Goal: Task Accomplishment & Management: Manage account settings

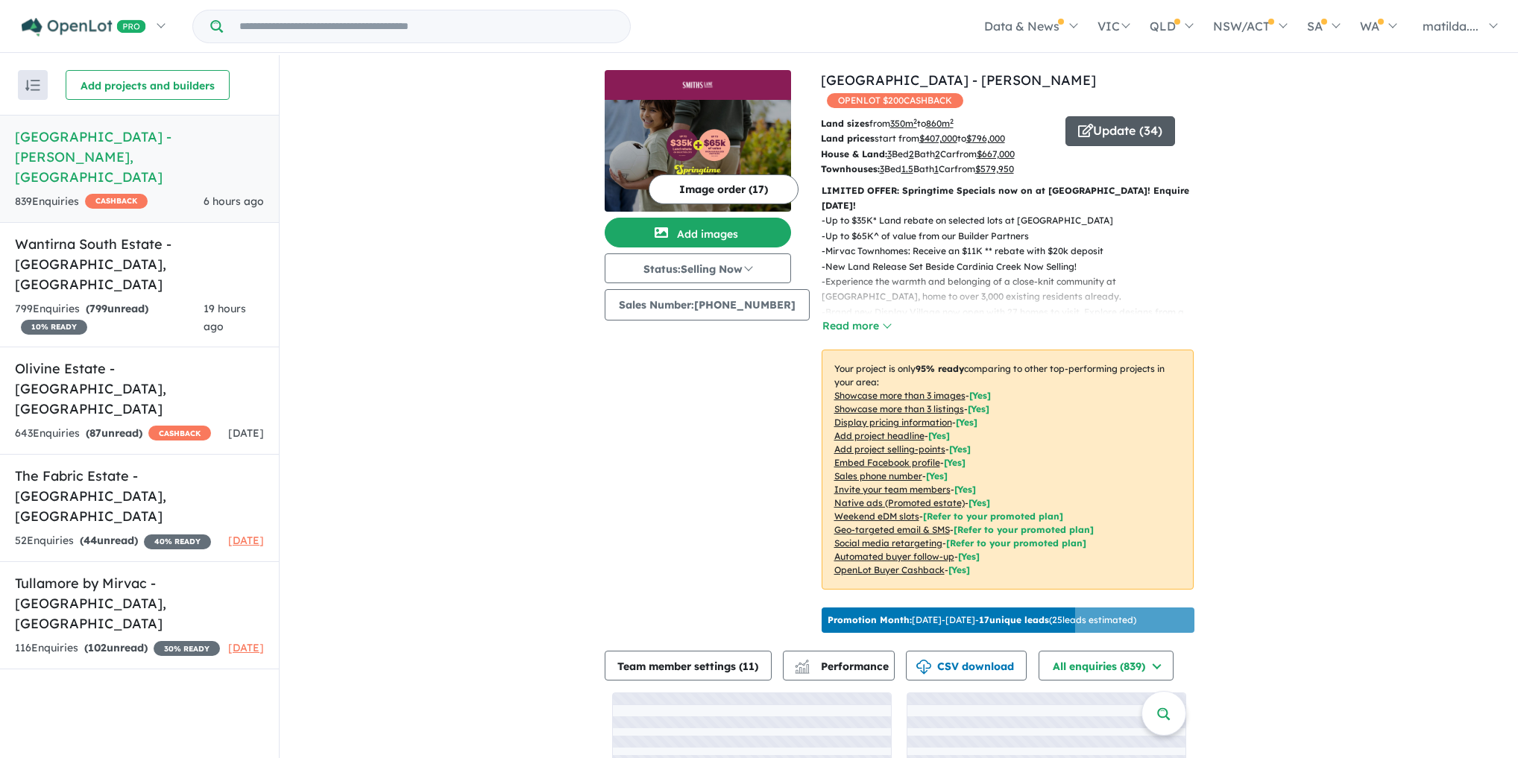
click at [1116, 116] on button "Update ( 34 )" at bounding box center [1121, 131] width 110 height 30
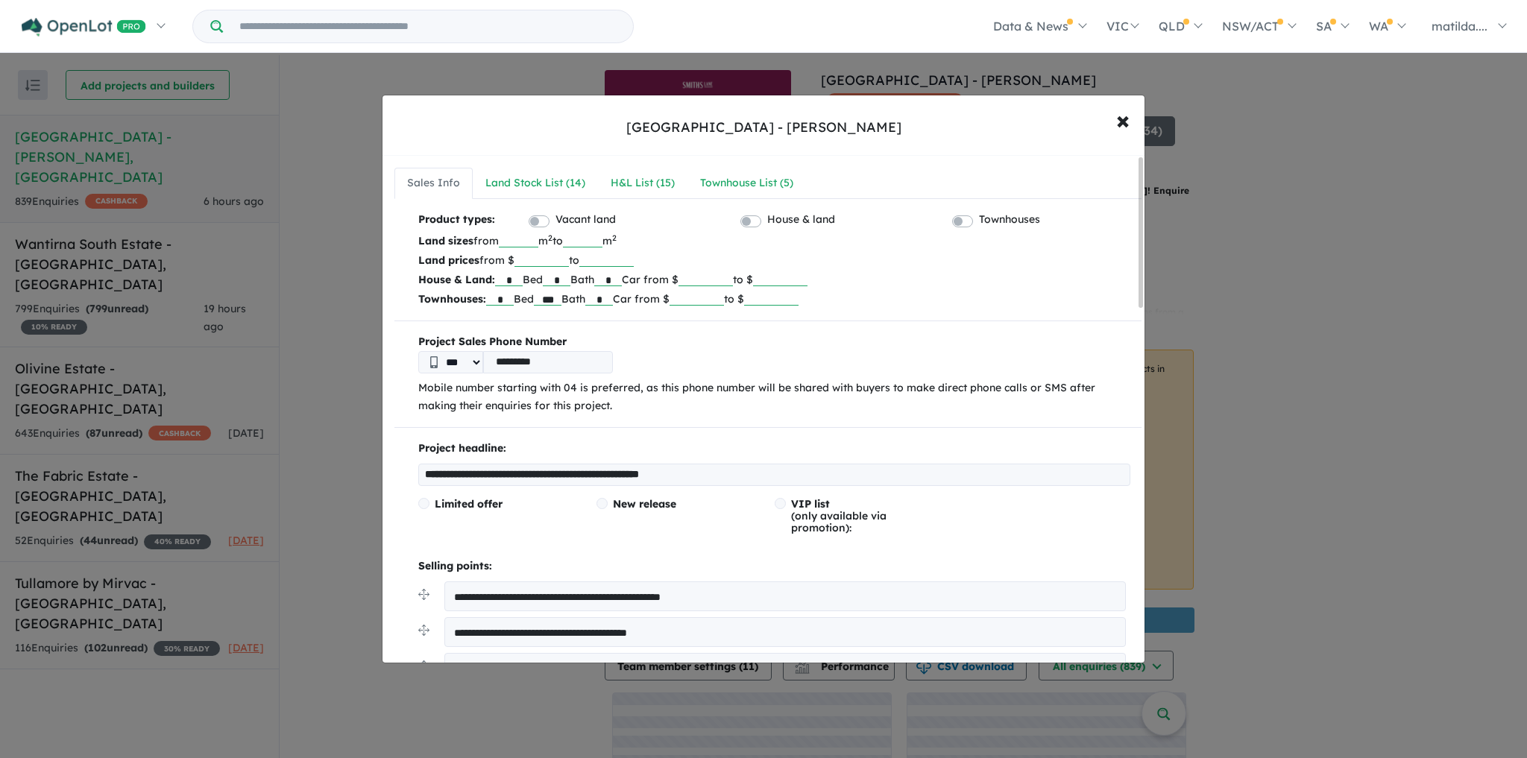
click at [711, 175] on div "Townhouse List ( 5 )" at bounding box center [746, 184] width 93 height 18
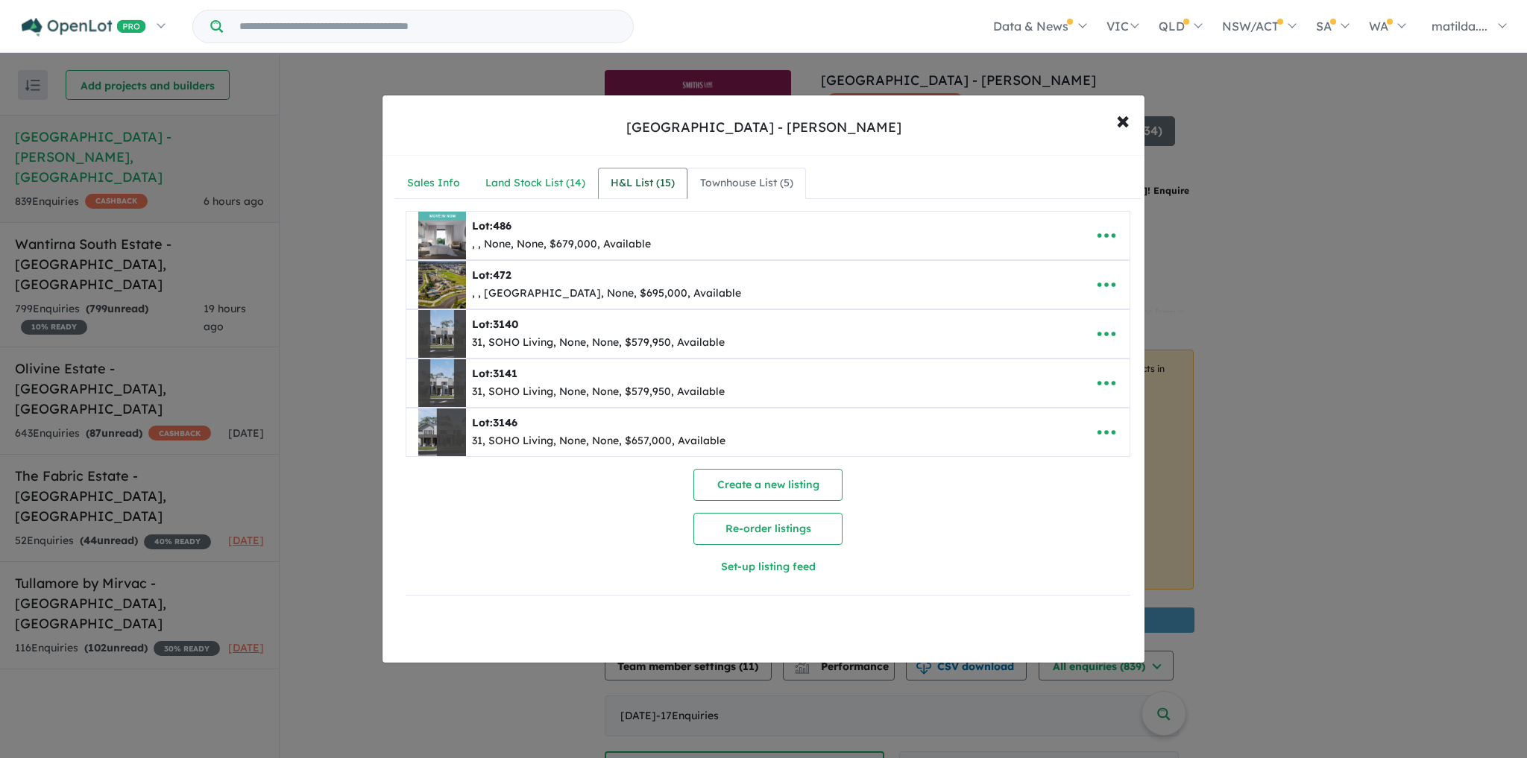
click at [659, 182] on div "H&L List ( 15 )" at bounding box center [643, 184] width 64 height 18
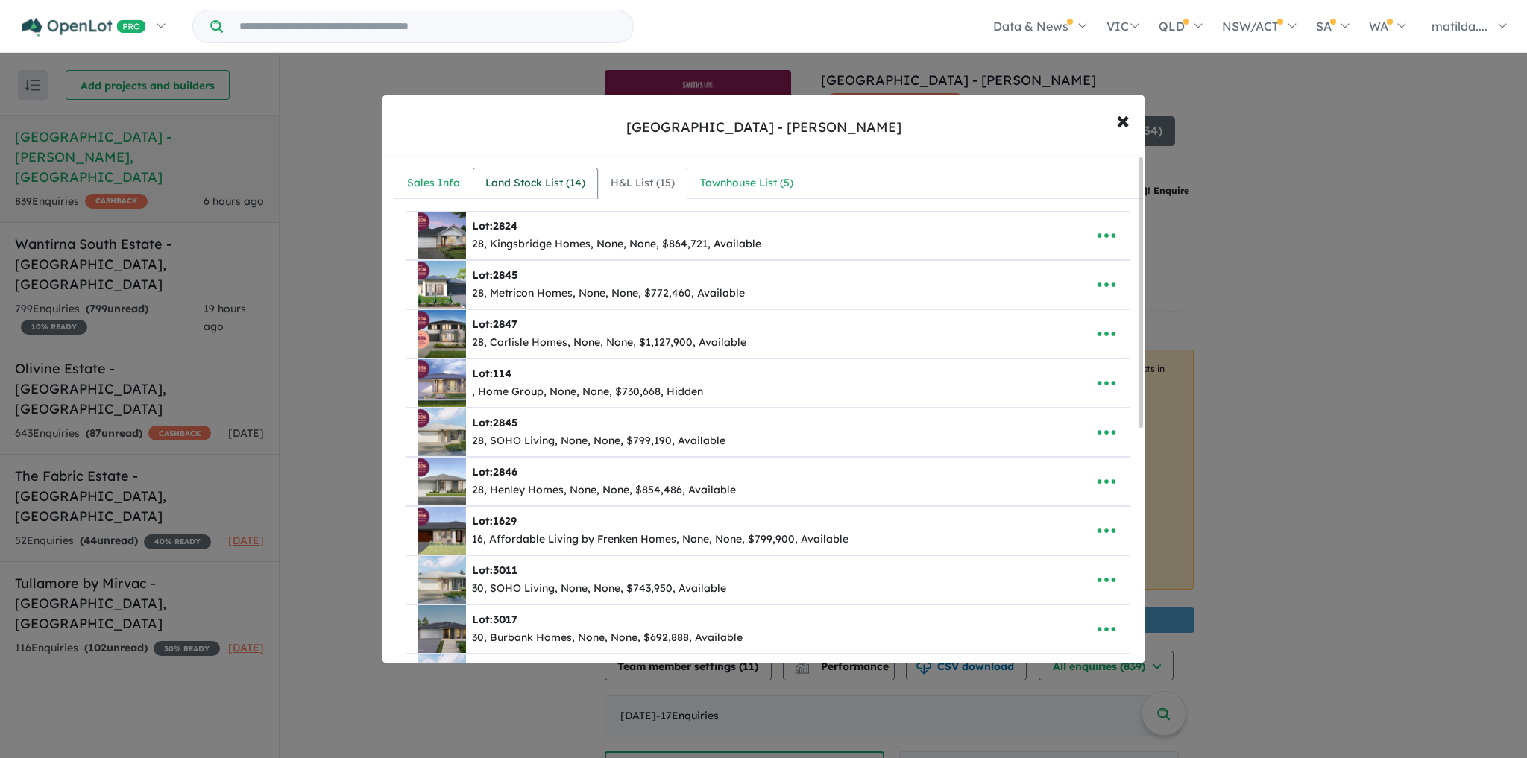
click at [551, 188] on div "Land Stock List ( 14 )" at bounding box center [535, 184] width 100 height 18
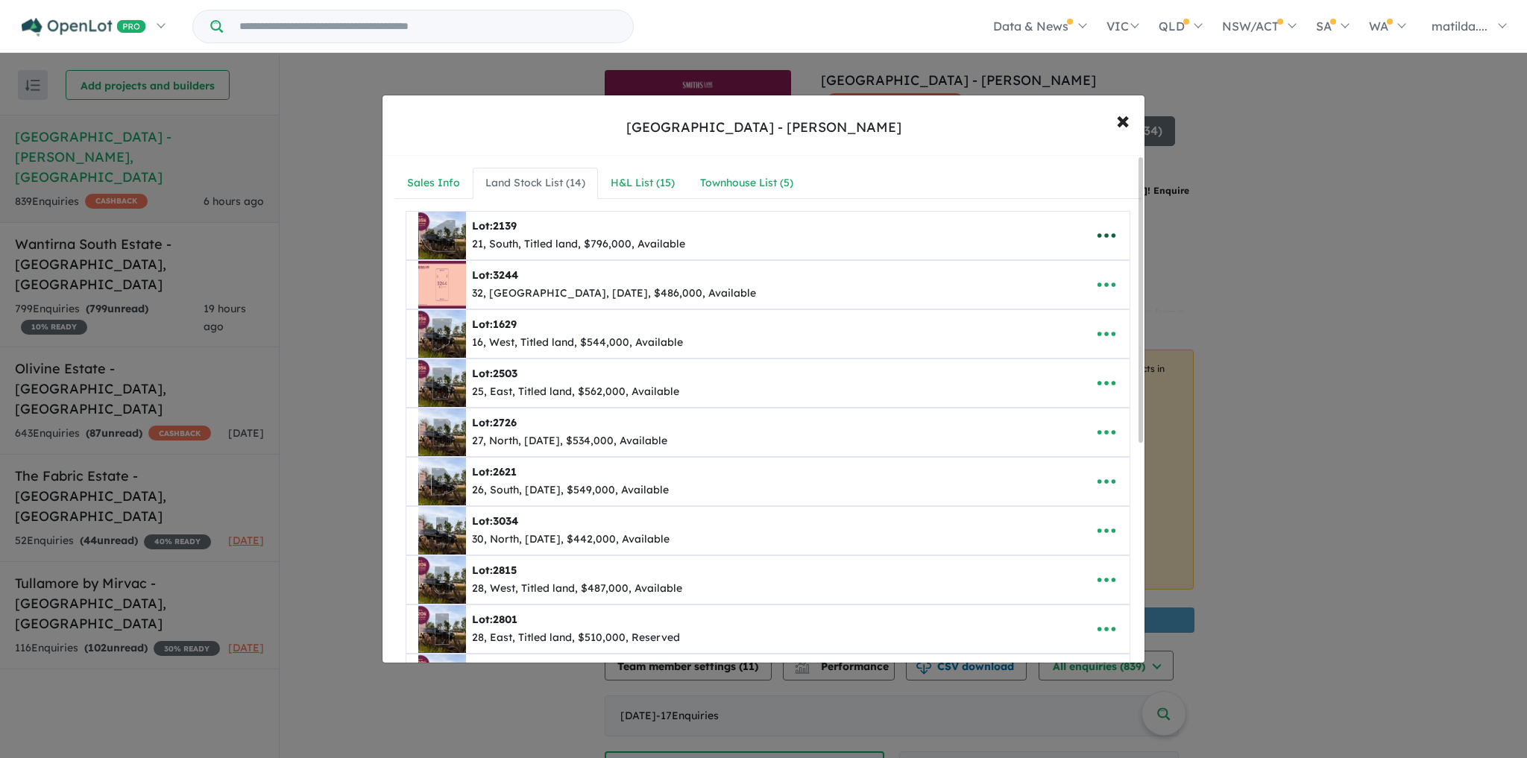
click at [1115, 228] on button "button" at bounding box center [1107, 236] width 46 height 34
click at [1057, 271] on link "Edit" at bounding box center [1074, 274] width 110 height 34
select select "*****"
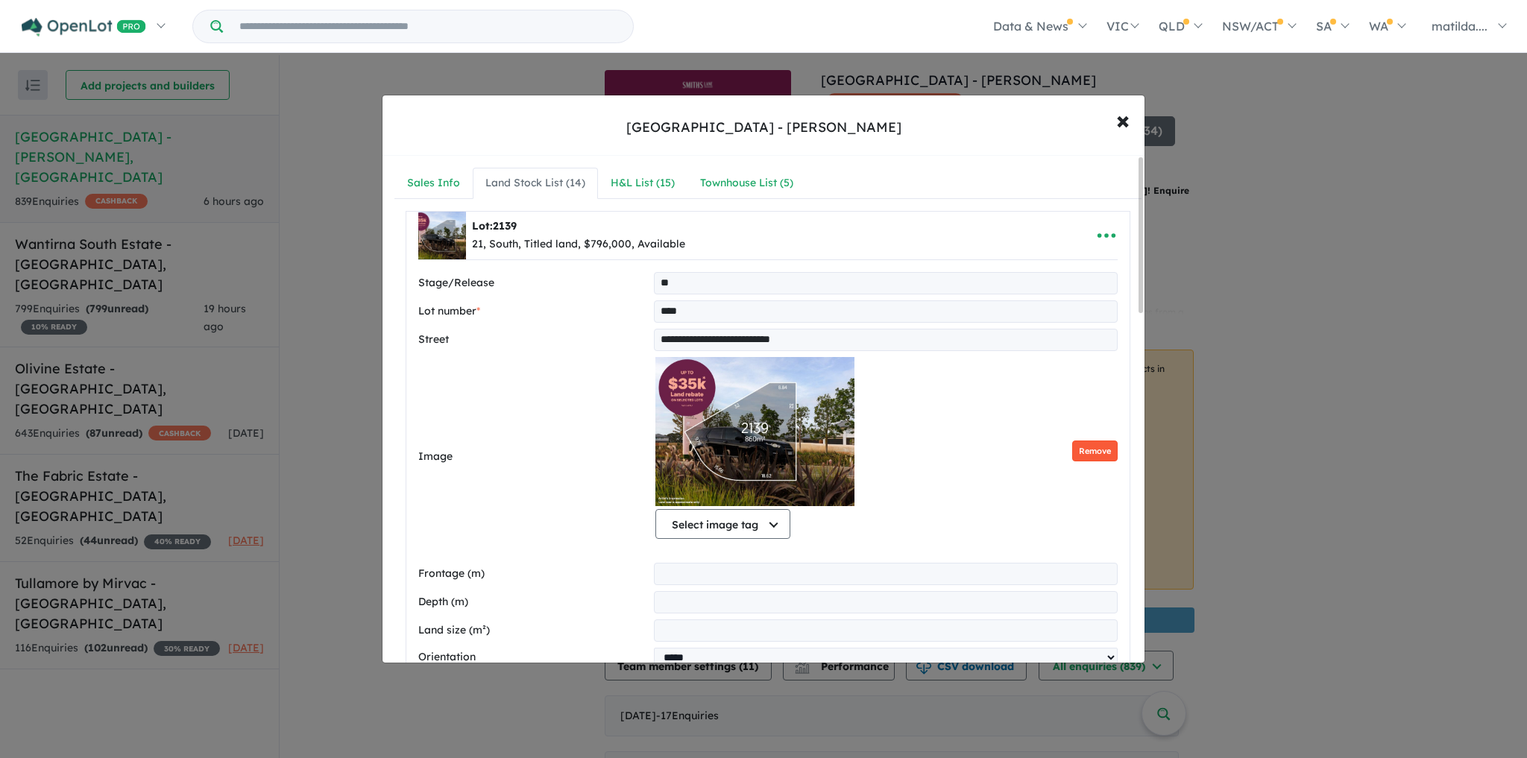
click at [1087, 447] on button "Remove" at bounding box center [1094, 452] width 45 height 22
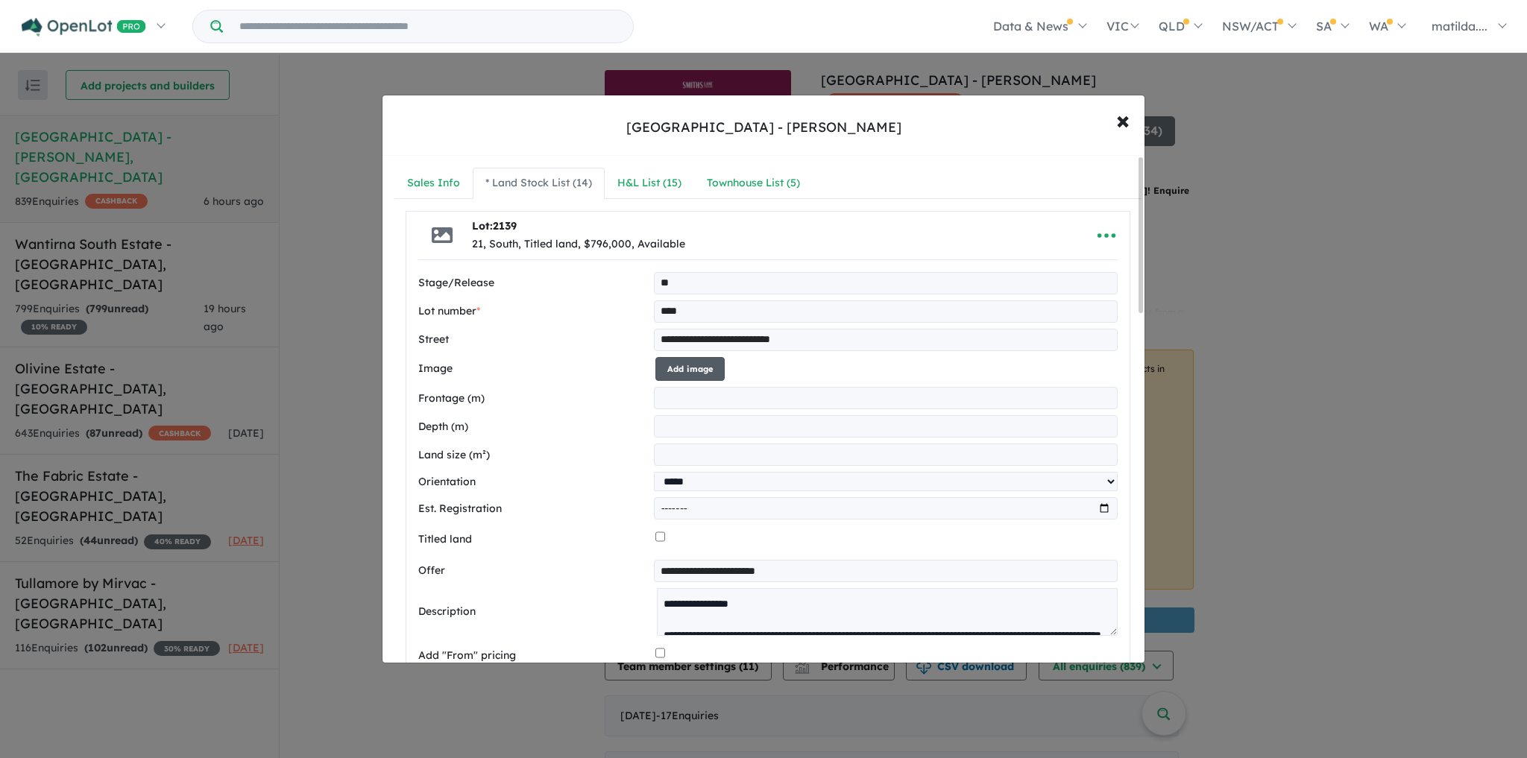
click at [668, 367] on button "Add image" at bounding box center [690, 369] width 69 height 25
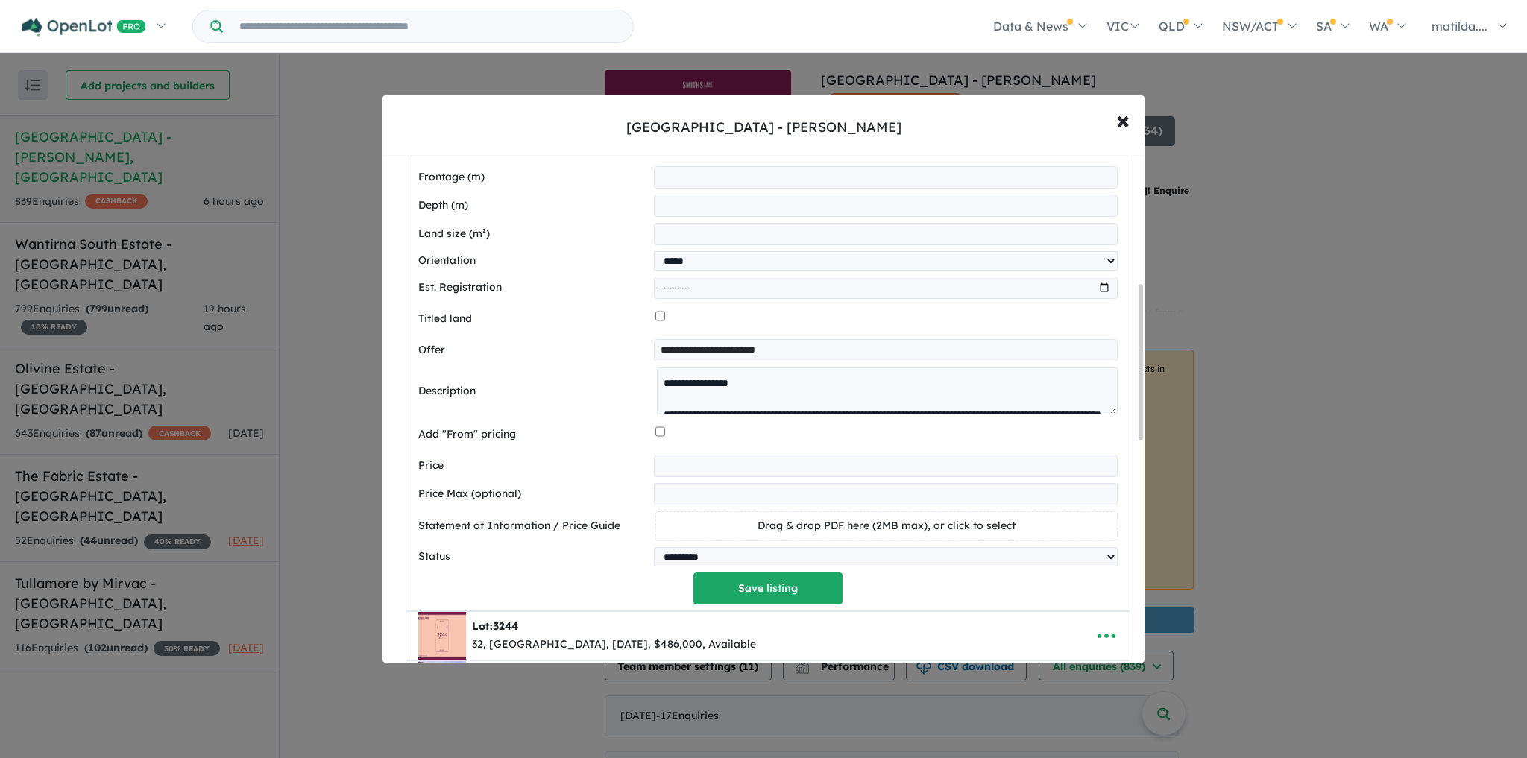
scroll to position [418, 0]
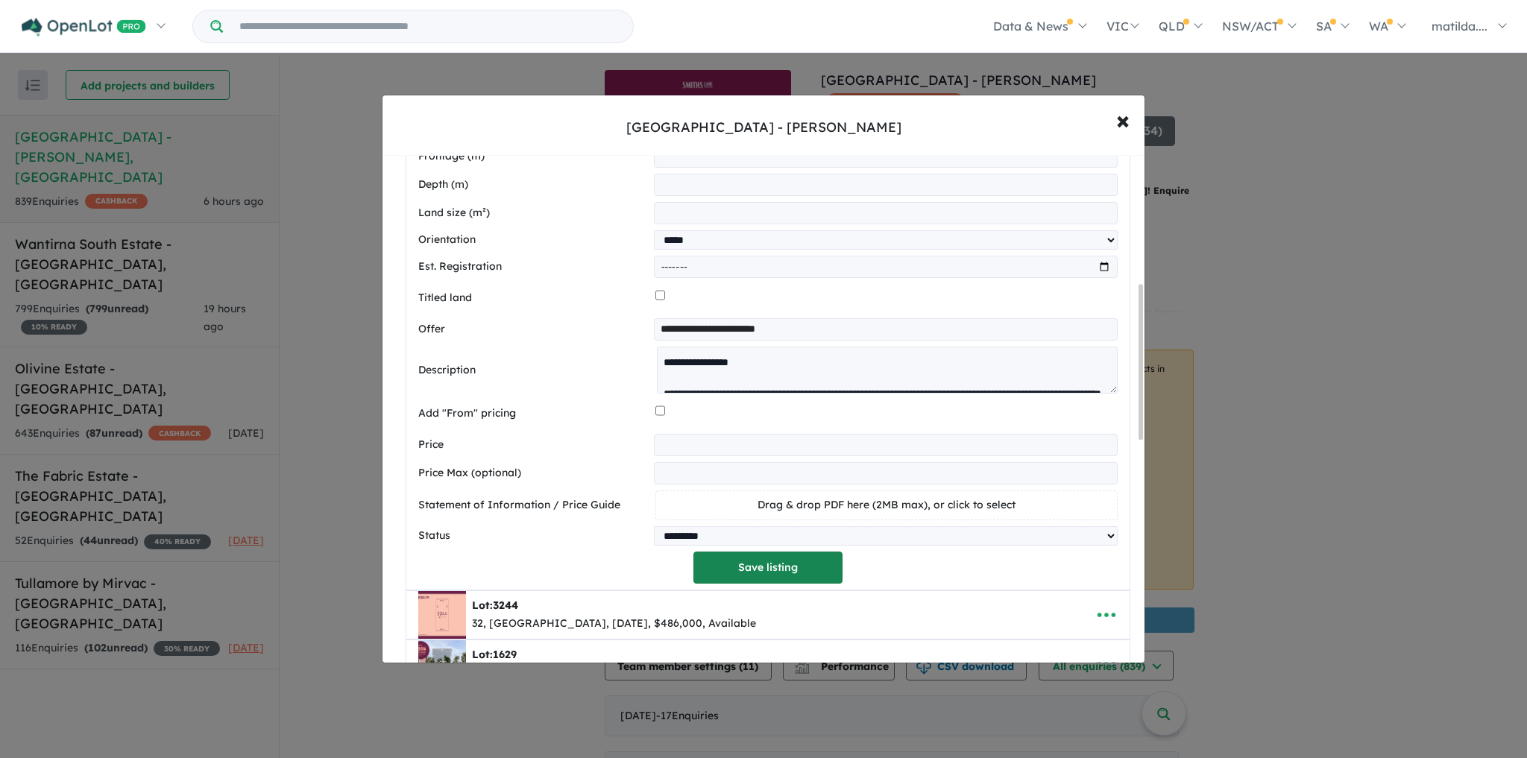
click at [767, 561] on button "Save listing" at bounding box center [768, 568] width 149 height 32
select select "*****"
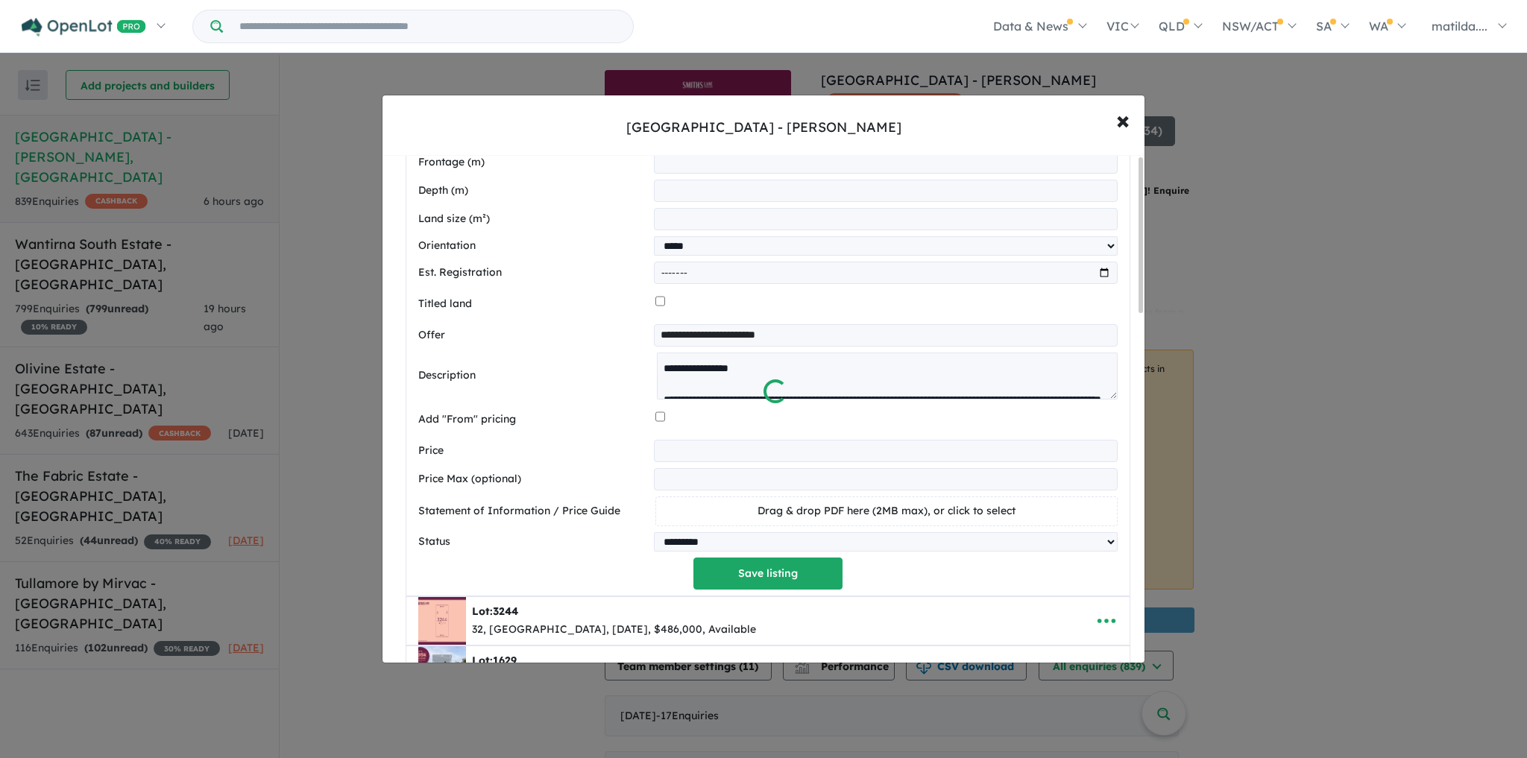
scroll to position [0, 0]
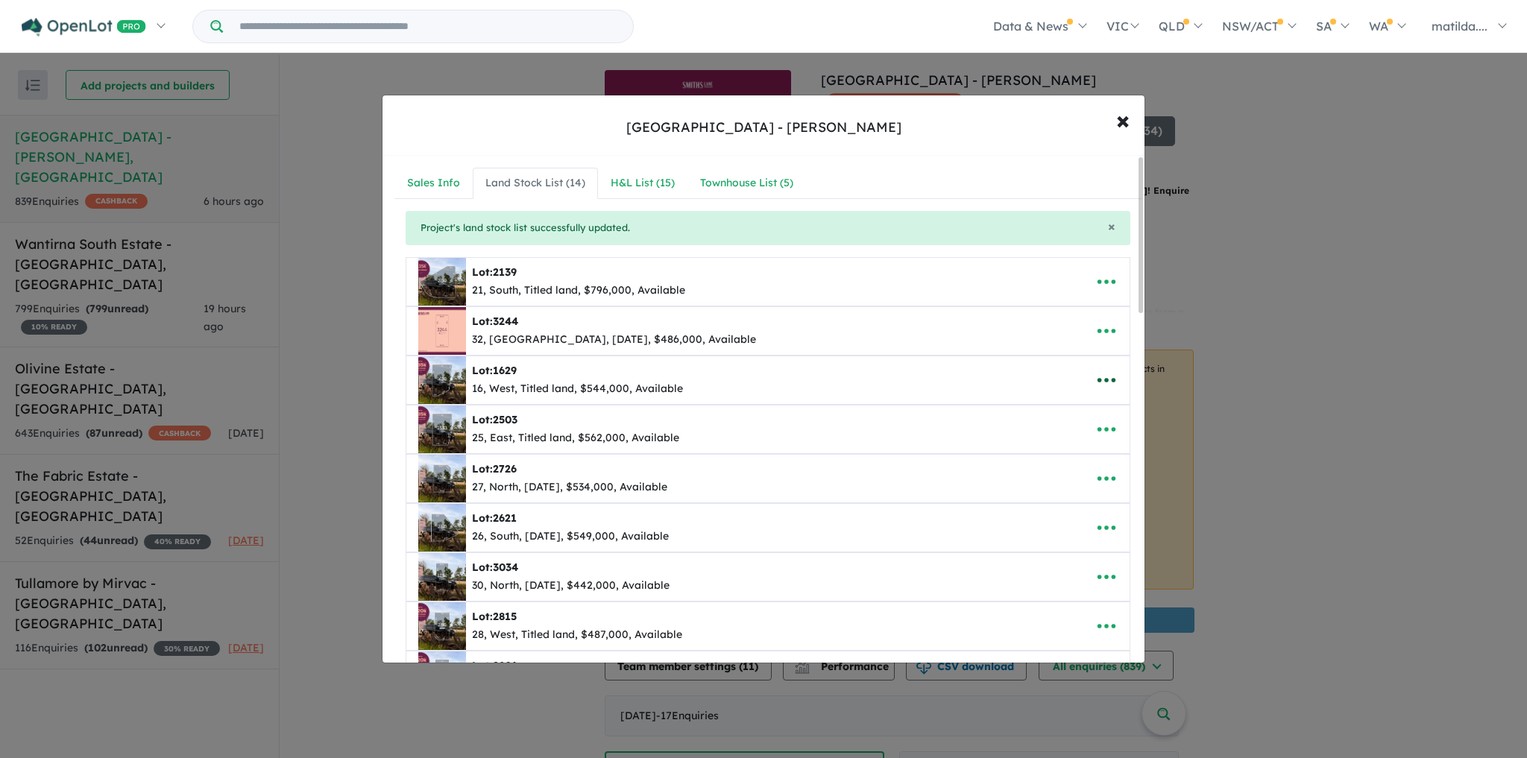
click at [1096, 382] on icon "button" at bounding box center [1107, 380] width 22 height 22
click at [1075, 408] on link "Edit" at bounding box center [1074, 417] width 110 height 34
select select "****"
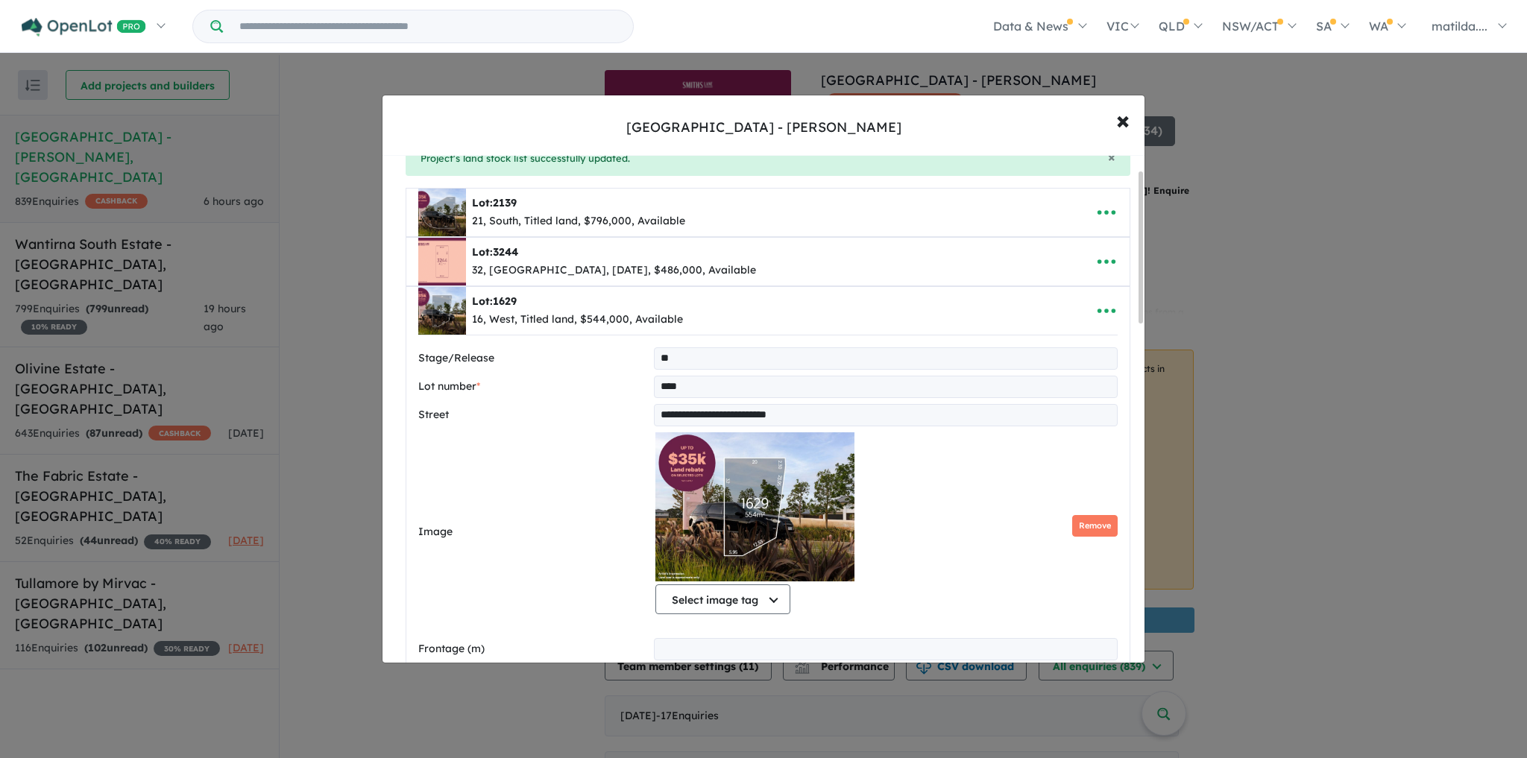
scroll to position [179, 0]
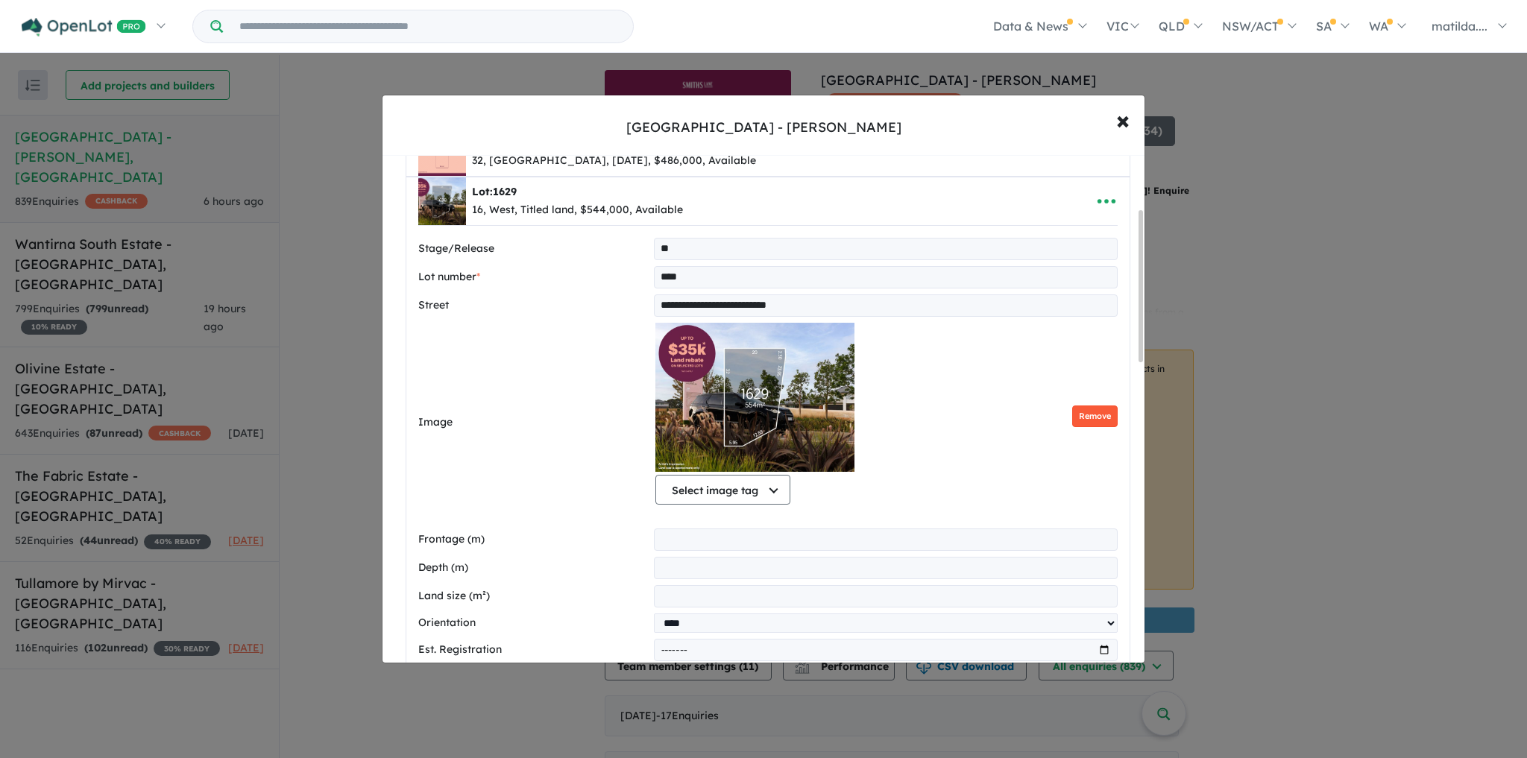
click at [1086, 409] on button "Remove" at bounding box center [1094, 417] width 45 height 22
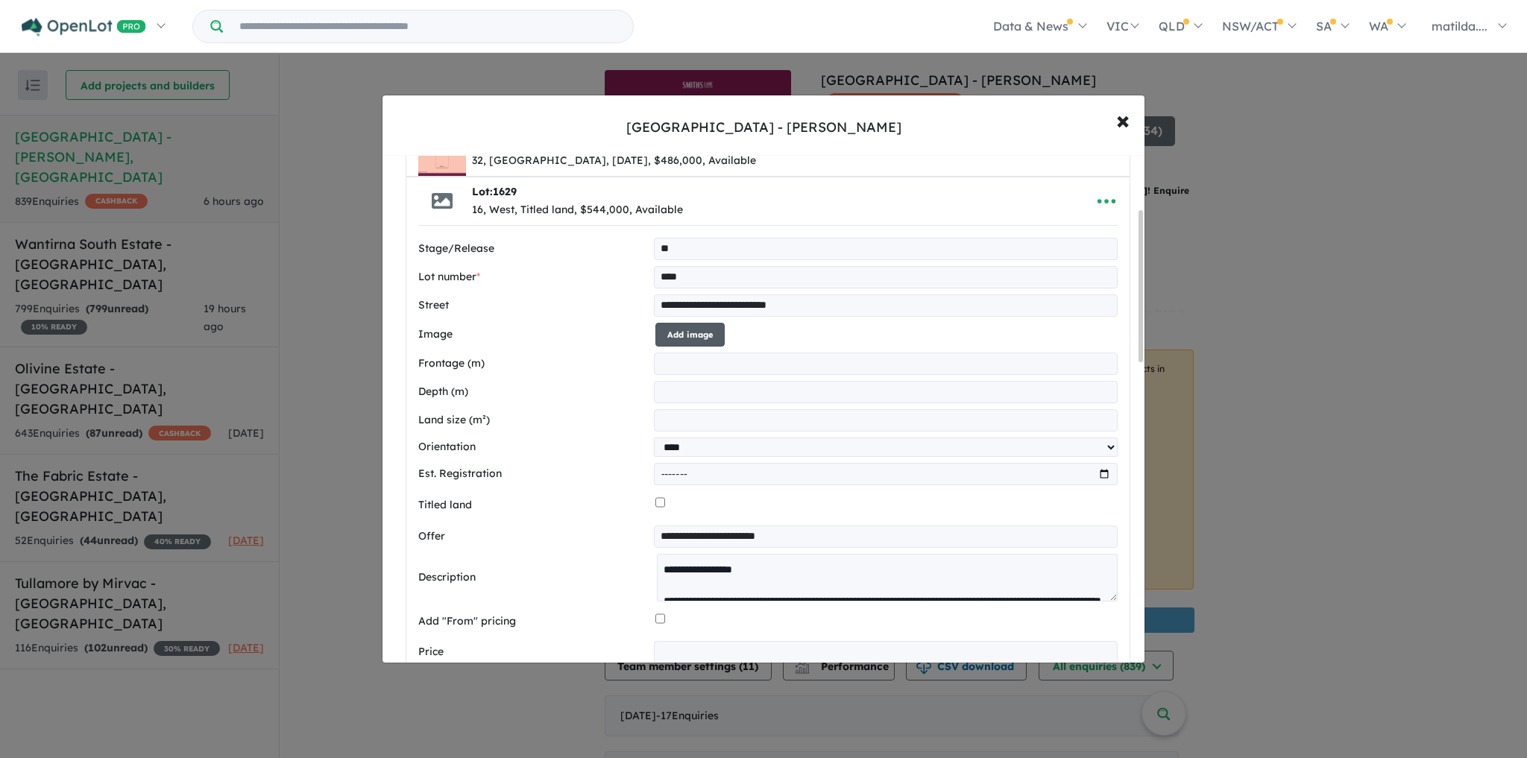
click at [678, 329] on button "Add image" at bounding box center [690, 335] width 69 height 25
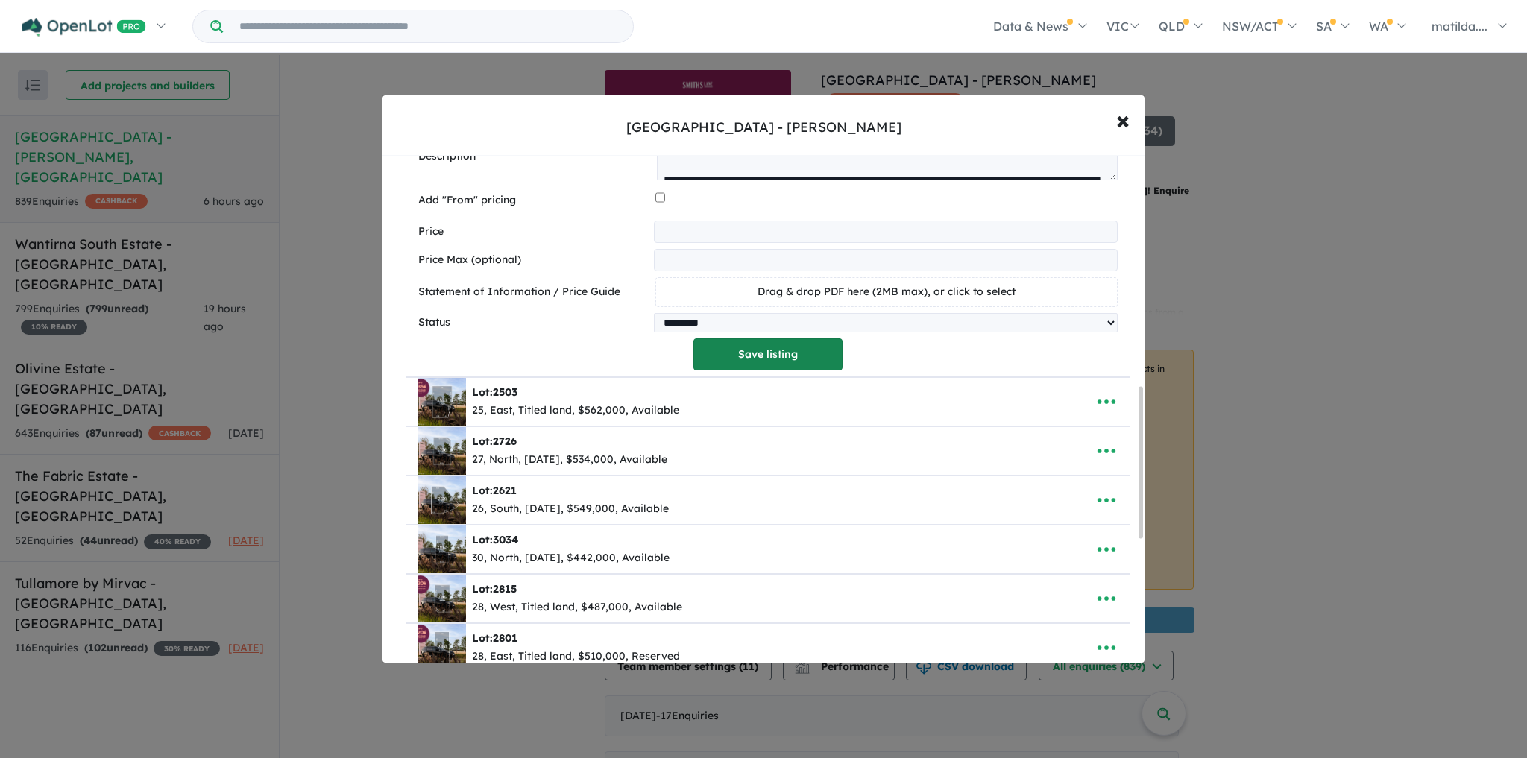
click at [763, 364] on button "Save listing" at bounding box center [768, 355] width 149 height 32
select select "****"
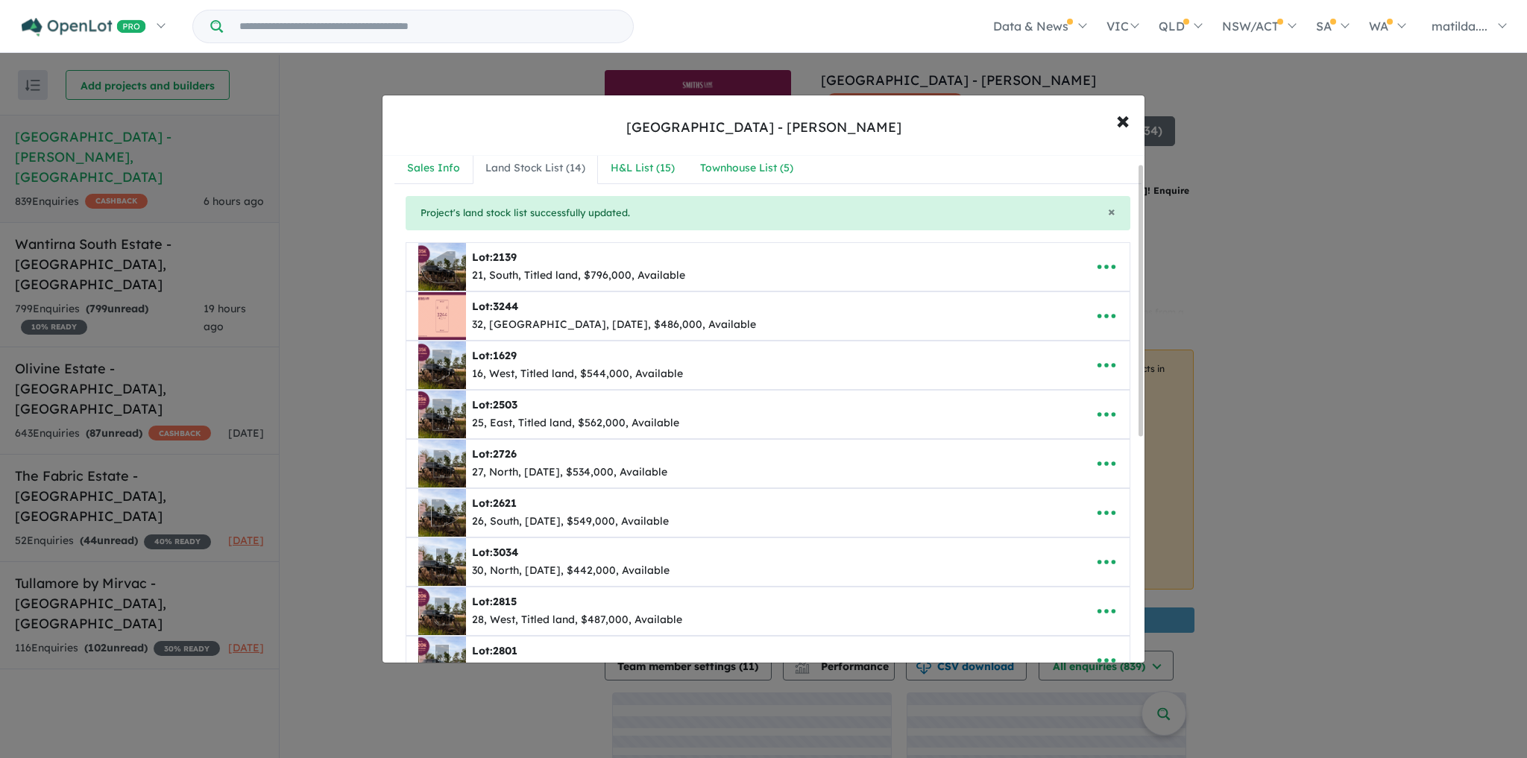
scroll to position [0, 0]
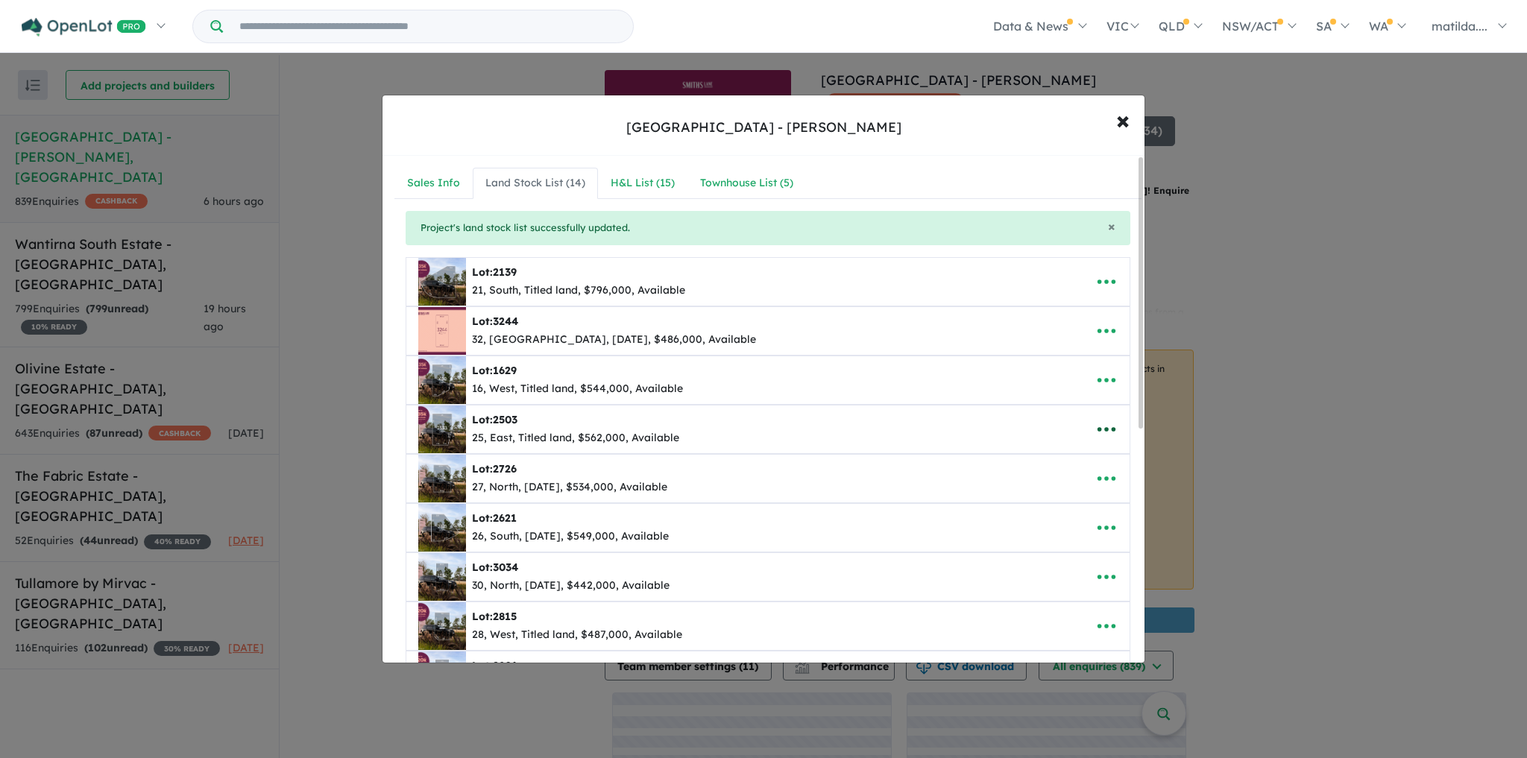
click at [1085, 430] on button "button" at bounding box center [1107, 429] width 46 height 34
click at [1069, 452] on link "Edit" at bounding box center [1074, 467] width 110 height 34
select select "****"
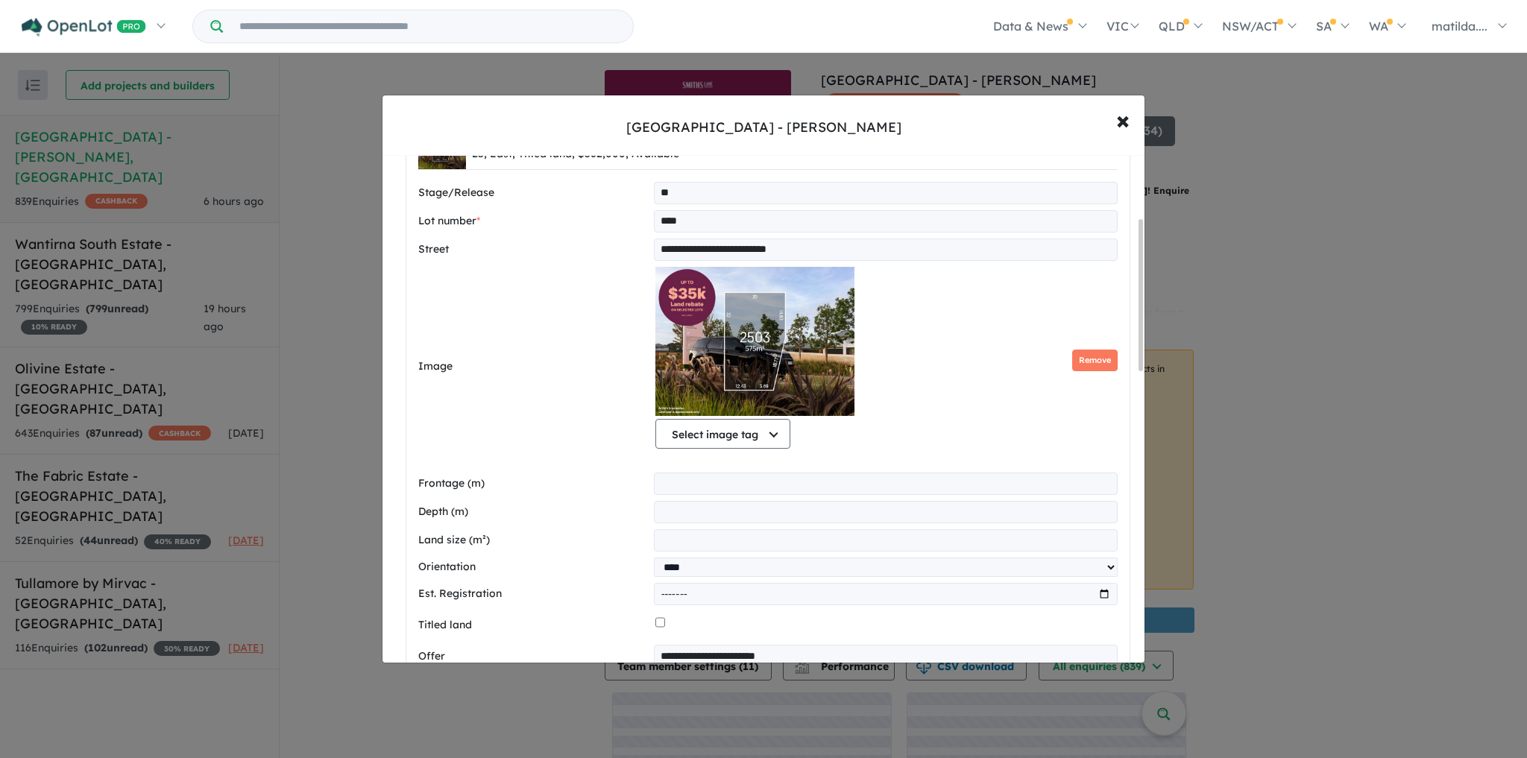
scroll to position [298, 0]
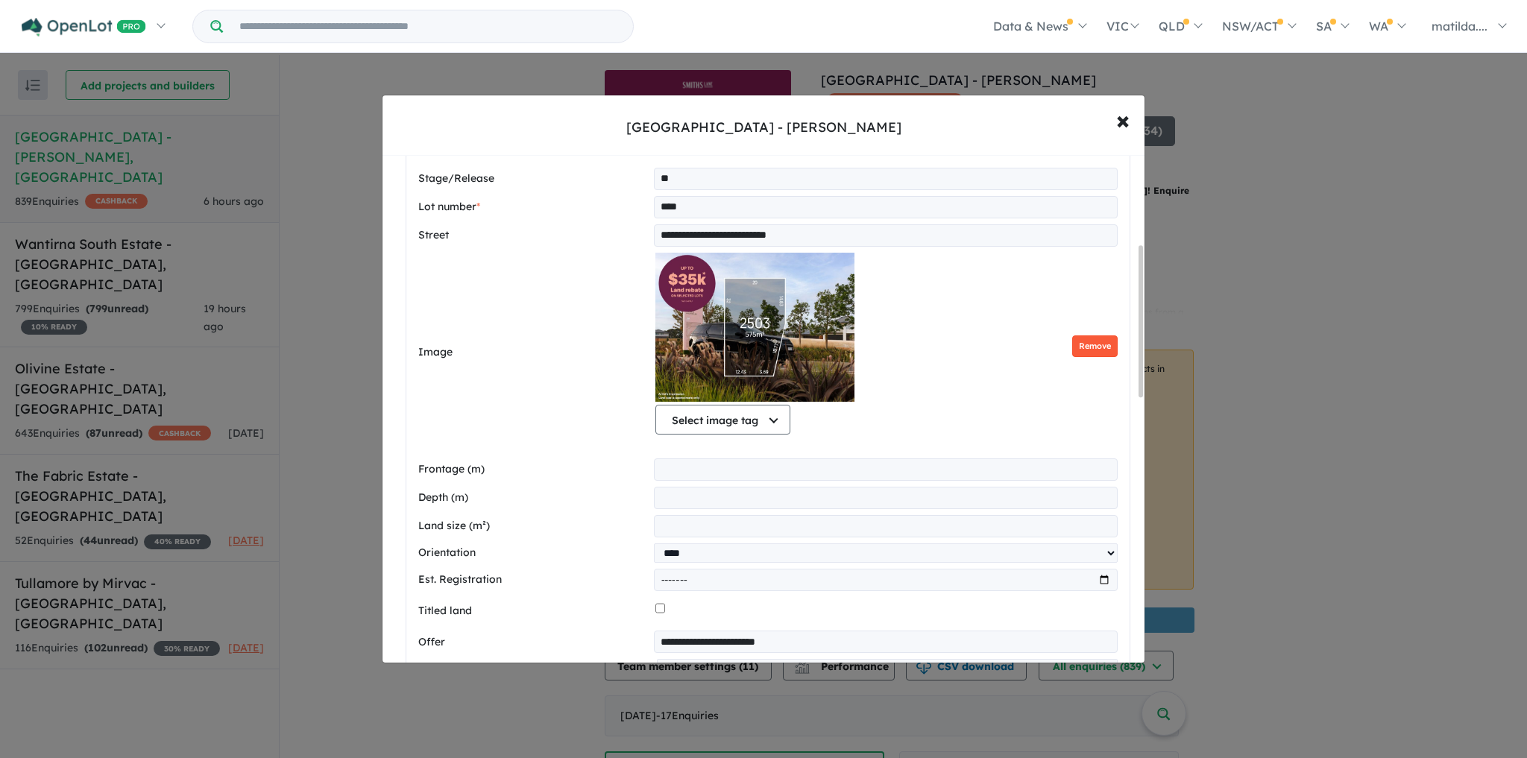
click at [1086, 342] on button "Remove" at bounding box center [1094, 347] width 45 height 22
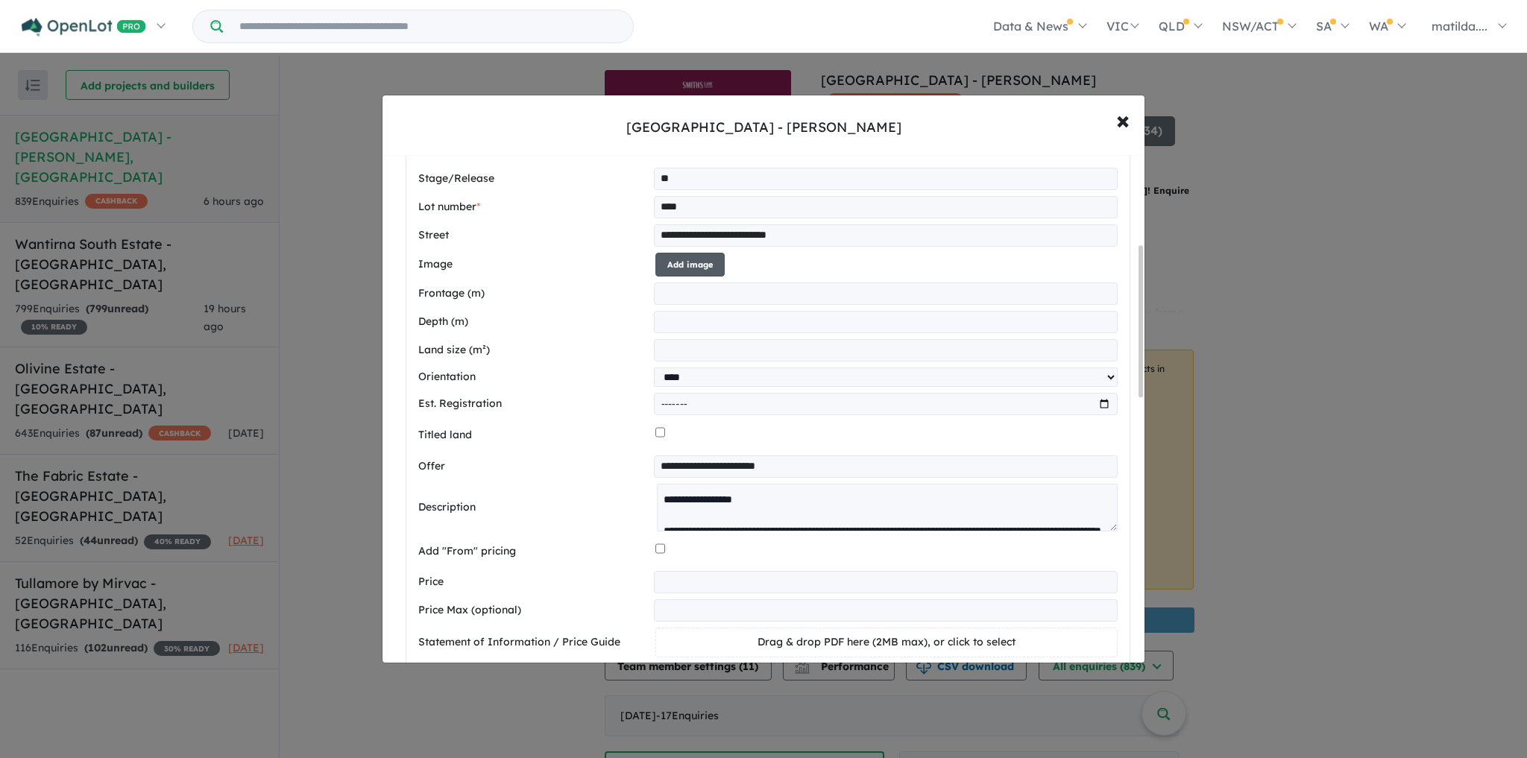
click at [702, 260] on button "Add image" at bounding box center [690, 265] width 69 height 25
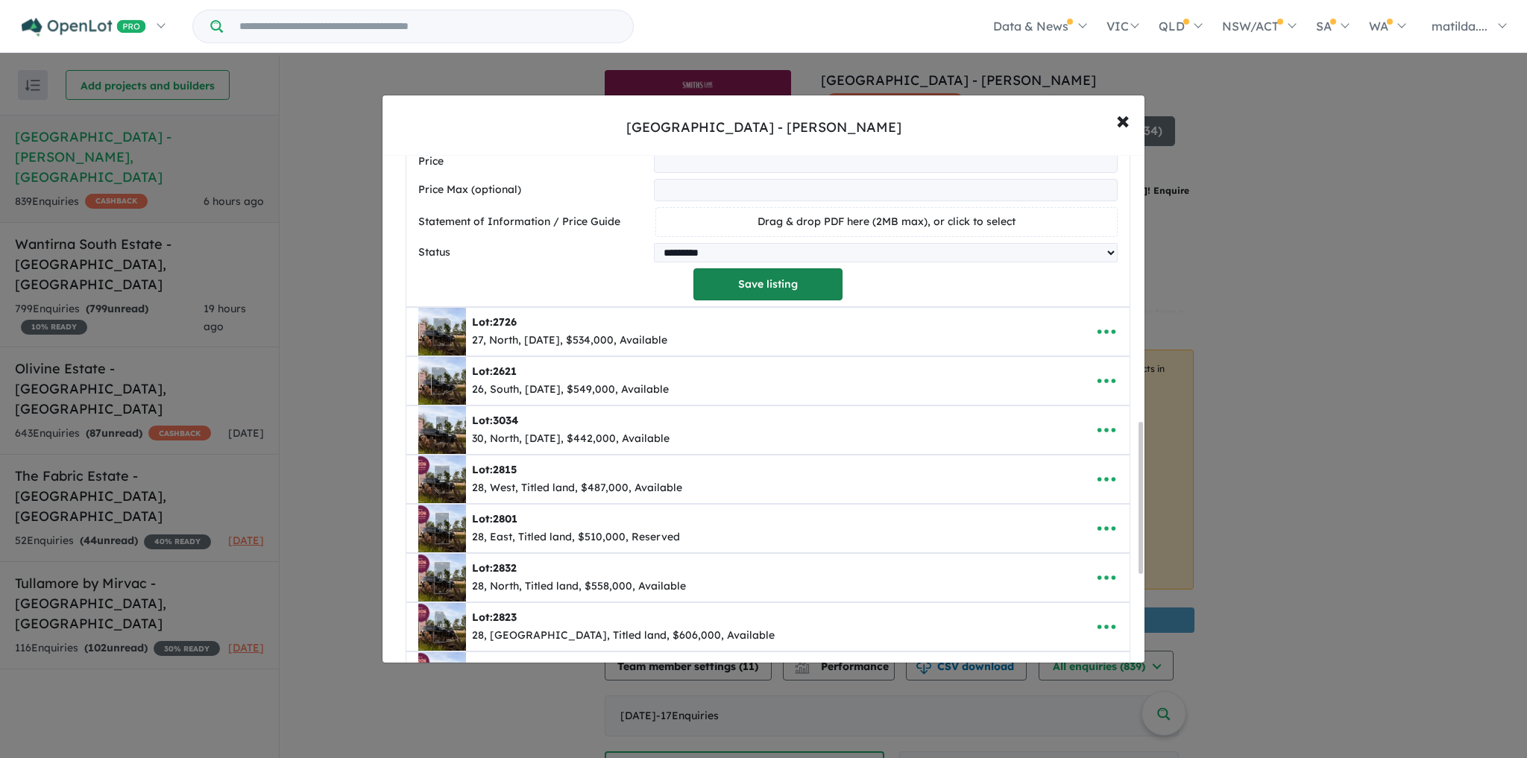
click at [791, 298] on button "Save listing" at bounding box center [768, 284] width 149 height 32
select select "****"
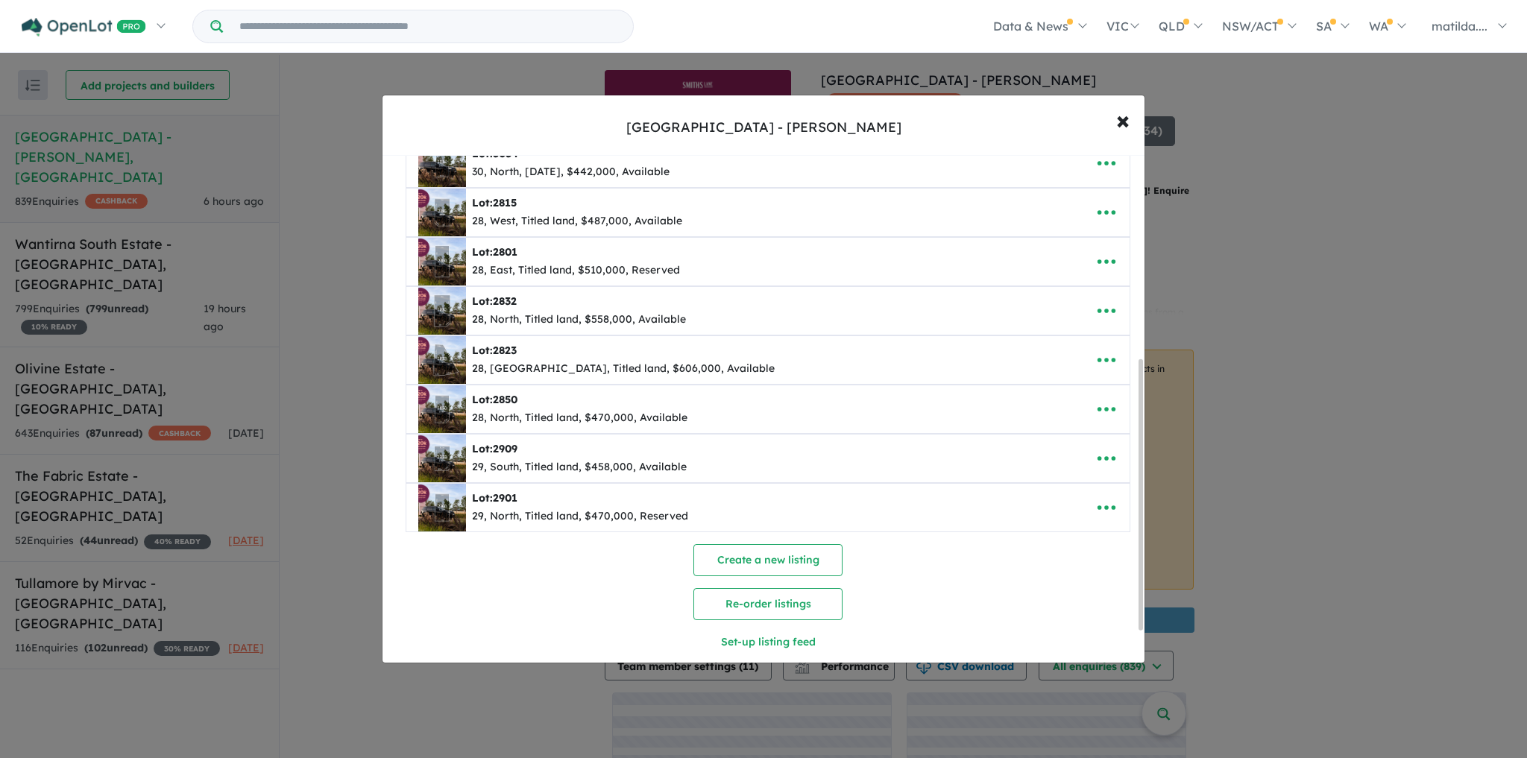
scroll to position [418, 0]
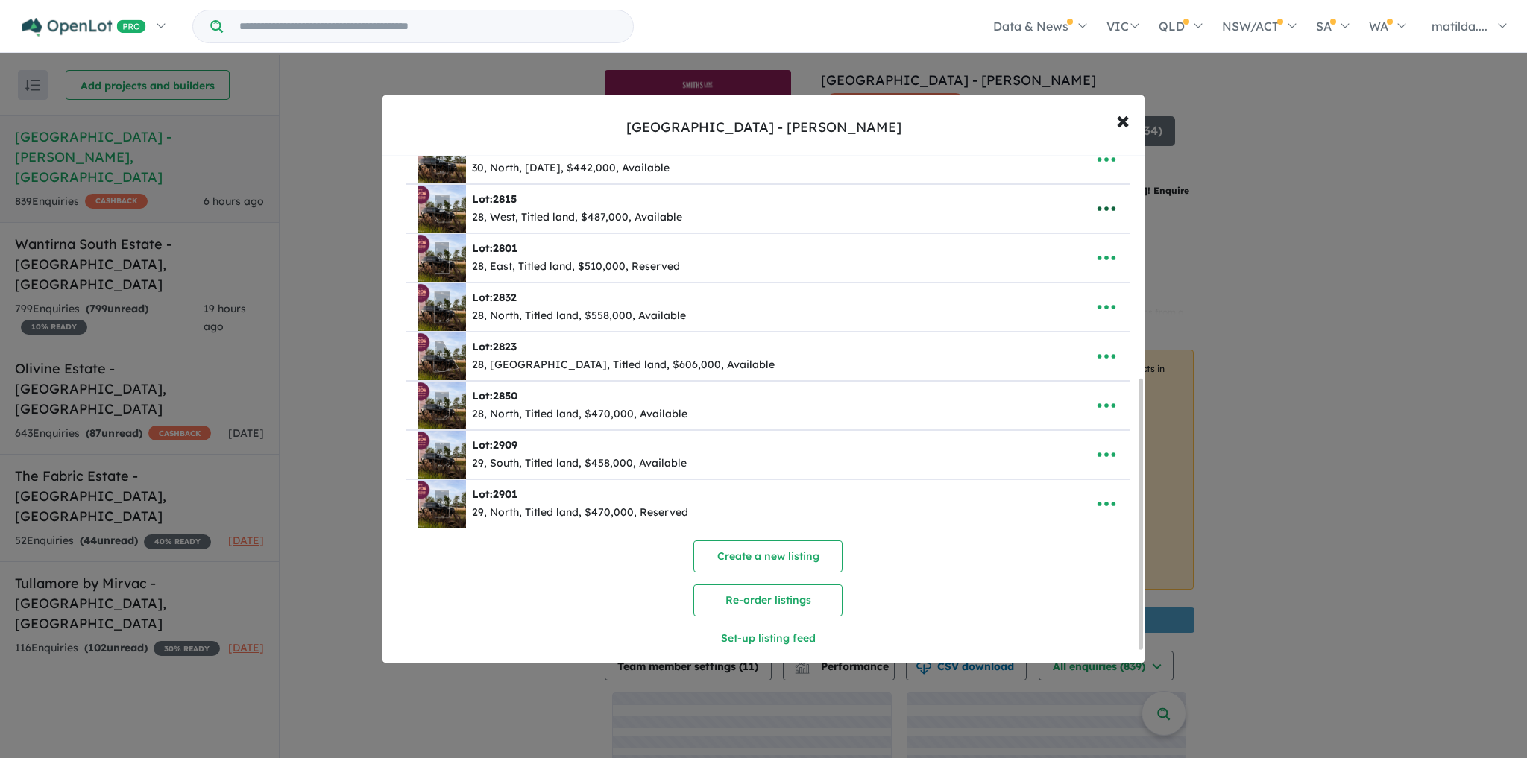
click at [1089, 214] on button "button" at bounding box center [1107, 209] width 46 height 34
click at [1084, 234] on link "Edit" at bounding box center [1074, 246] width 110 height 34
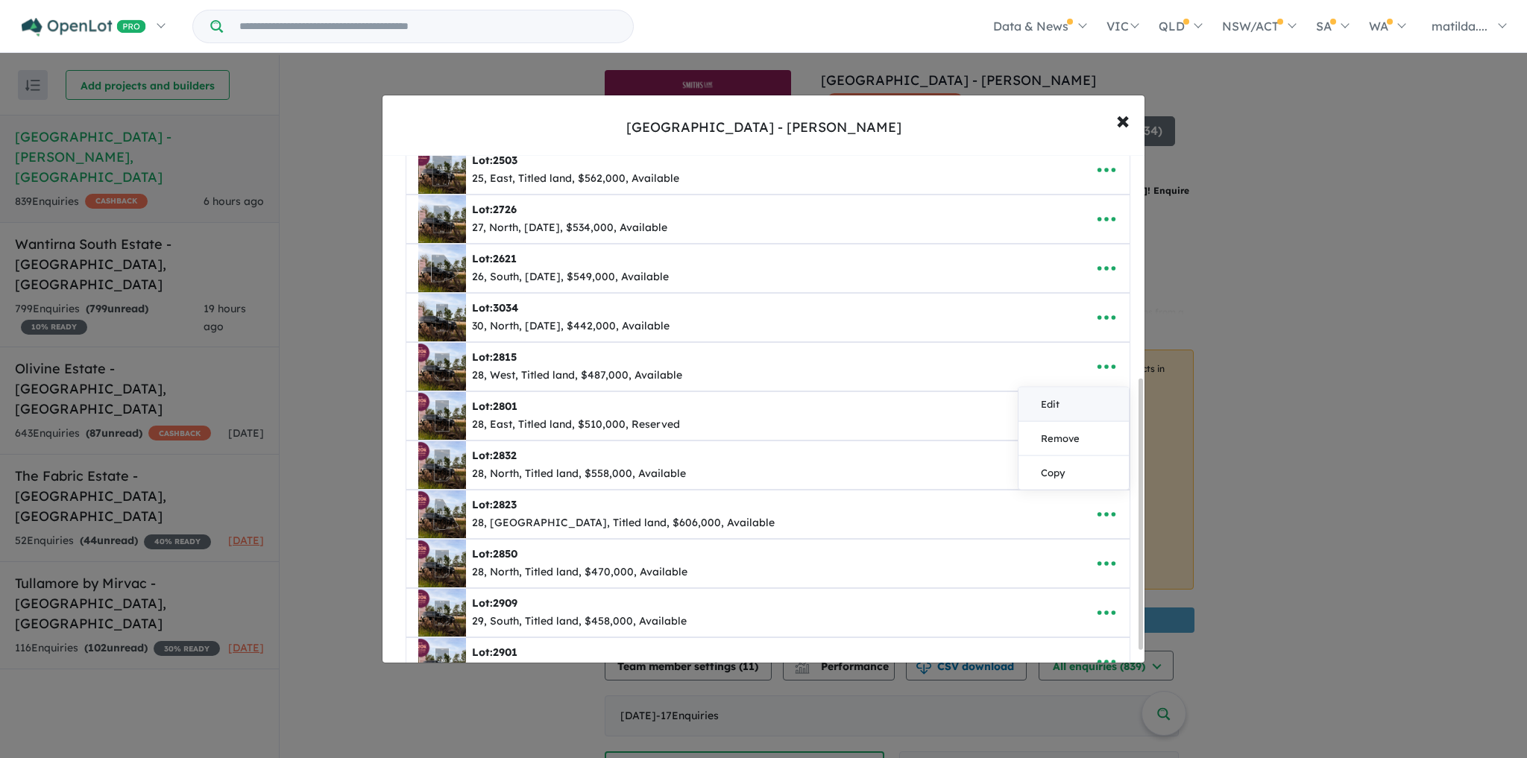
select select "****"
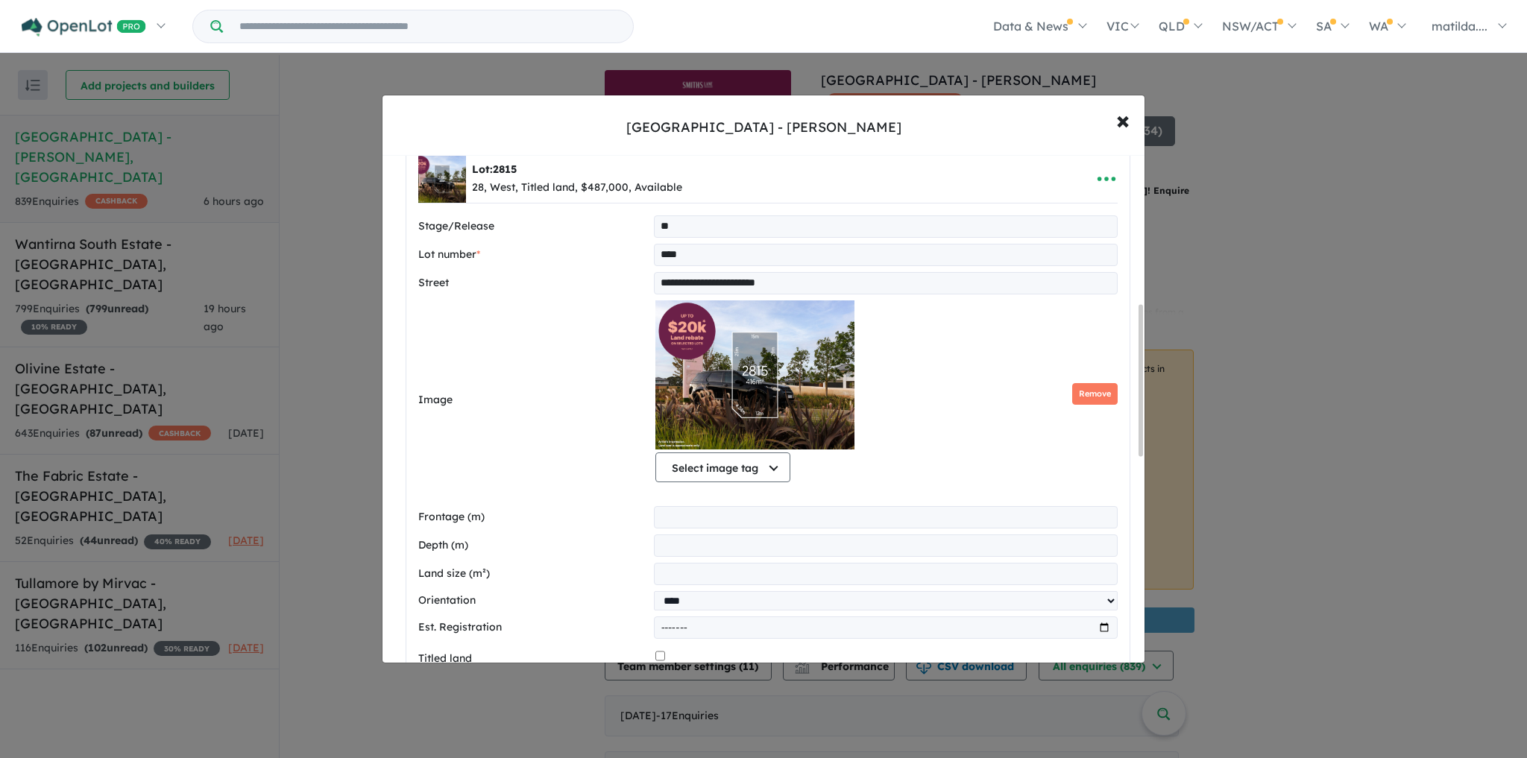
scroll to position [498, 0]
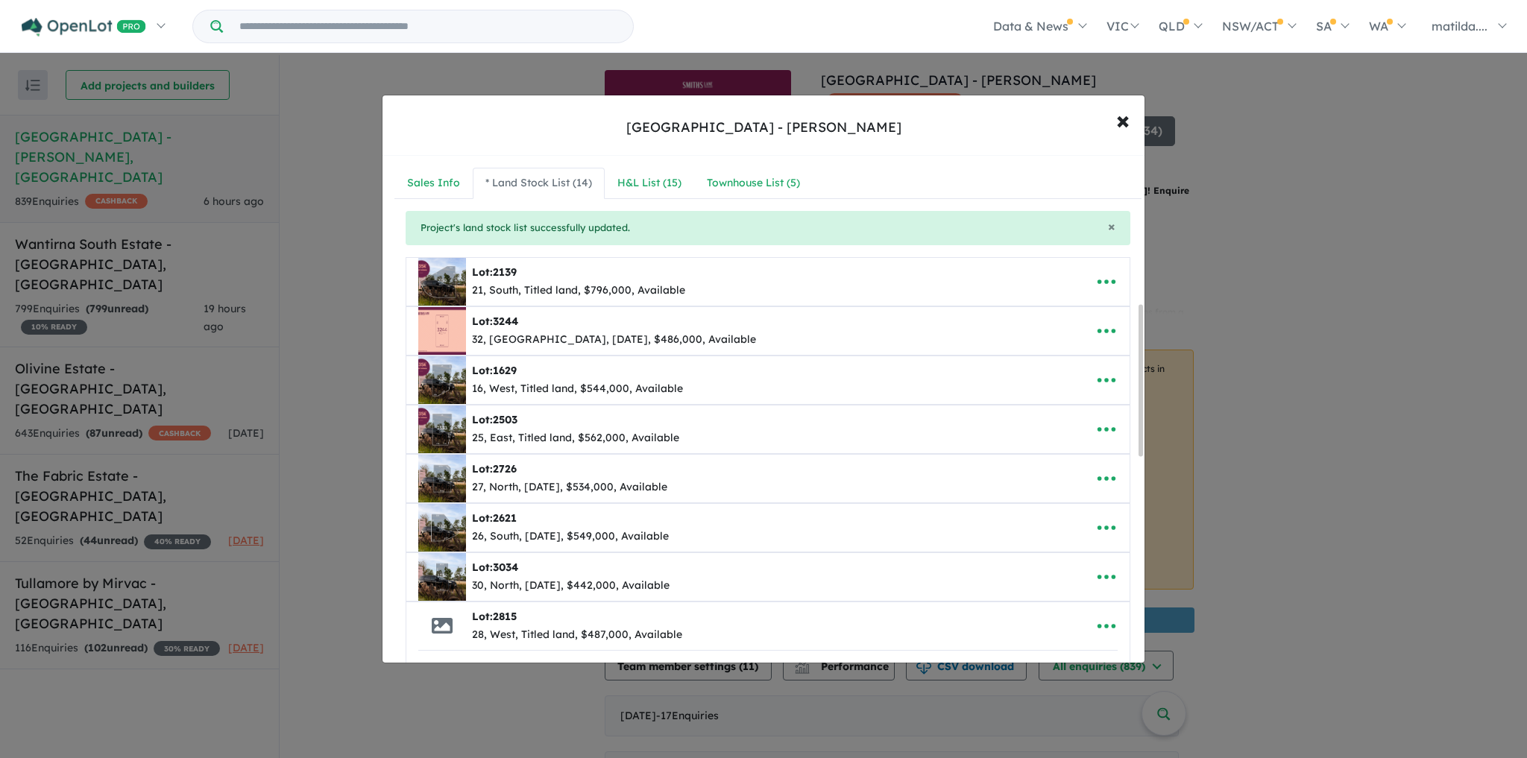
select select "****"
click at [680, 748] on button "Add image" at bounding box center [690, 760] width 69 height 25
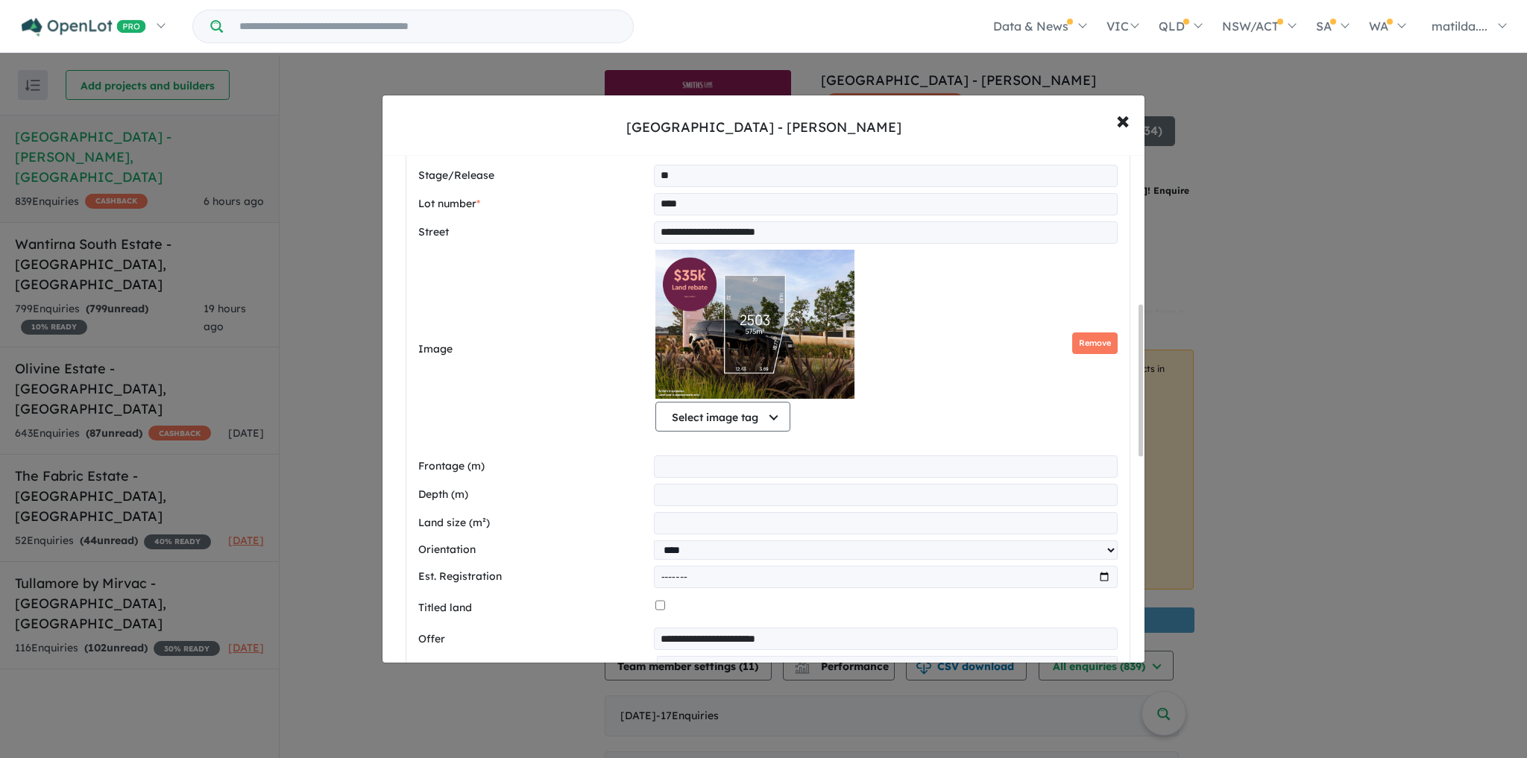
drag, startPoint x: 1106, startPoint y: 342, endPoint x: 1078, endPoint y: 345, distance: 27.7
click at [1106, 342] on button "Remove" at bounding box center [1094, 344] width 45 height 22
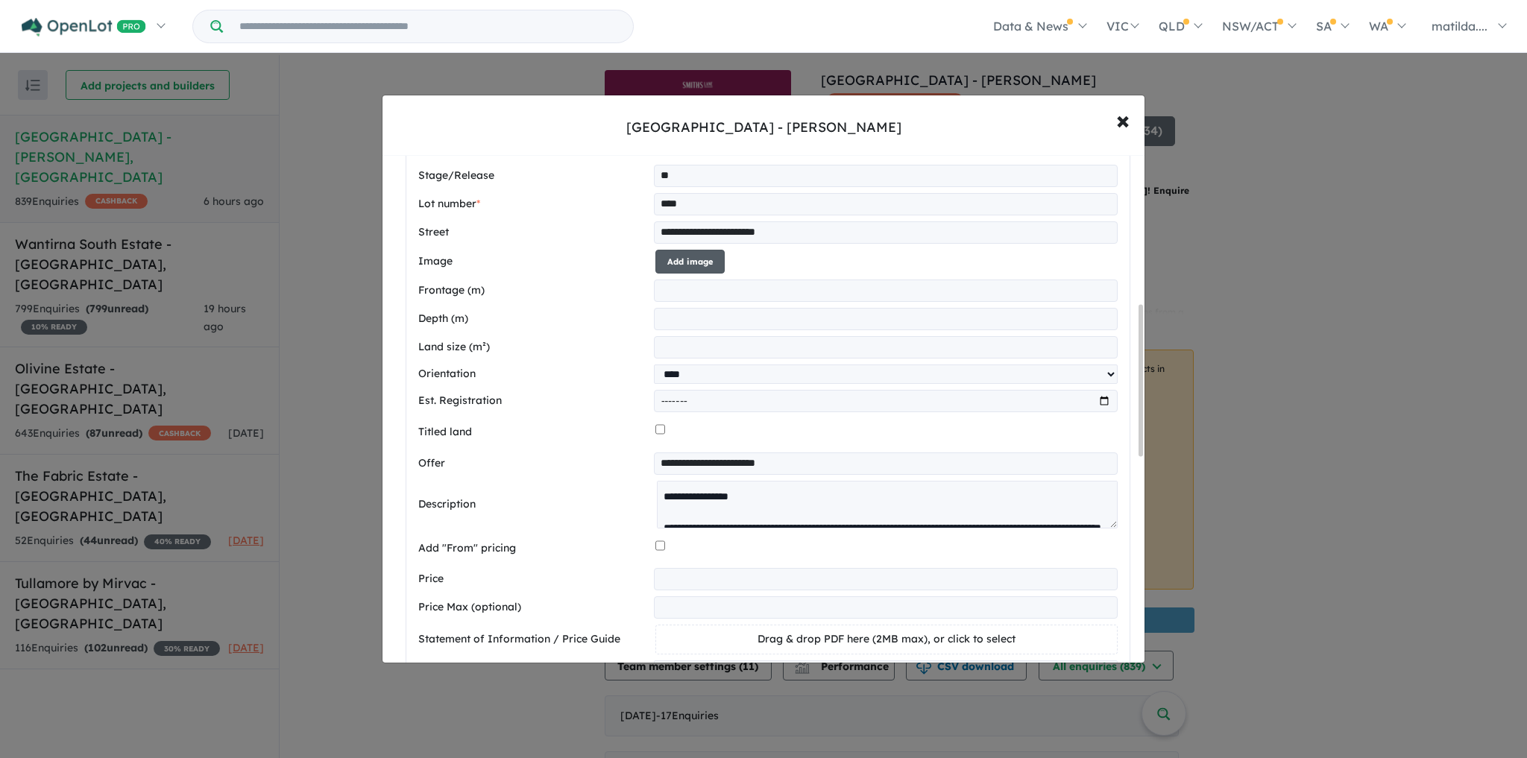
click at [714, 260] on button "Add image" at bounding box center [690, 262] width 69 height 25
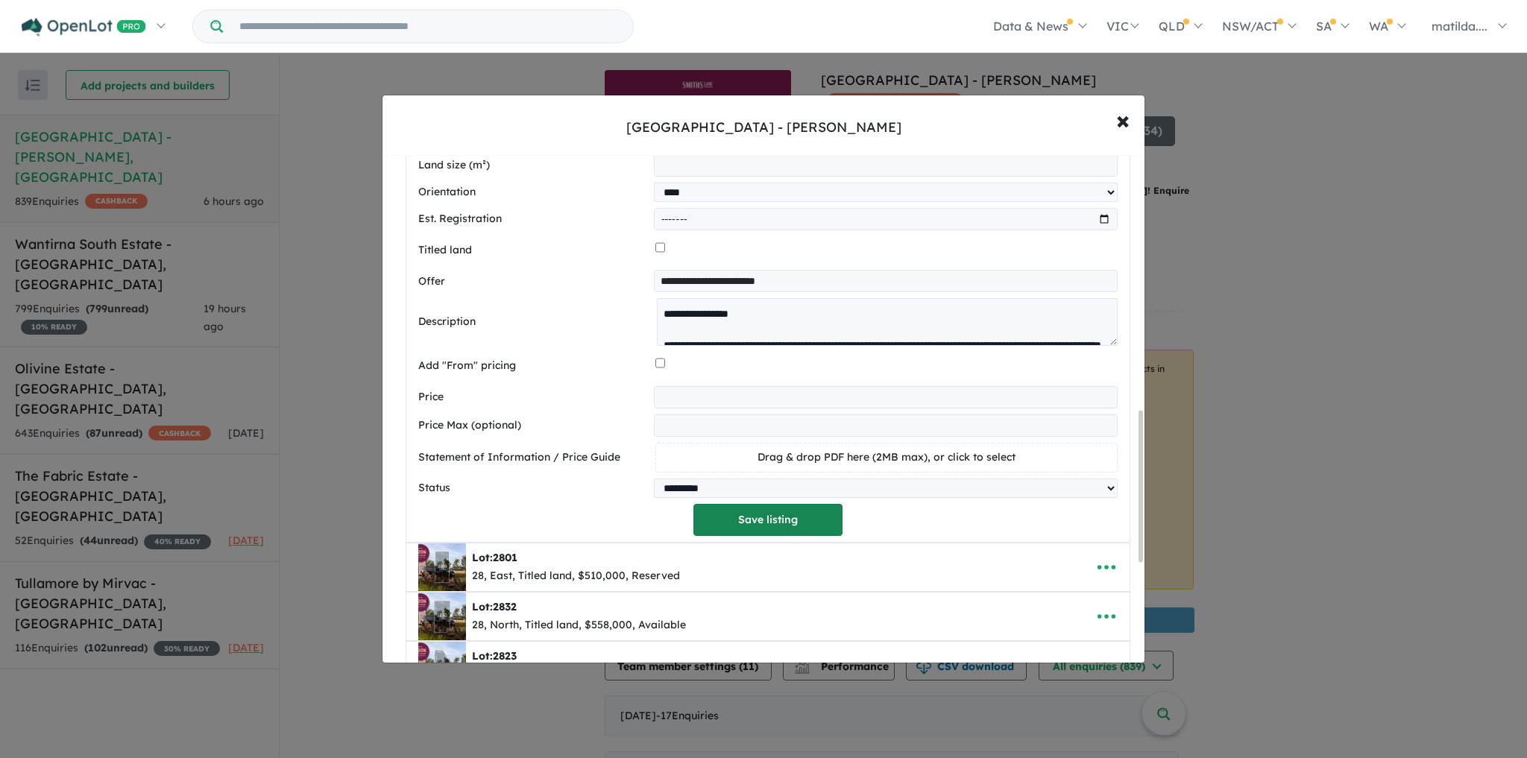
click at [741, 509] on button "Save listing" at bounding box center [768, 520] width 149 height 32
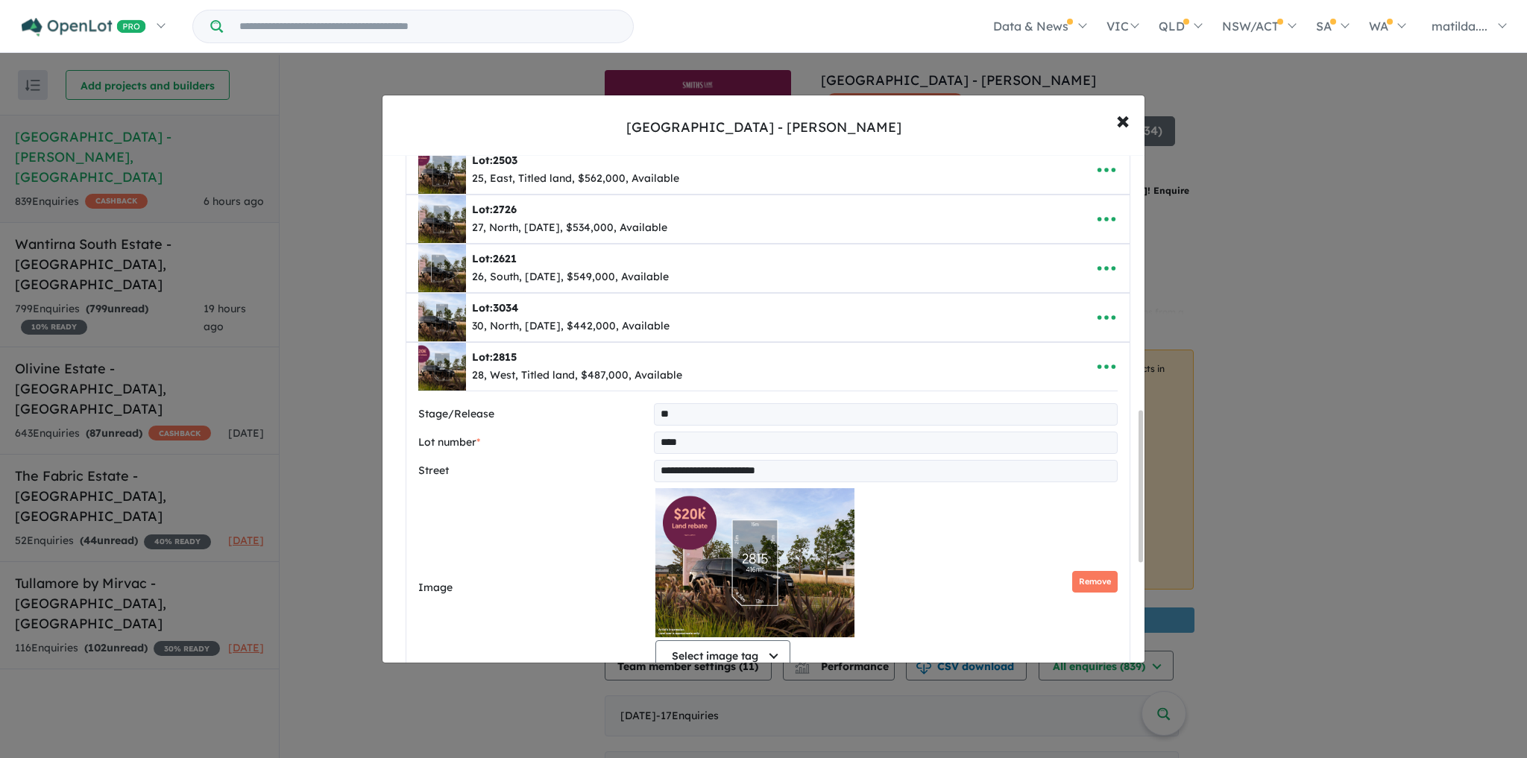
select select "****"
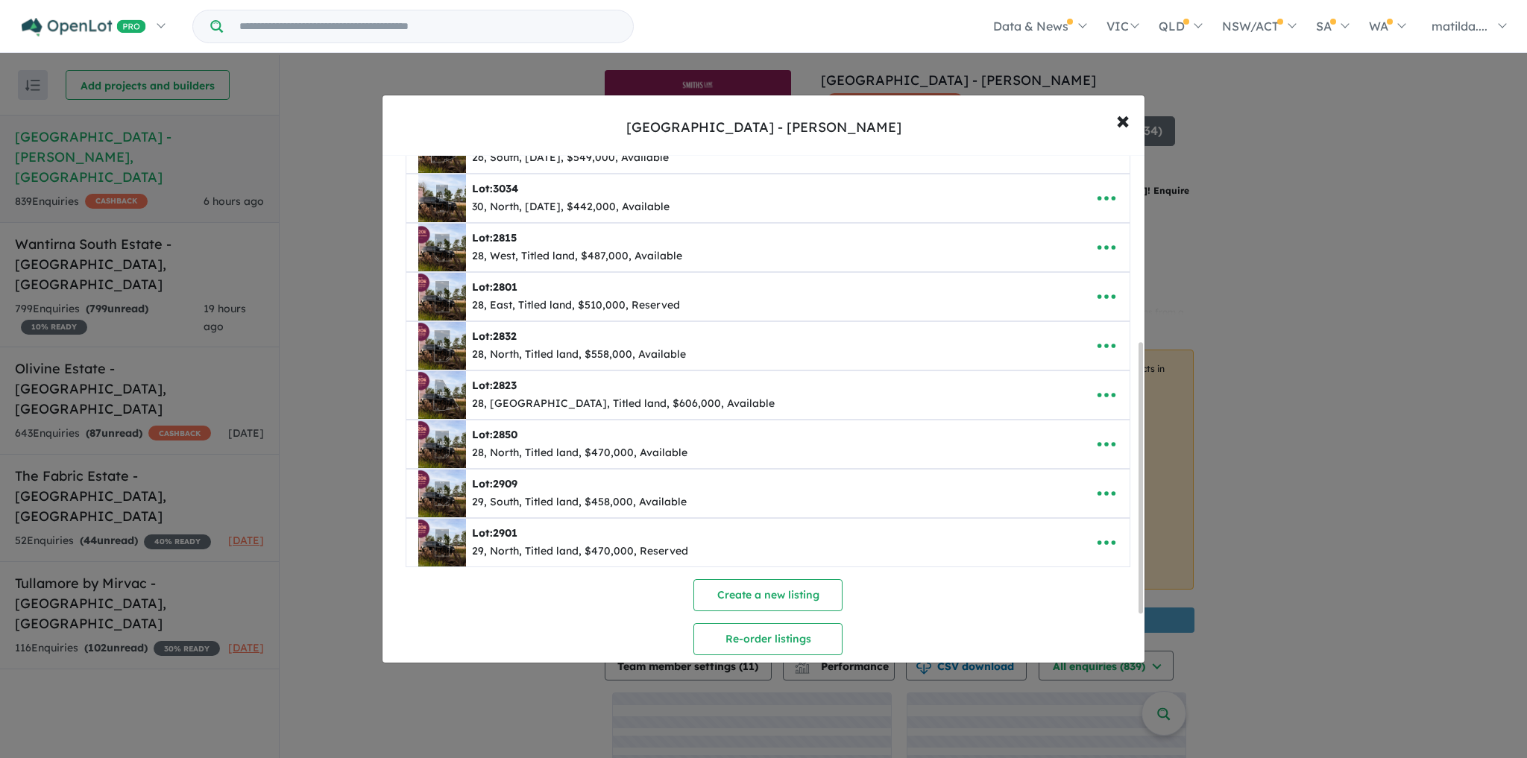
scroll to position [319, 0]
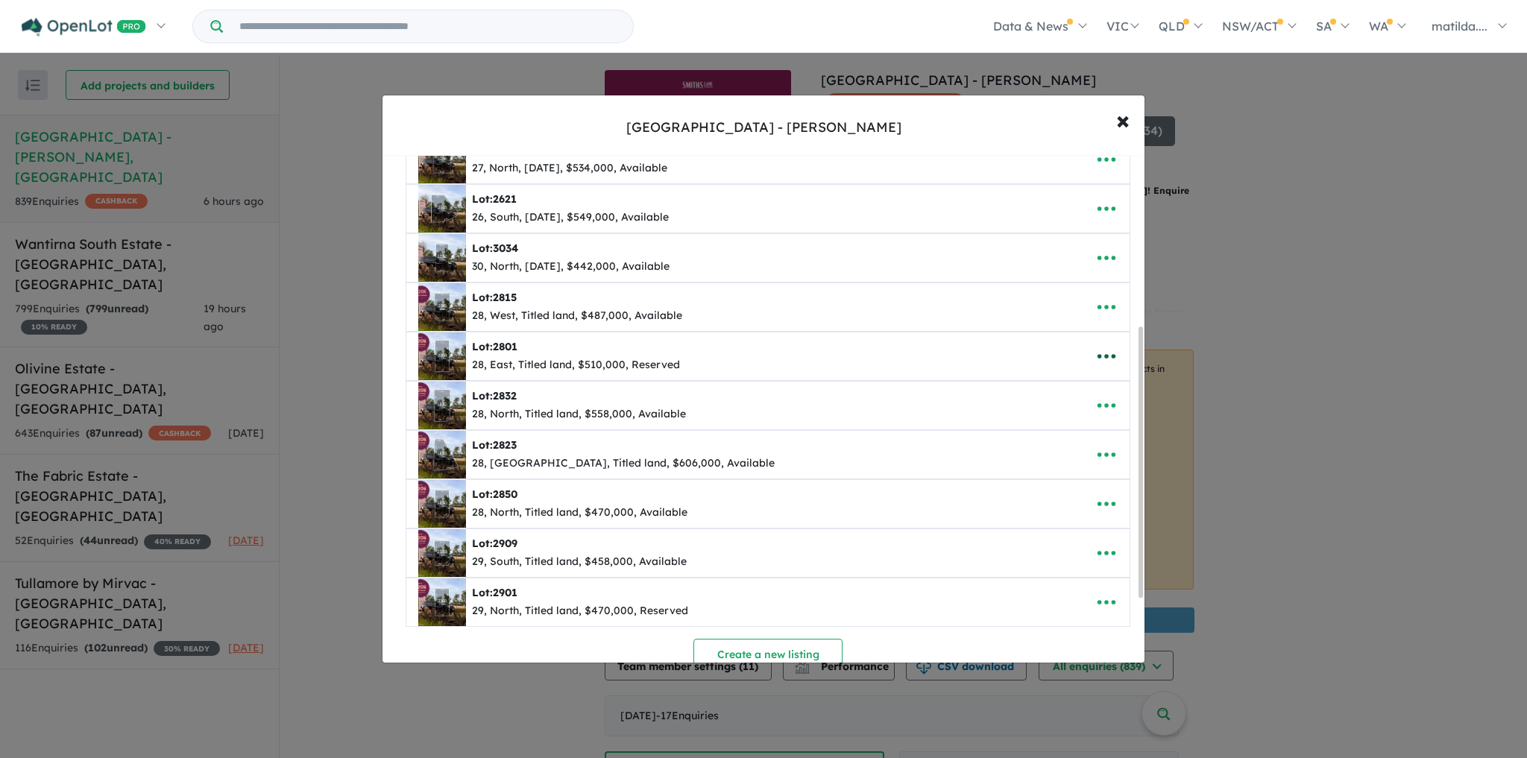
click at [1098, 354] on icon "button" at bounding box center [1107, 356] width 18 height 4
drag, startPoint x: 1095, startPoint y: 362, endPoint x: 1092, endPoint y: 392, distance: 30.0
click at [1092, 392] on link "Edit" at bounding box center [1074, 394] width 110 height 34
select select "****"
select select "********"
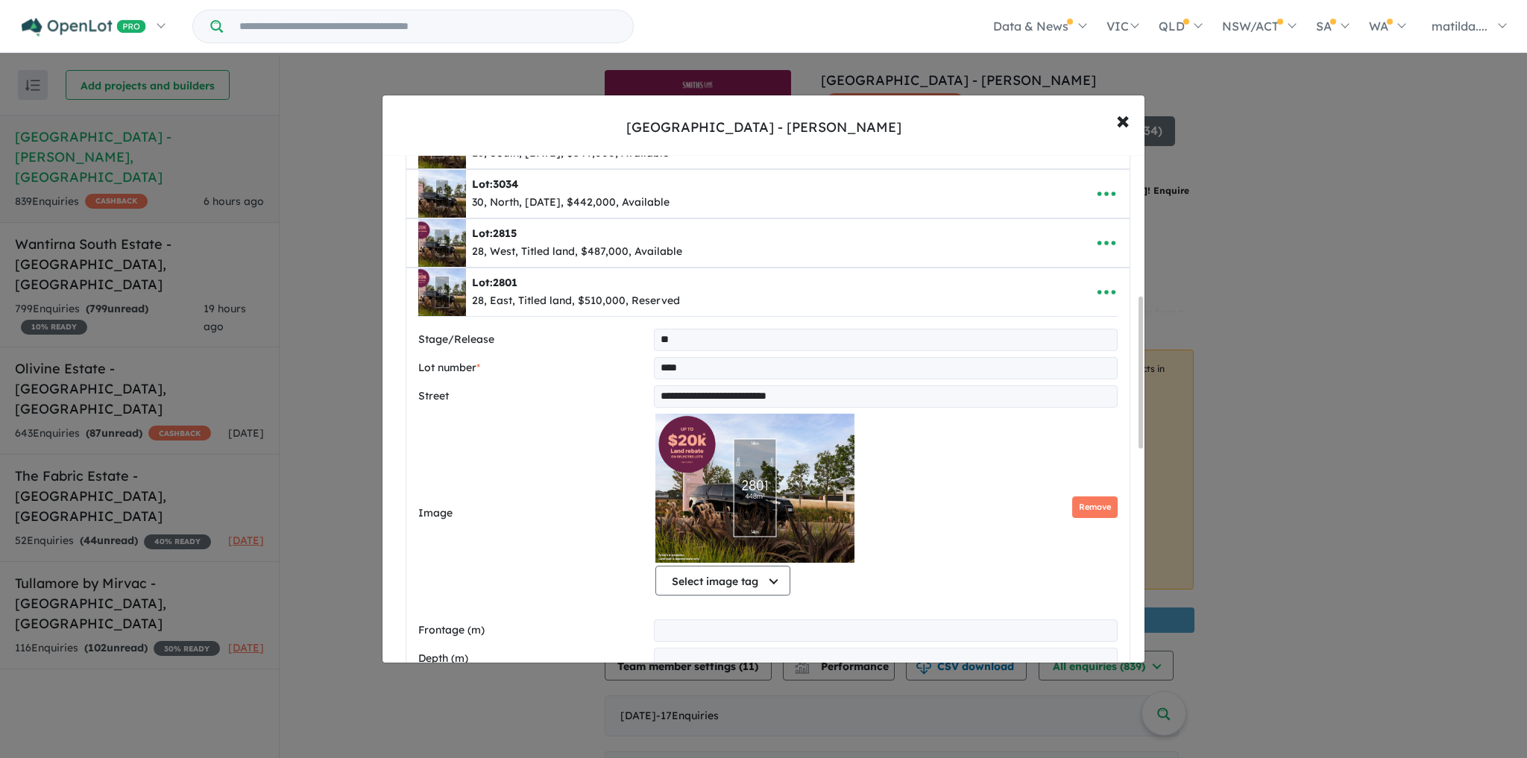
scroll to position [487, 0]
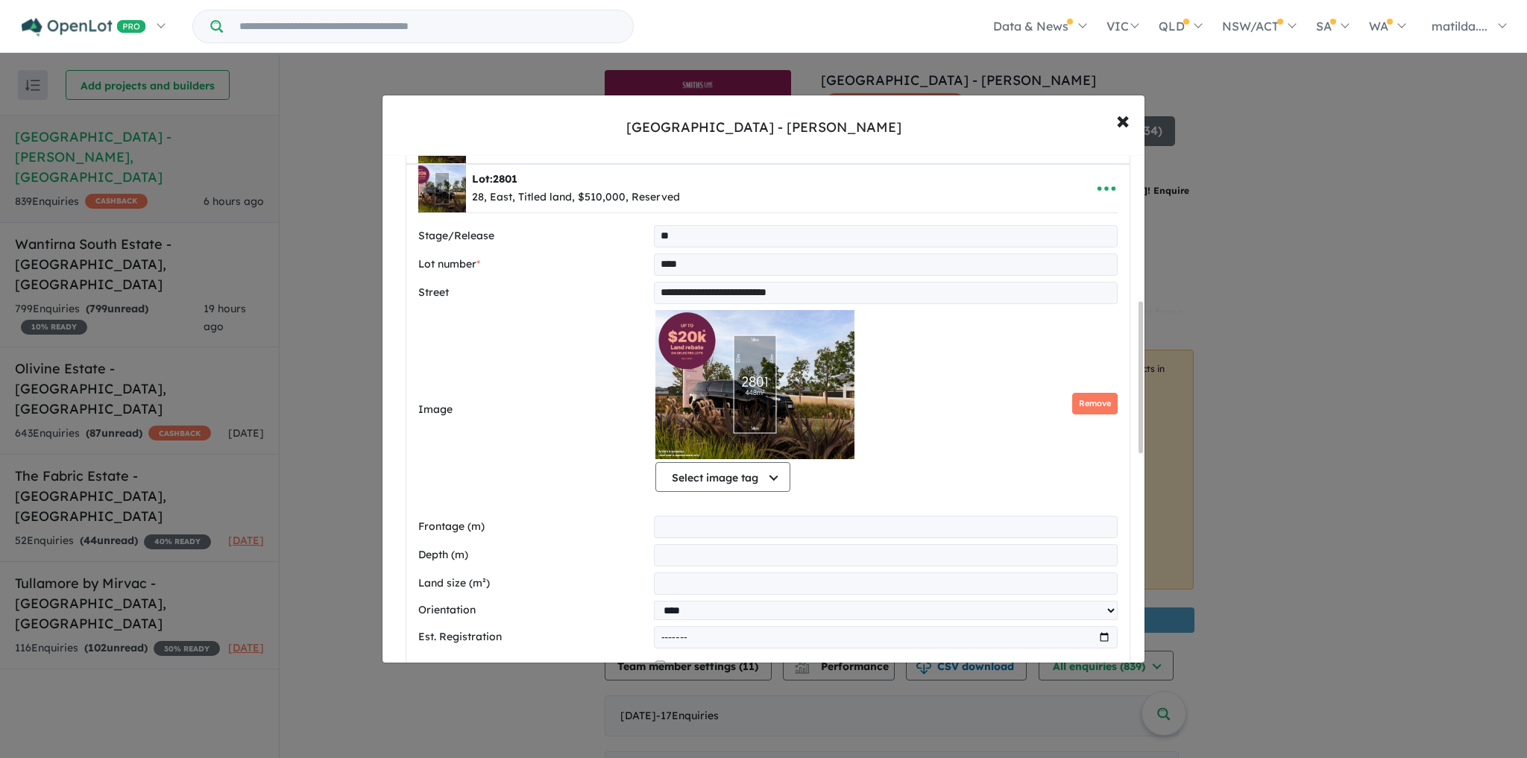
click at [1073, 395] on button "Remove" at bounding box center [1094, 404] width 45 height 22
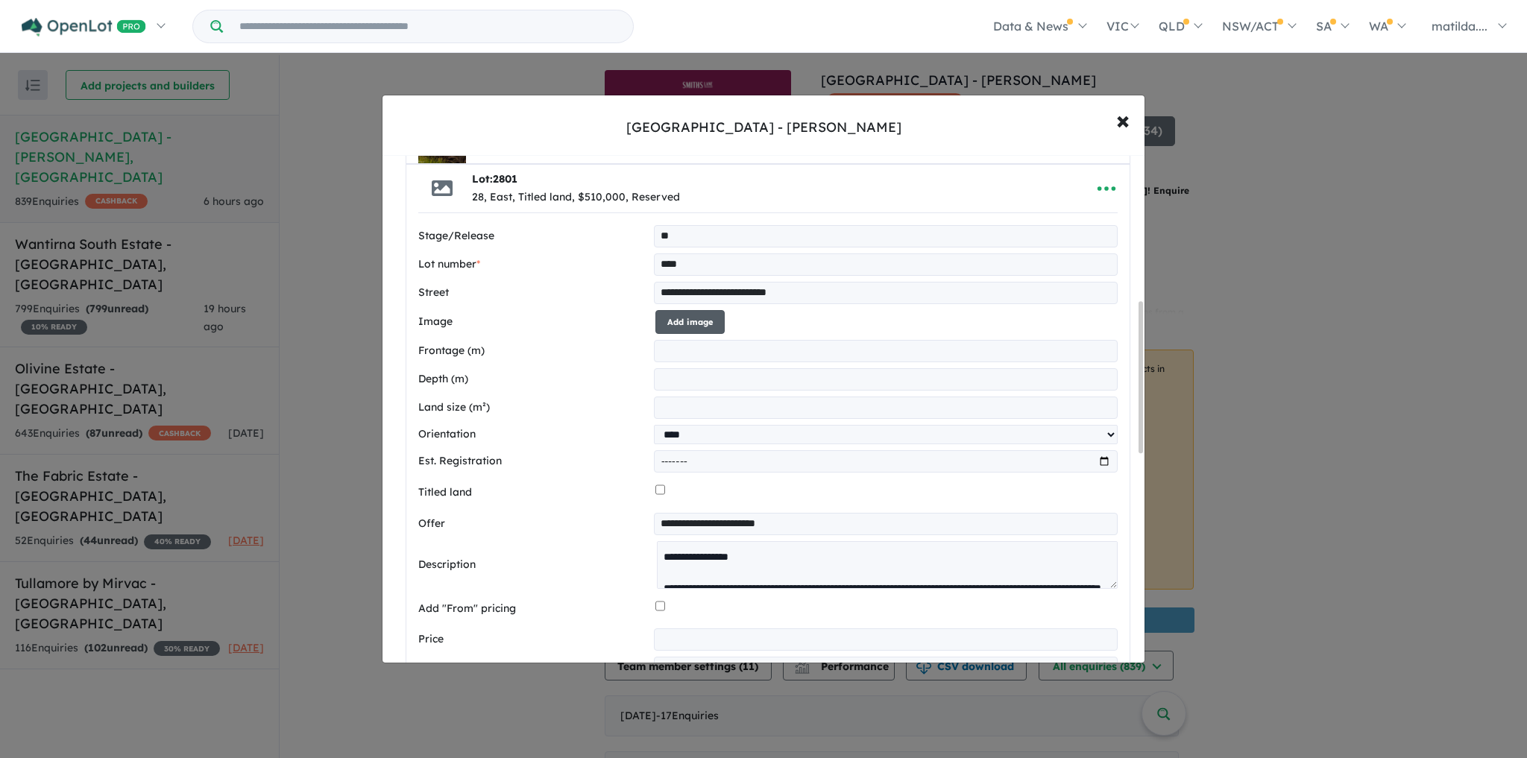
click at [713, 315] on button "Add image" at bounding box center [690, 322] width 69 height 25
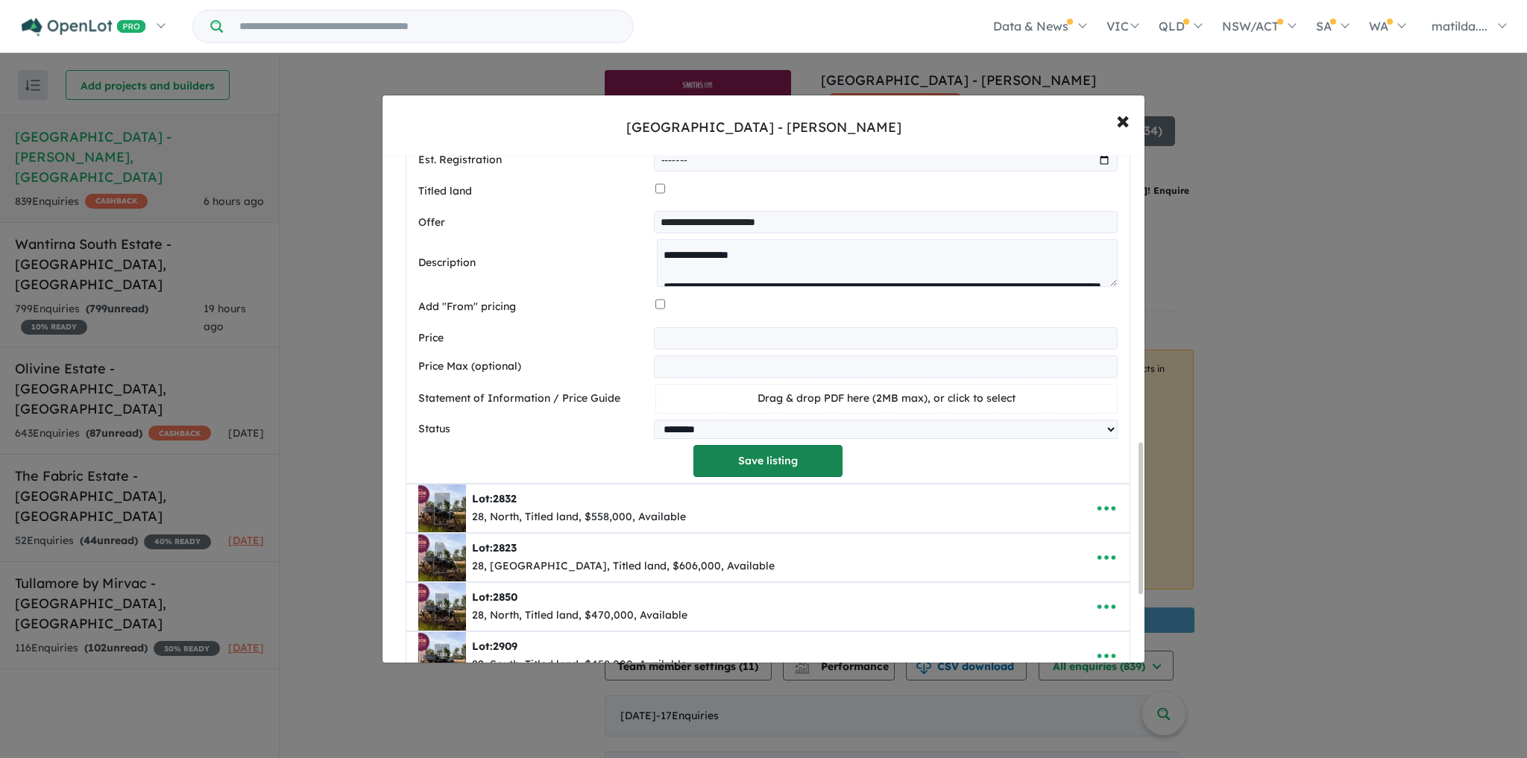
click at [812, 458] on button "Save listing" at bounding box center [768, 461] width 149 height 32
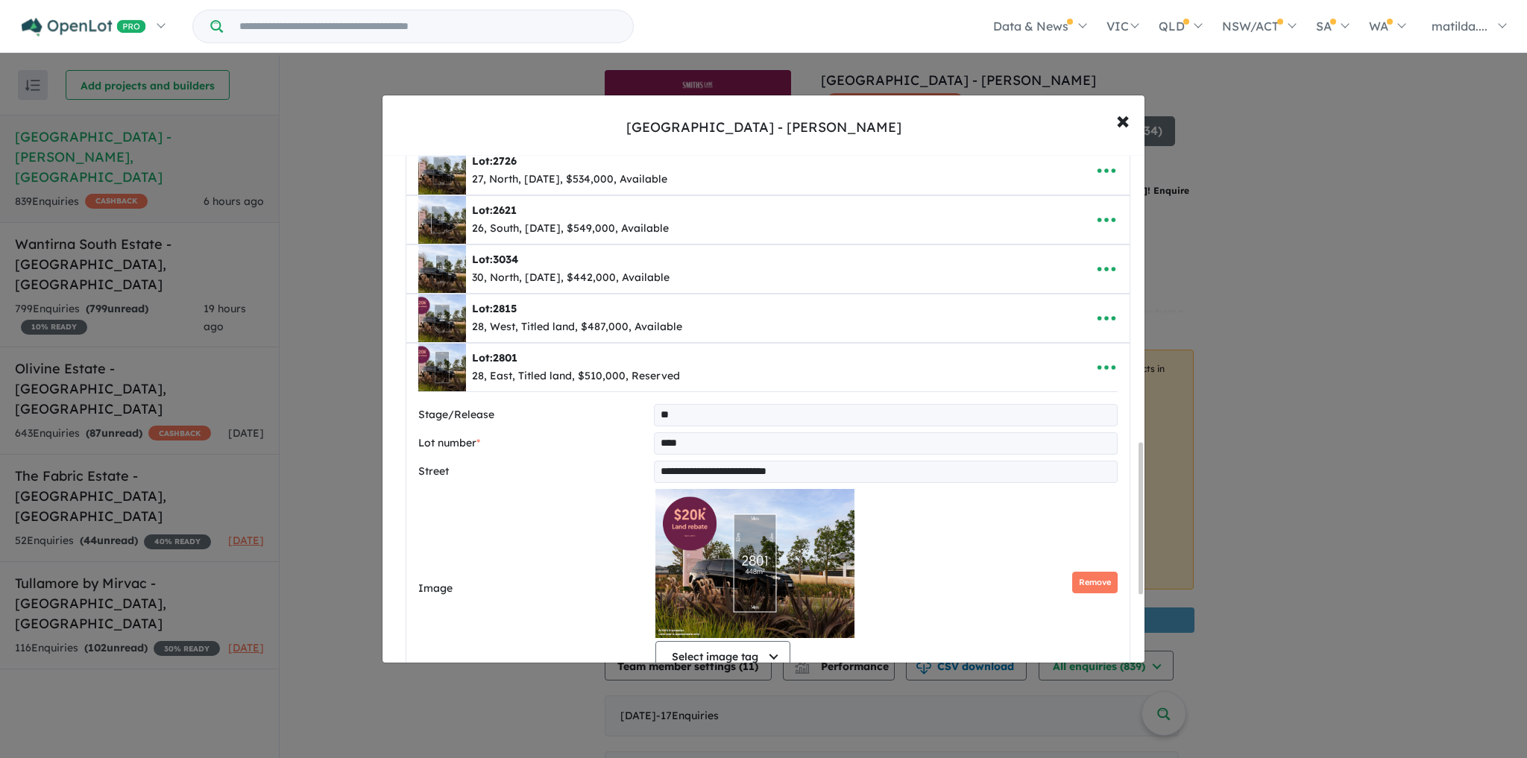
select select "****"
select select "********"
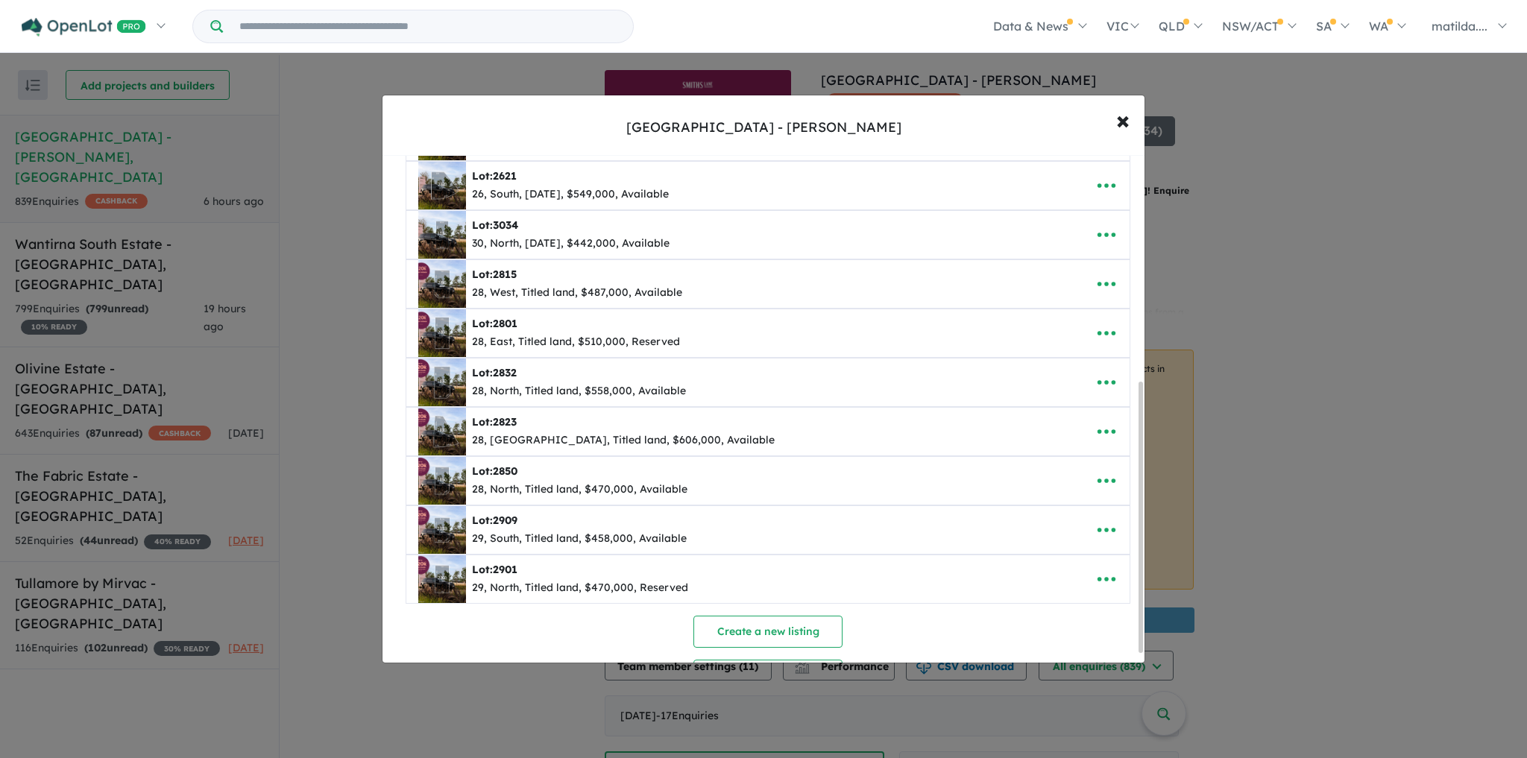
scroll to position [319, 0]
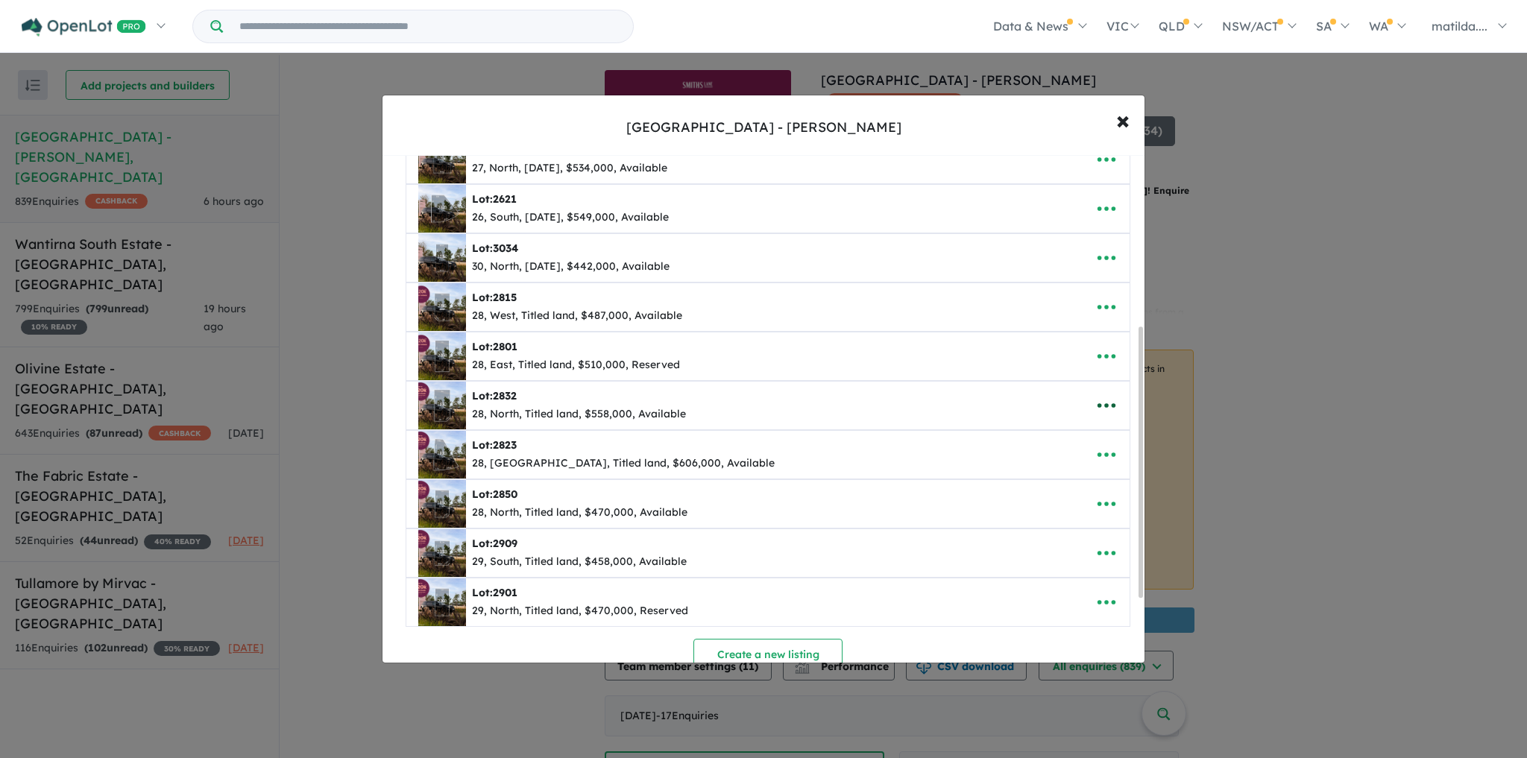
click at [1096, 400] on icon "button" at bounding box center [1107, 406] width 22 height 22
click at [1077, 436] on link "Edit" at bounding box center [1074, 443] width 110 height 34
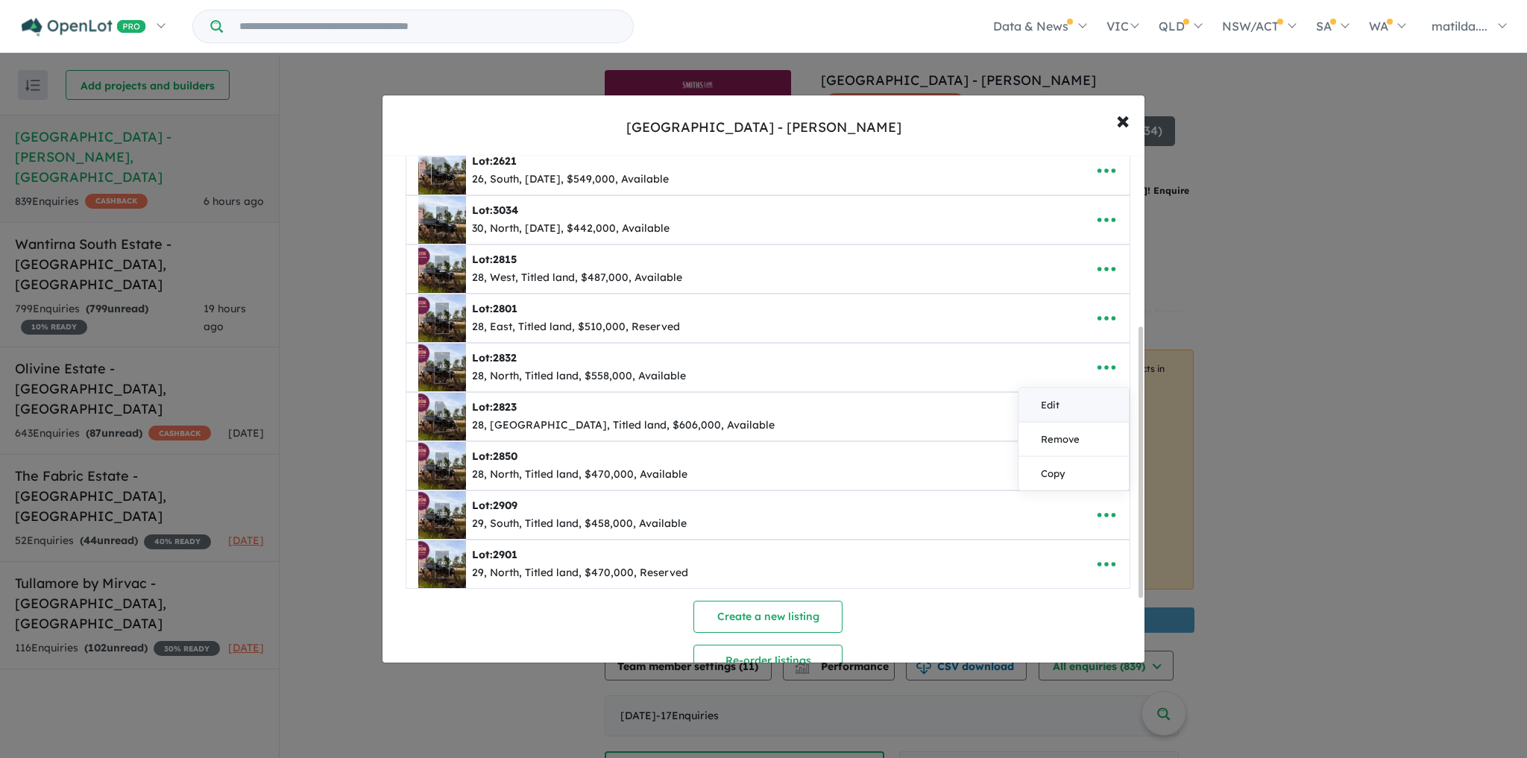
select select "*****"
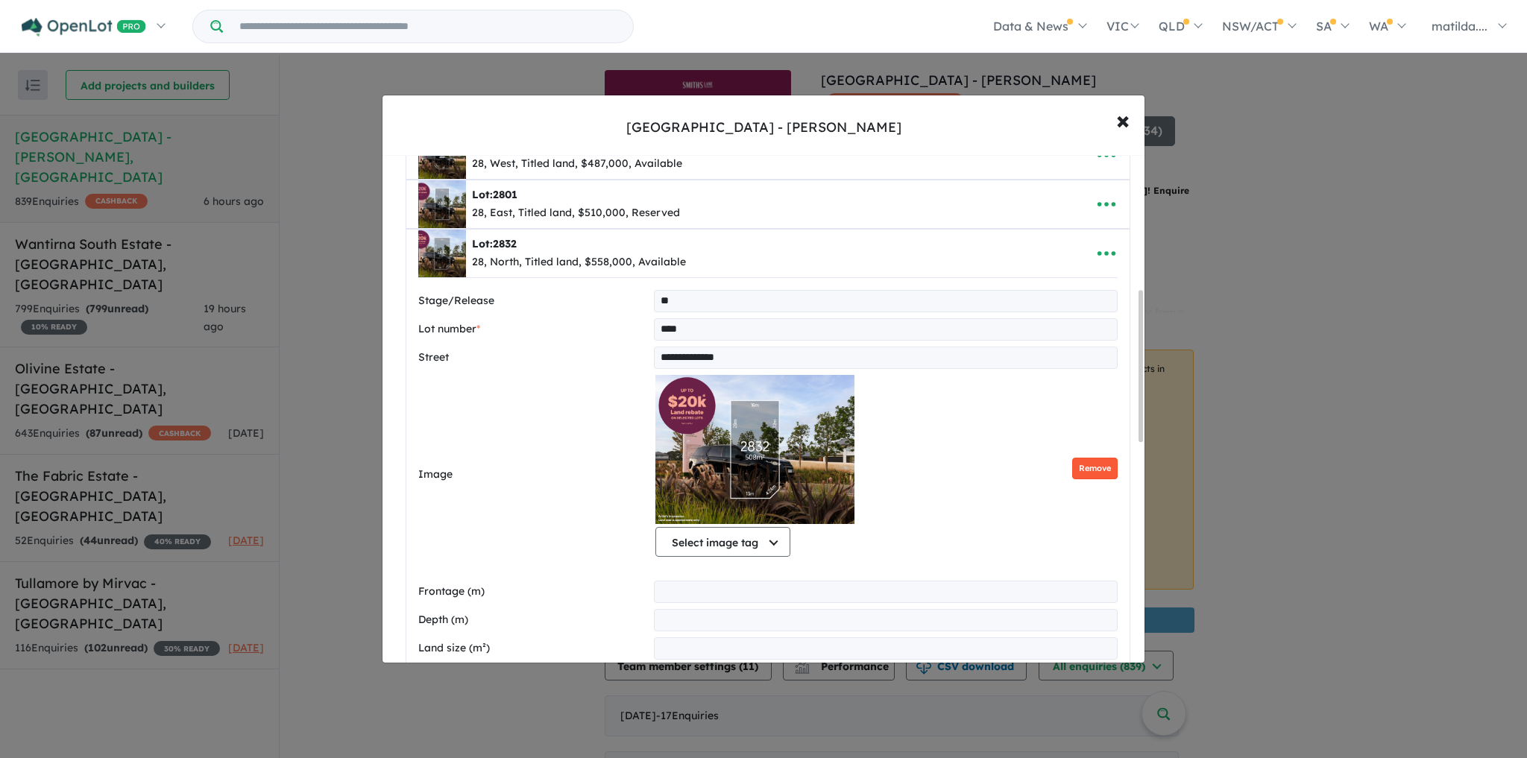
scroll to position [477, 0]
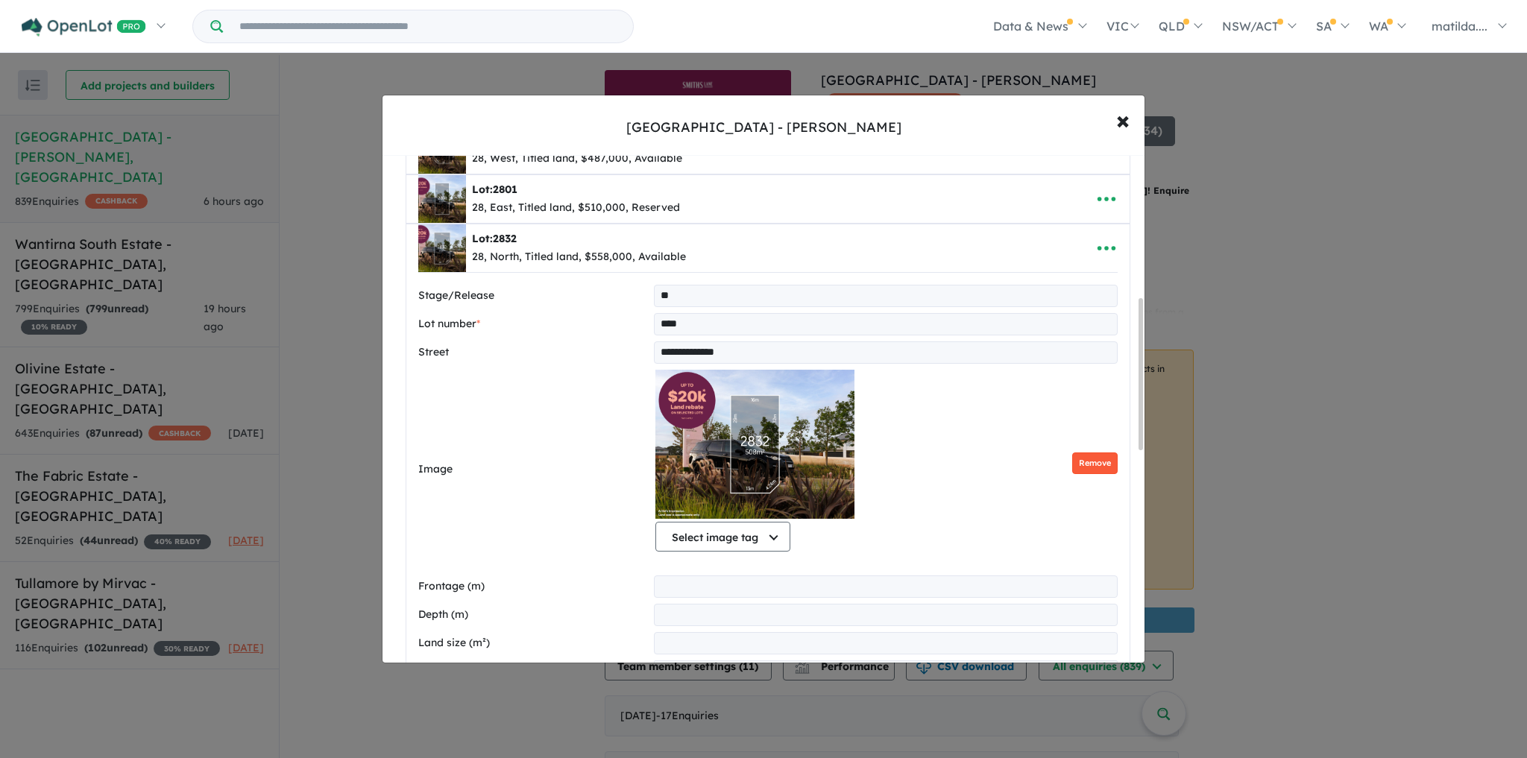
click at [1098, 453] on button "Remove" at bounding box center [1094, 464] width 45 height 22
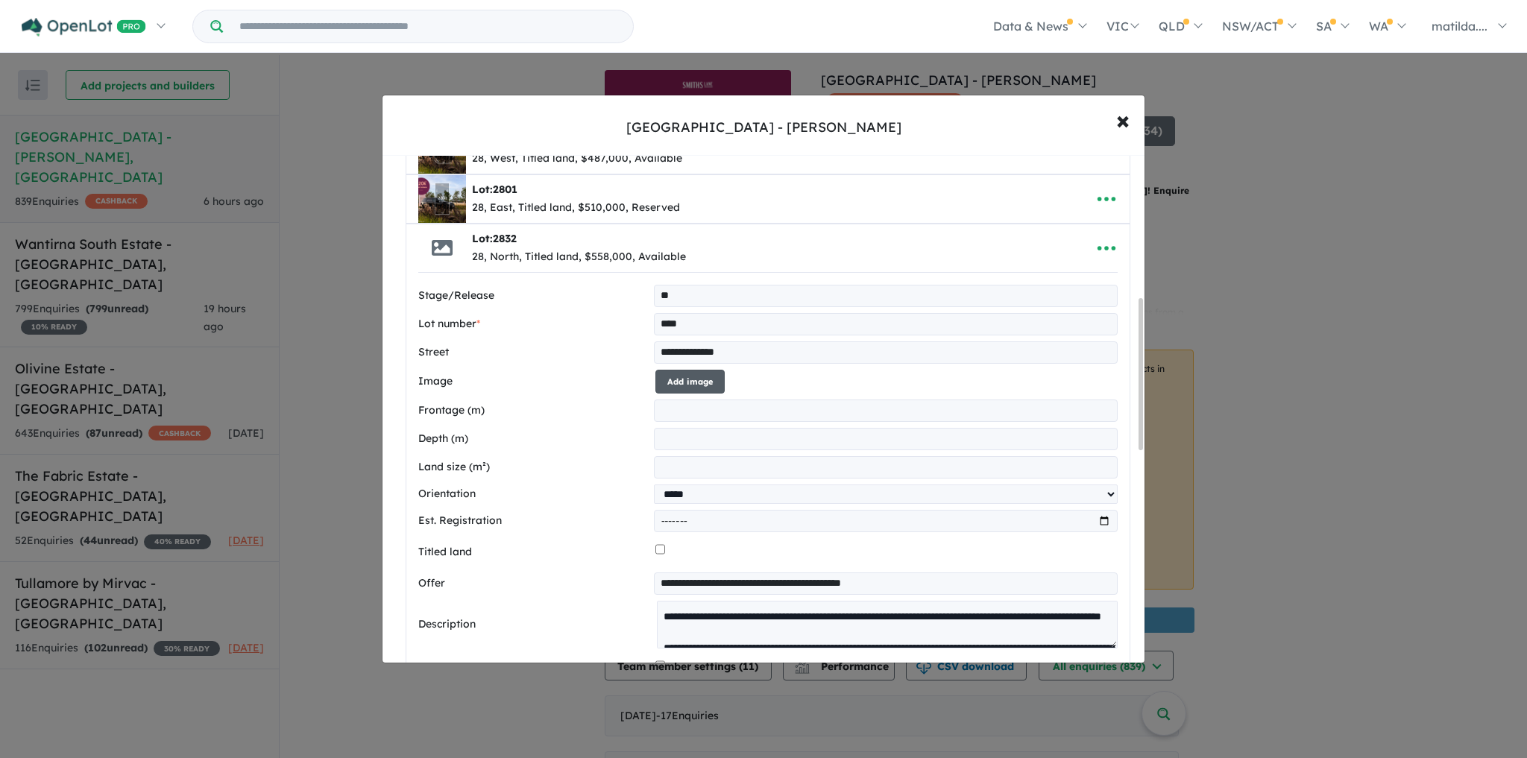
click at [686, 376] on button "Add image" at bounding box center [690, 382] width 69 height 25
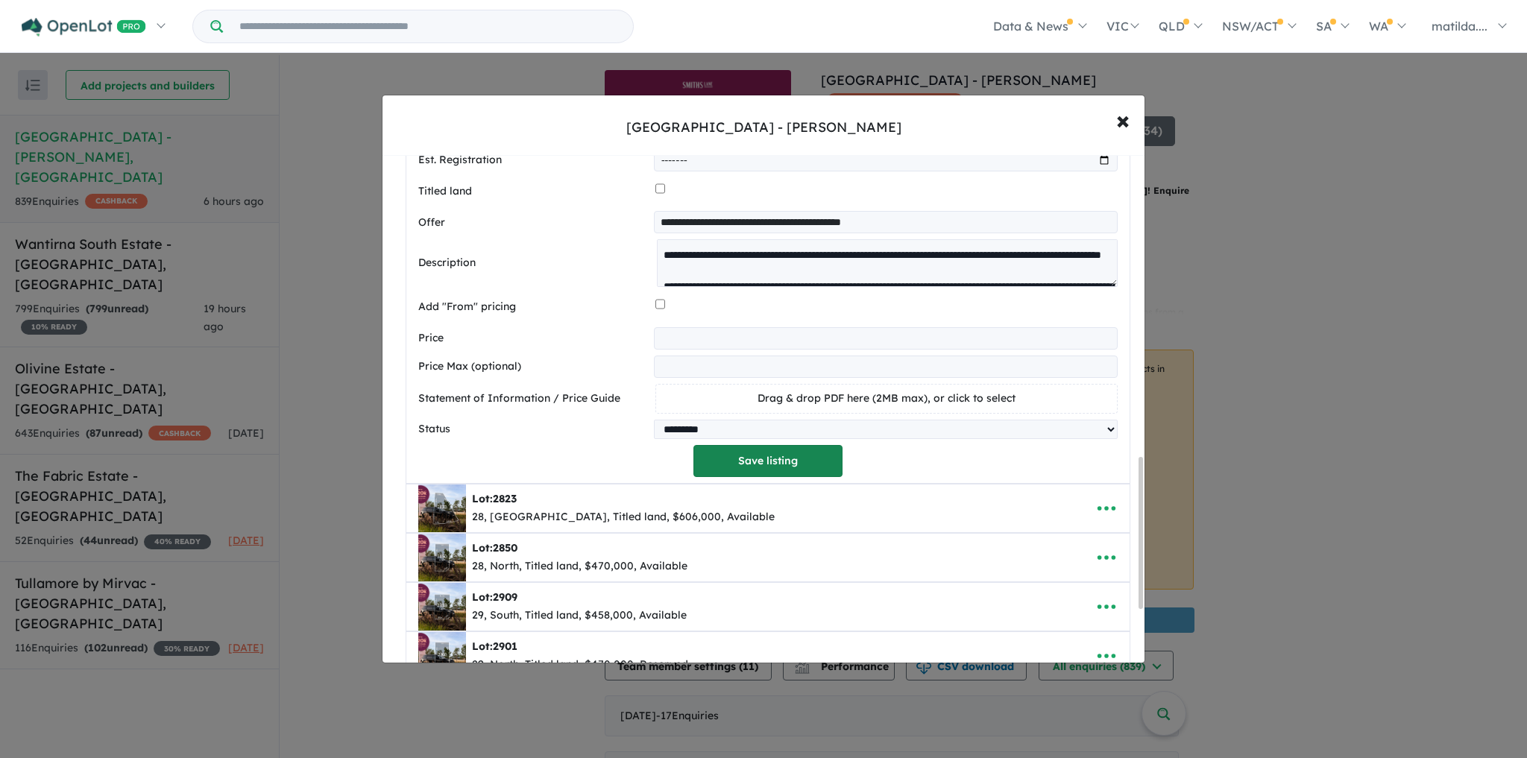
click at [805, 448] on button "Save listing" at bounding box center [768, 461] width 149 height 32
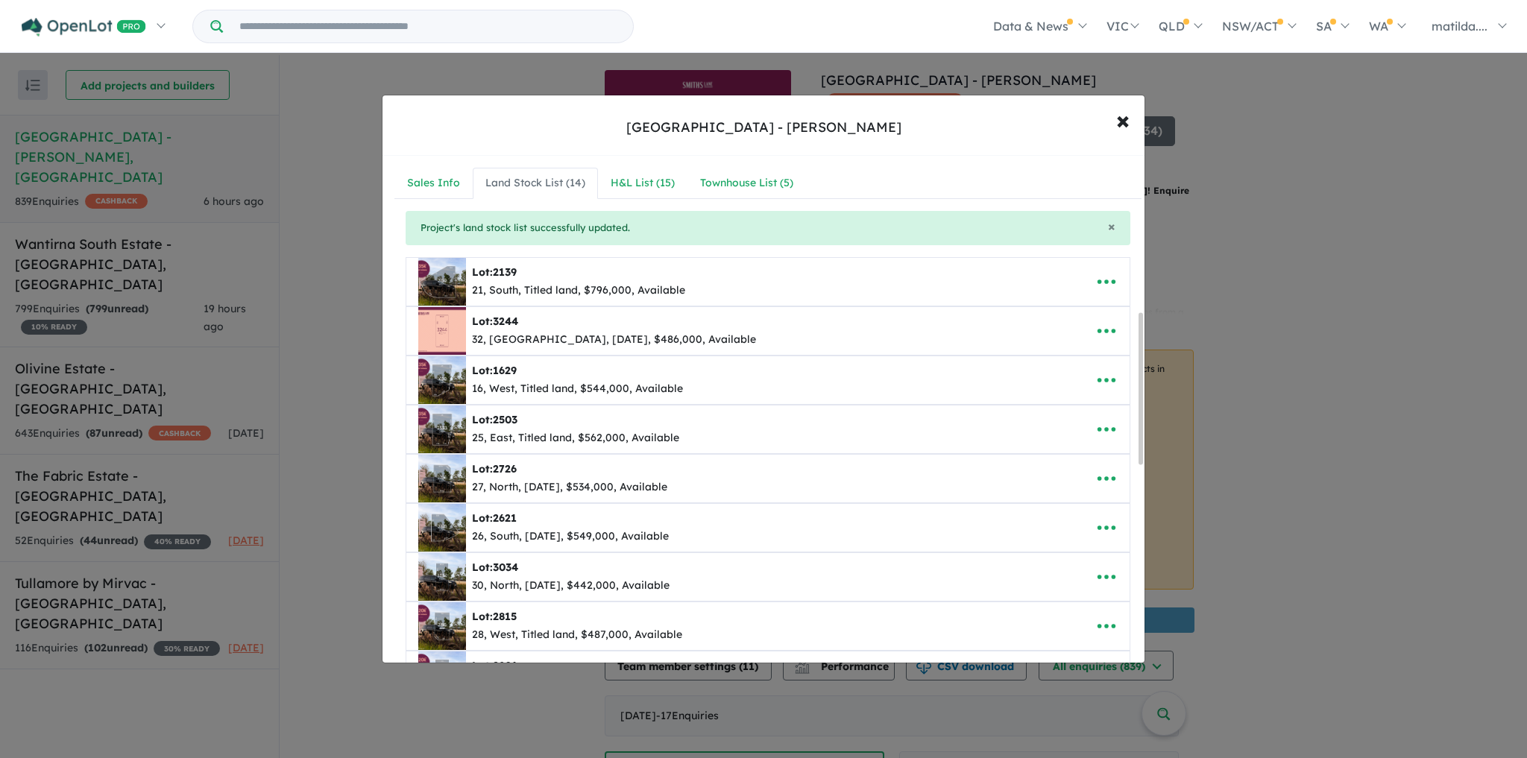
select select "**********"
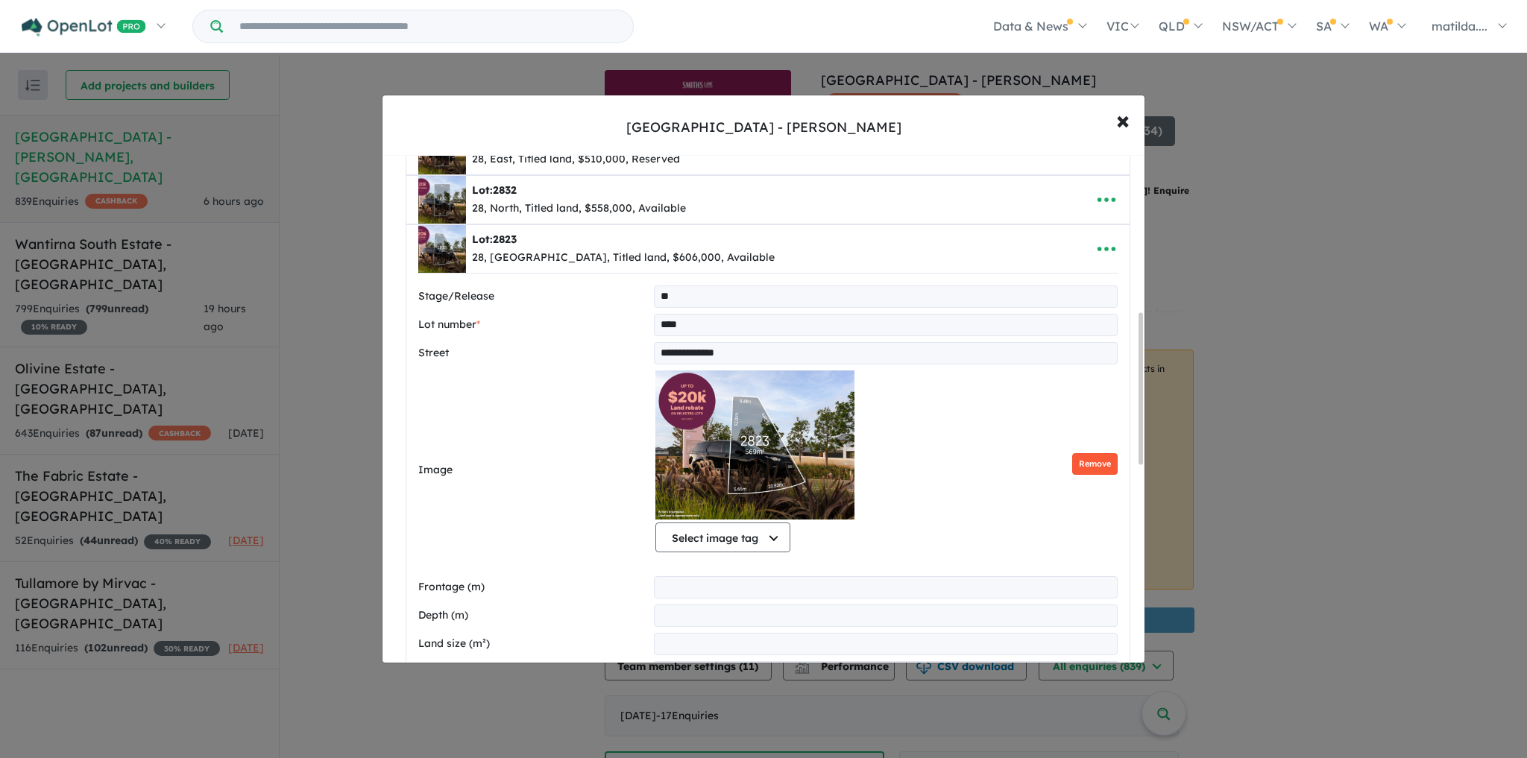
click at [1110, 460] on button "Remove" at bounding box center [1094, 464] width 45 height 22
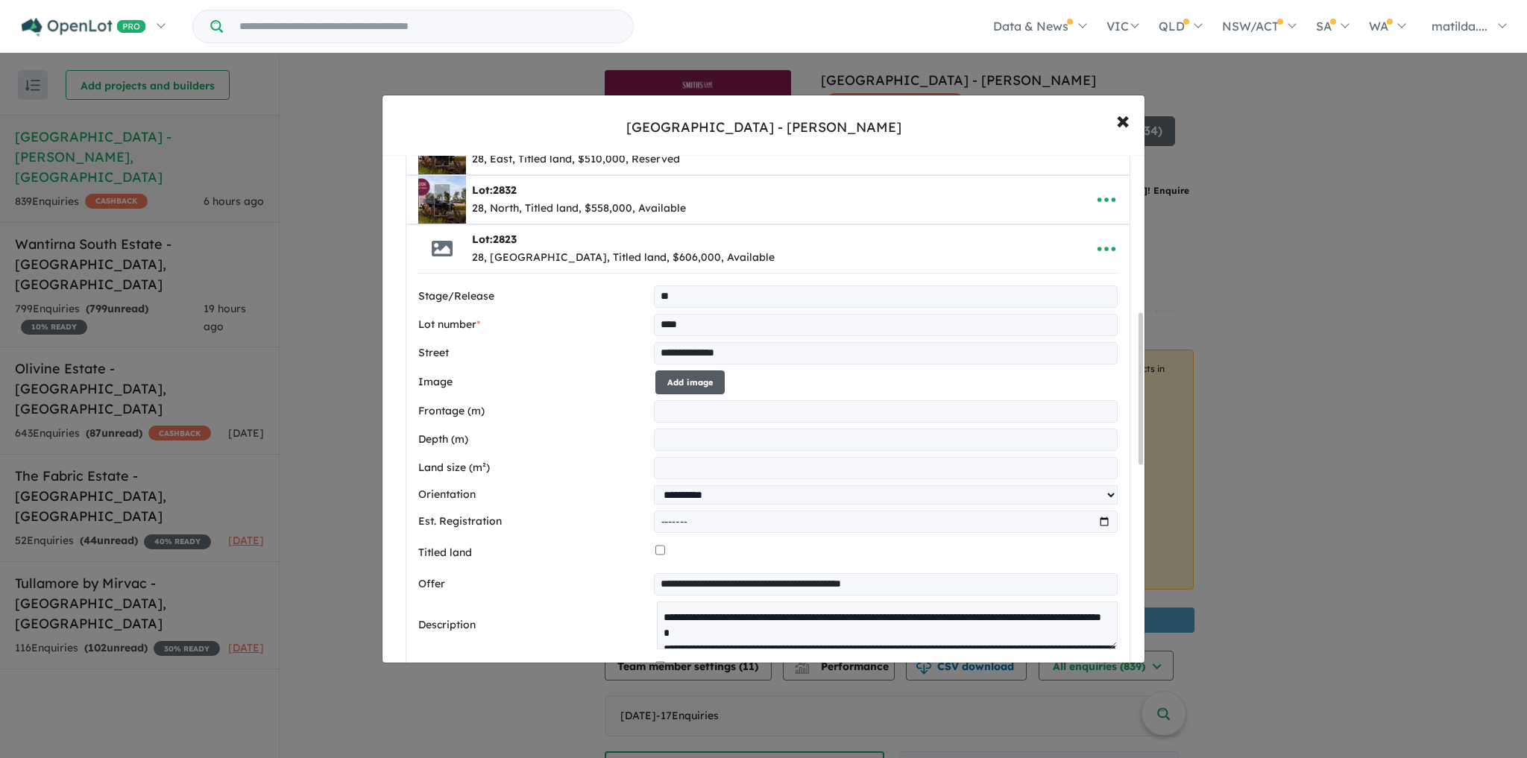
click at [669, 383] on button "Add image" at bounding box center [690, 383] width 69 height 25
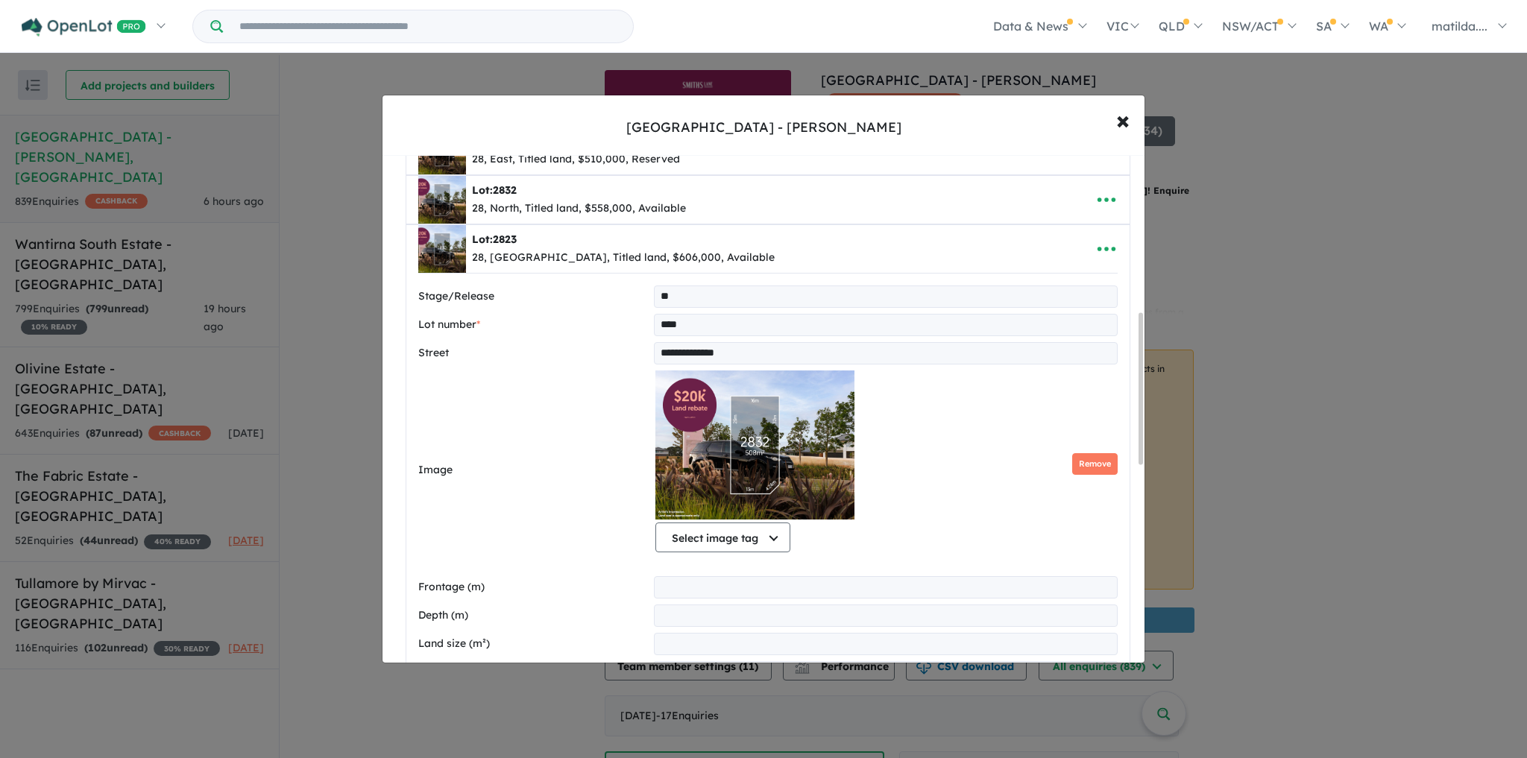
drag, startPoint x: 1072, startPoint y: 456, endPoint x: 1002, endPoint y: 462, distance: 69.6
click at [1072, 456] on button "Remove" at bounding box center [1094, 464] width 45 height 22
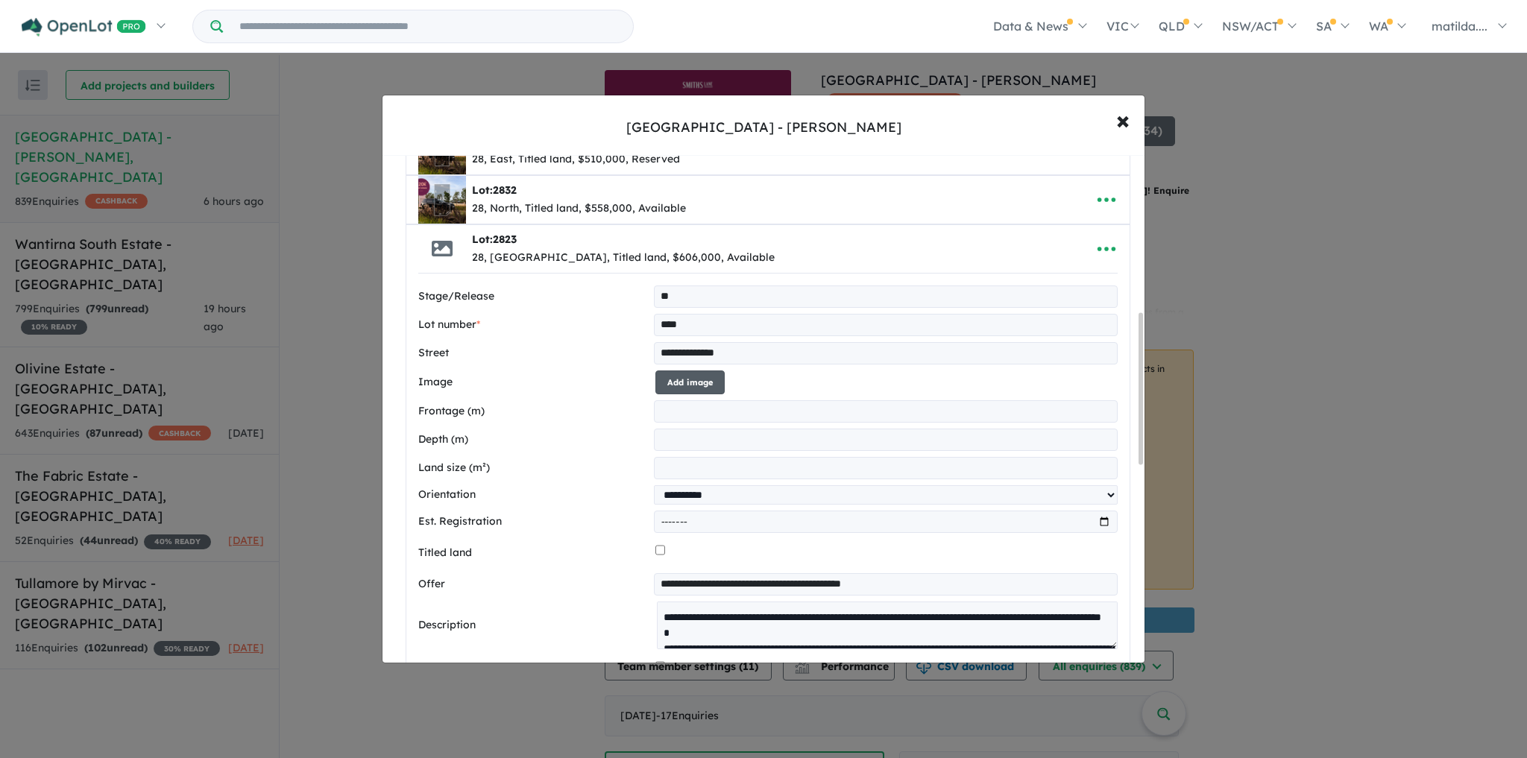
click at [683, 377] on button "Add image" at bounding box center [690, 383] width 69 height 25
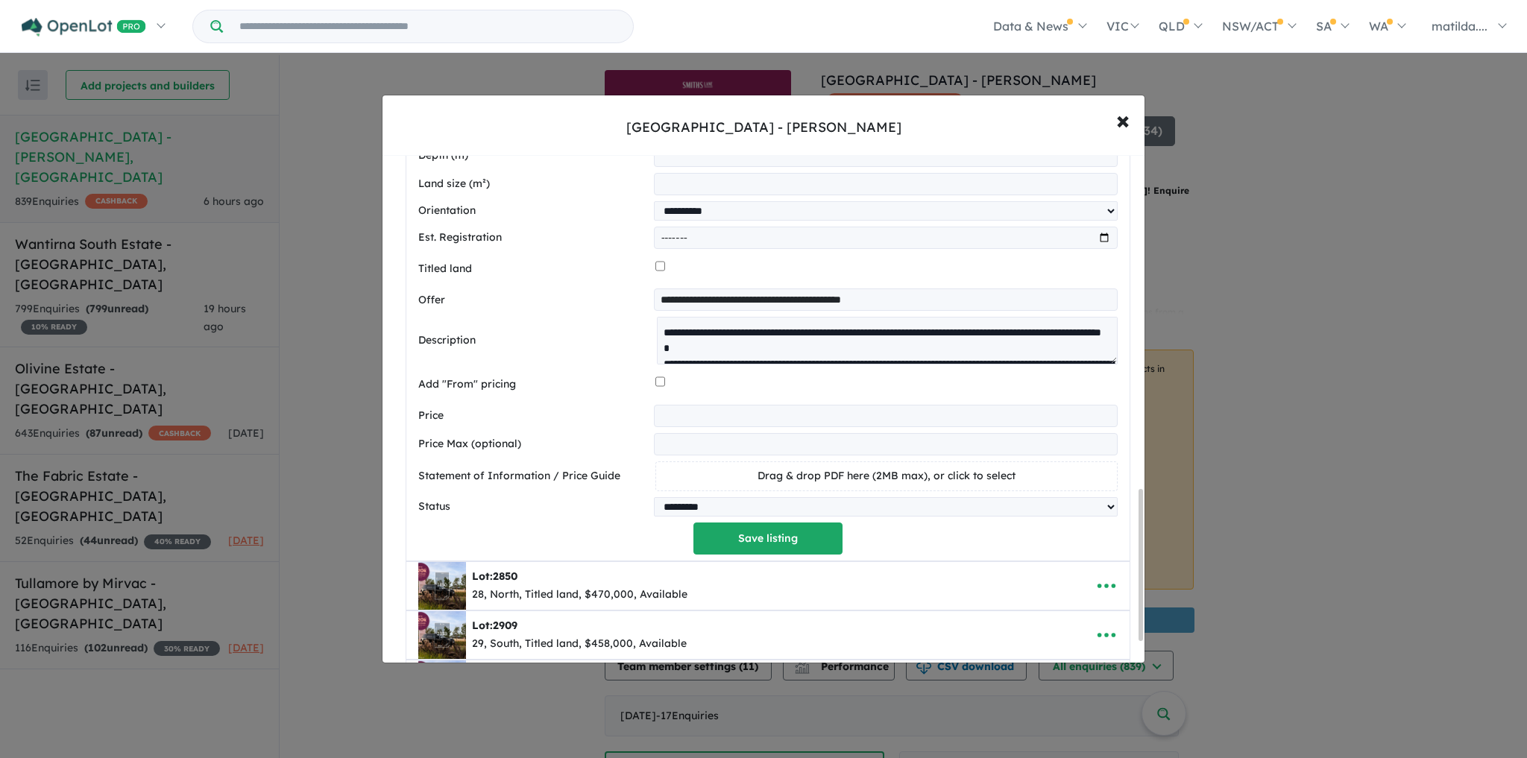
scroll to position [1122, 0]
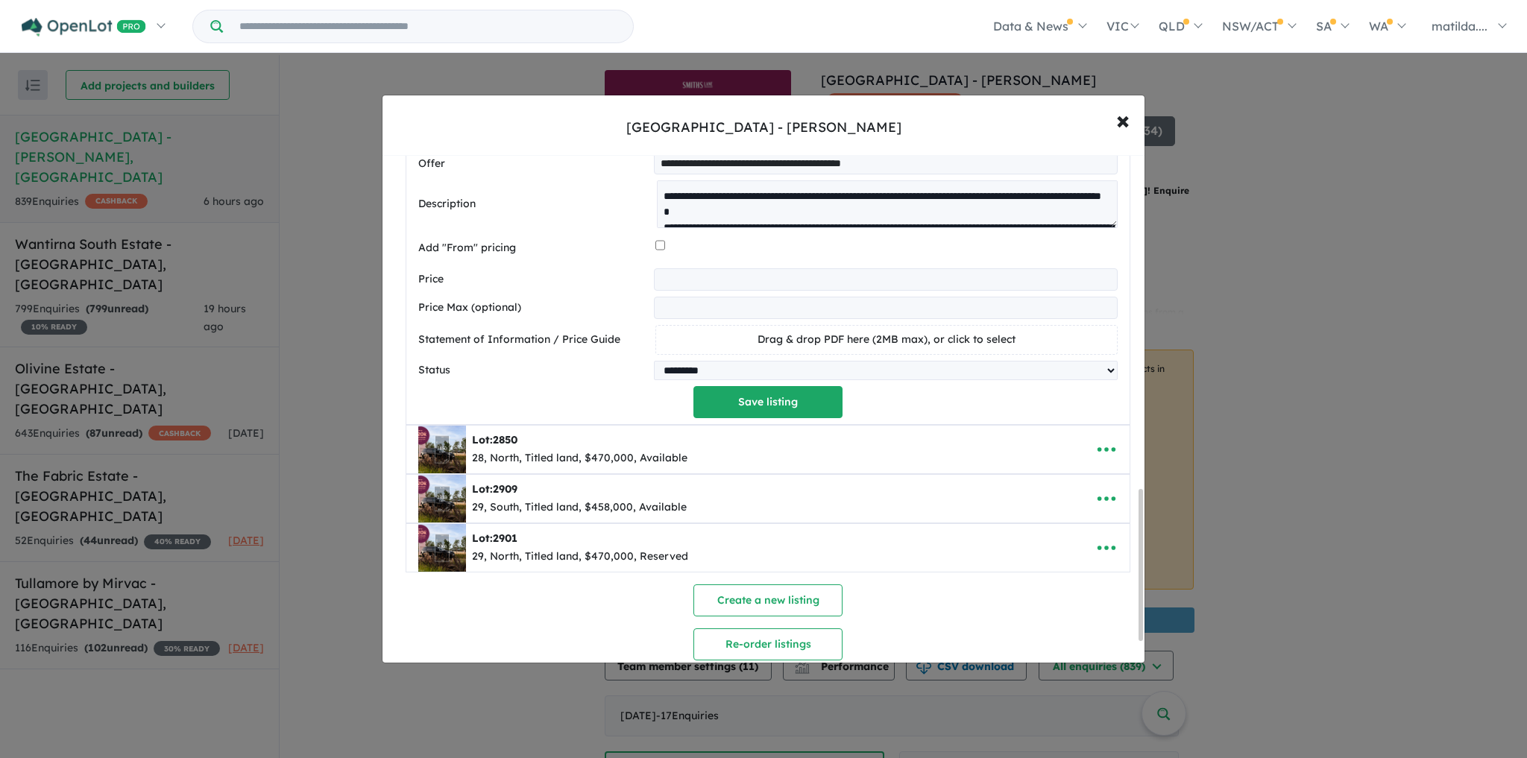
click at [811, 419] on div "**********" at bounding box center [767, 27] width 723 height 796
click at [802, 411] on button "Save listing" at bounding box center [768, 402] width 149 height 32
select select "**********"
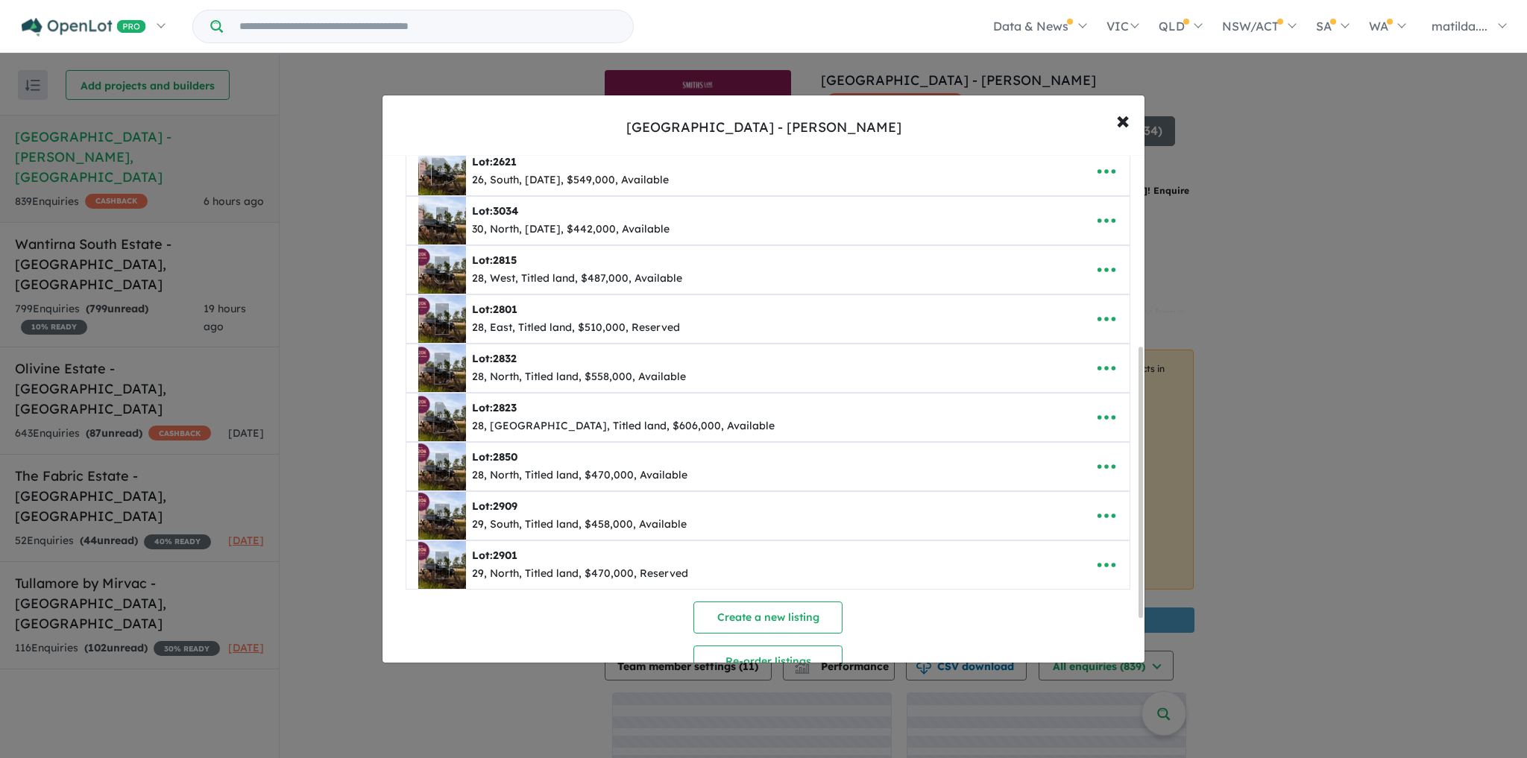
scroll to position [358, 0]
click at [1104, 464] on icon "button" at bounding box center [1107, 465] width 22 height 22
click at [1083, 494] on link "Edit" at bounding box center [1074, 502] width 110 height 34
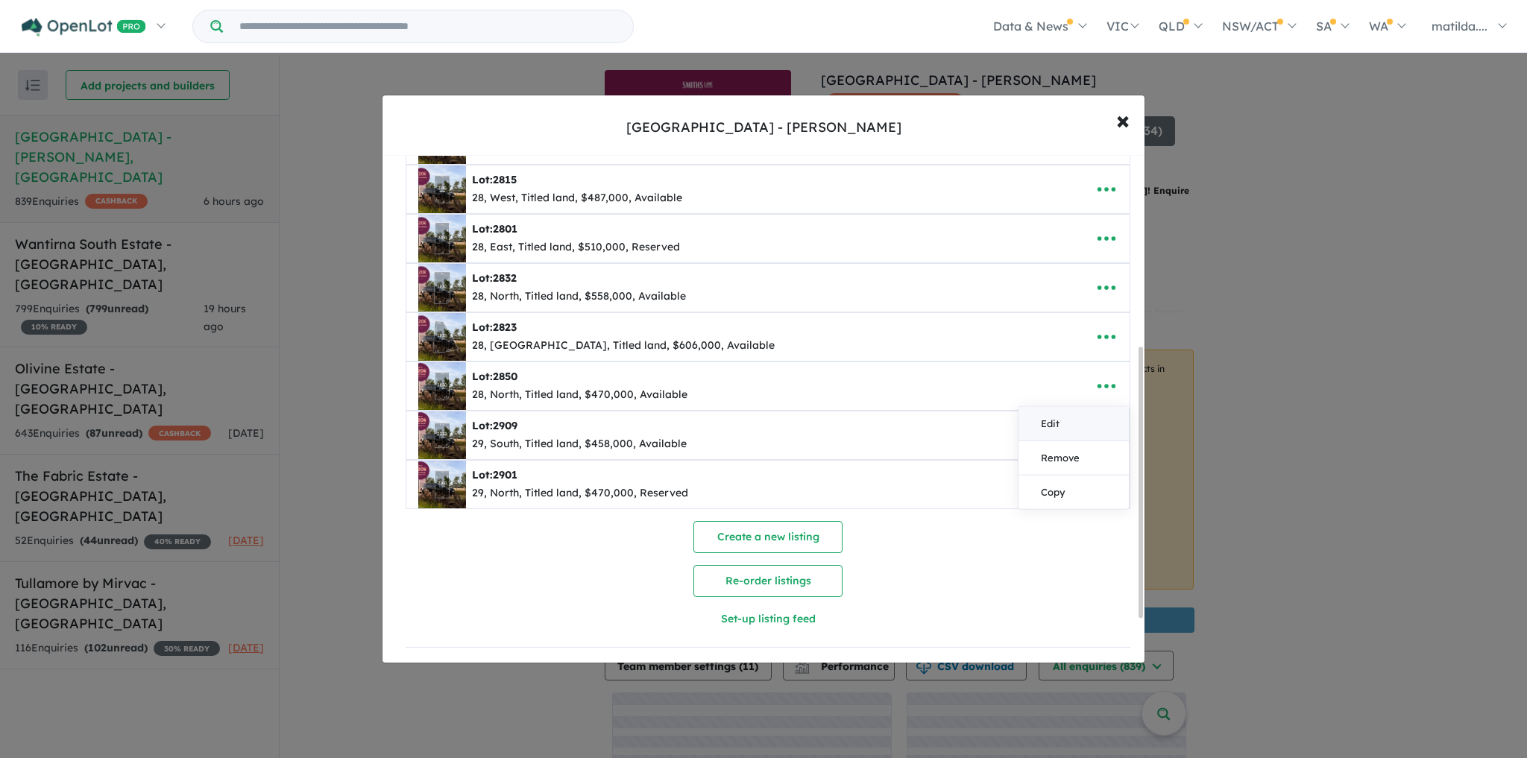
select select "*****"
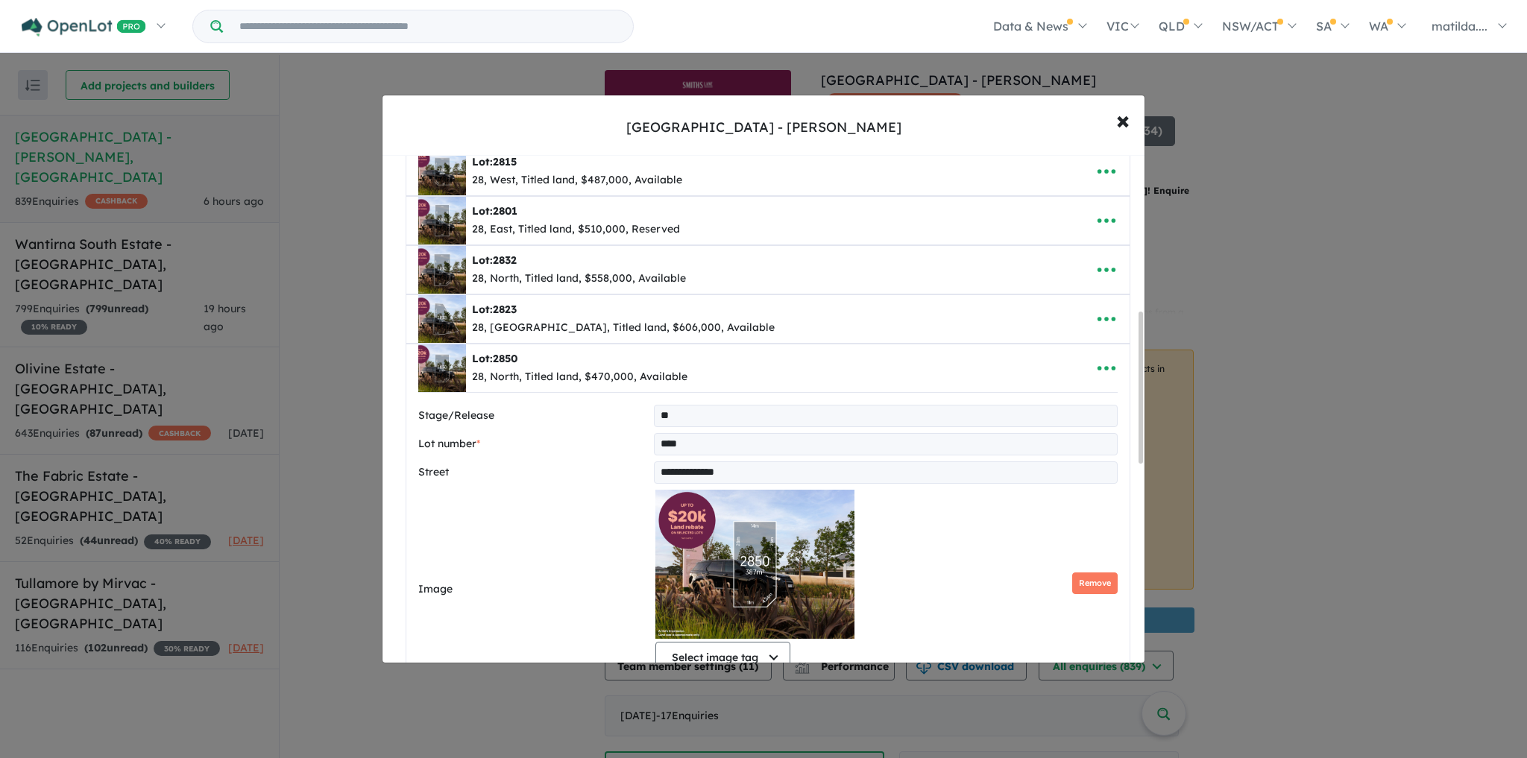
scroll to position [694, 0]
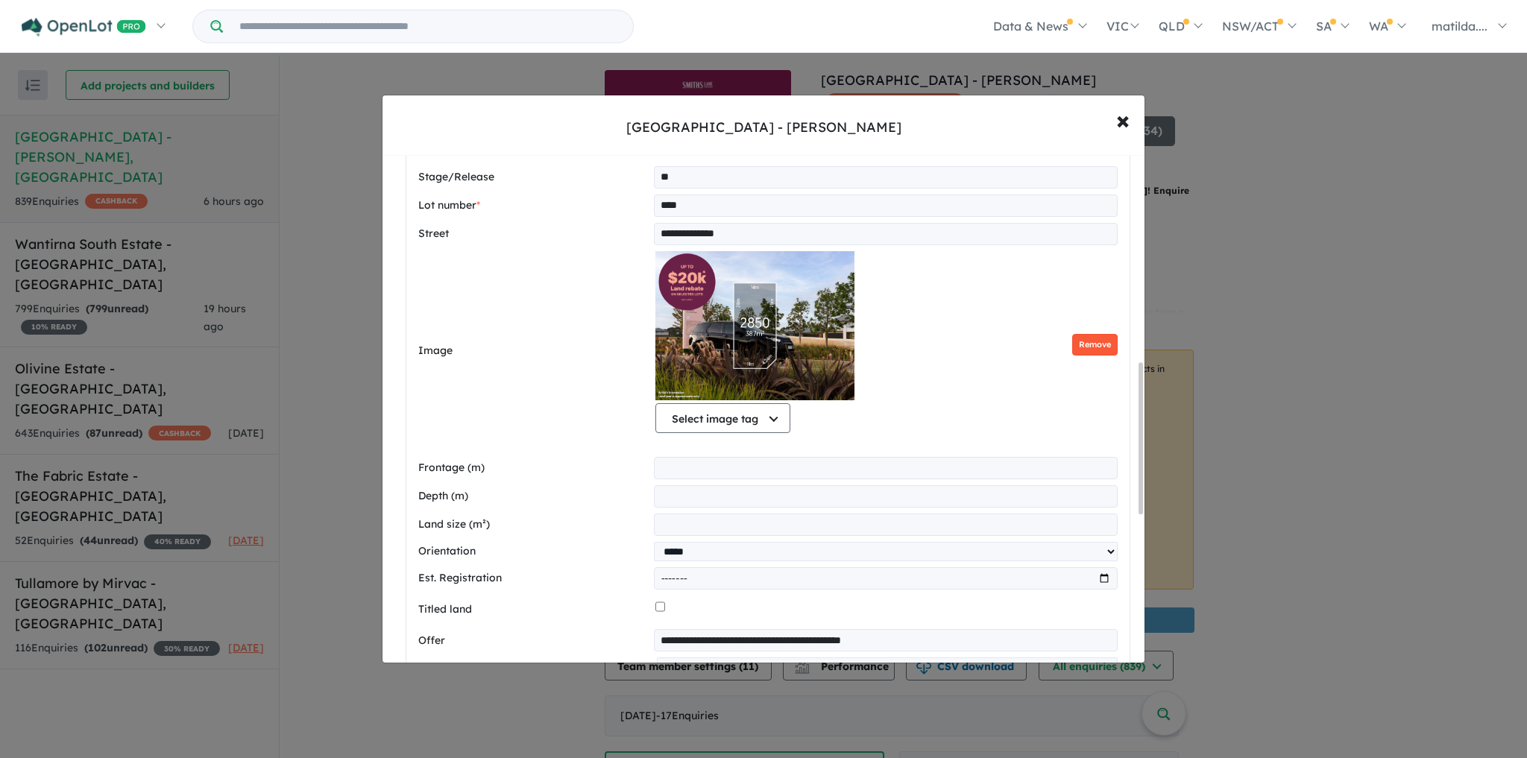
click at [1107, 334] on button "Remove" at bounding box center [1094, 345] width 45 height 22
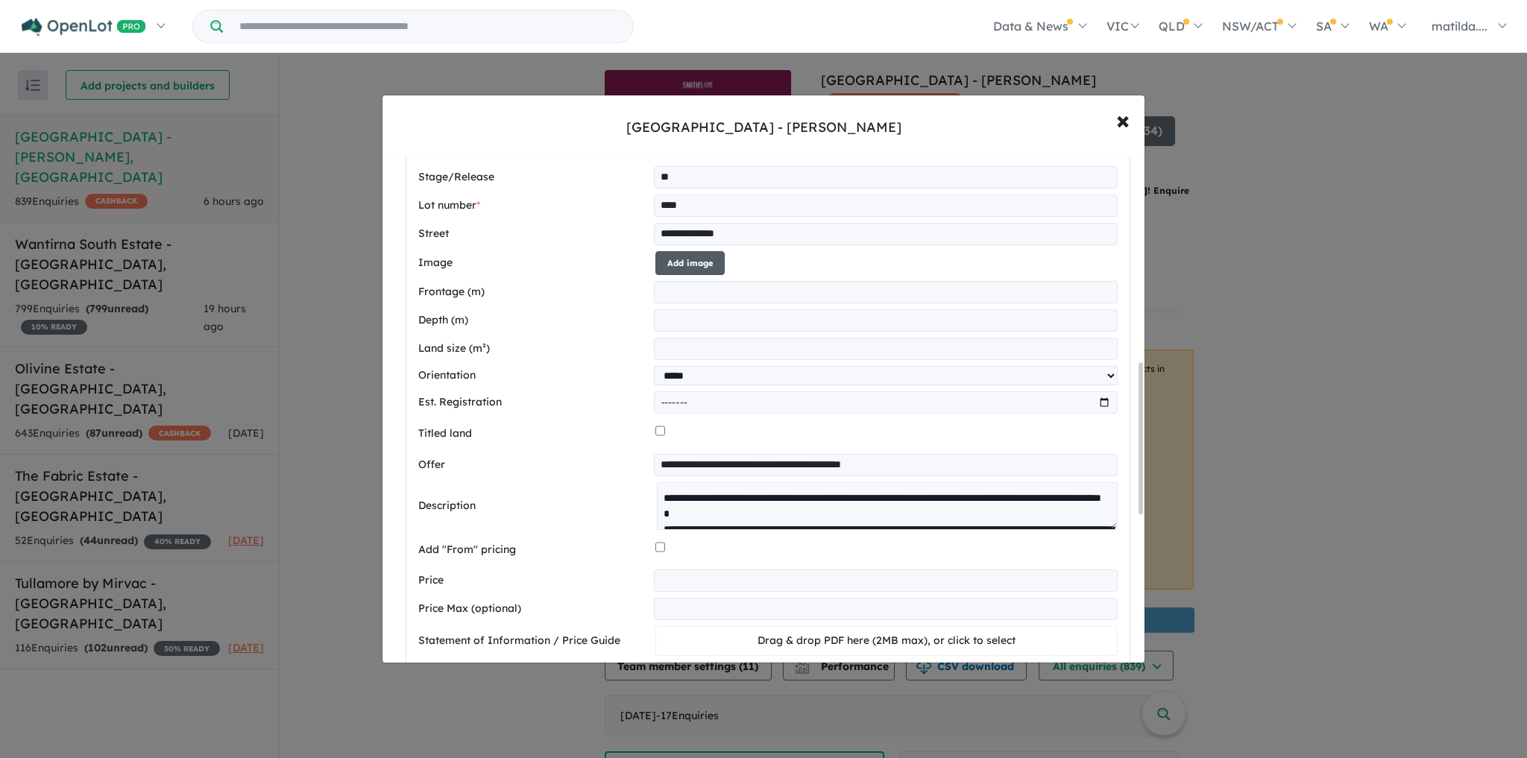
click at [704, 255] on button "Add image" at bounding box center [690, 263] width 69 height 25
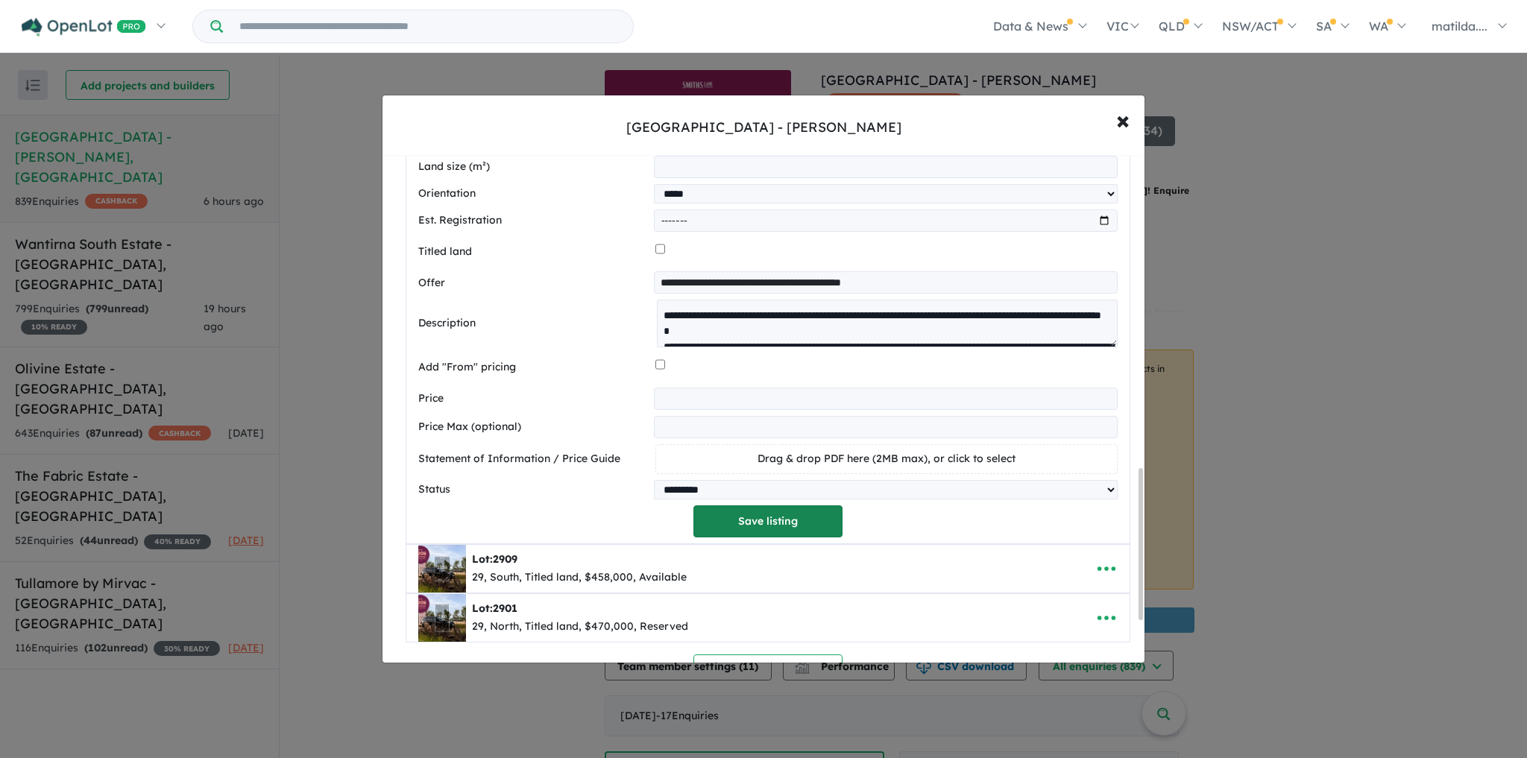
click at [800, 510] on button "Save listing" at bounding box center [768, 522] width 149 height 32
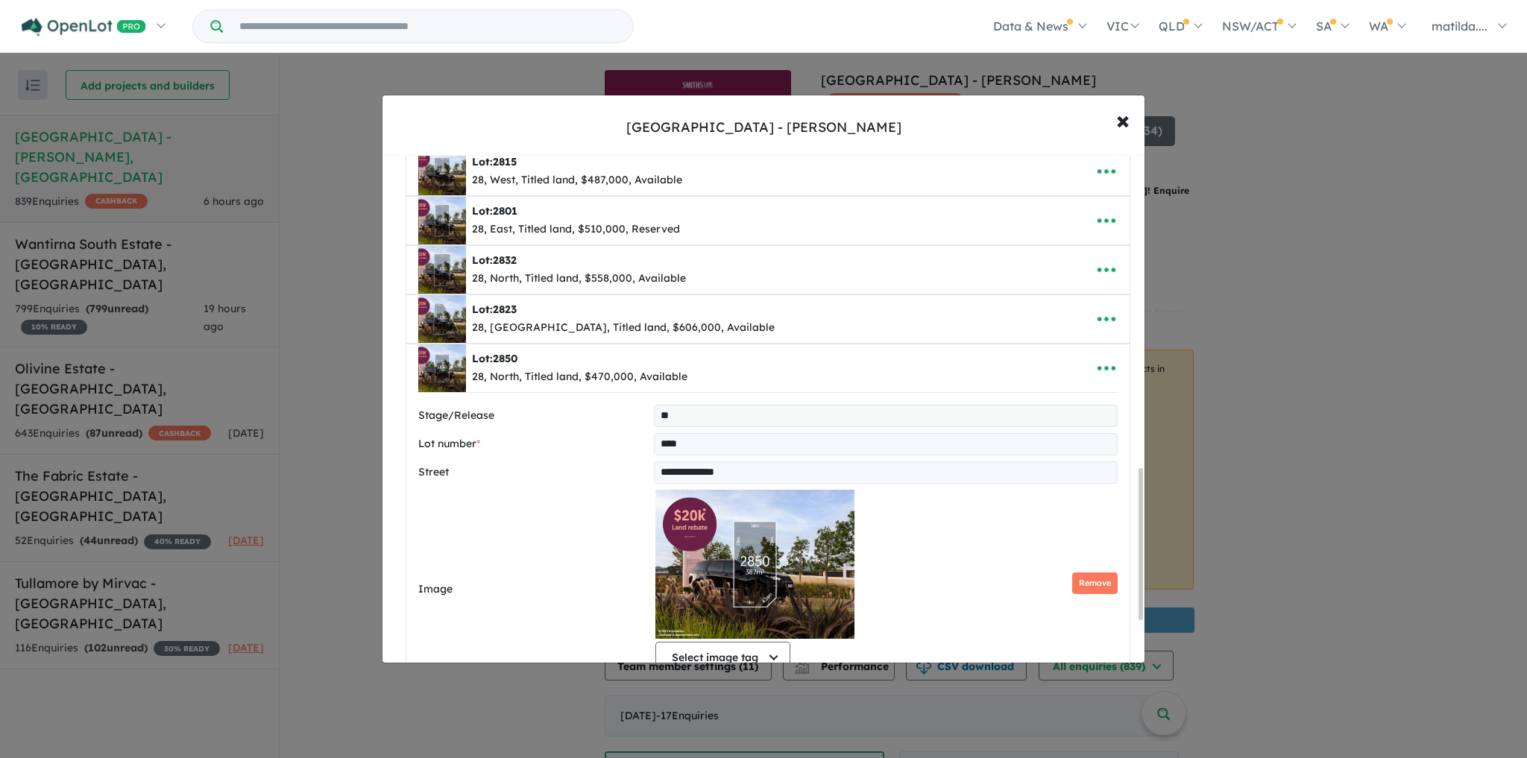
select select "*****"
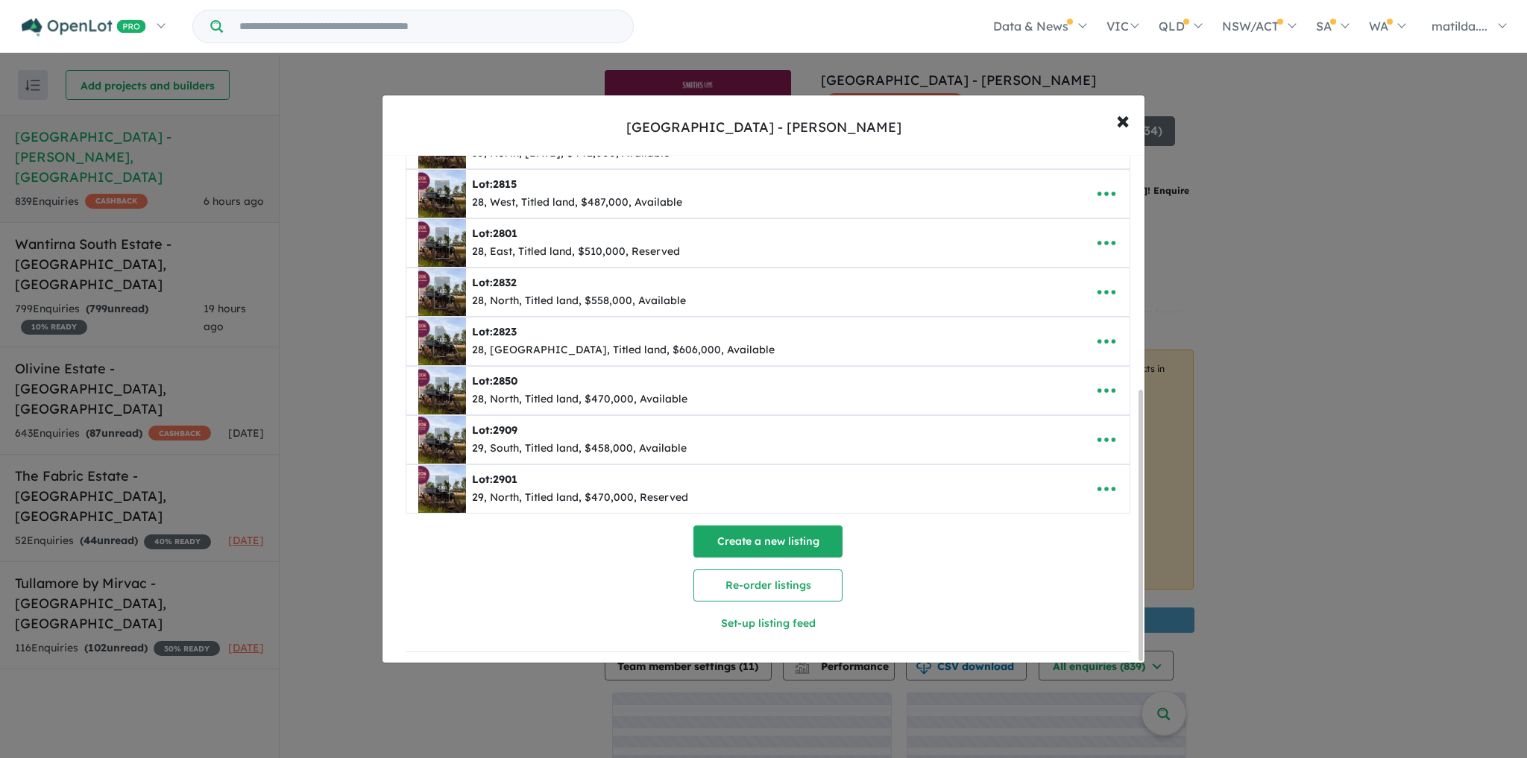
scroll to position [439, 0]
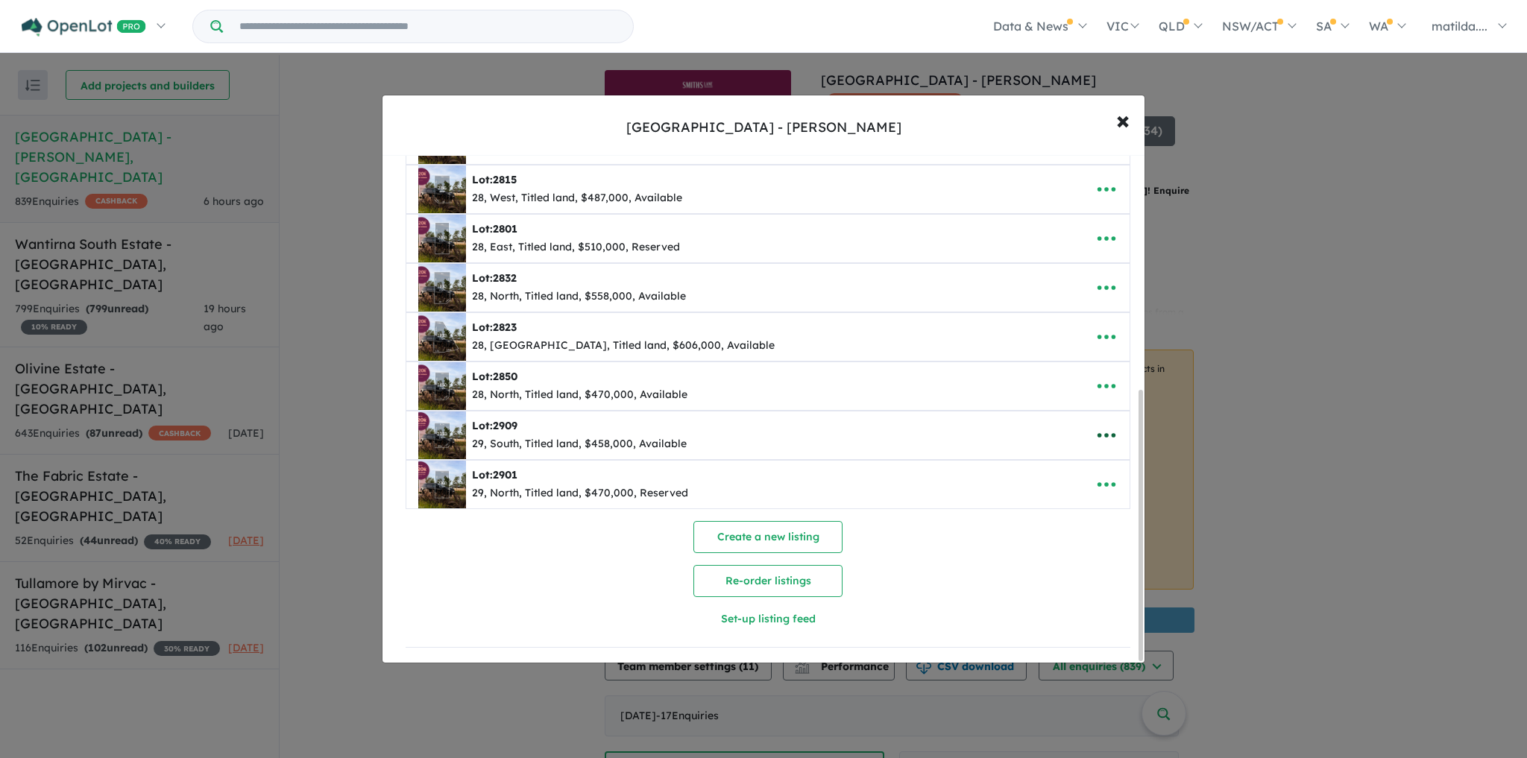
click at [1084, 424] on button "button" at bounding box center [1107, 435] width 46 height 34
click at [1080, 459] on link "Edit" at bounding box center [1074, 473] width 110 height 34
select select "*****"
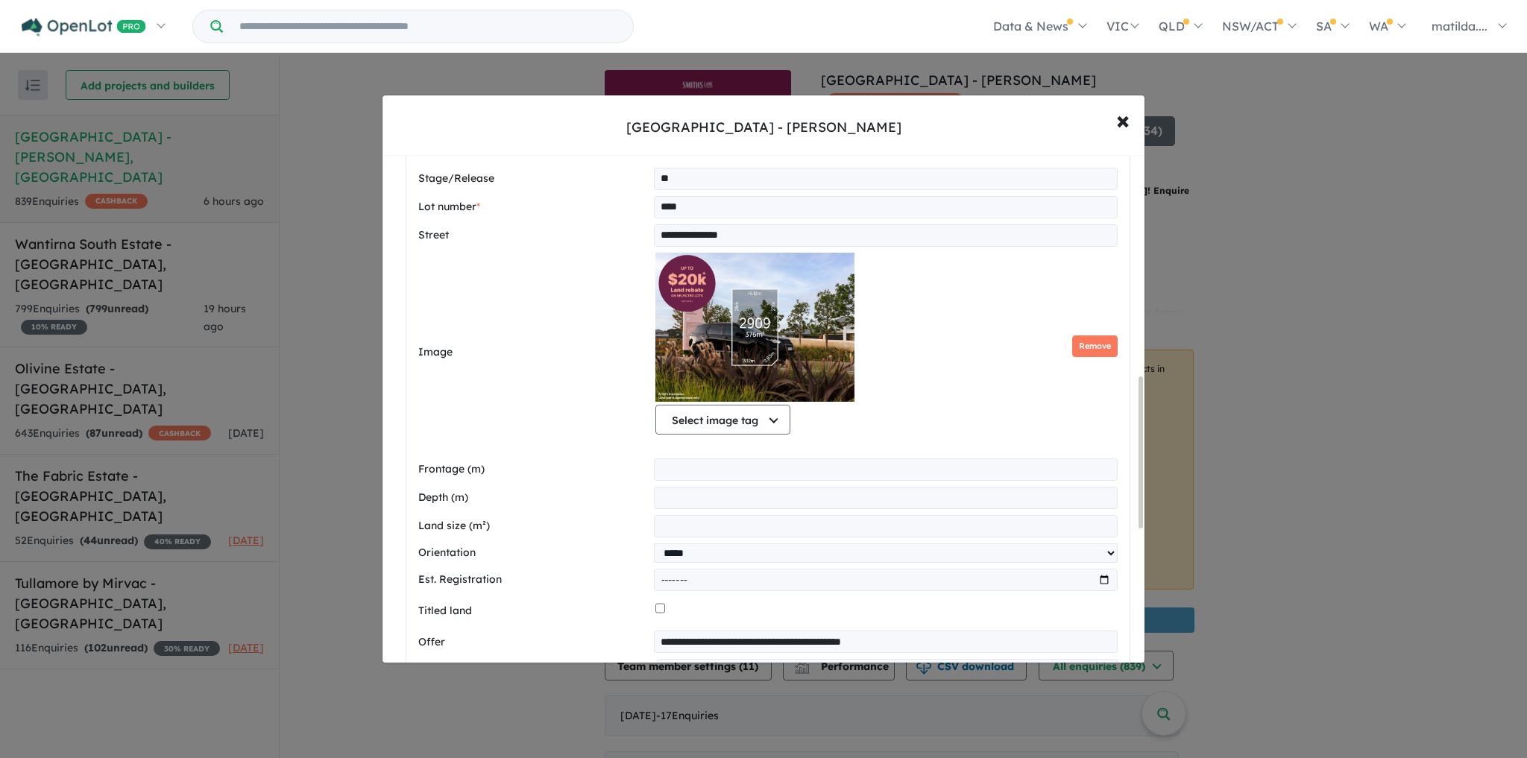
scroll to position [743, 0]
click at [1084, 337] on button "Remove" at bounding box center [1094, 345] width 45 height 22
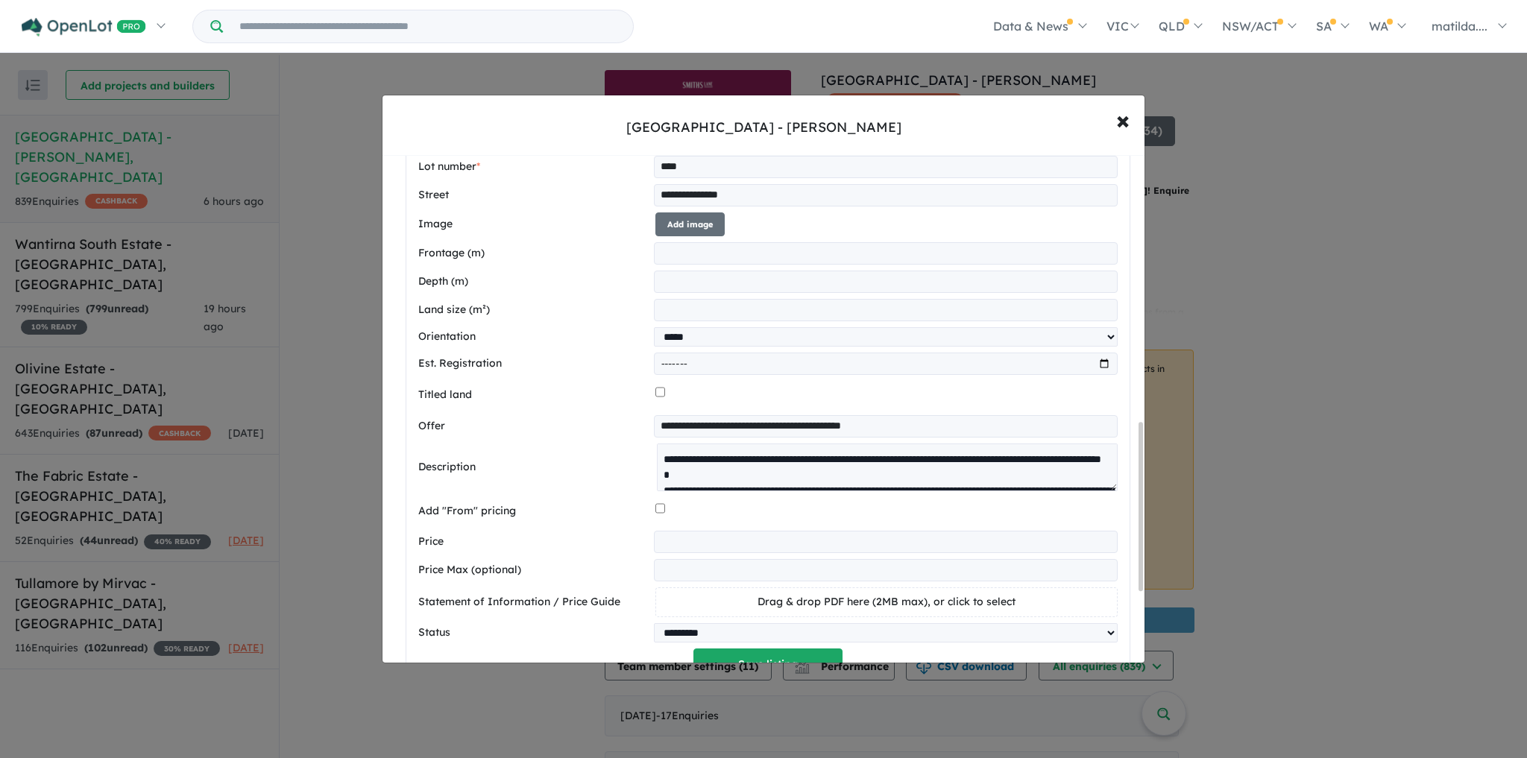
scroll to position [802, 0]
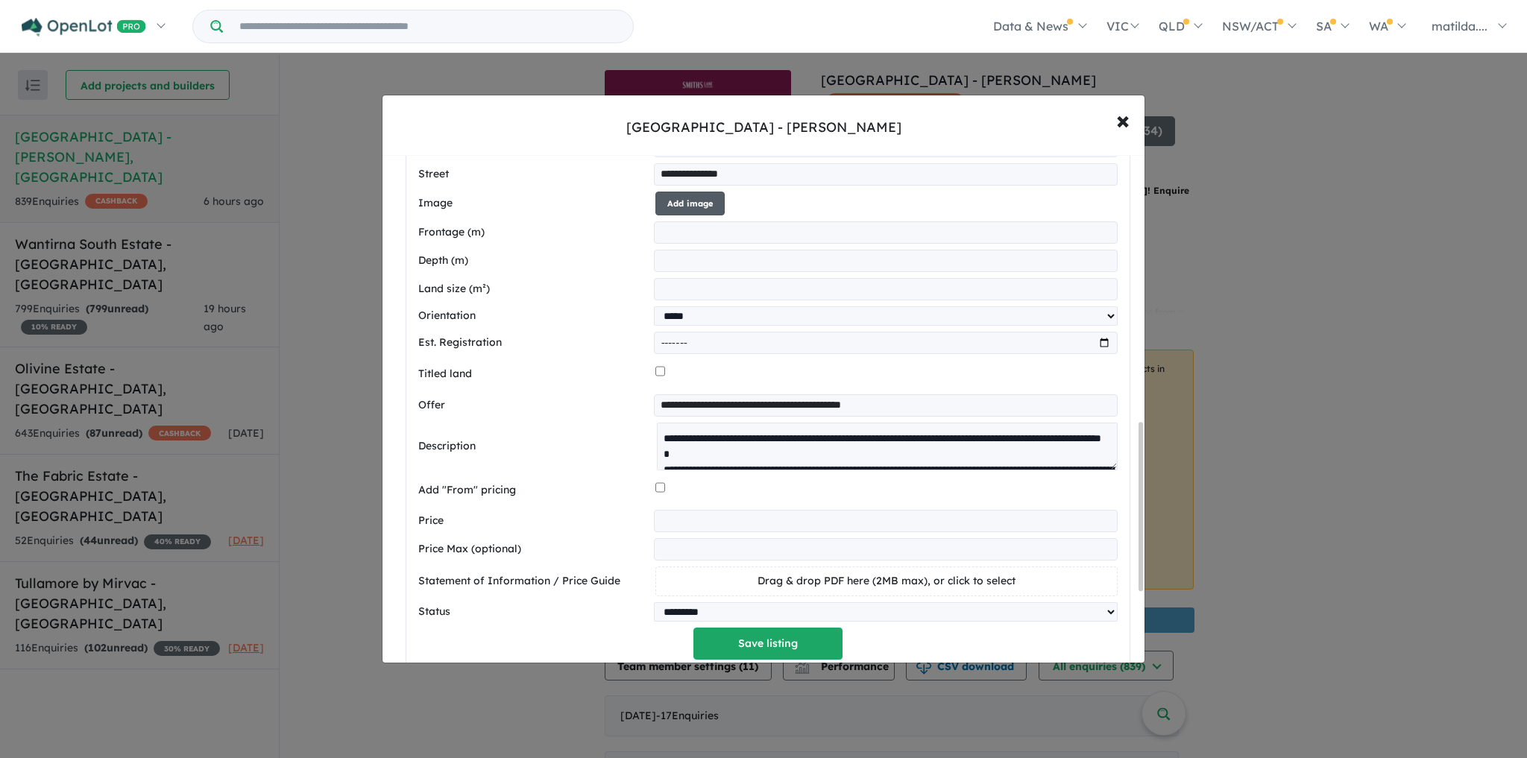
click at [667, 195] on button "Add image" at bounding box center [690, 204] width 69 height 25
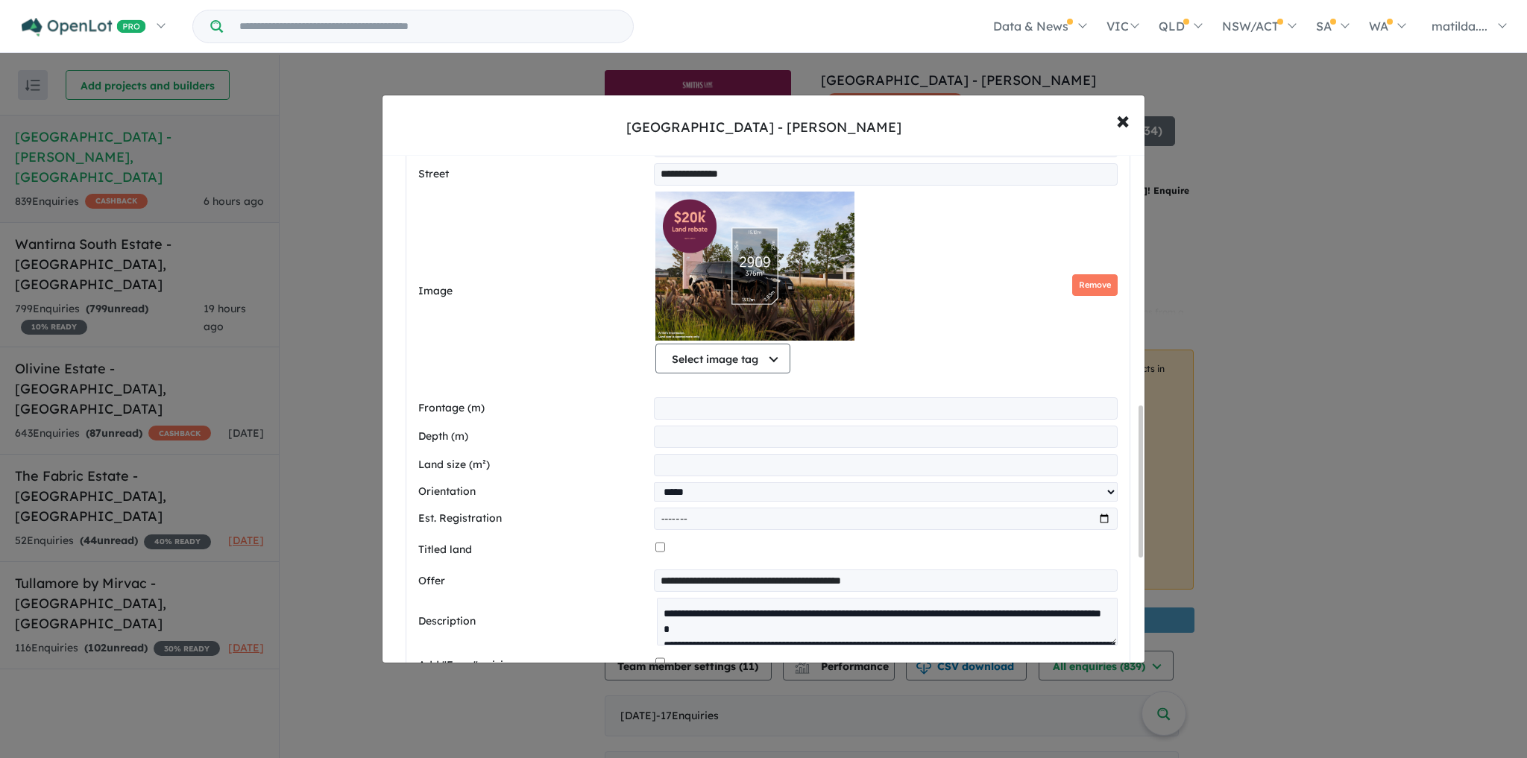
scroll to position [1160, 0]
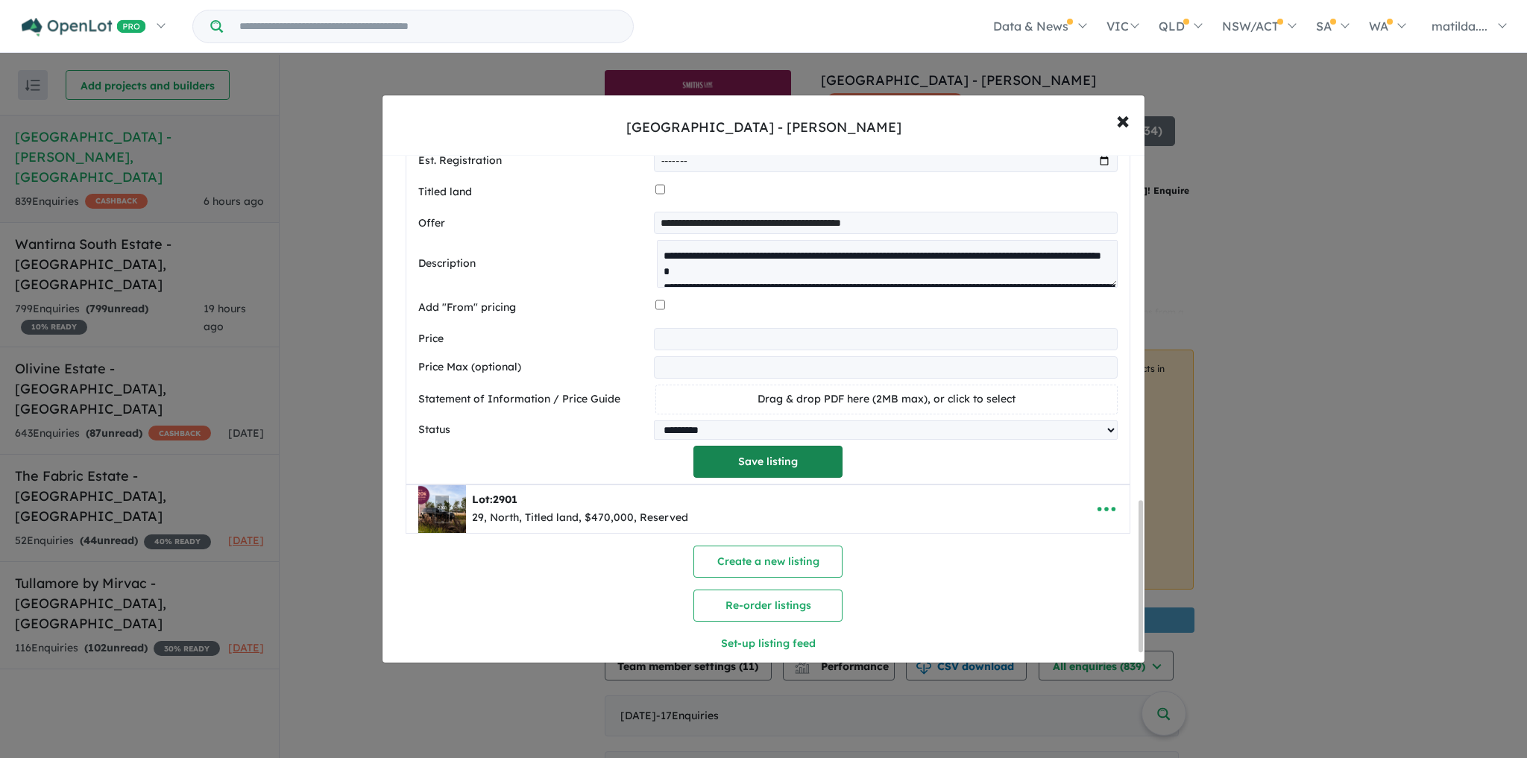
click at [784, 468] on button "Save listing" at bounding box center [768, 462] width 149 height 32
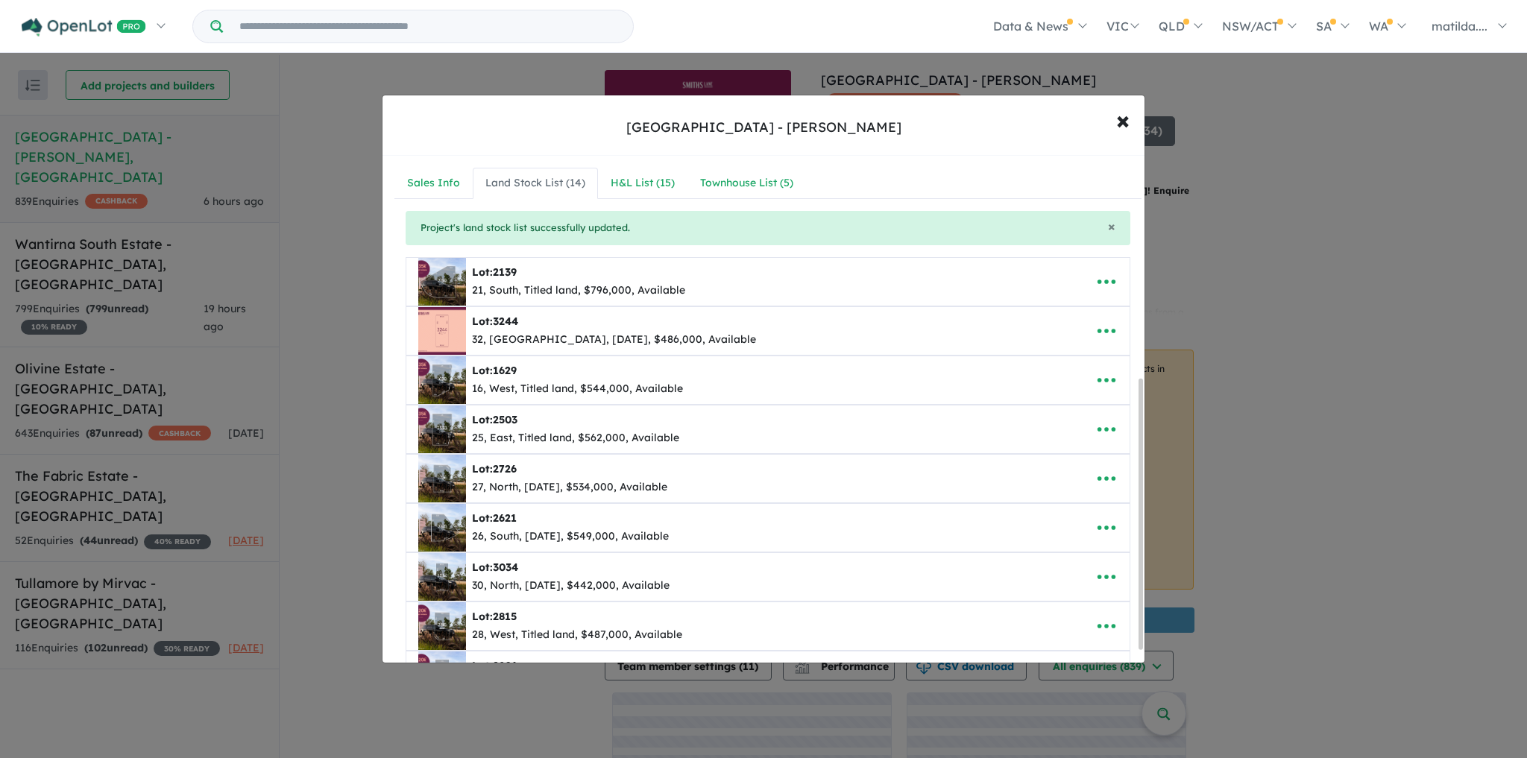
scroll to position [418, 0]
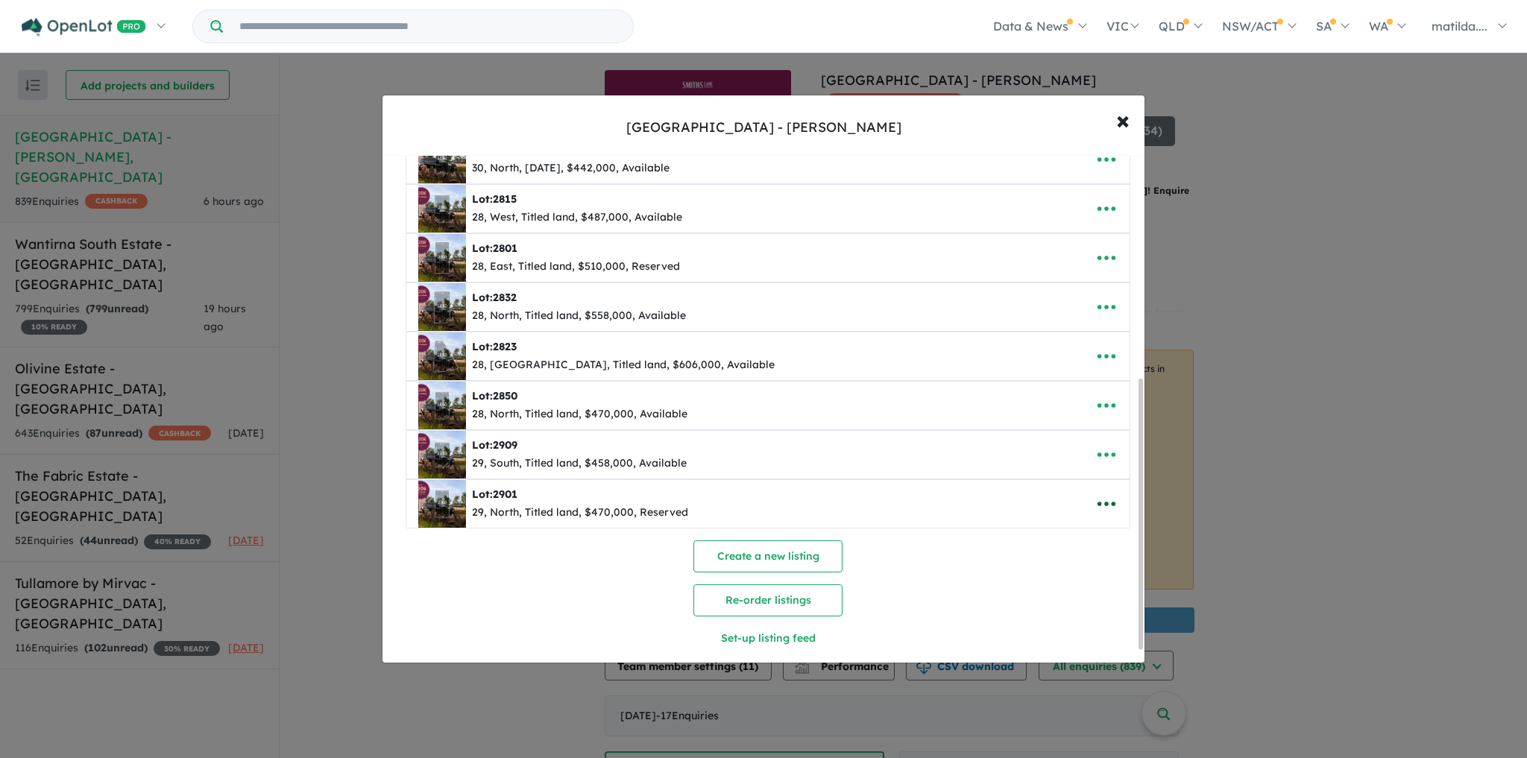
click at [1096, 501] on icon "button" at bounding box center [1107, 504] width 22 height 22
click at [1079, 524] on link "Edit" at bounding box center [1074, 541] width 110 height 34
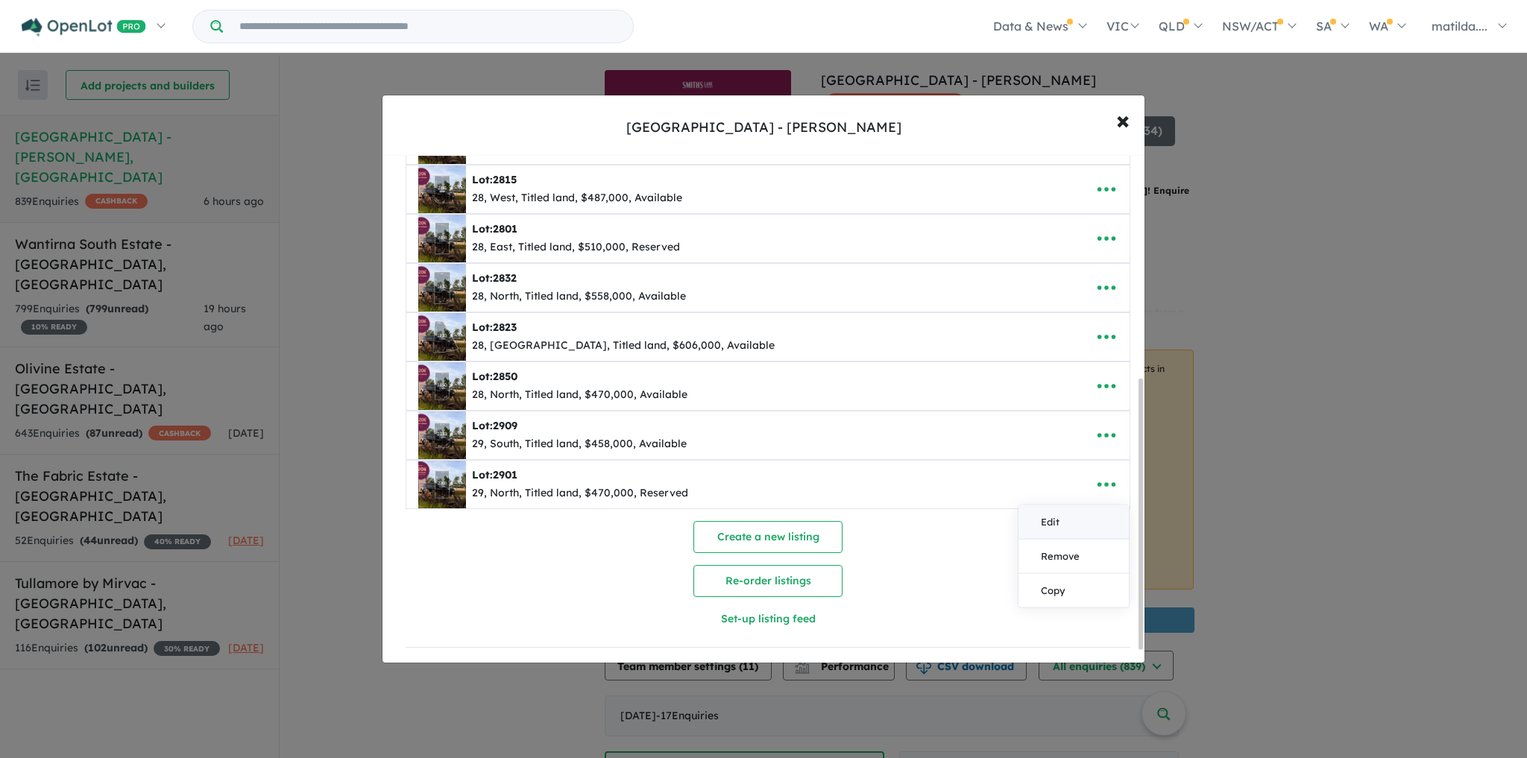
select select "*****"
select select "********"
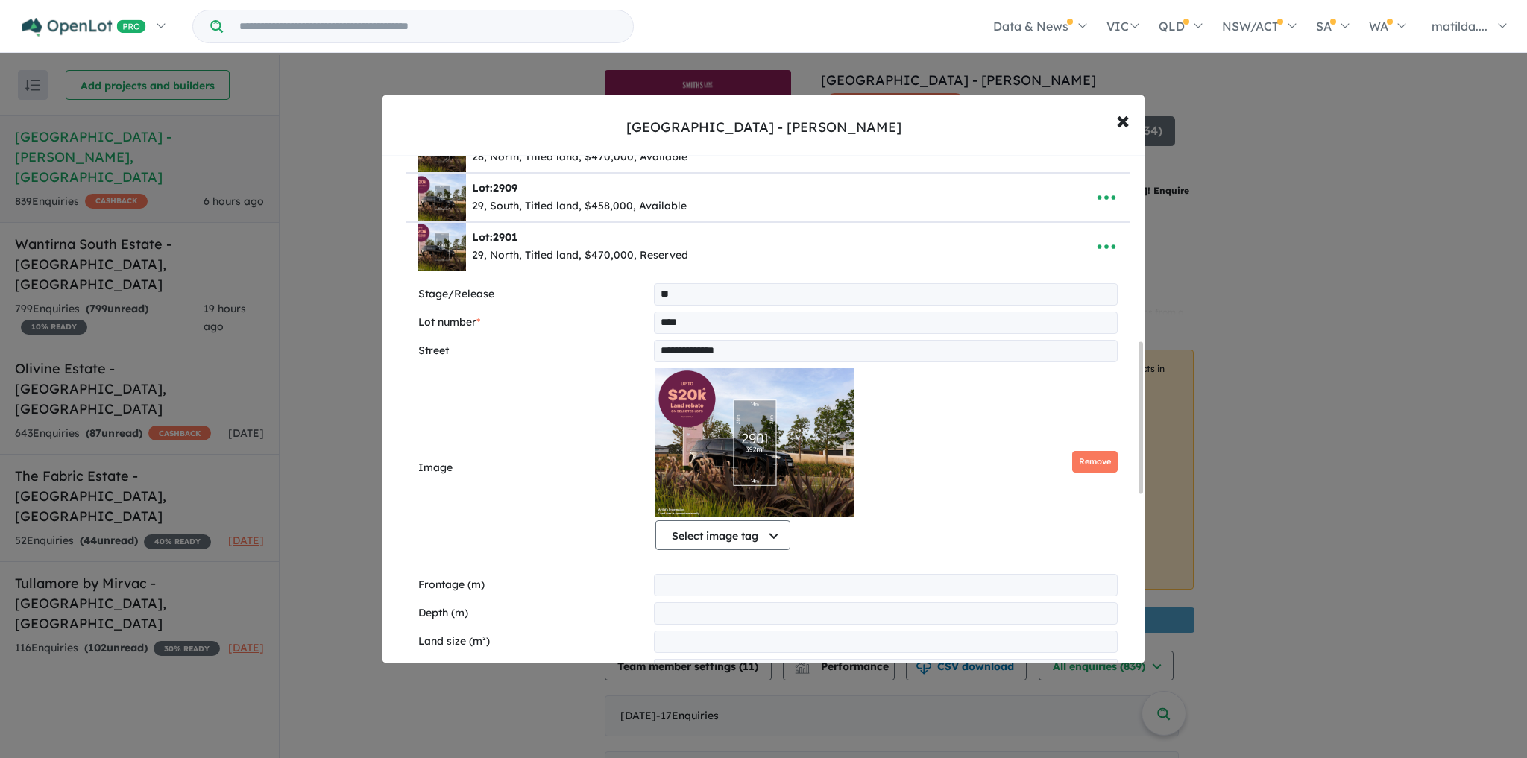
scroll to position [732, 0]
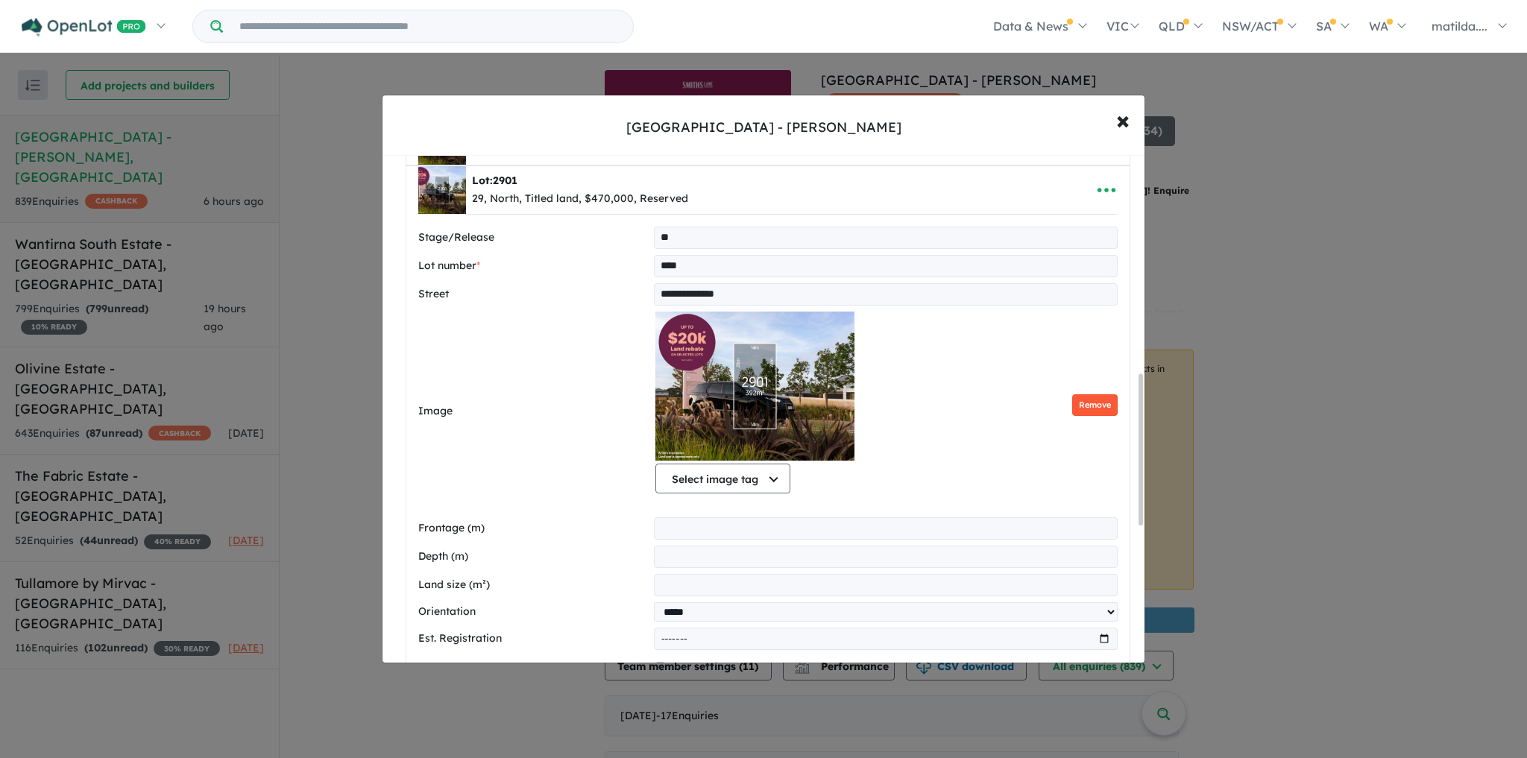
click at [1087, 408] on button "Remove" at bounding box center [1094, 406] width 45 height 22
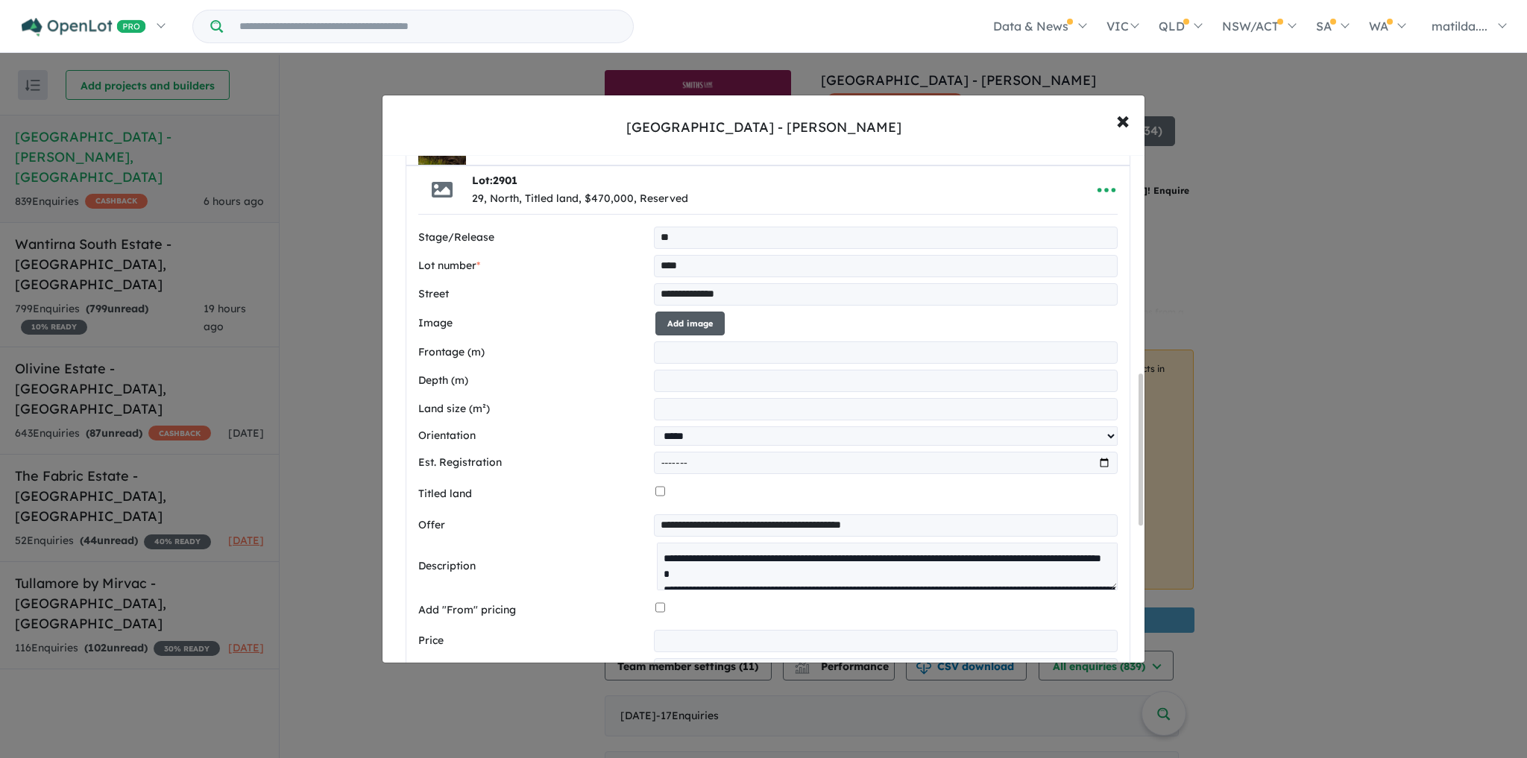
click at [670, 319] on button "Add image" at bounding box center [690, 324] width 69 height 25
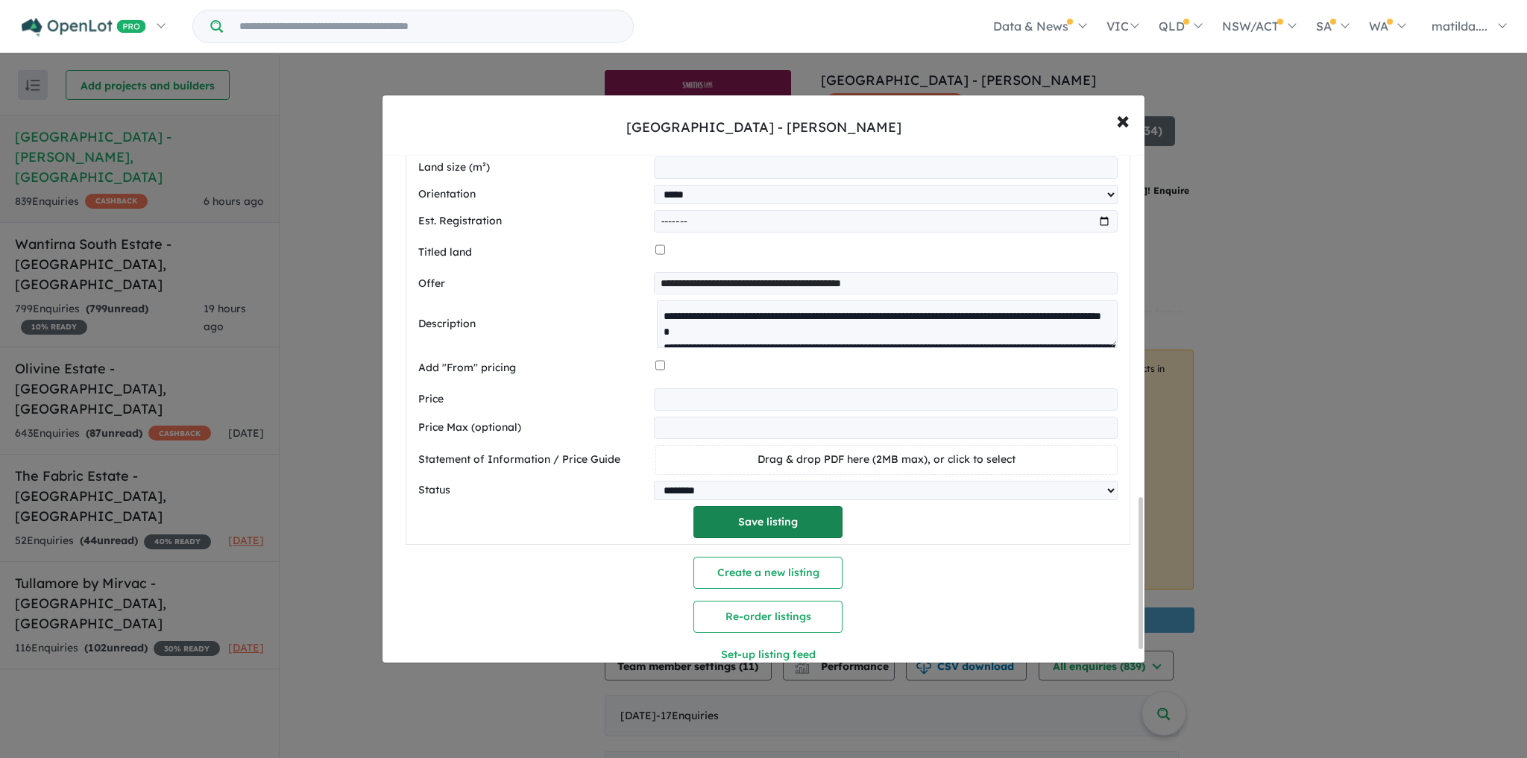
click at [785, 525] on button "Save listing" at bounding box center [768, 522] width 149 height 32
select select "*****"
select select "********"
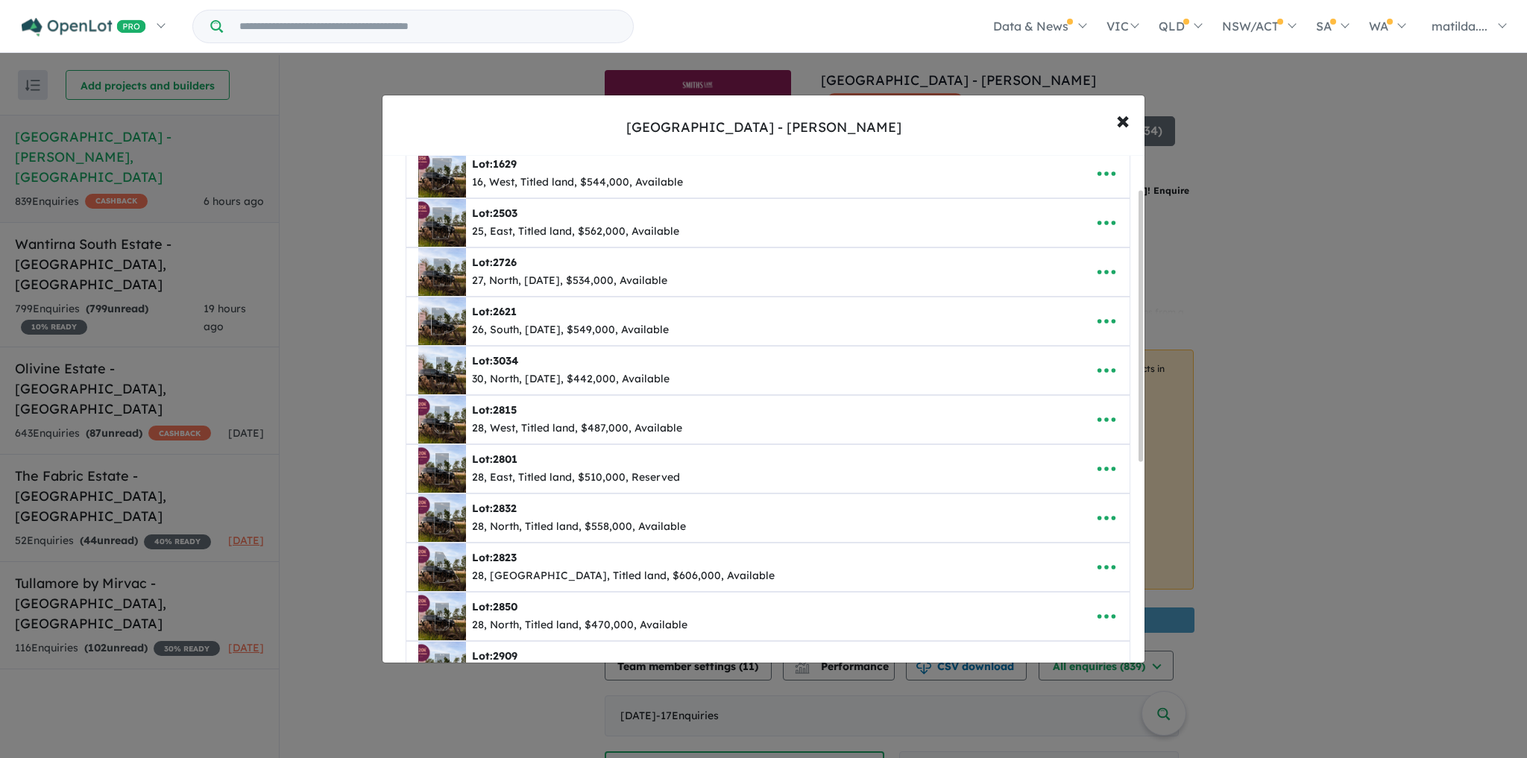
scroll to position [0, 0]
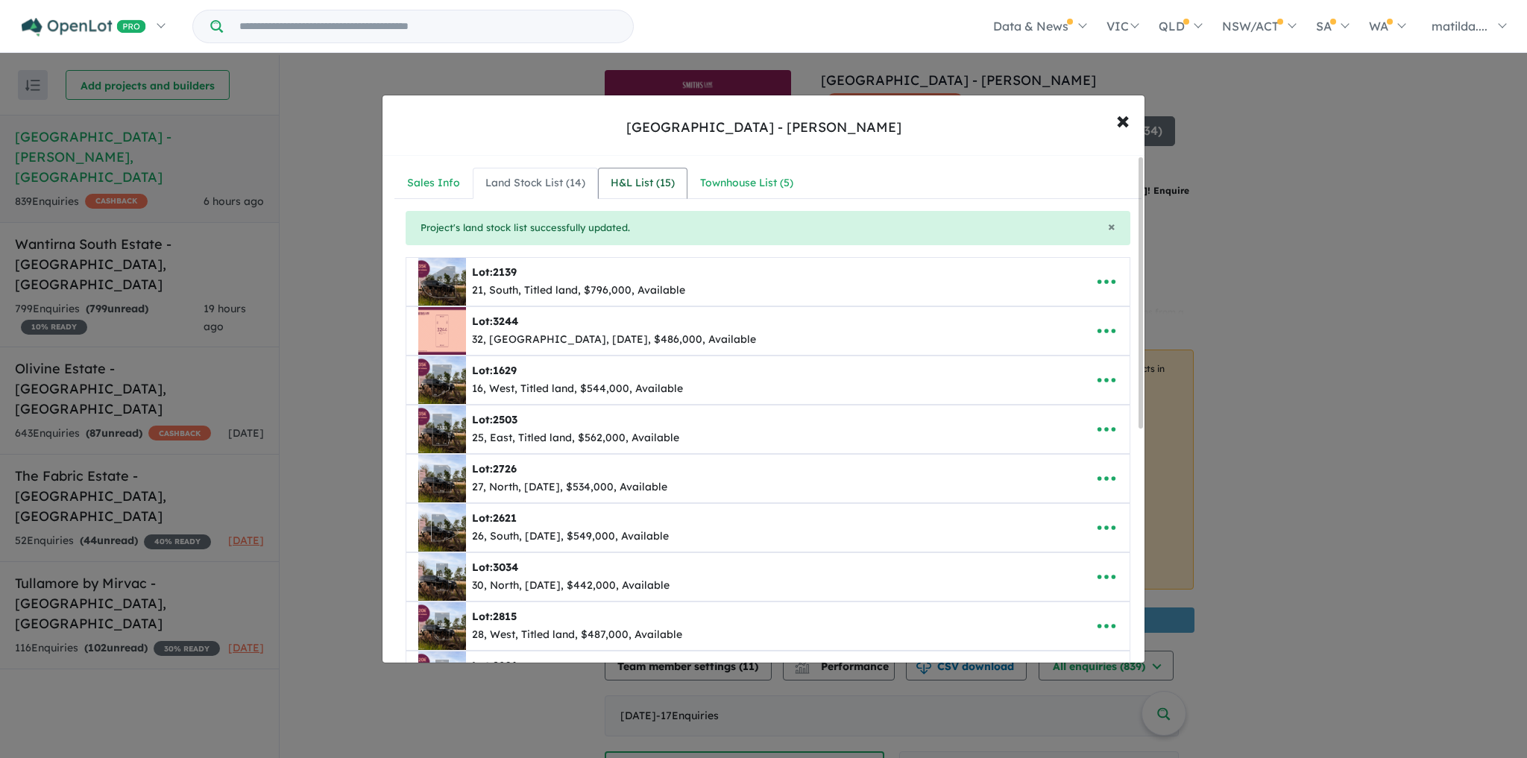
click at [673, 186] on link "H&L List ( 15 )" at bounding box center [642, 183] width 89 height 31
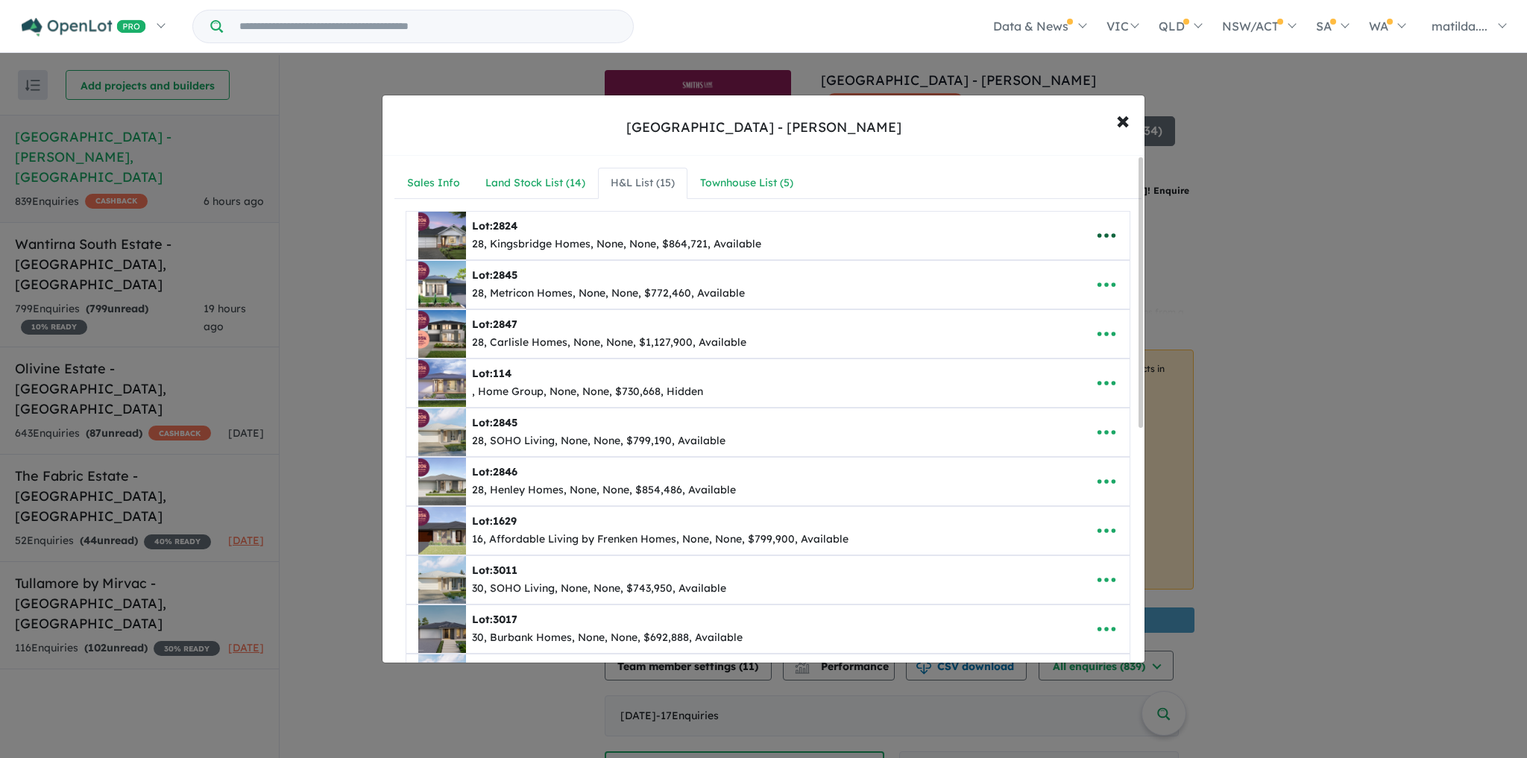
click at [1101, 233] on icon "button" at bounding box center [1107, 235] width 18 height 4
click at [1074, 263] on link "Edit" at bounding box center [1074, 274] width 110 height 34
select select "**"
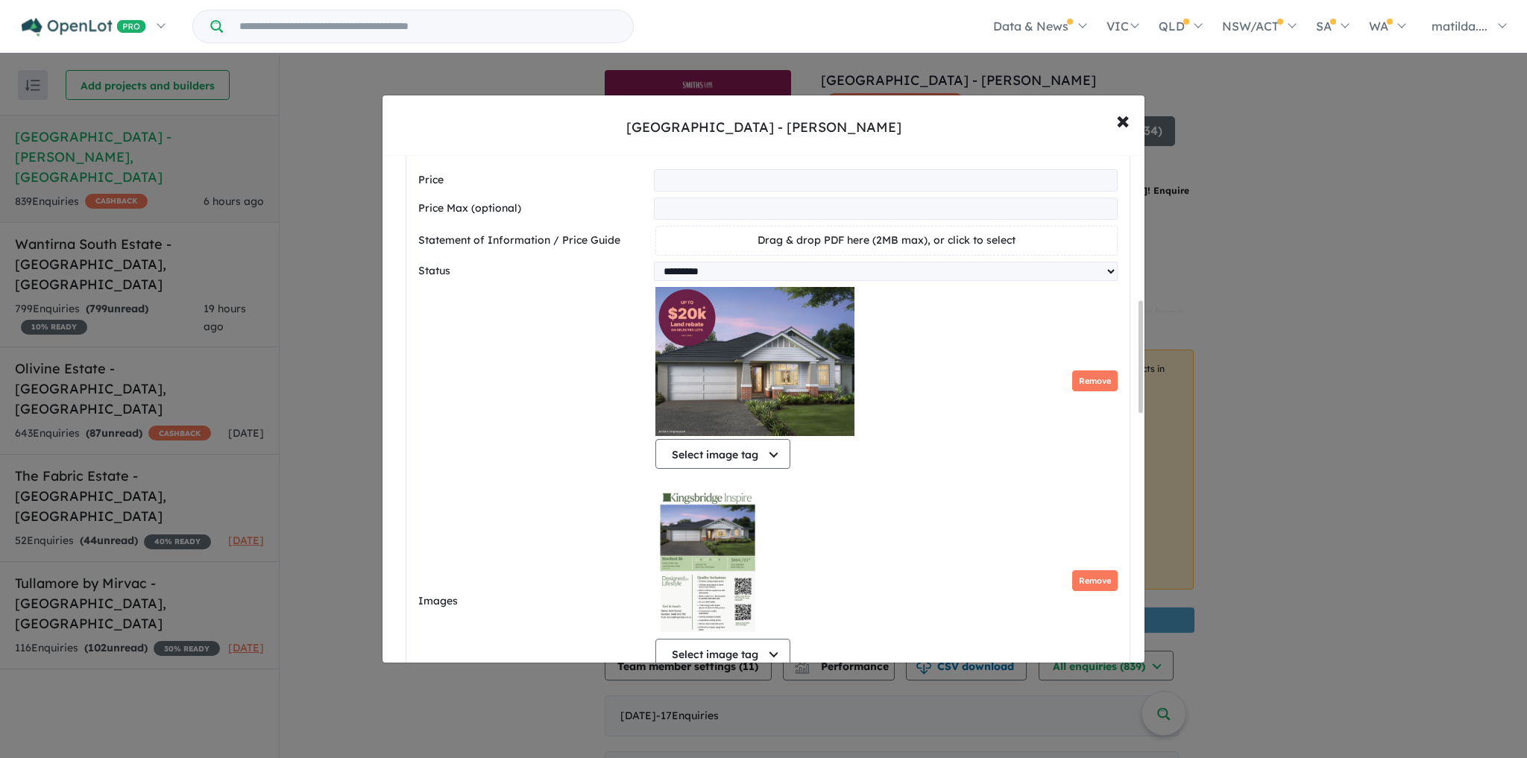
scroll to position [656, 0]
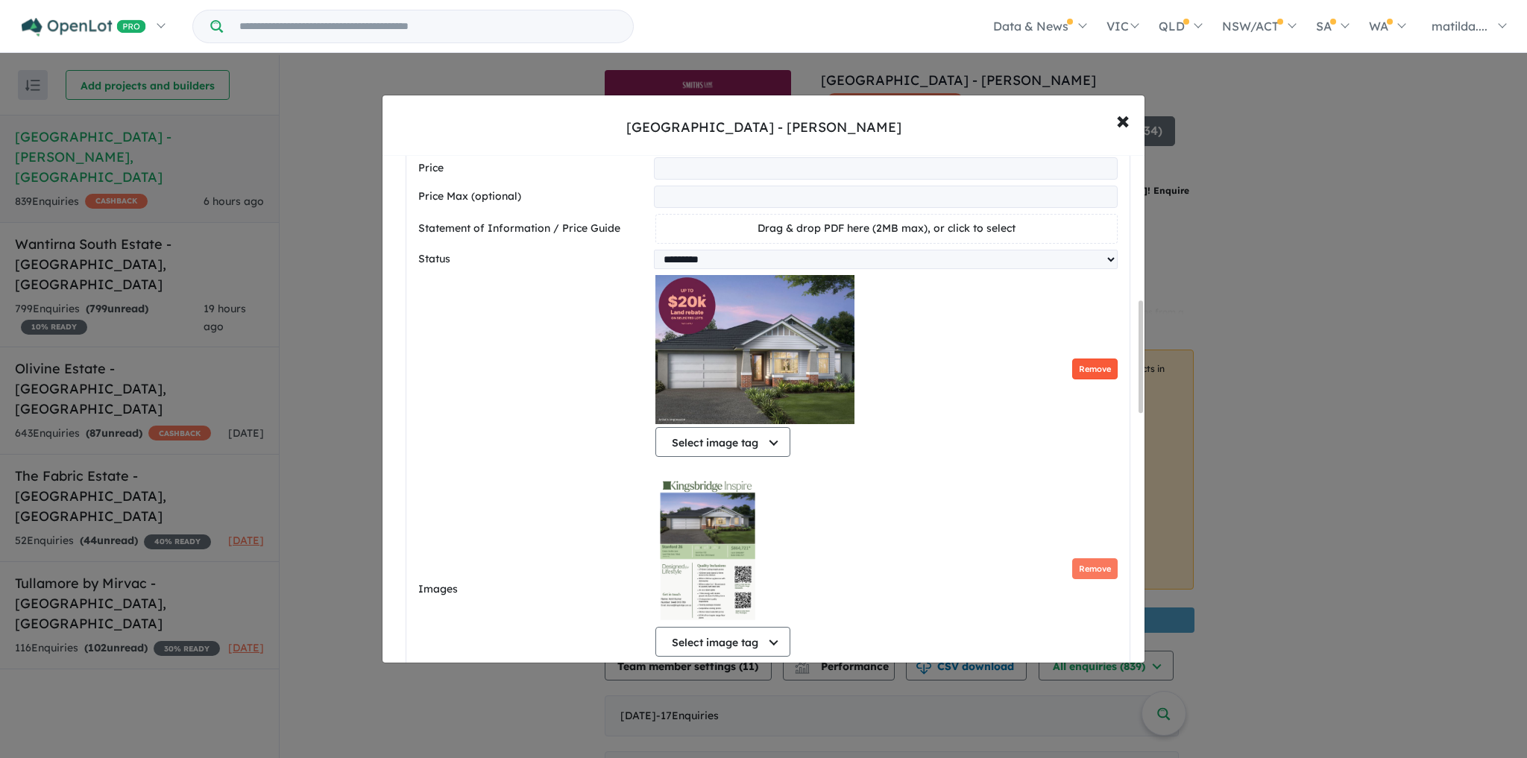
click at [1085, 374] on button "Remove" at bounding box center [1094, 370] width 45 height 22
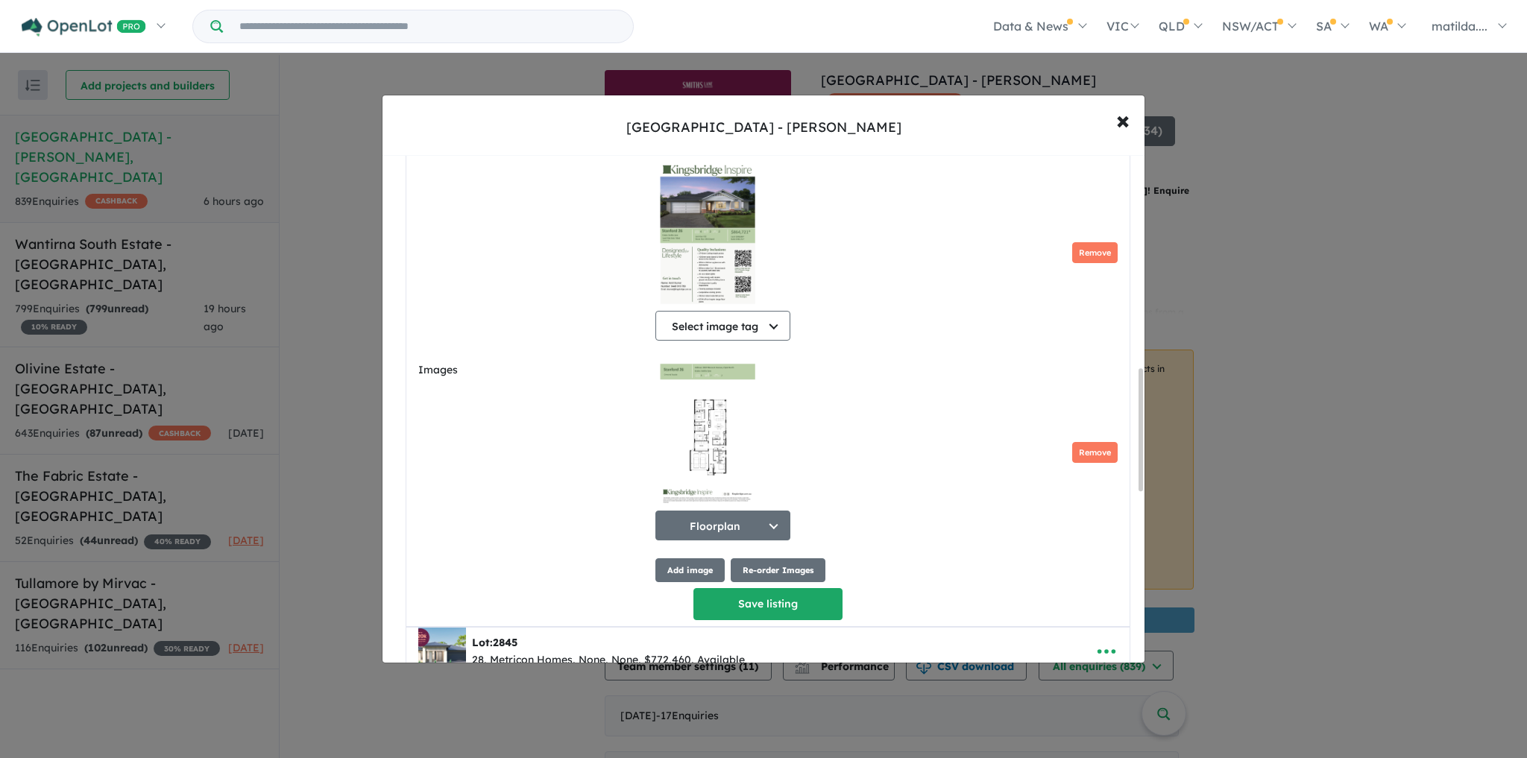
scroll to position [895, 0]
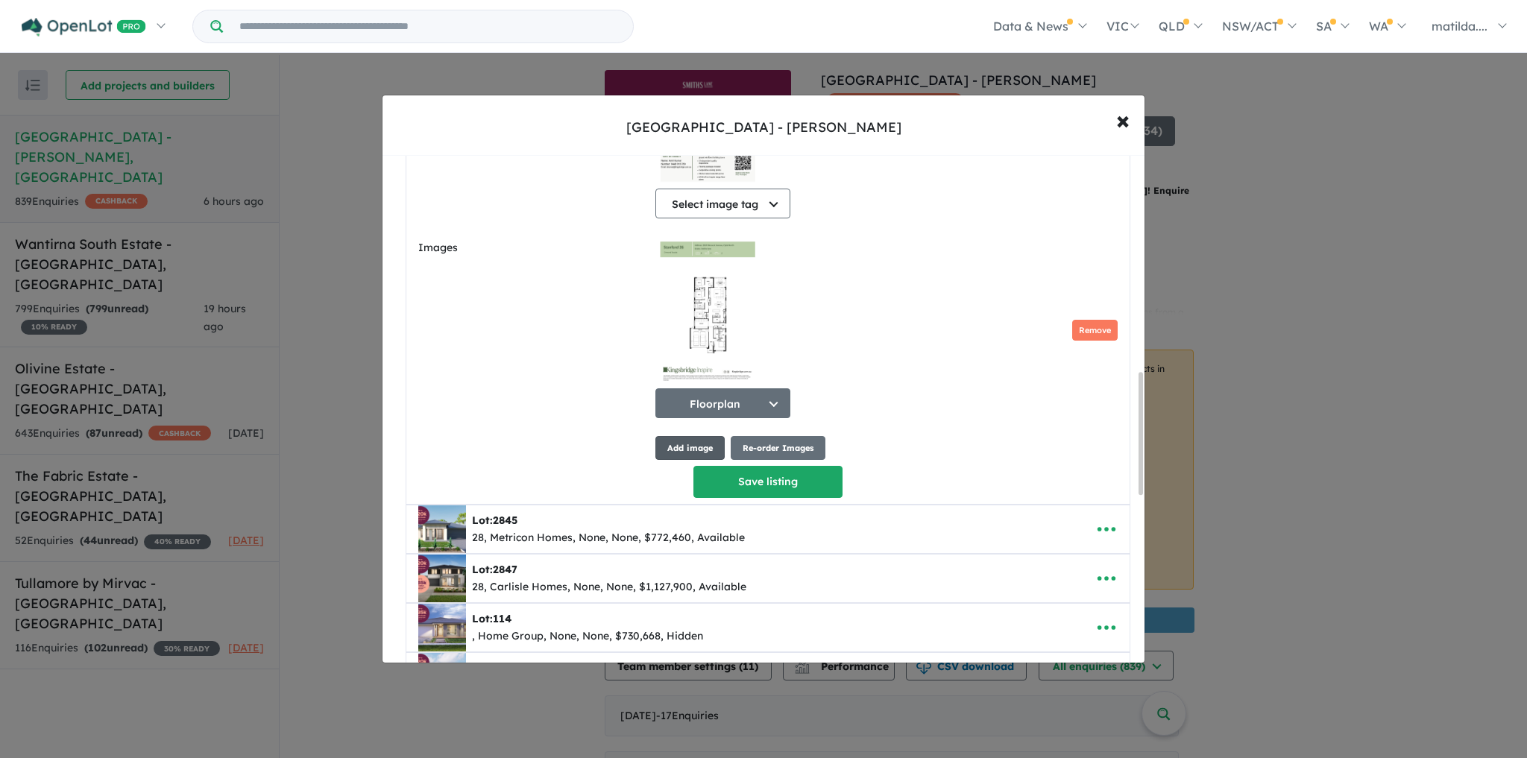
click at [698, 447] on button "Add image" at bounding box center [690, 448] width 69 height 25
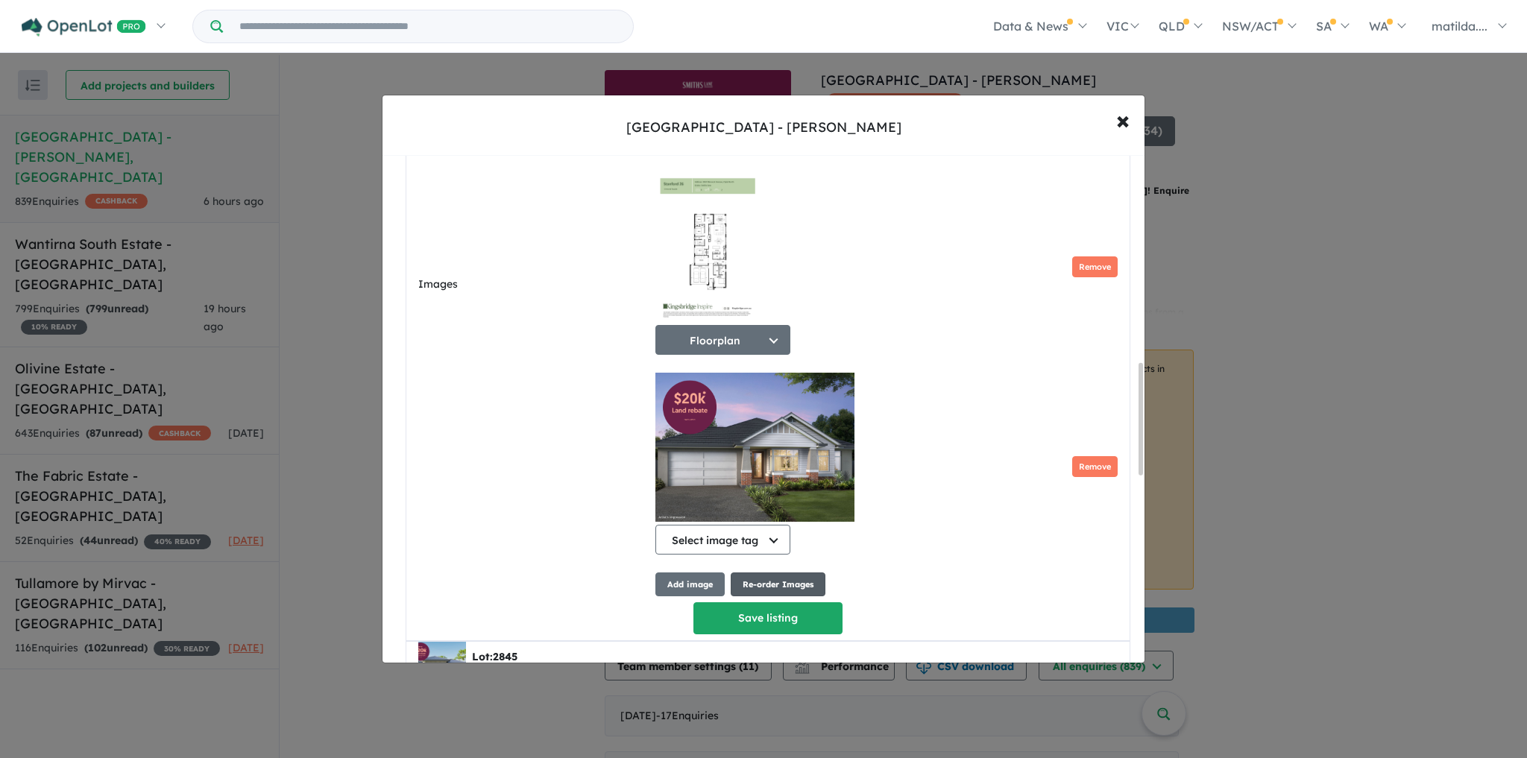
scroll to position [994, 0]
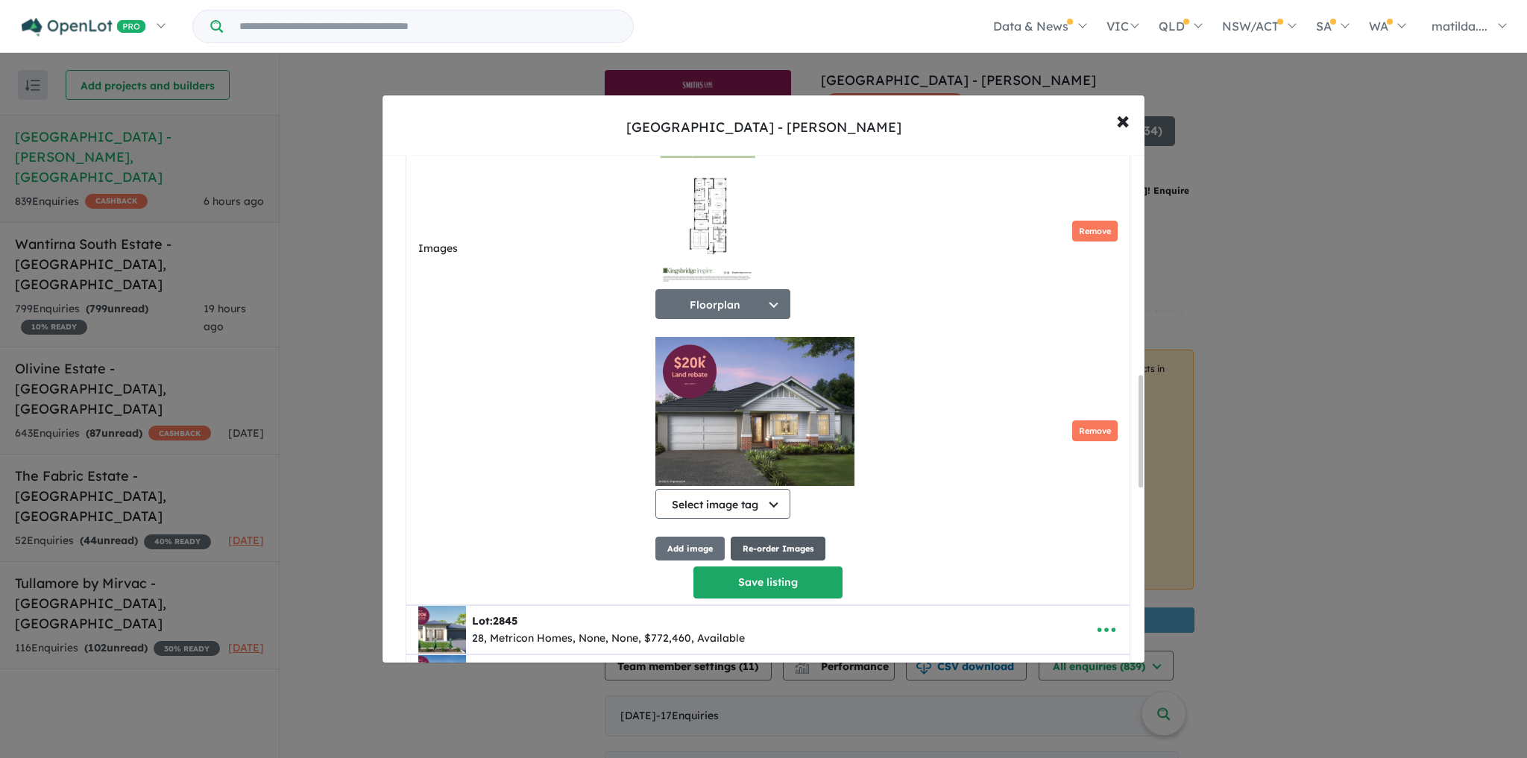
click at [761, 559] on button "Re-order Images" at bounding box center [778, 549] width 95 height 25
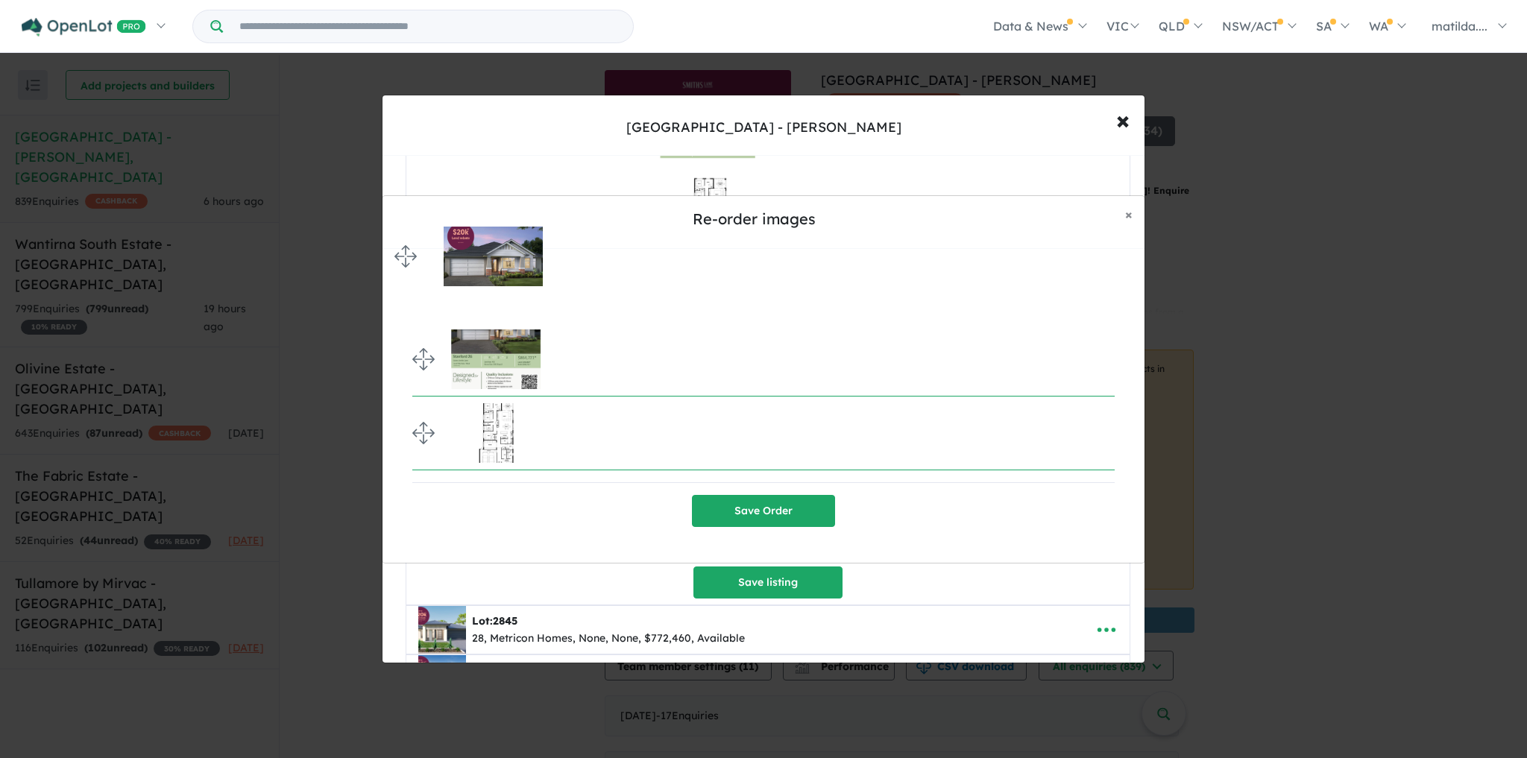
drag, startPoint x: 413, startPoint y: 423, endPoint x: 380, endPoint y: 247, distance: 179.0
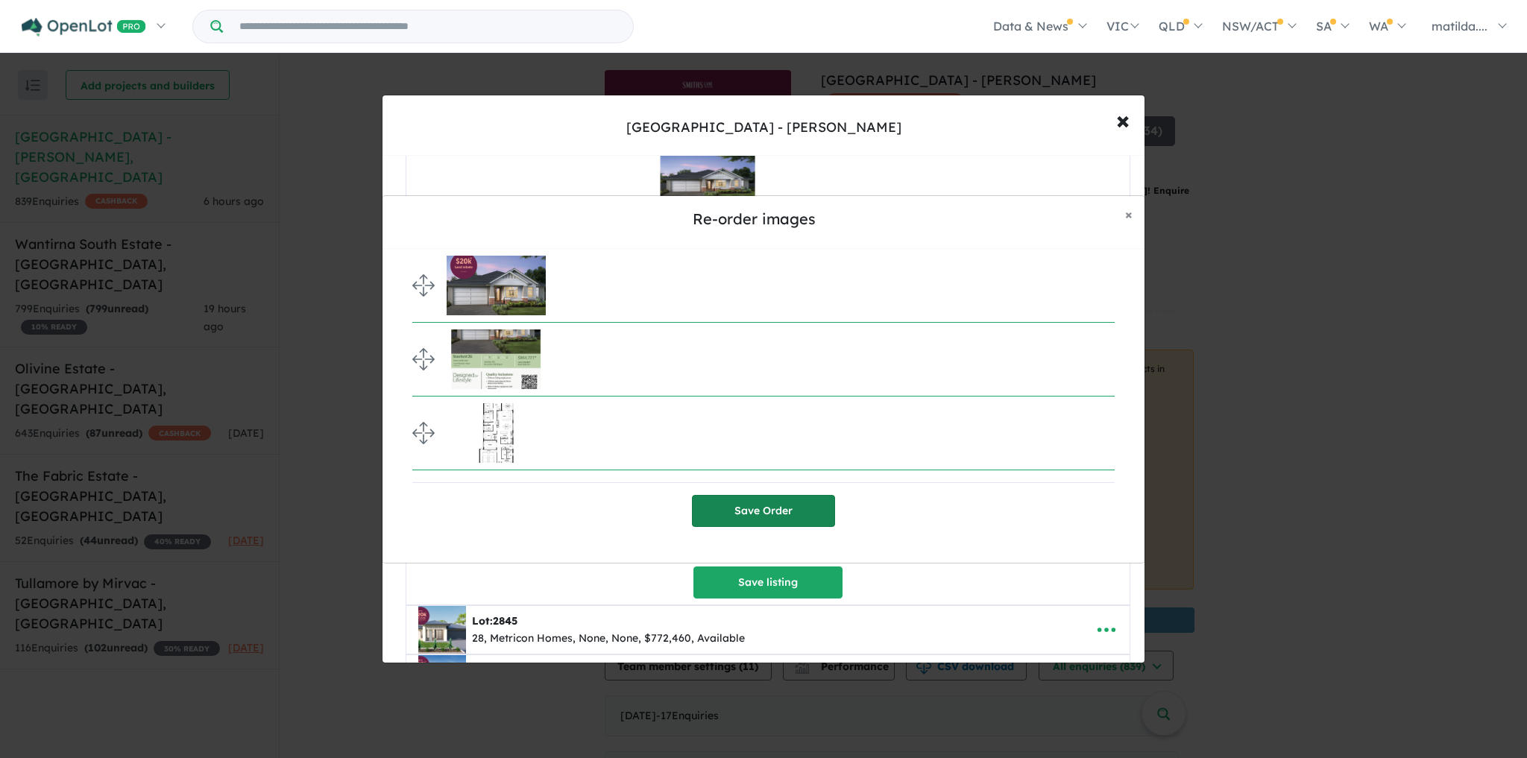
click at [788, 514] on button "Save Order" at bounding box center [763, 511] width 143 height 32
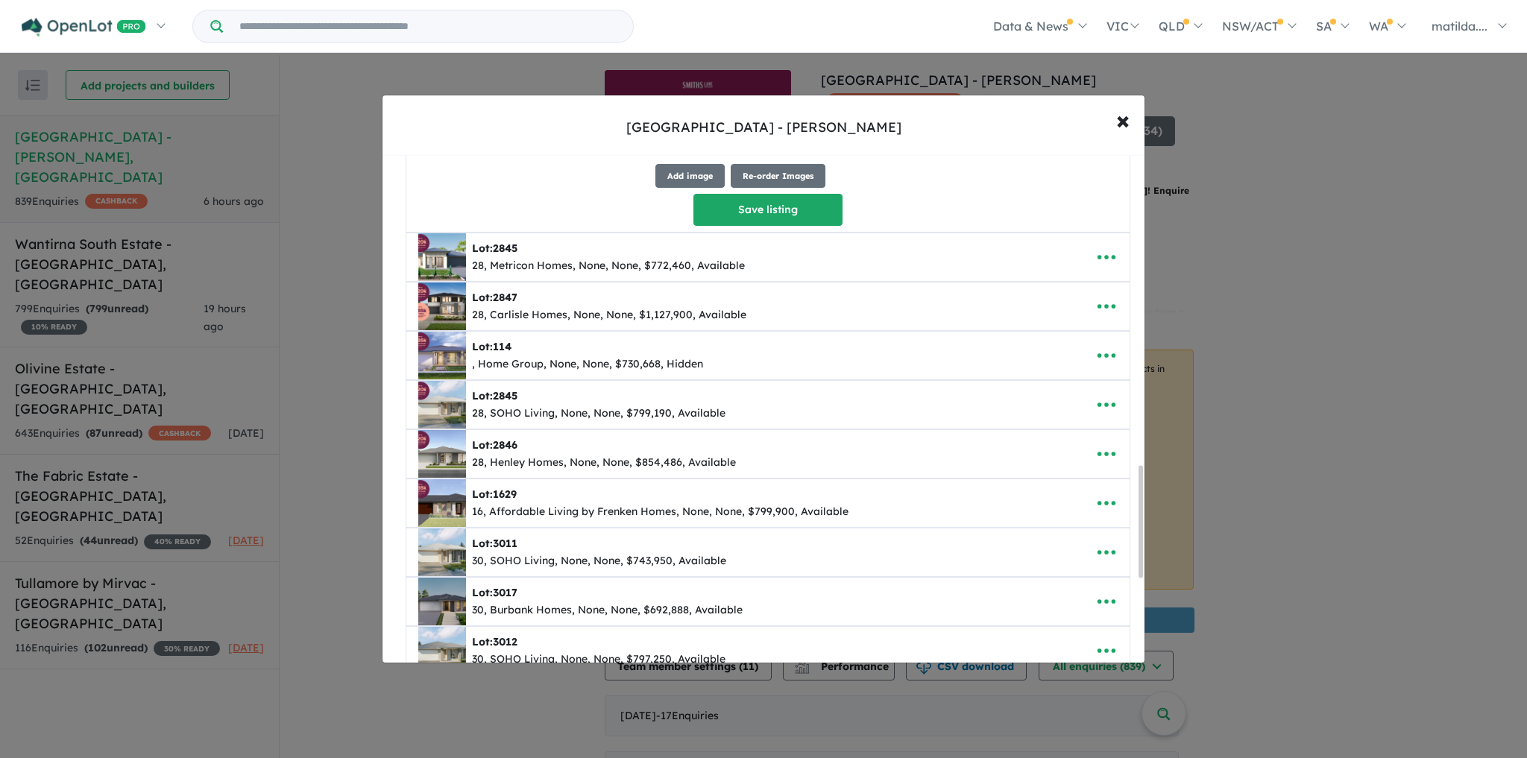
scroll to position [1233, 0]
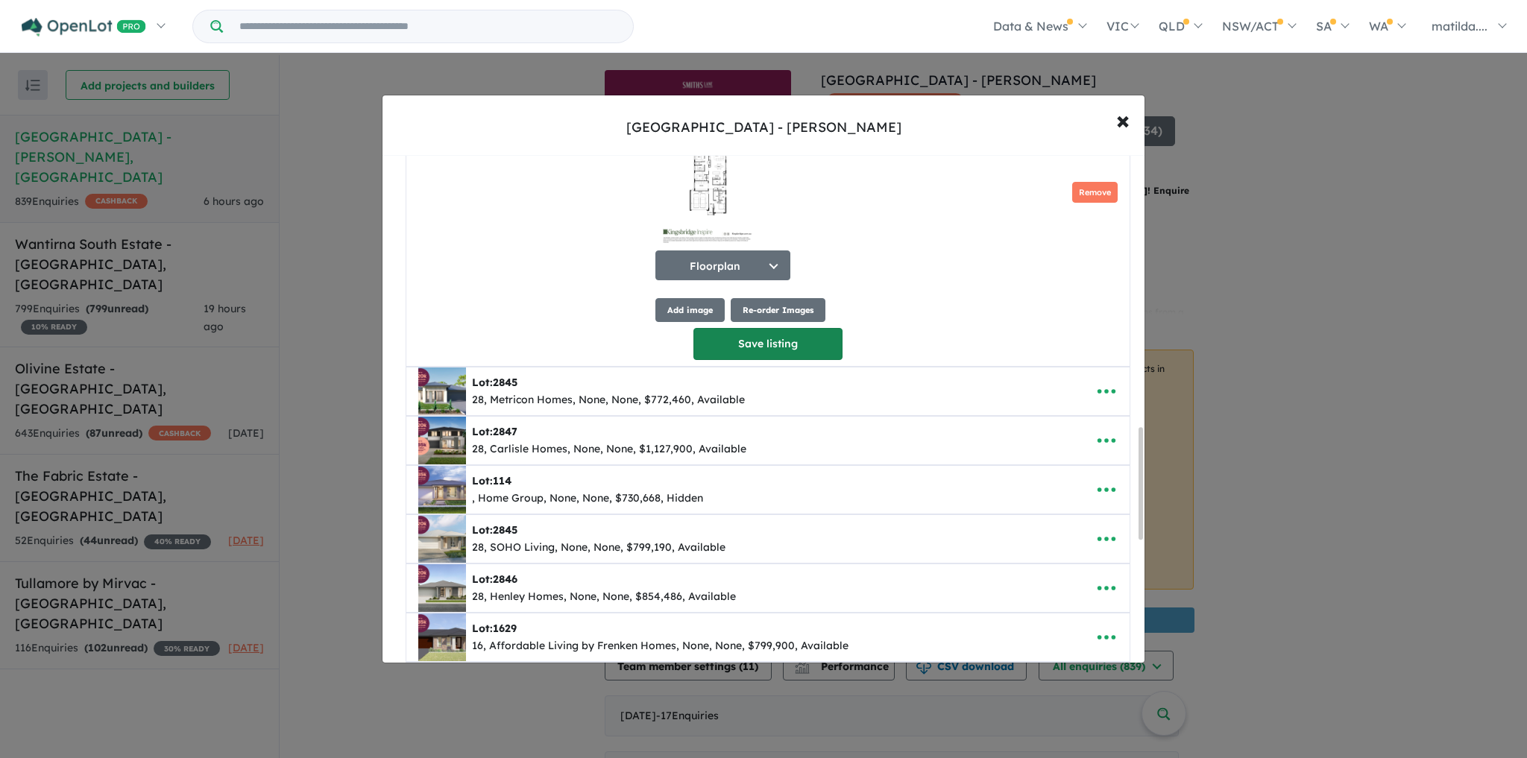
click at [779, 356] on button "Save listing" at bounding box center [768, 344] width 149 height 32
select select "**"
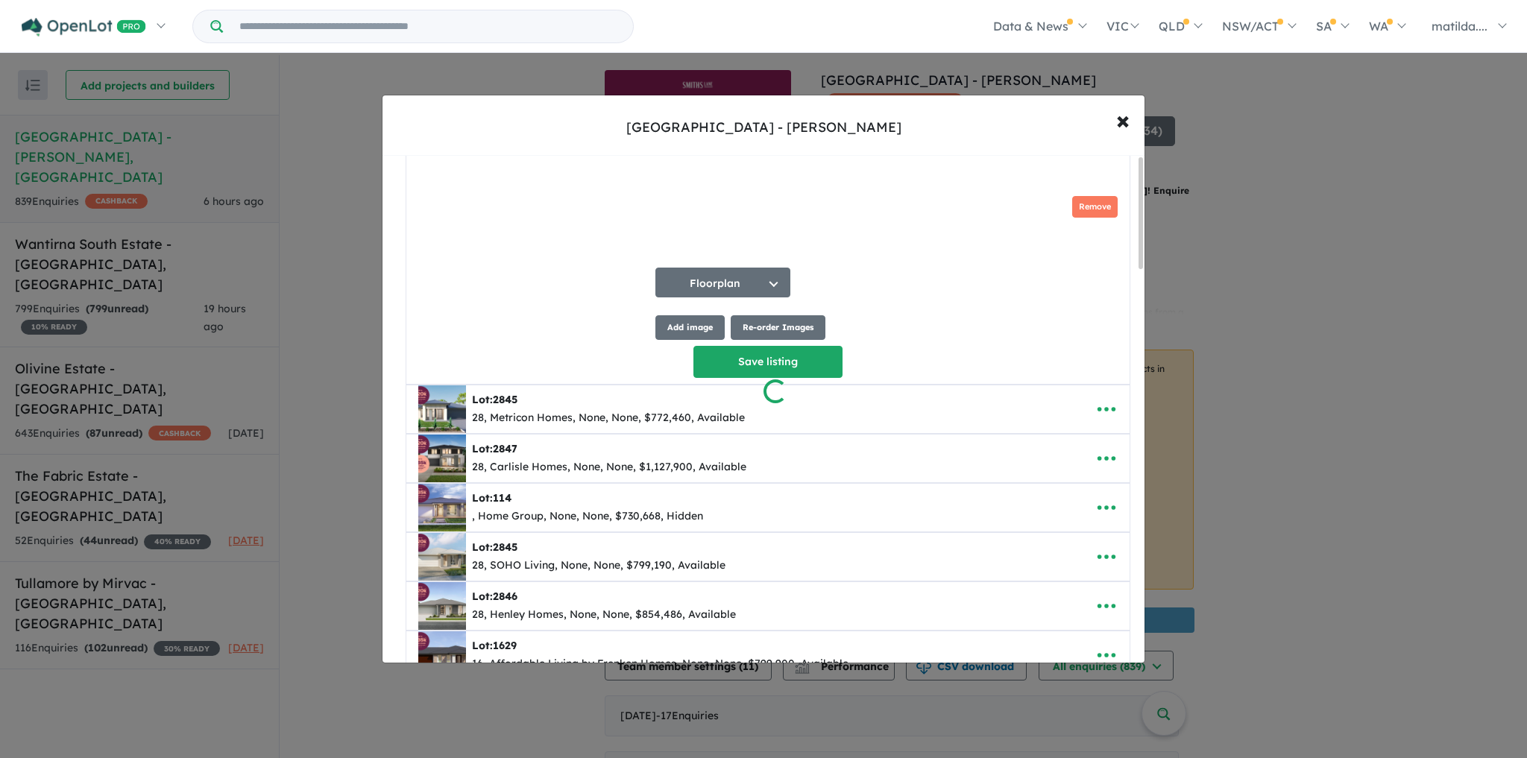
scroll to position [0, 0]
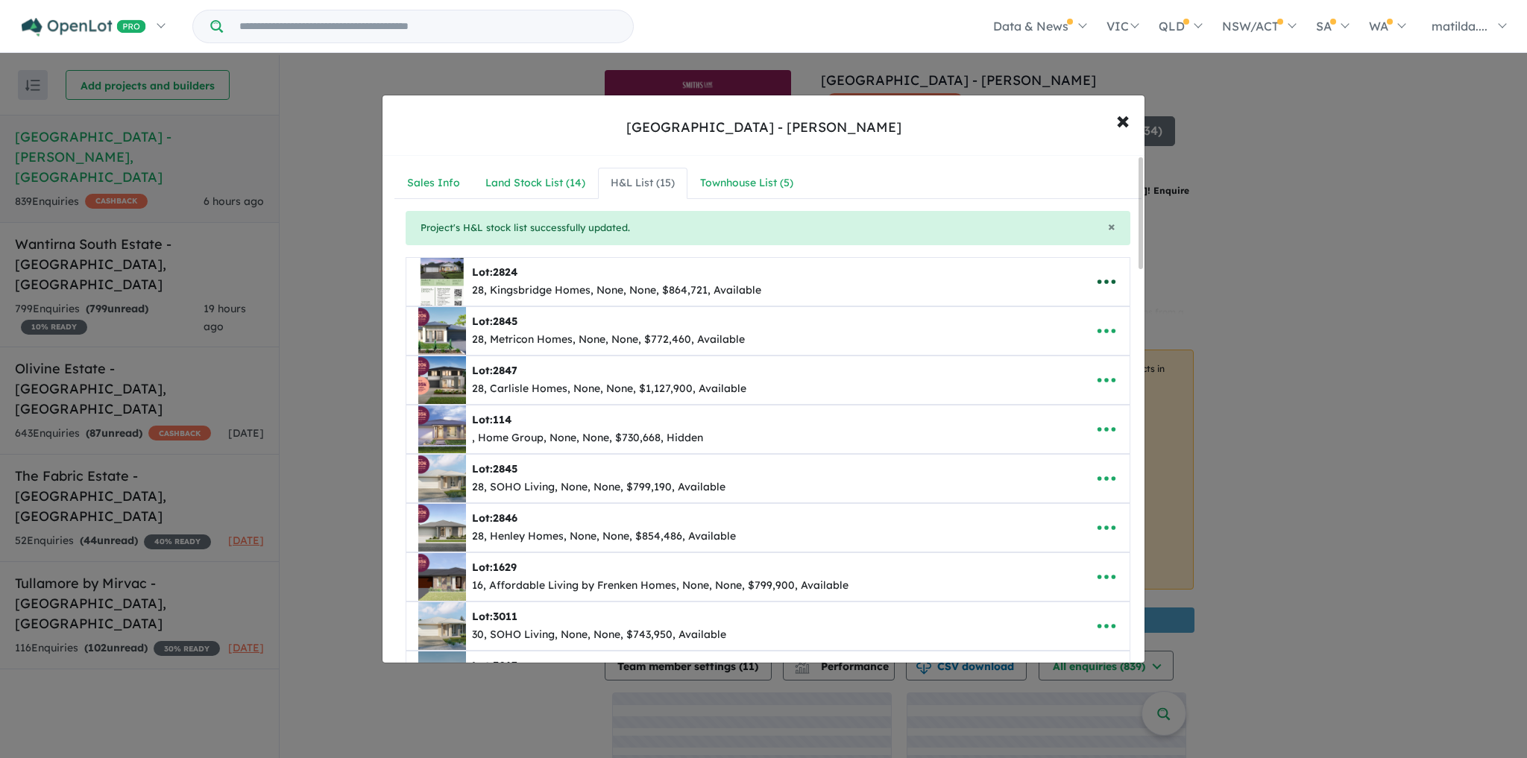
click at [1096, 271] on icon "button" at bounding box center [1107, 282] width 22 height 22
click at [1075, 302] on link "Edit" at bounding box center [1074, 319] width 110 height 34
select select "**"
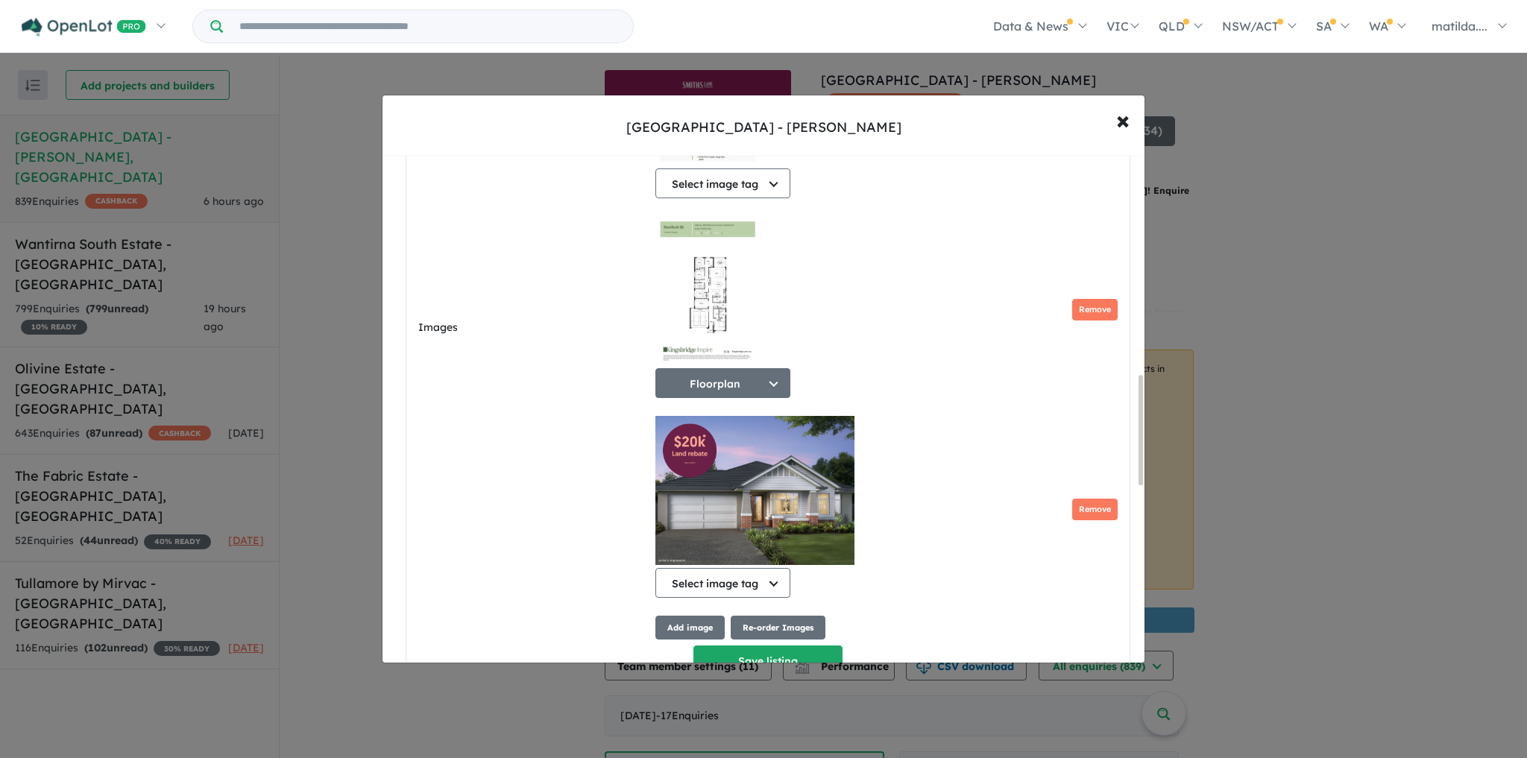
scroll to position [1014, 0]
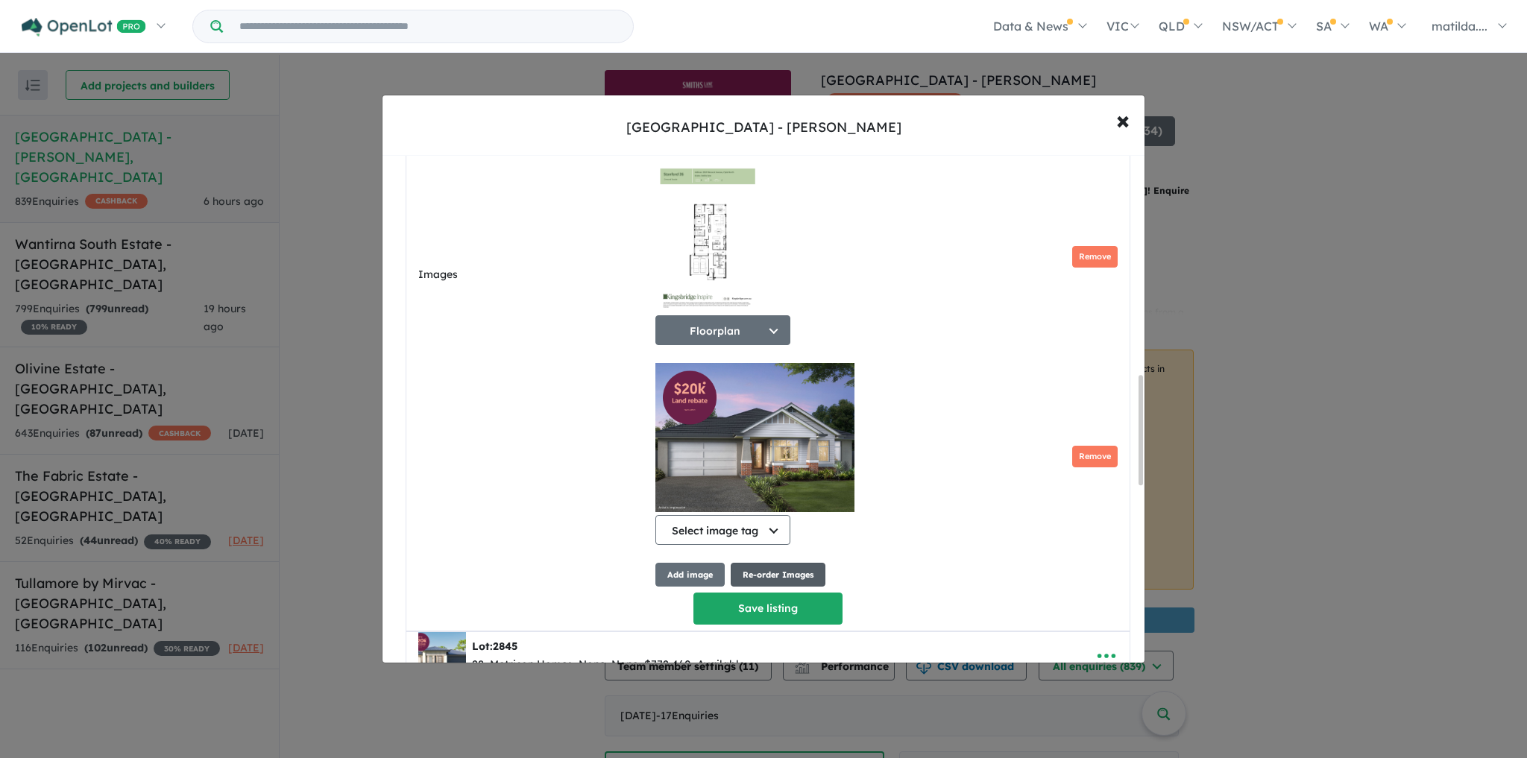
click at [755, 576] on button "Re-order Images" at bounding box center [778, 575] width 95 height 25
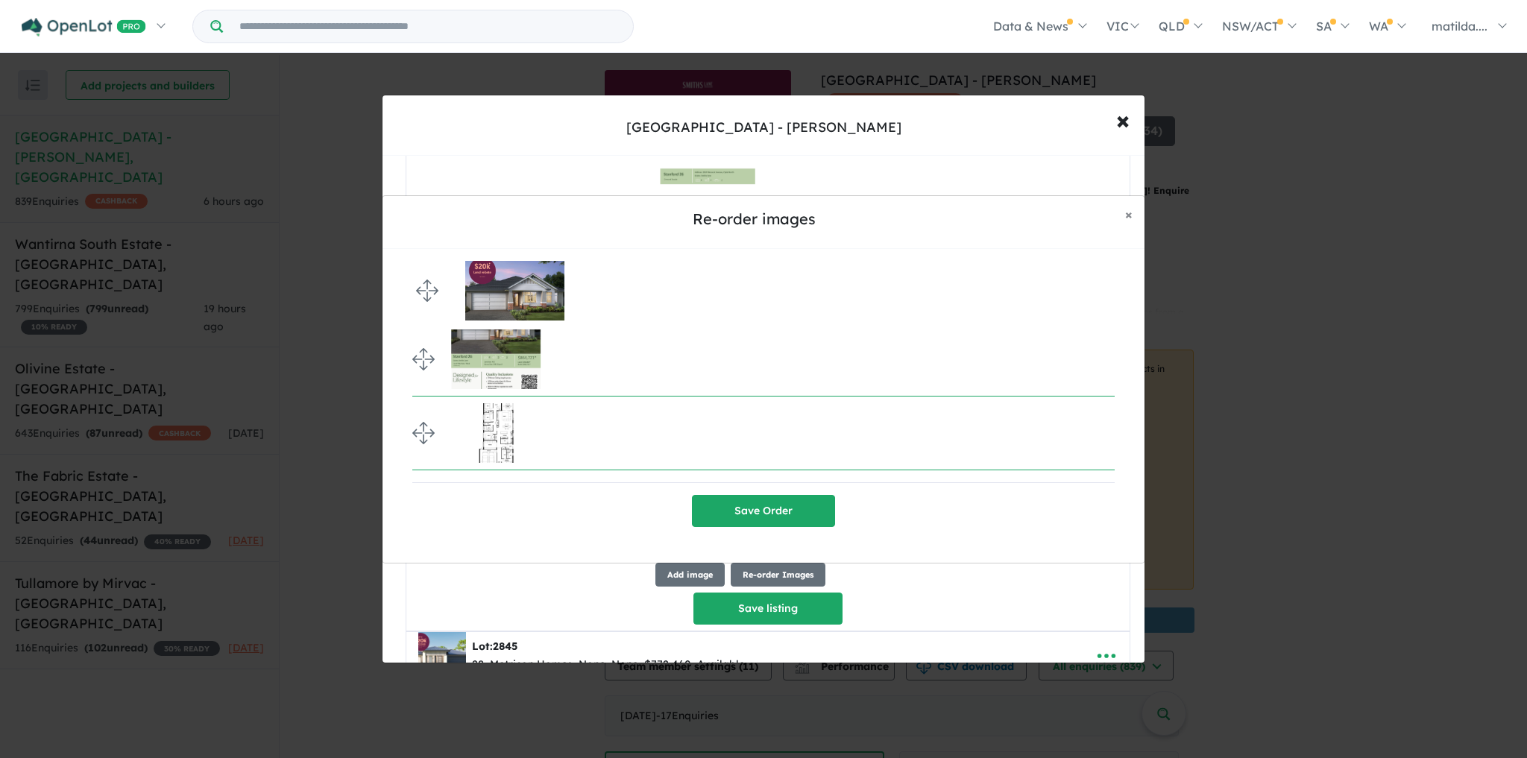
drag, startPoint x: 424, startPoint y: 431, endPoint x: 413, endPoint y: 289, distance: 142.9
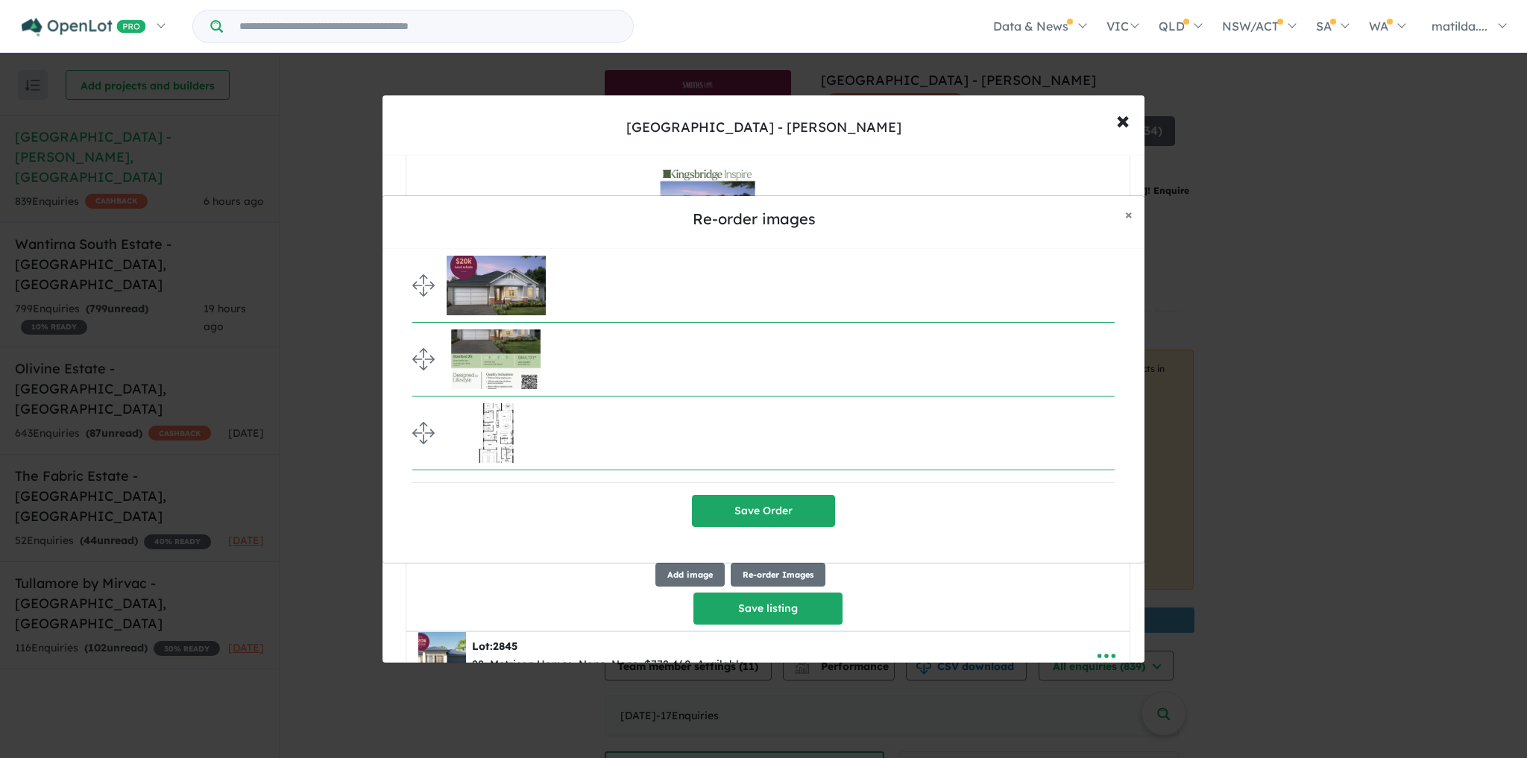
click at [737, 497] on button "Save Order" at bounding box center [763, 511] width 143 height 32
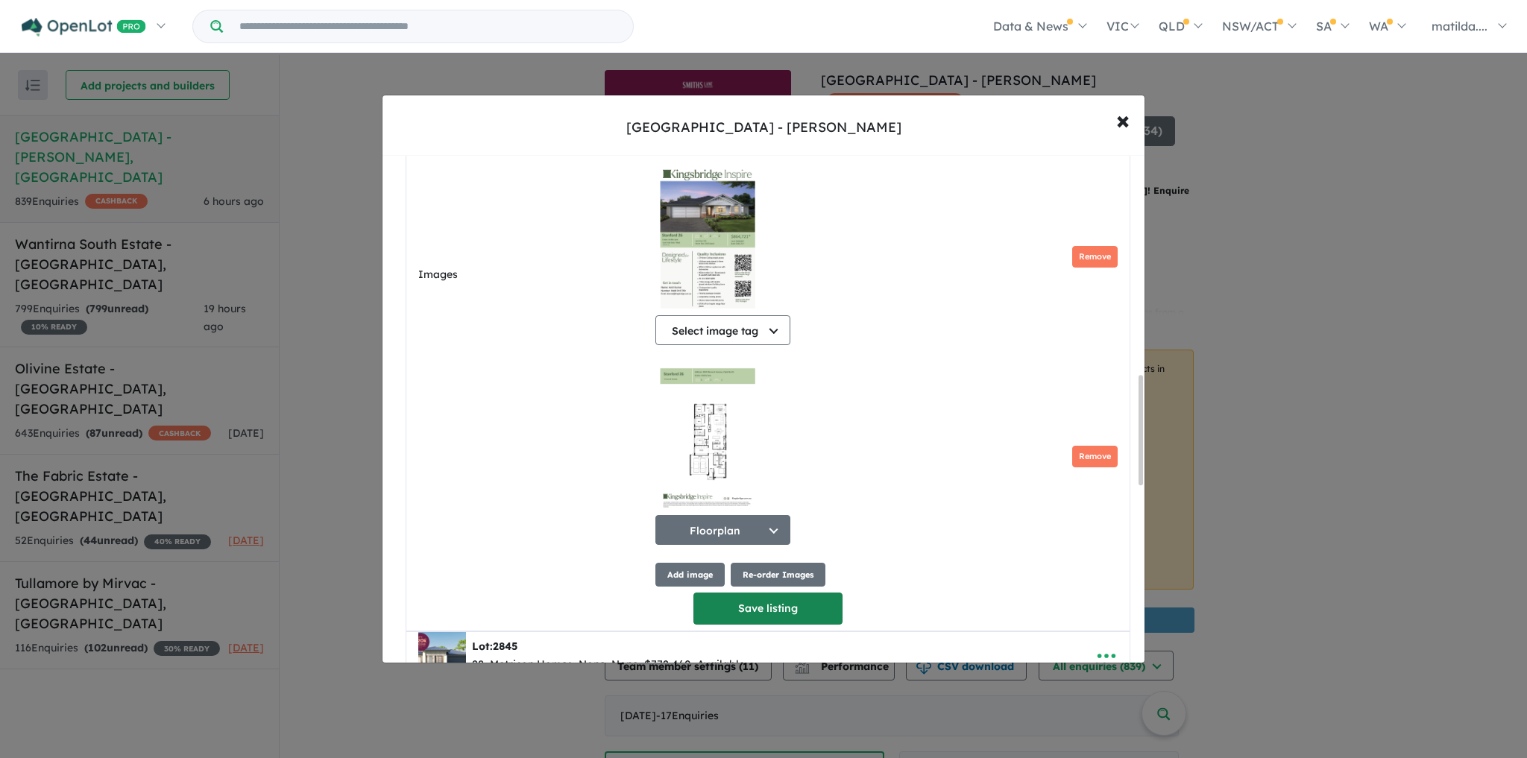
click at [809, 606] on button "Save listing" at bounding box center [768, 609] width 149 height 32
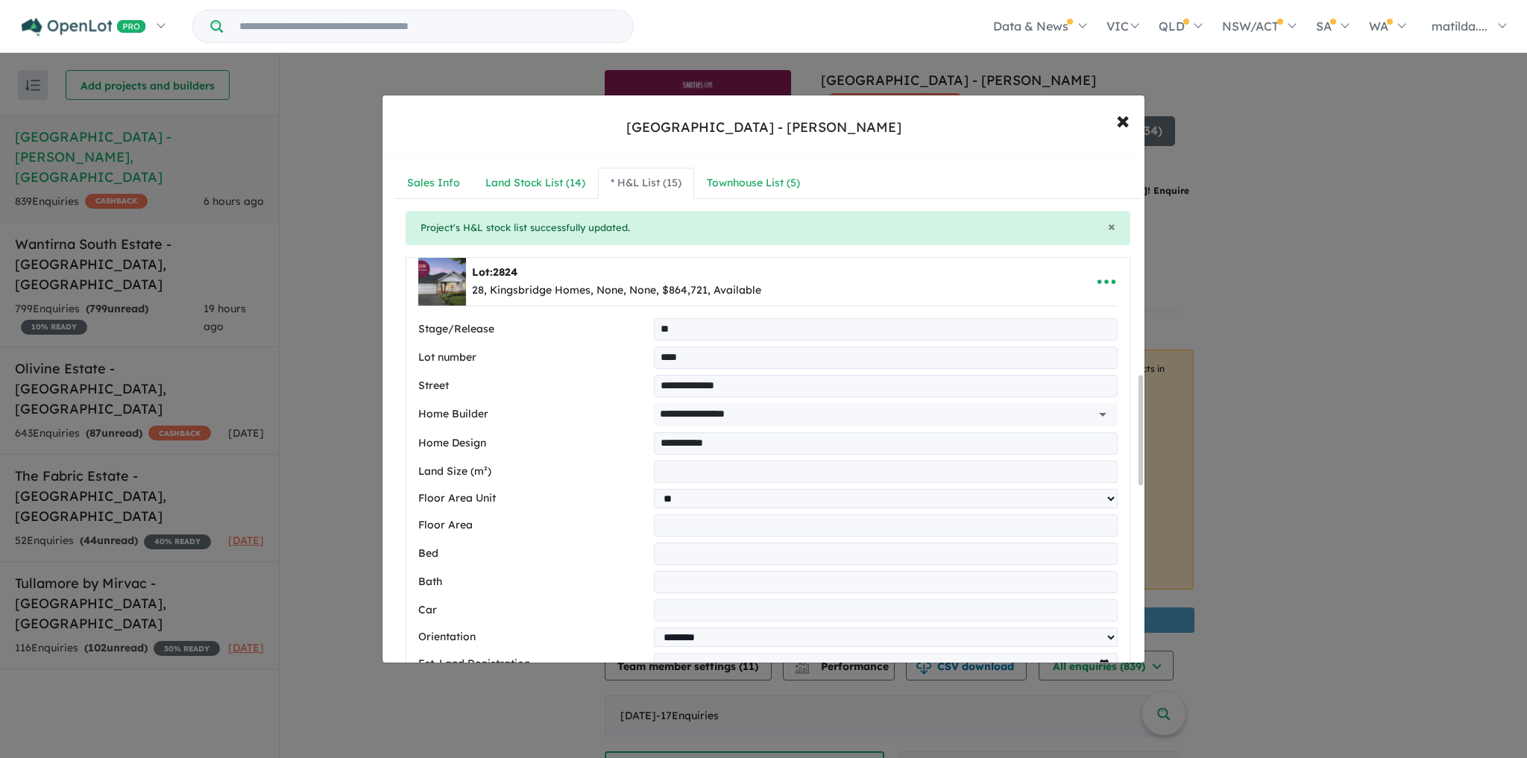
select select "**"
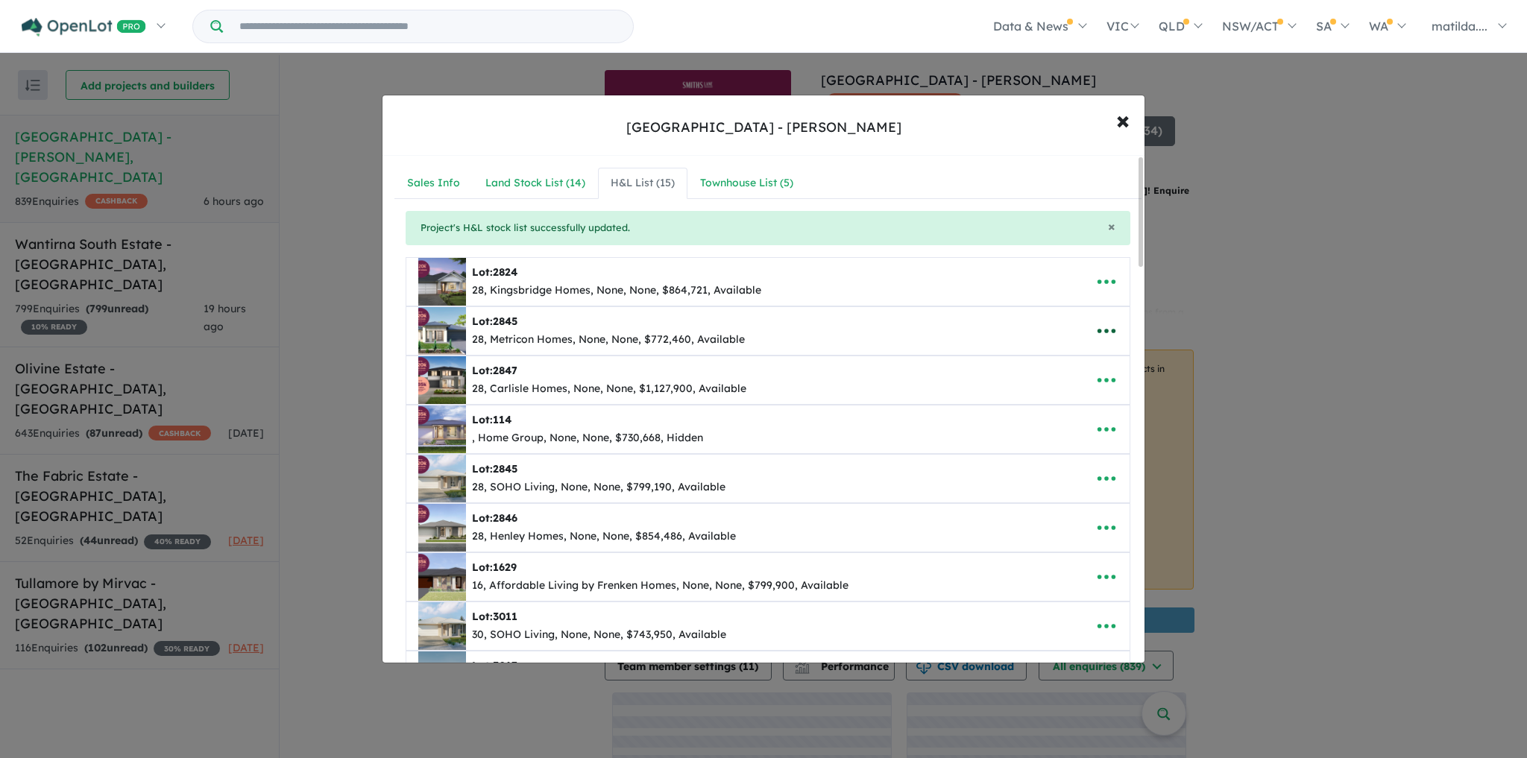
click at [1086, 328] on button "button" at bounding box center [1107, 331] width 46 height 34
click at [1056, 364] on link "Edit" at bounding box center [1074, 368] width 110 height 34
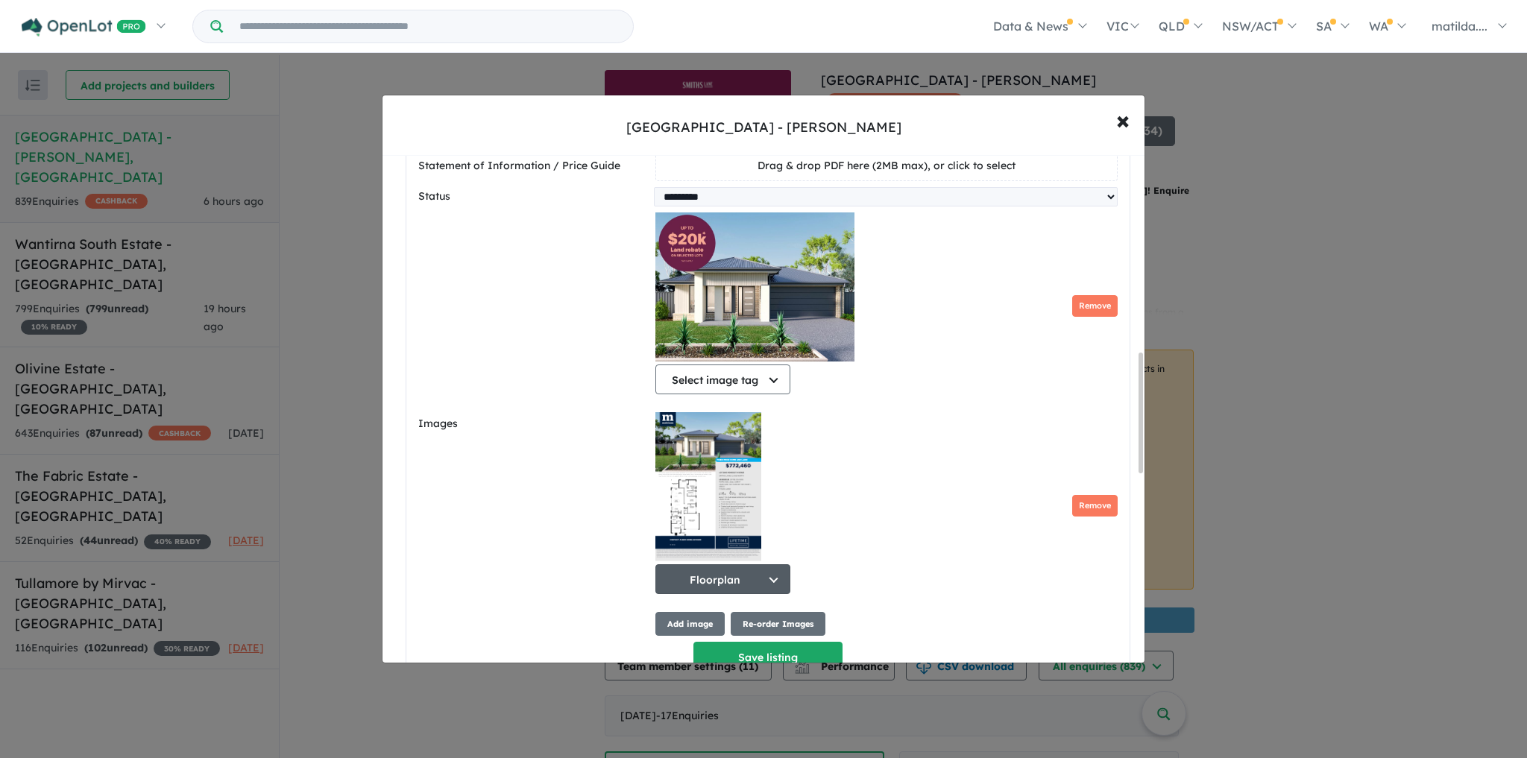
scroll to position [835, 0]
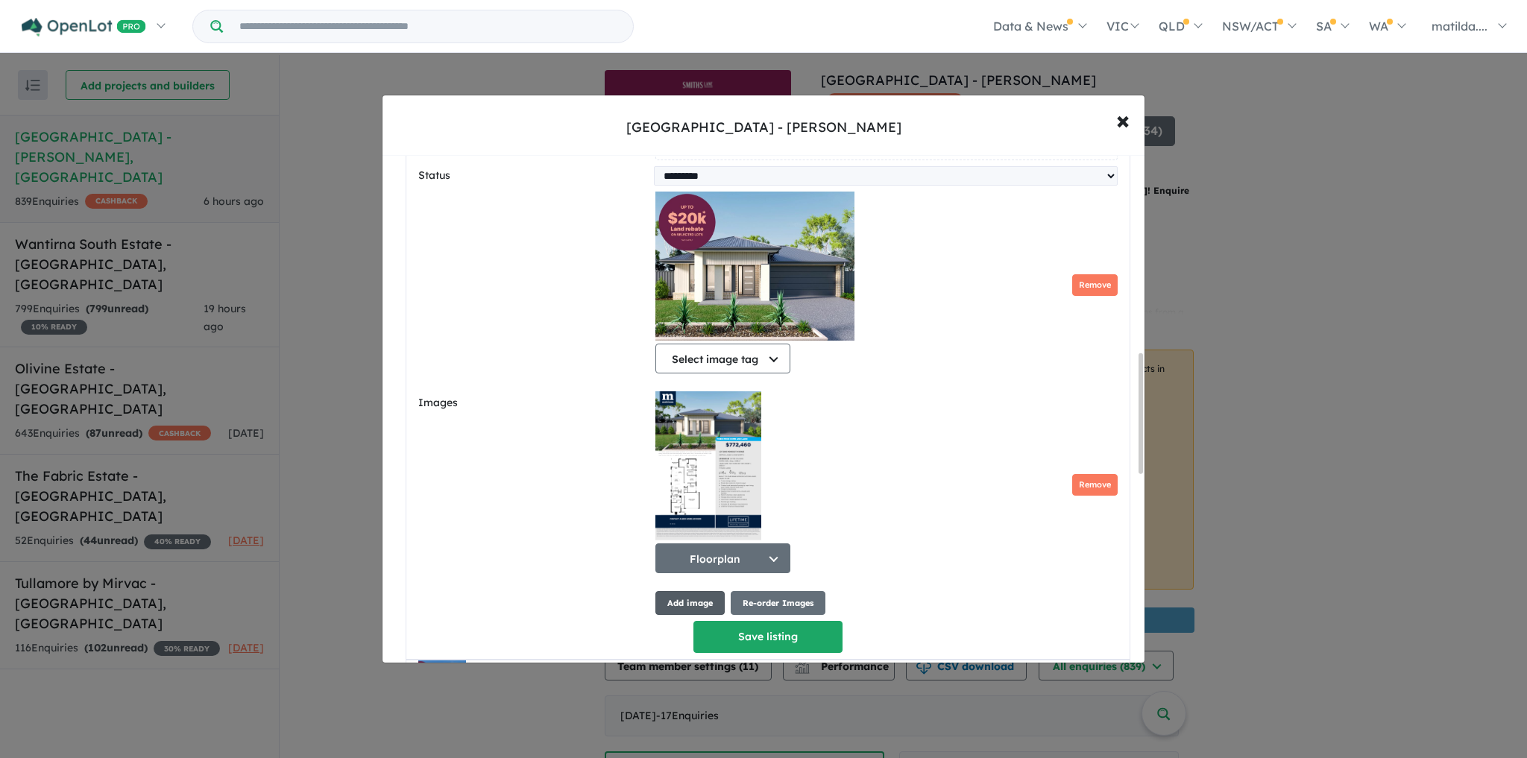
click at [700, 606] on button "Add image" at bounding box center [690, 603] width 69 height 25
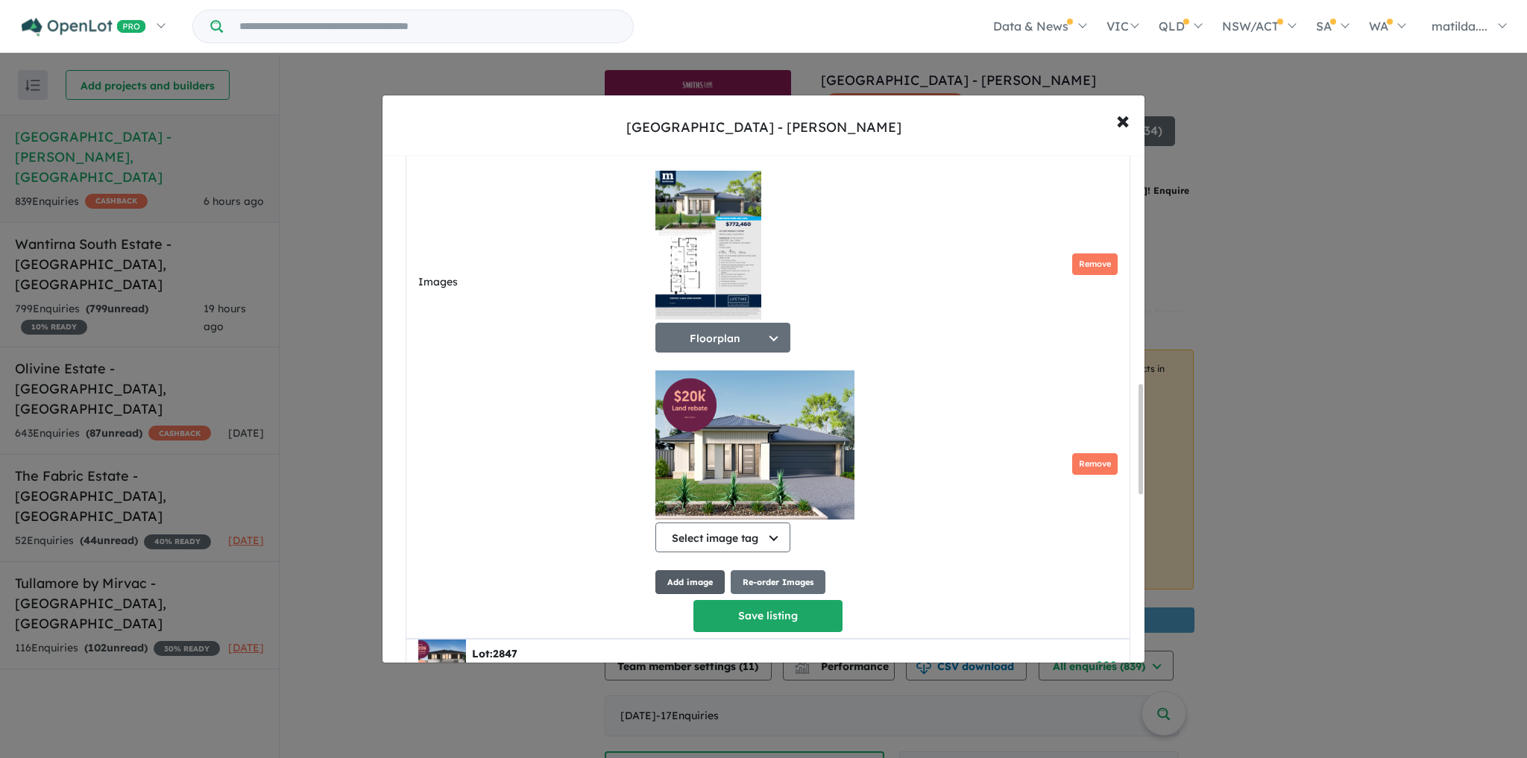
scroll to position [1056, 0]
click at [750, 579] on button "Re-order Images" at bounding box center [778, 583] width 95 height 25
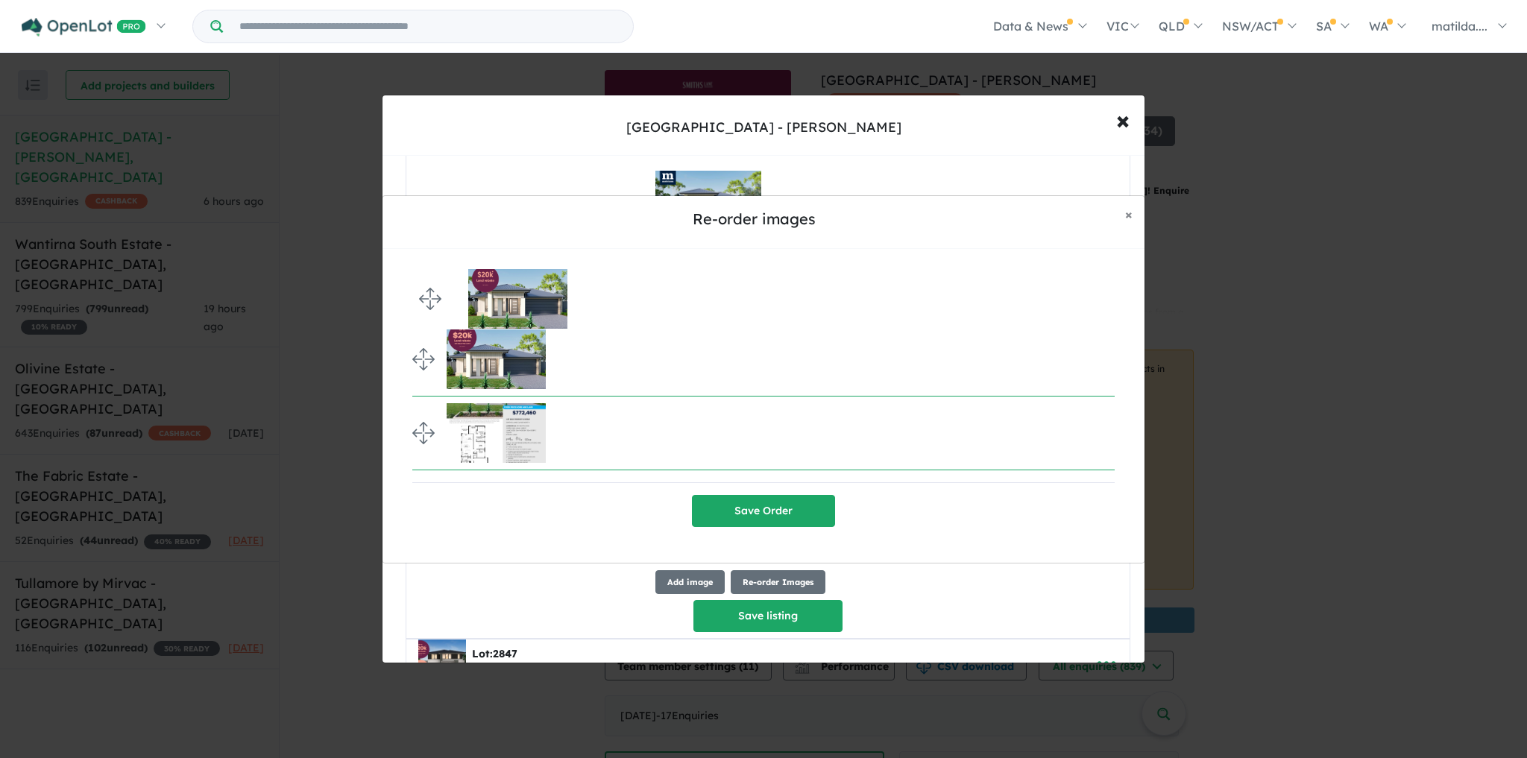
drag, startPoint x: 422, startPoint y: 422, endPoint x: 411, endPoint y: 254, distance: 168.2
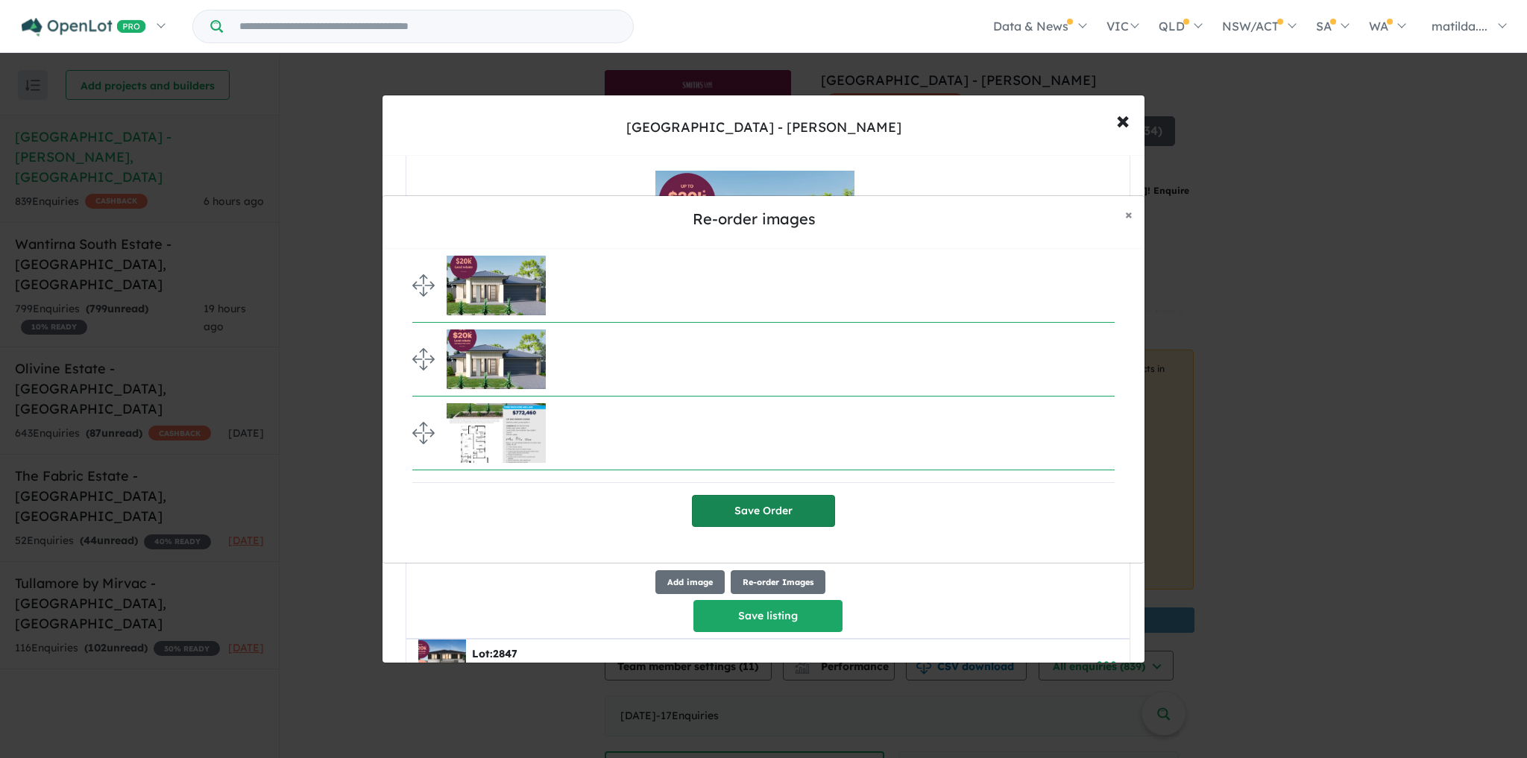
click at [736, 500] on button "Save Order" at bounding box center [763, 511] width 143 height 32
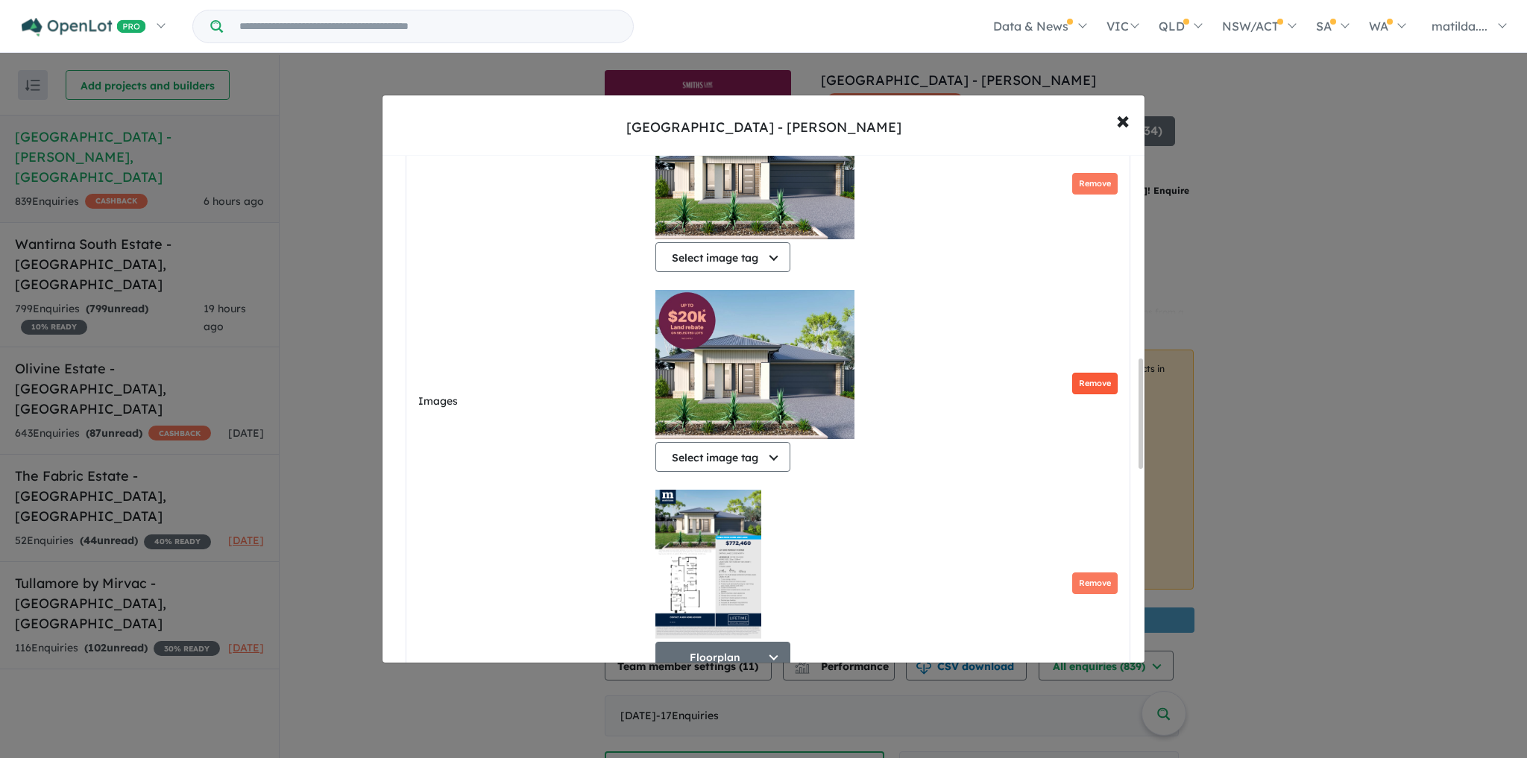
click at [1072, 388] on button "Remove" at bounding box center [1094, 384] width 45 height 22
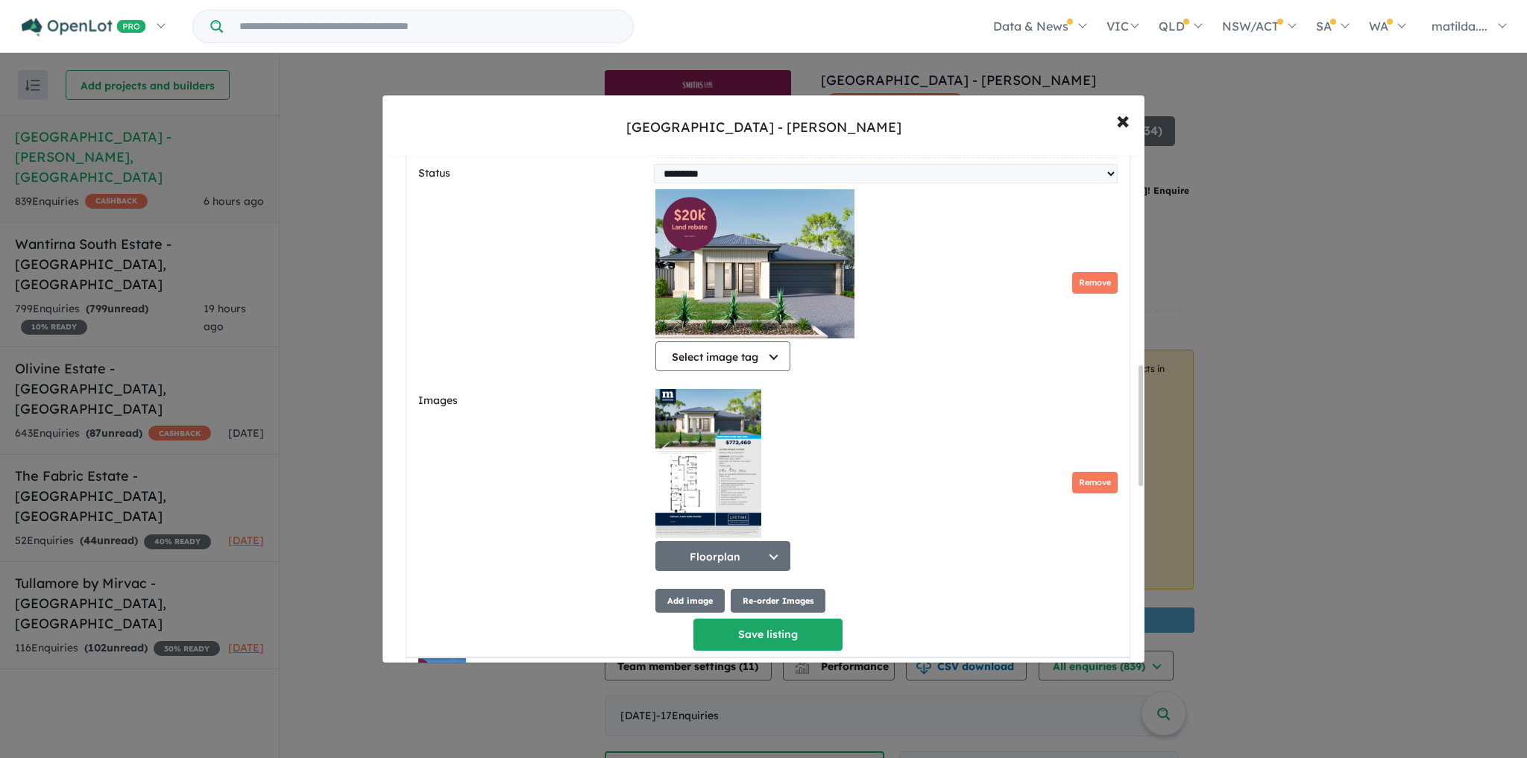
scroll to position [1016, 0]
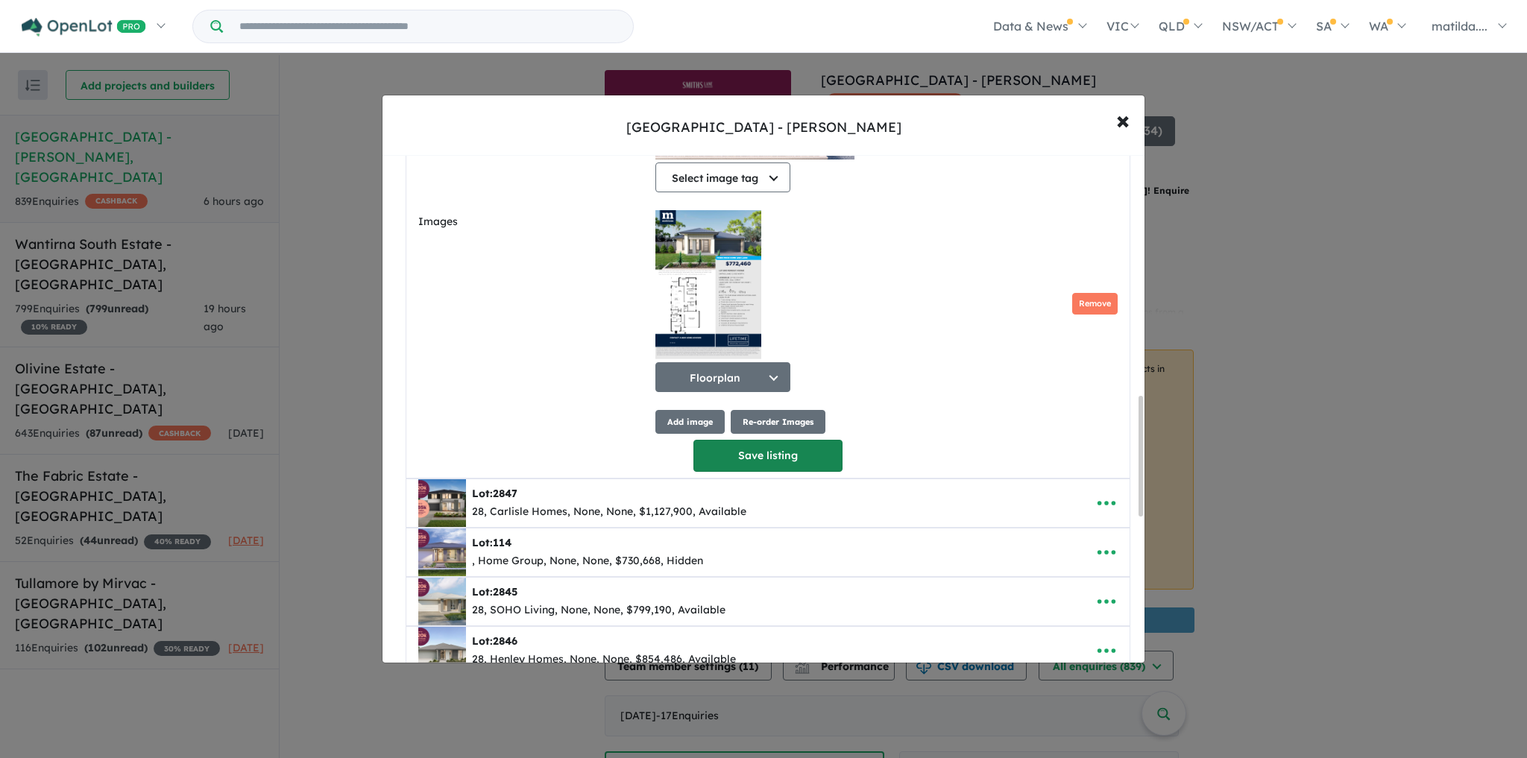
click at [763, 468] on button "Save listing" at bounding box center [768, 456] width 149 height 32
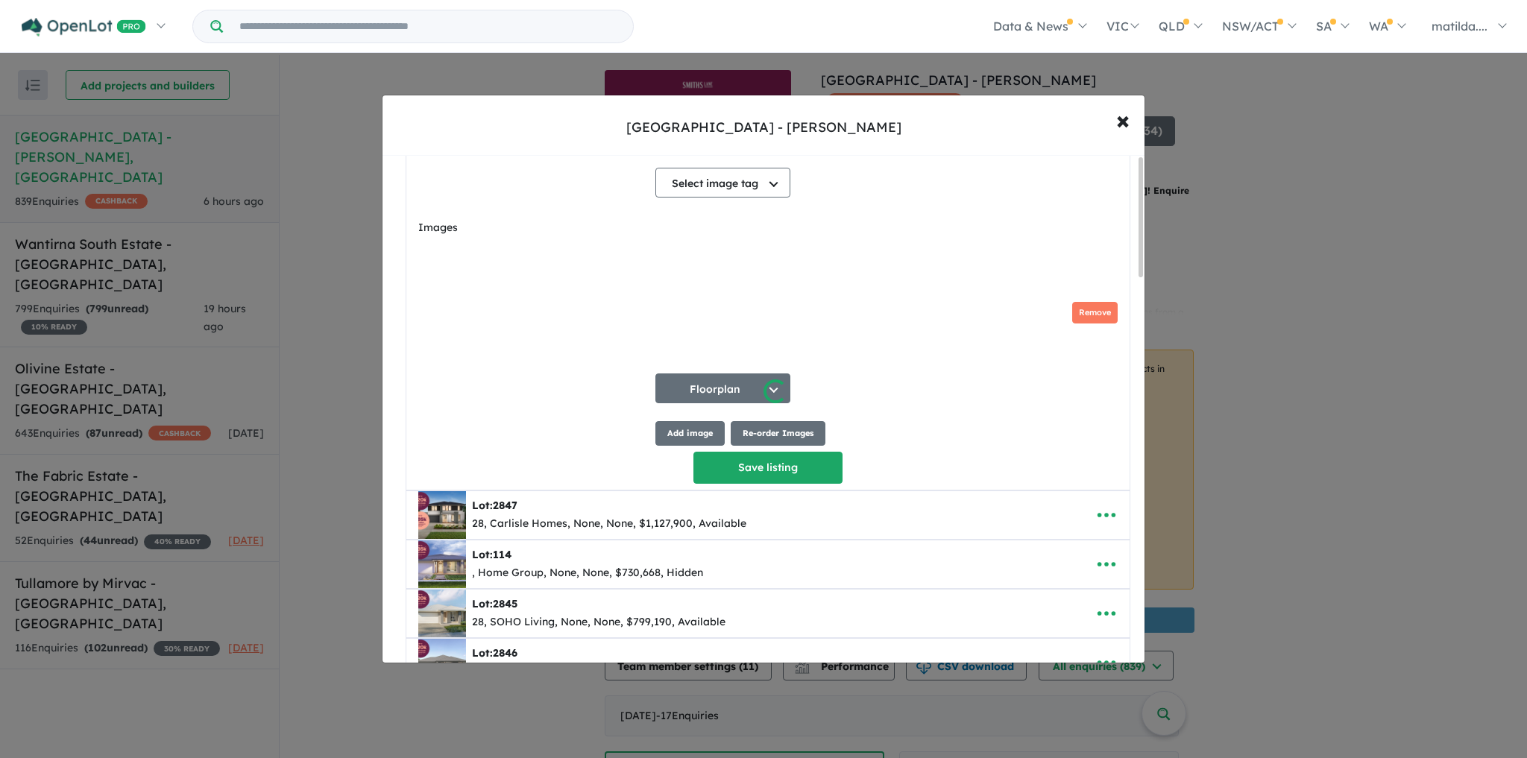
scroll to position [0, 0]
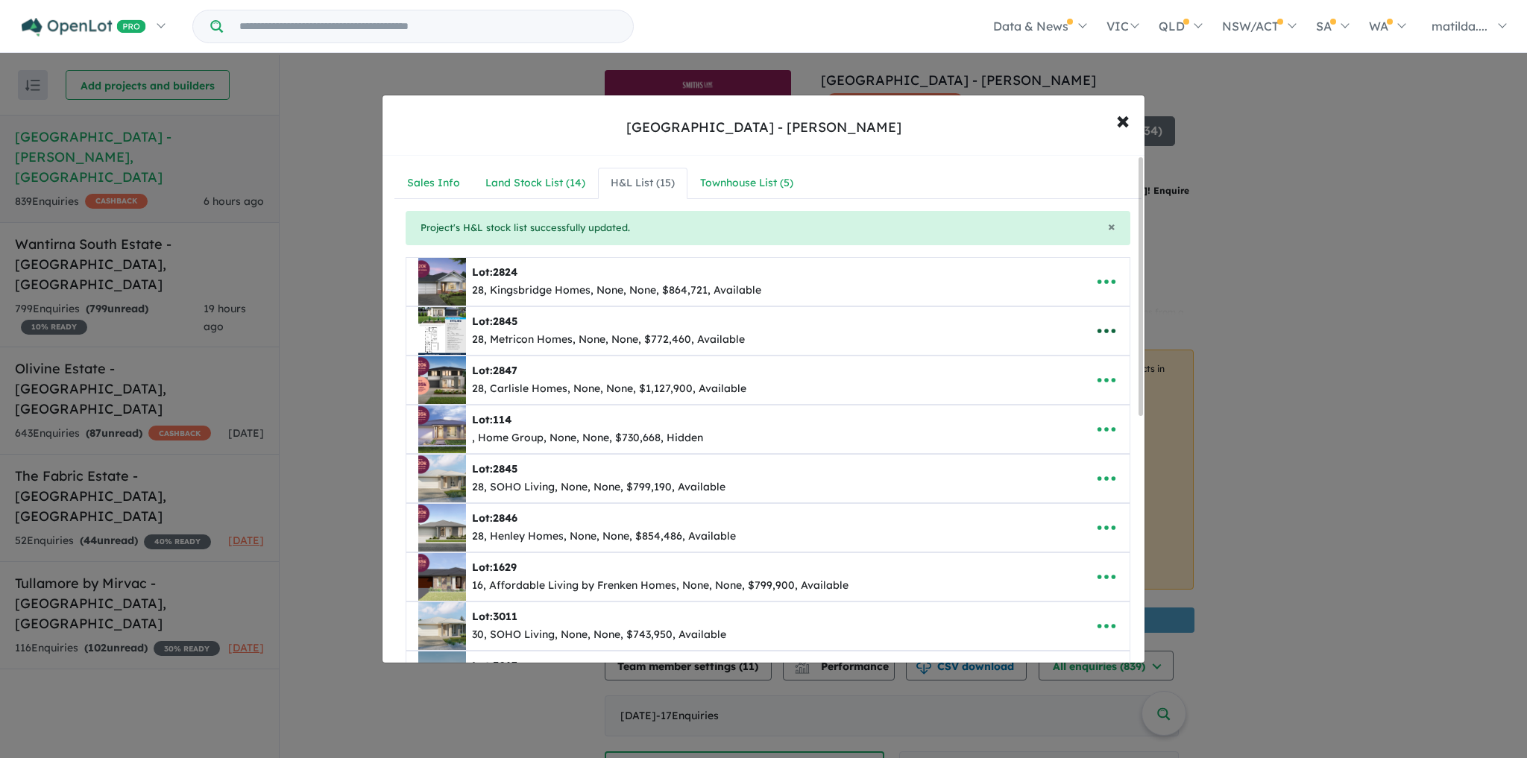
click at [1114, 324] on button "button" at bounding box center [1107, 331] width 46 height 34
click at [1081, 356] on link "Edit" at bounding box center [1074, 368] width 110 height 34
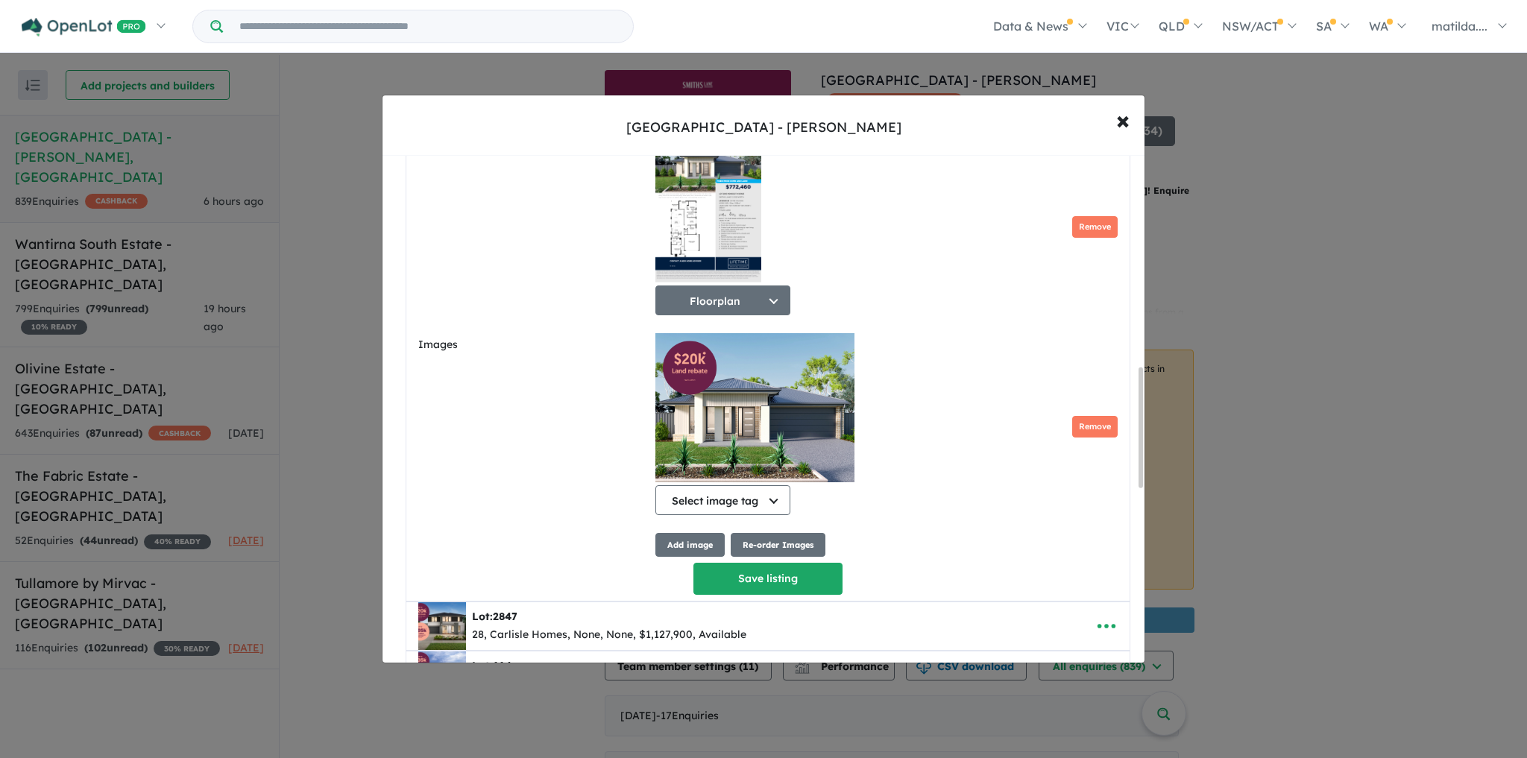
scroll to position [895, 0]
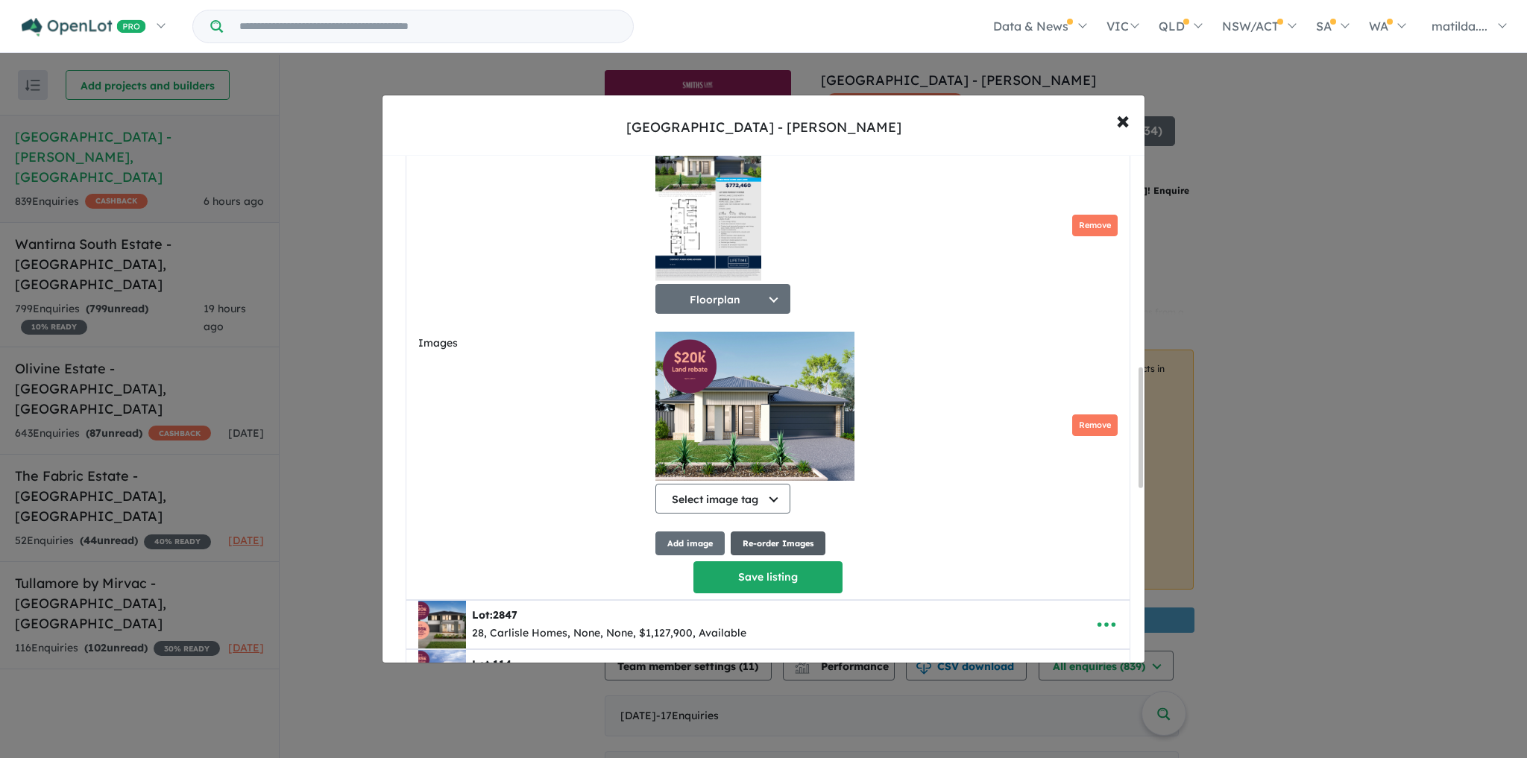
click at [776, 552] on button "Re-order Images" at bounding box center [778, 544] width 95 height 25
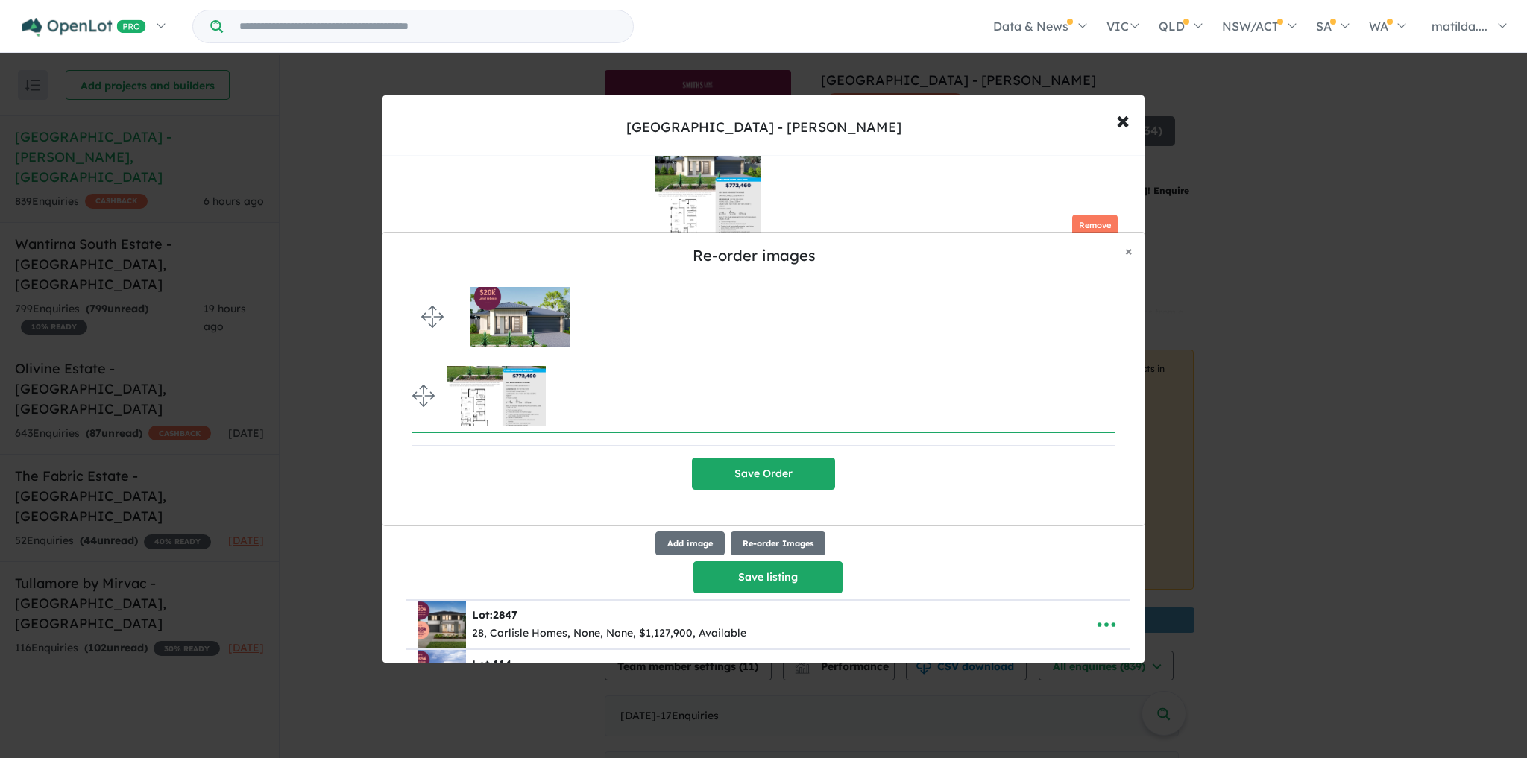
drag, startPoint x: 430, startPoint y: 392, endPoint x: 424, endPoint y: 312, distance: 80.1
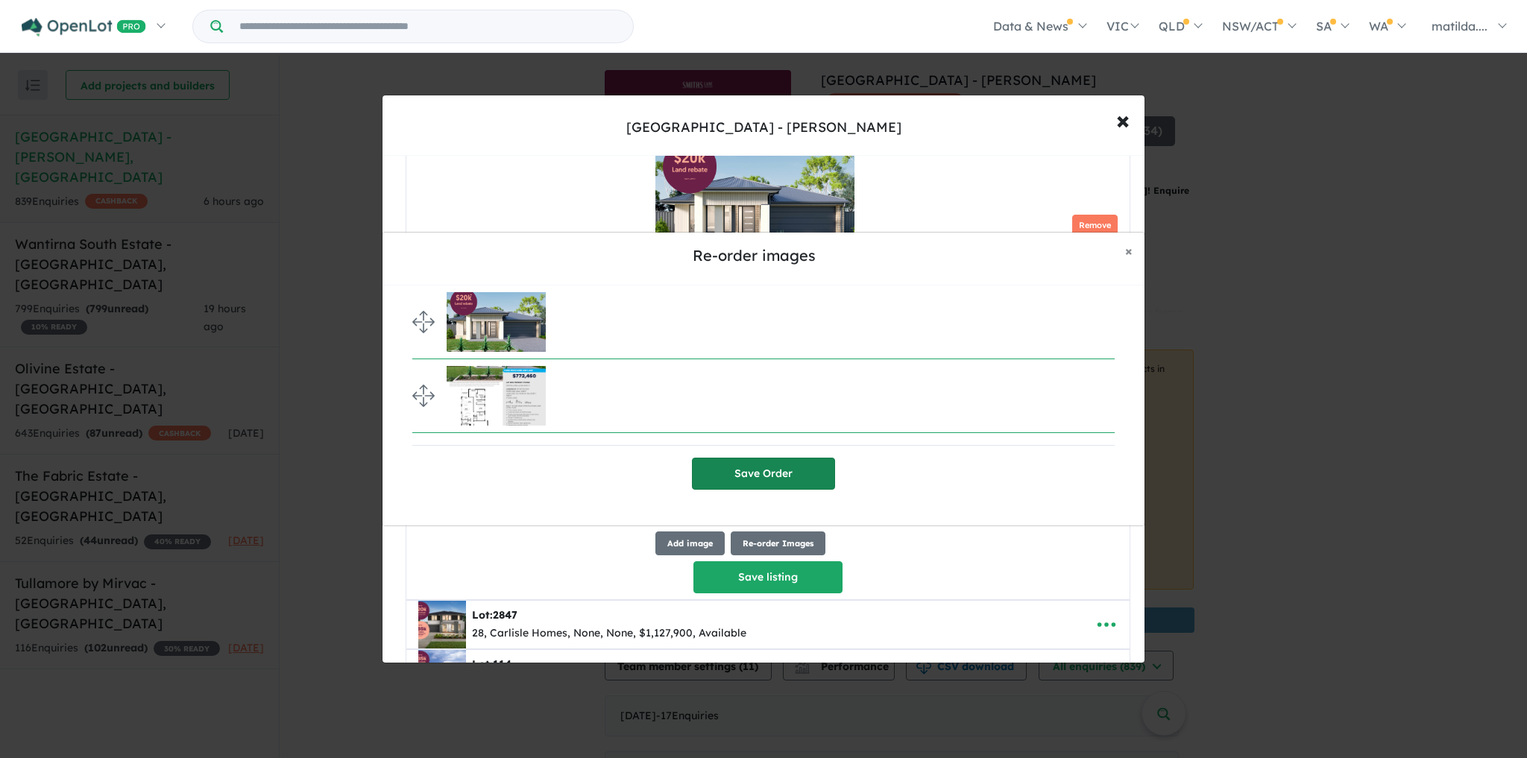
click at [790, 468] on button "Save Order" at bounding box center [763, 474] width 143 height 32
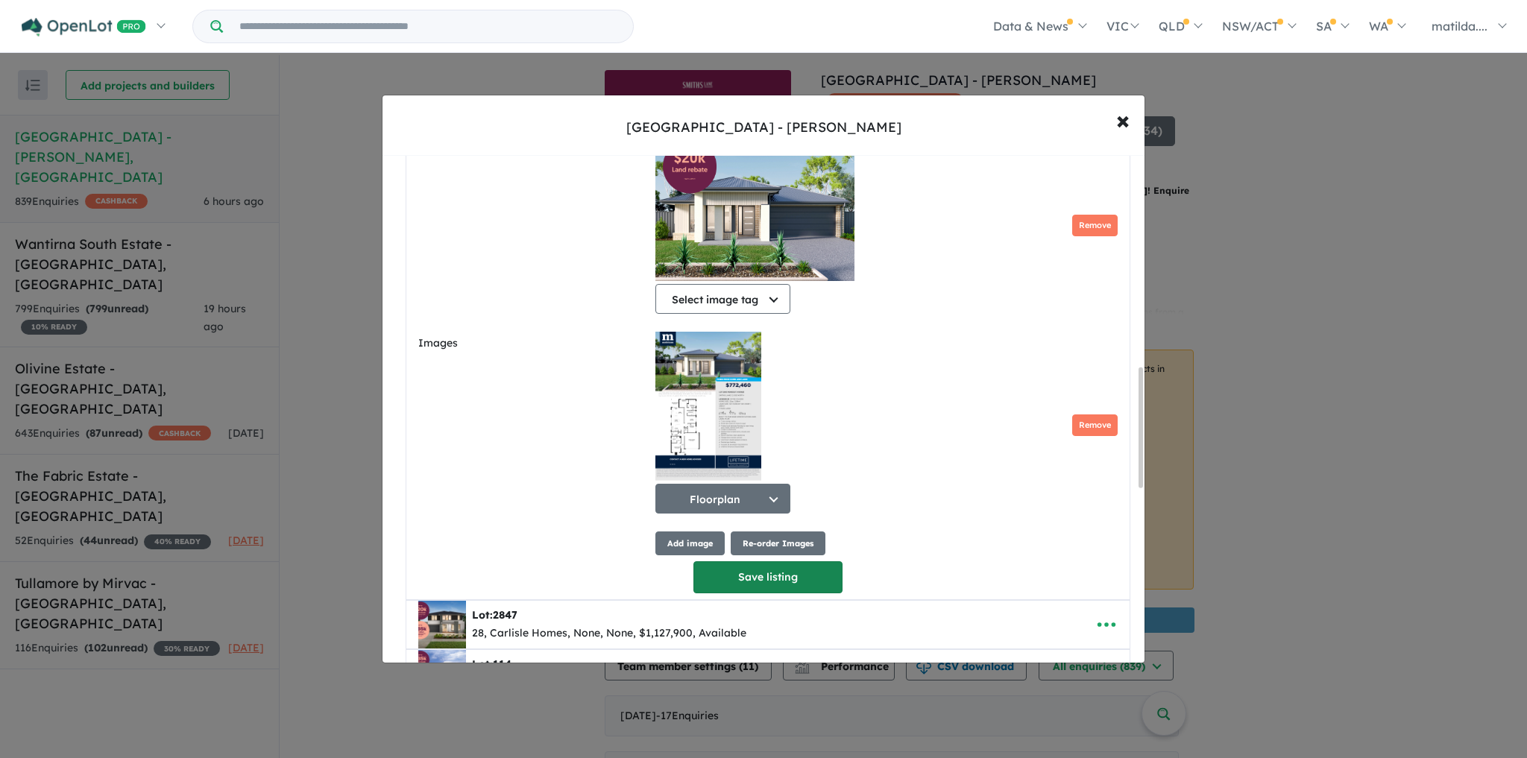
click at [759, 575] on button "Save listing" at bounding box center [768, 578] width 149 height 32
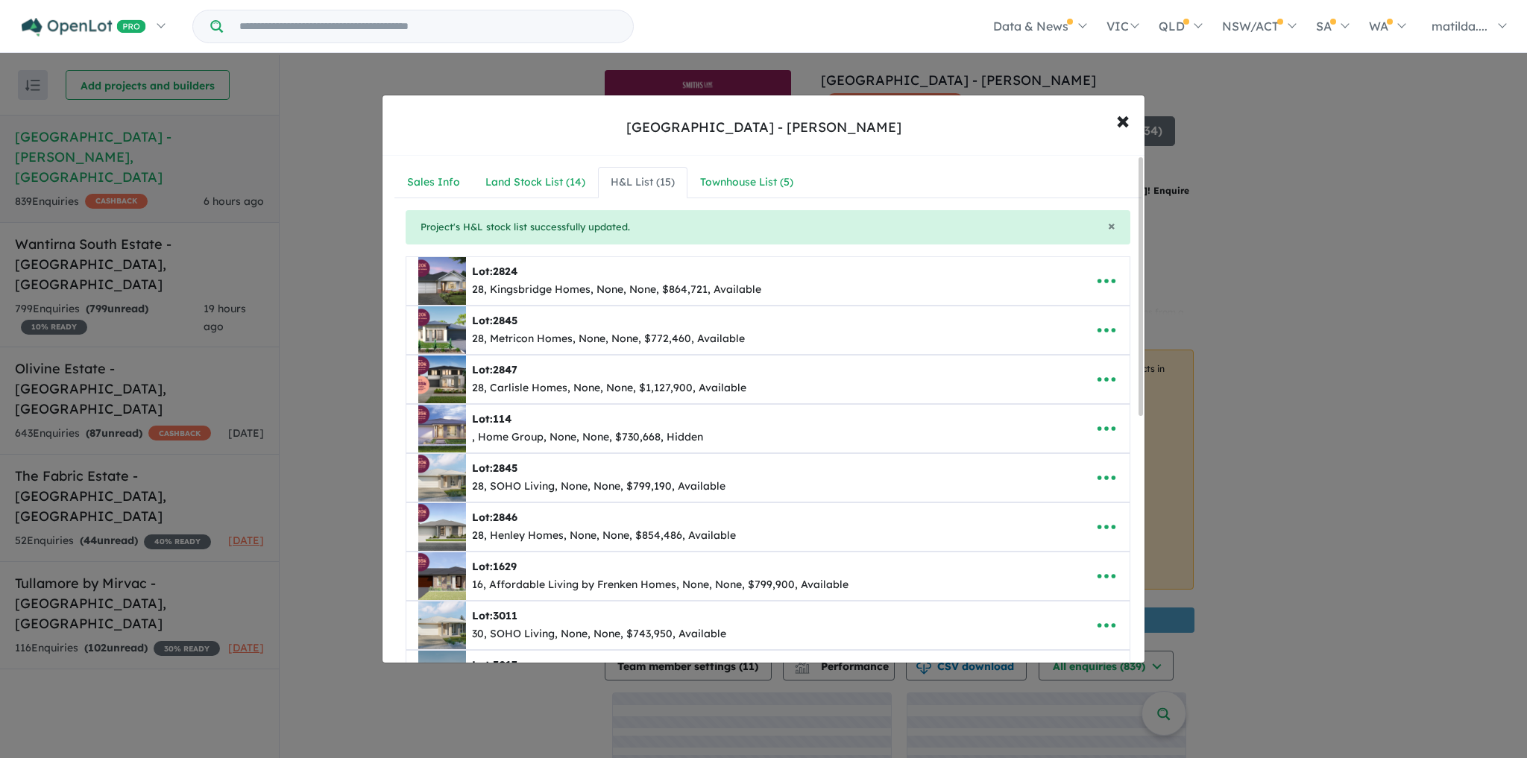
scroll to position [0, 0]
click at [1096, 436] on icon "button" at bounding box center [1107, 429] width 22 height 22
click at [1070, 459] on link "Edit" at bounding box center [1074, 467] width 110 height 34
select select "******"
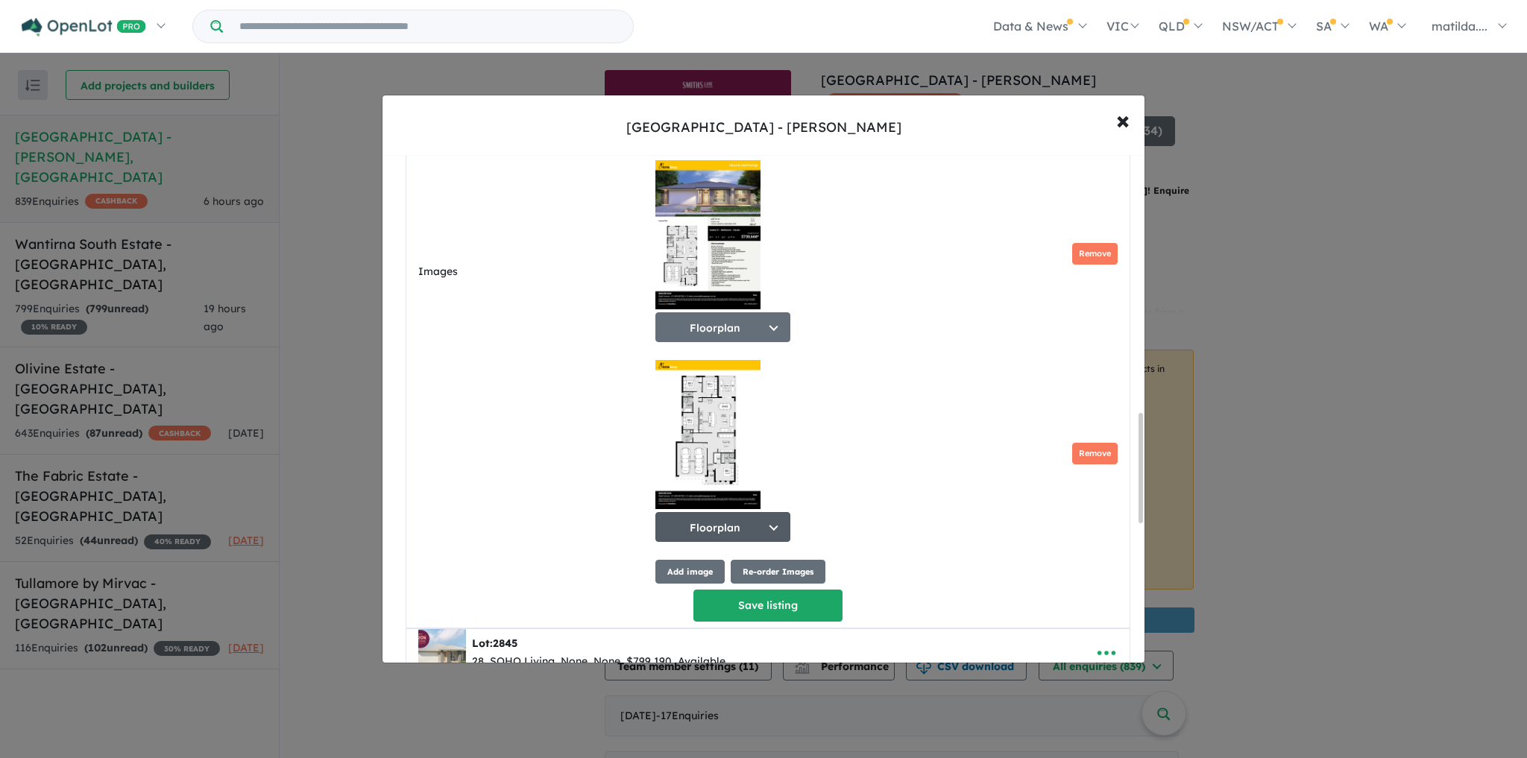
scroll to position [1193, 0]
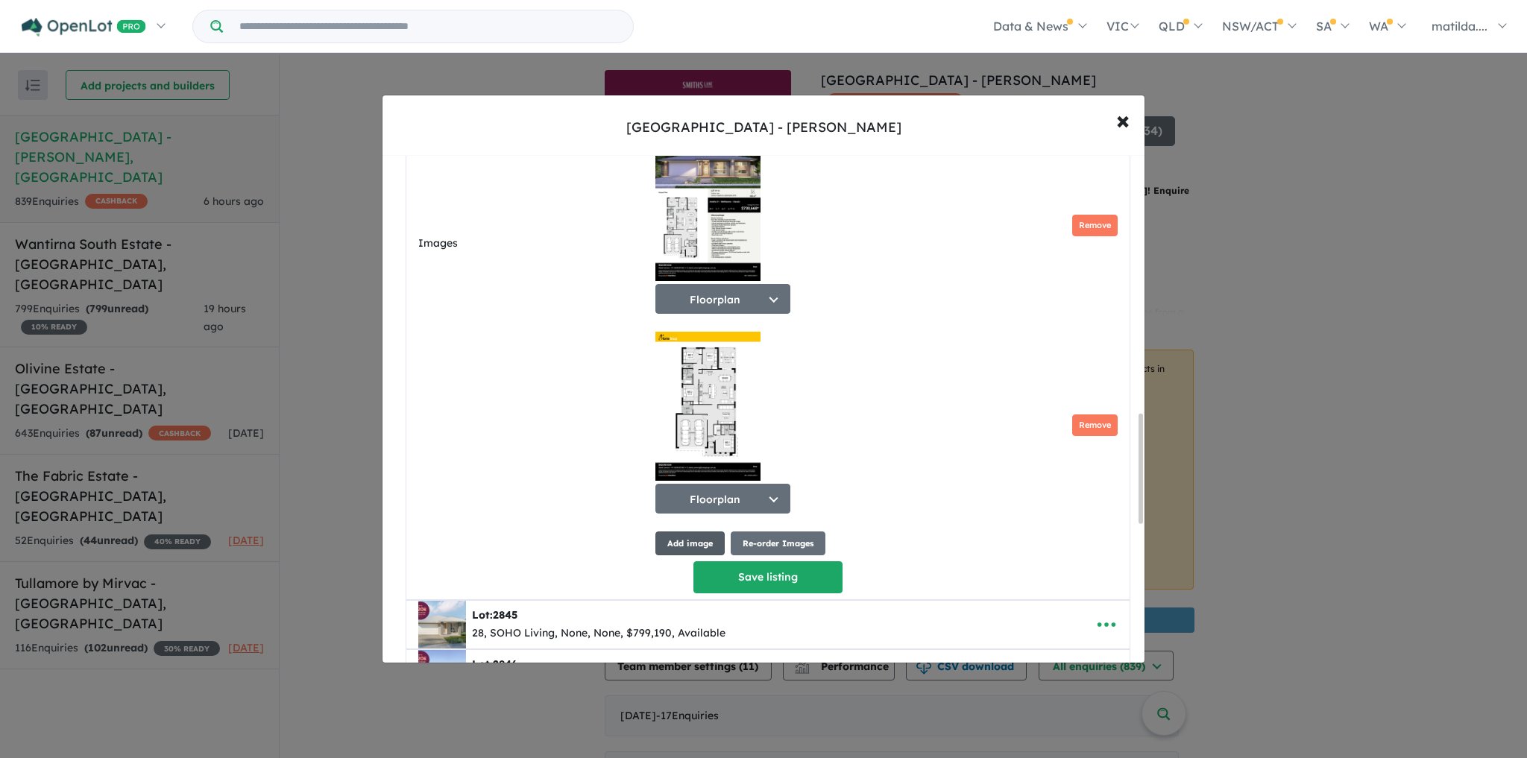
click at [703, 544] on button "Add image" at bounding box center [690, 544] width 69 height 25
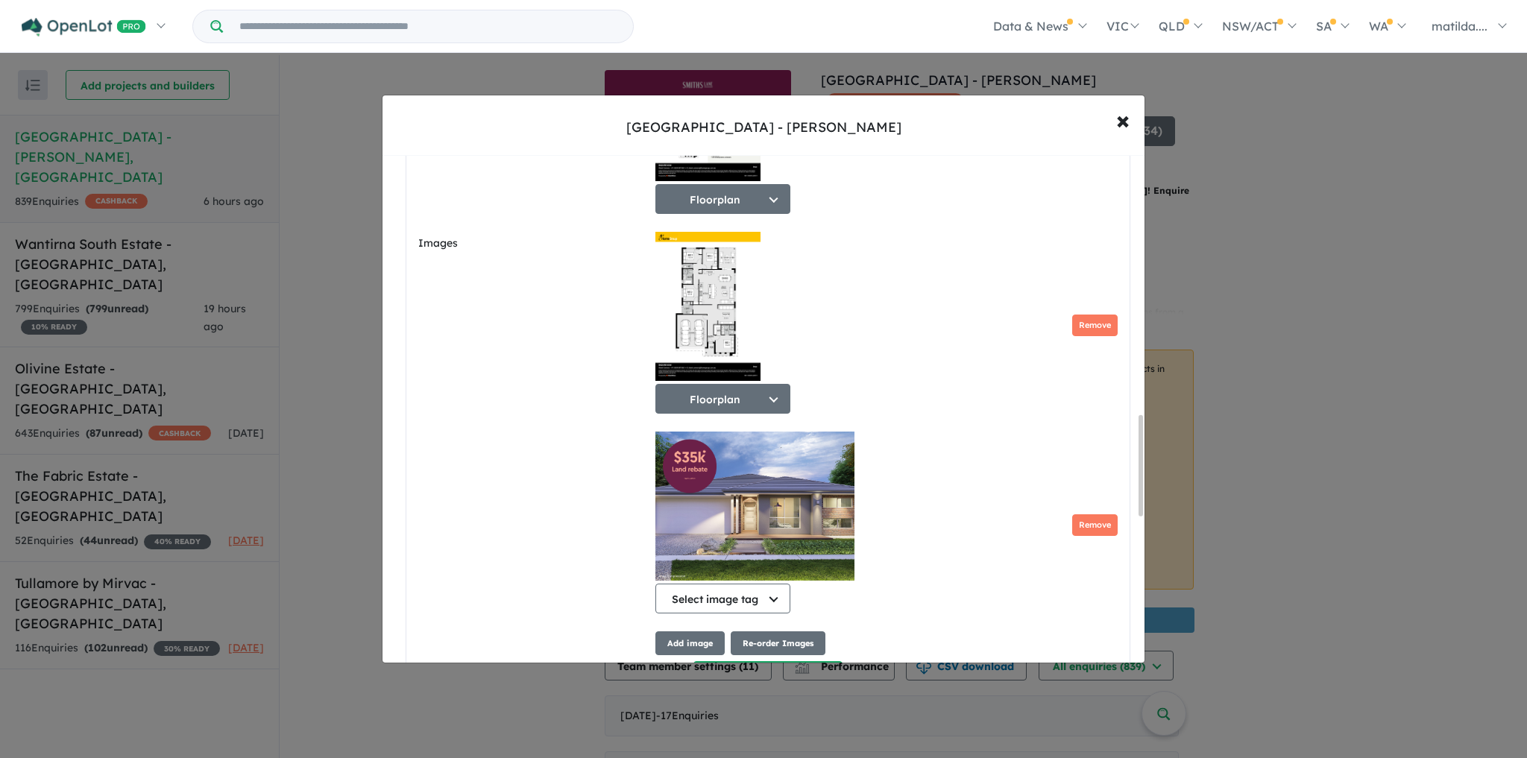
scroll to position [1353, 0]
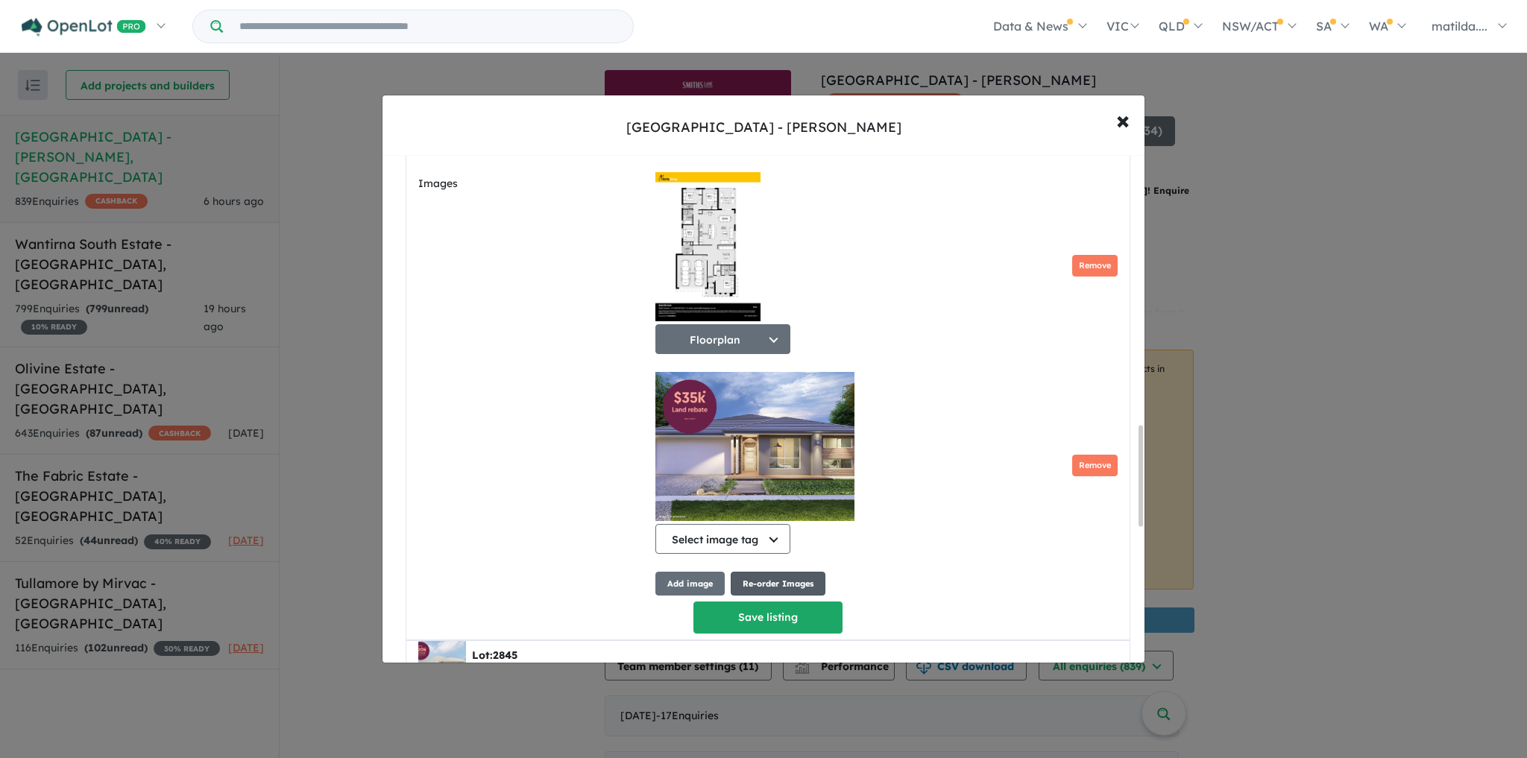
click at [738, 585] on button "Re-order Images" at bounding box center [778, 584] width 95 height 25
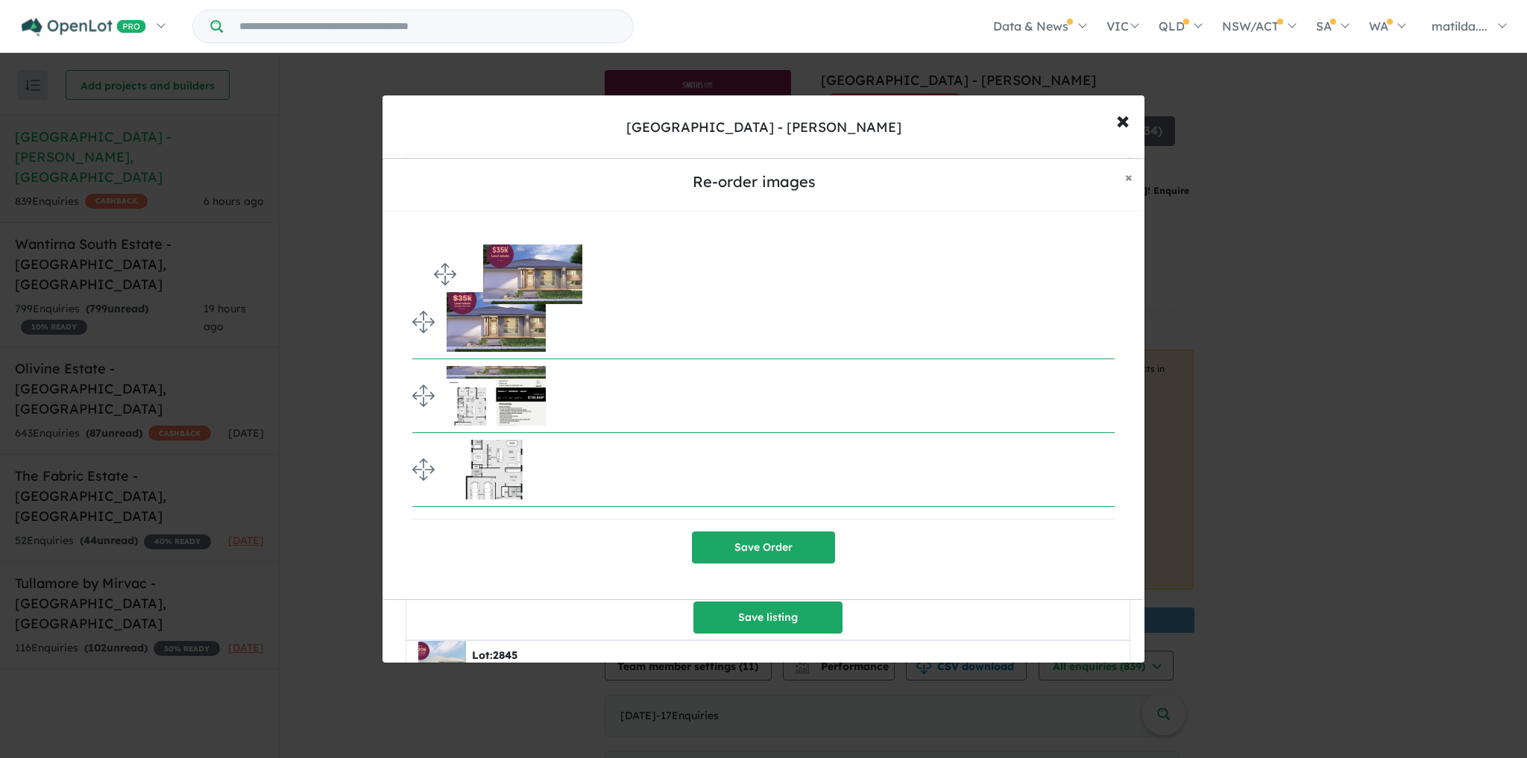
drag, startPoint x: 428, startPoint y: 462, endPoint x: 436, endPoint y: 265, distance: 197.0
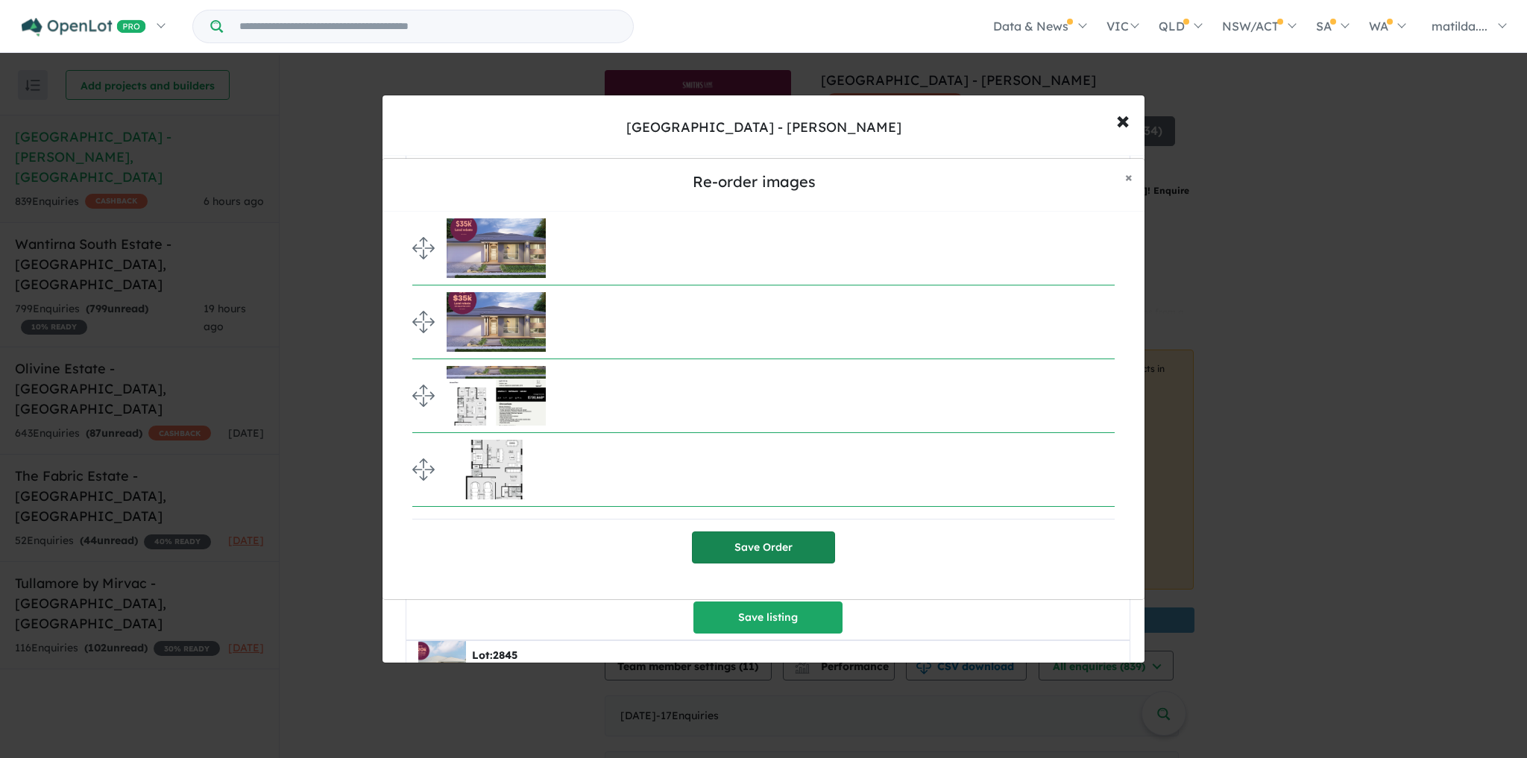
click at [775, 544] on button "Save Order" at bounding box center [763, 548] width 143 height 32
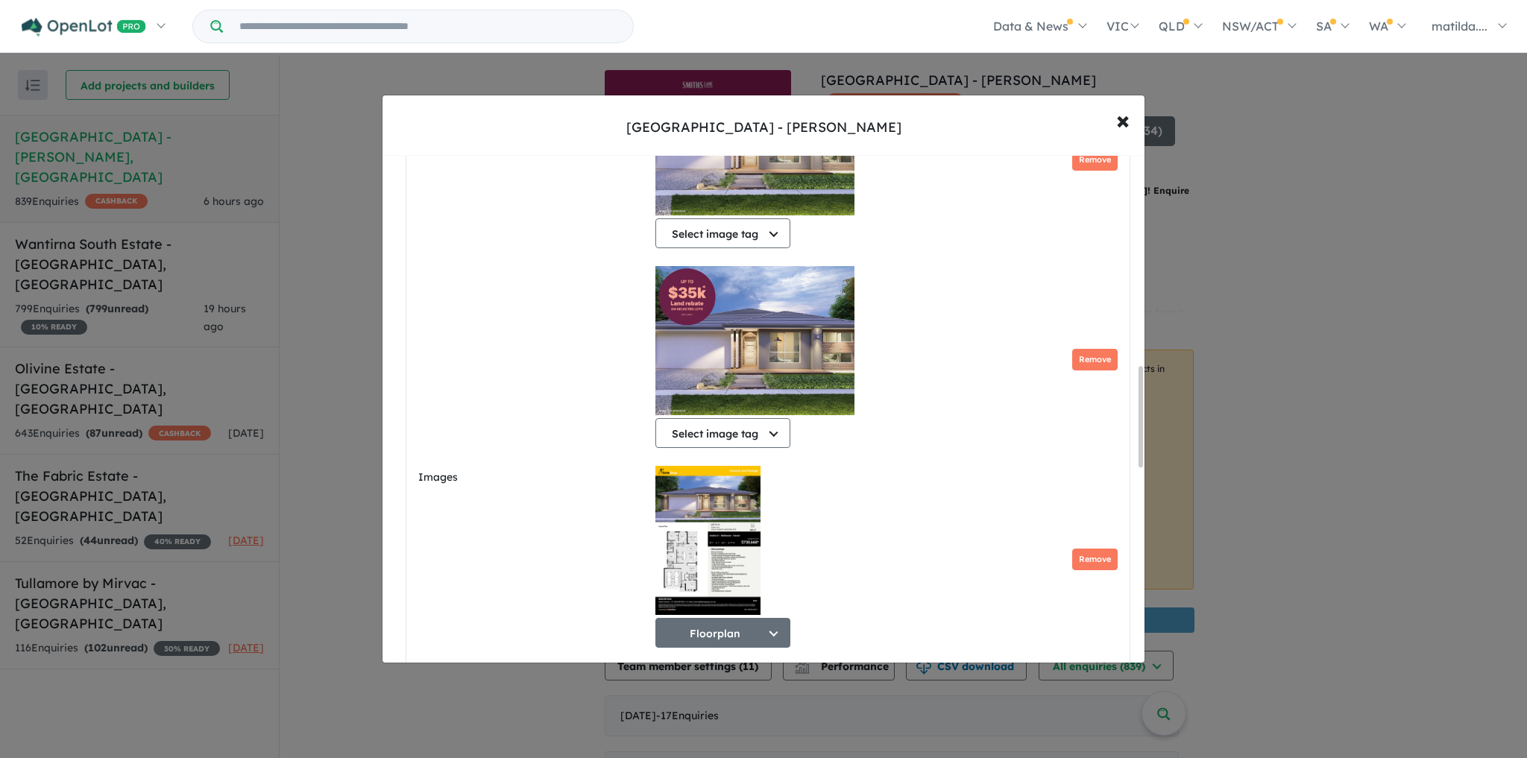
scroll to position [1055, 0]
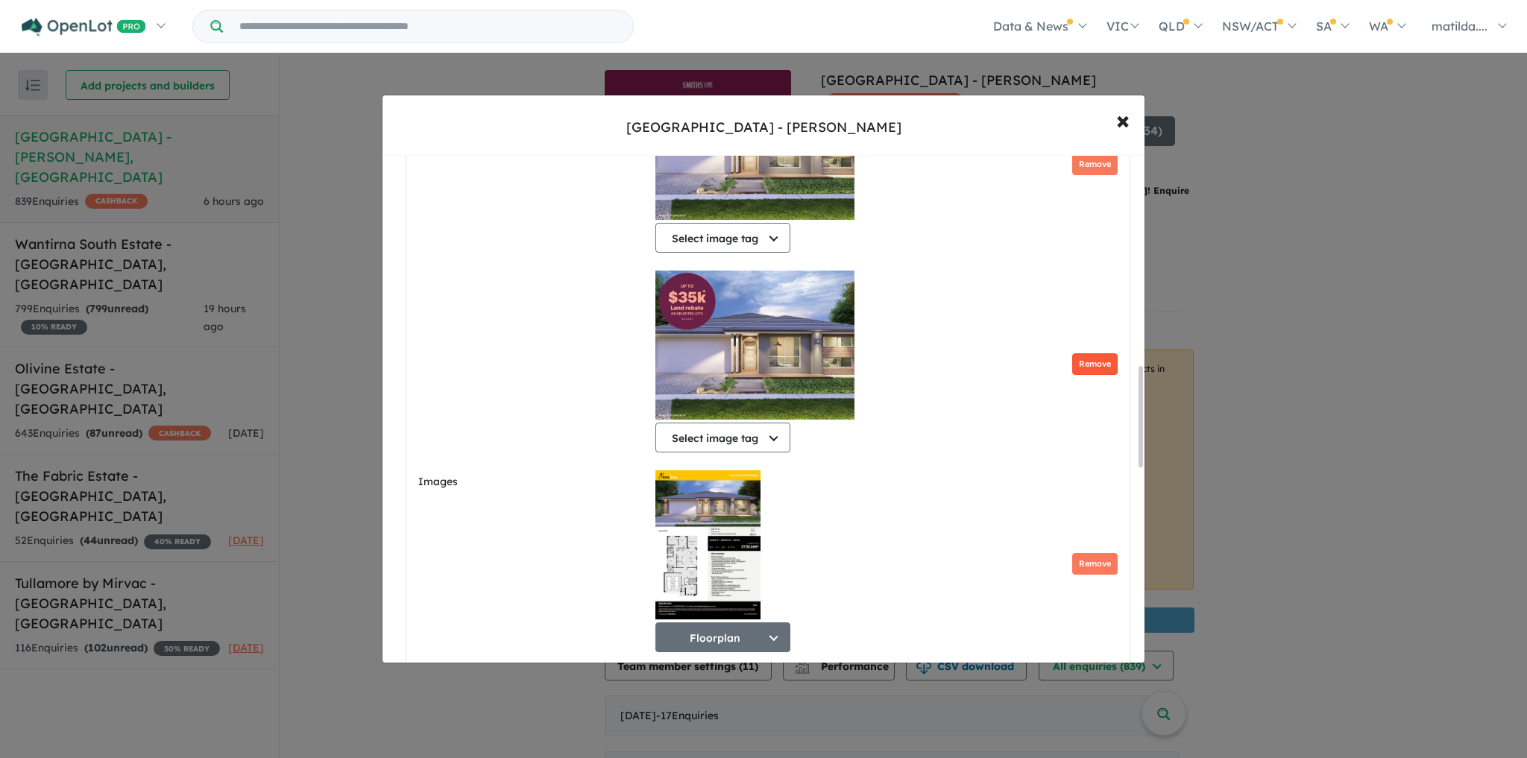
click at [1092, 369] on button "Remove" at bounding box center [1094, 364] width 45 height 22
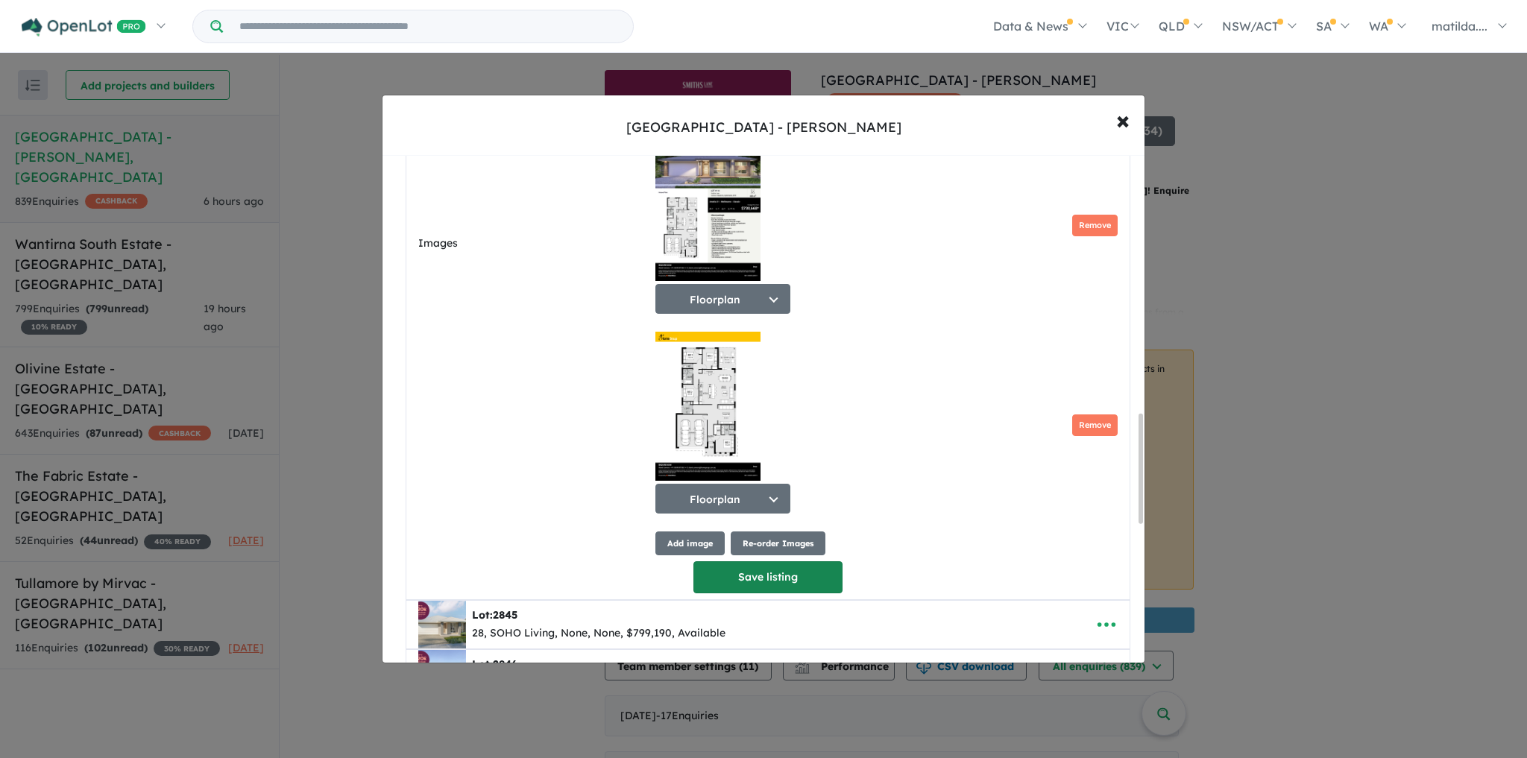
click at [811, 594] on button "Save listing" at bounding box center [768, 578] width 149 height 32
select select "******"
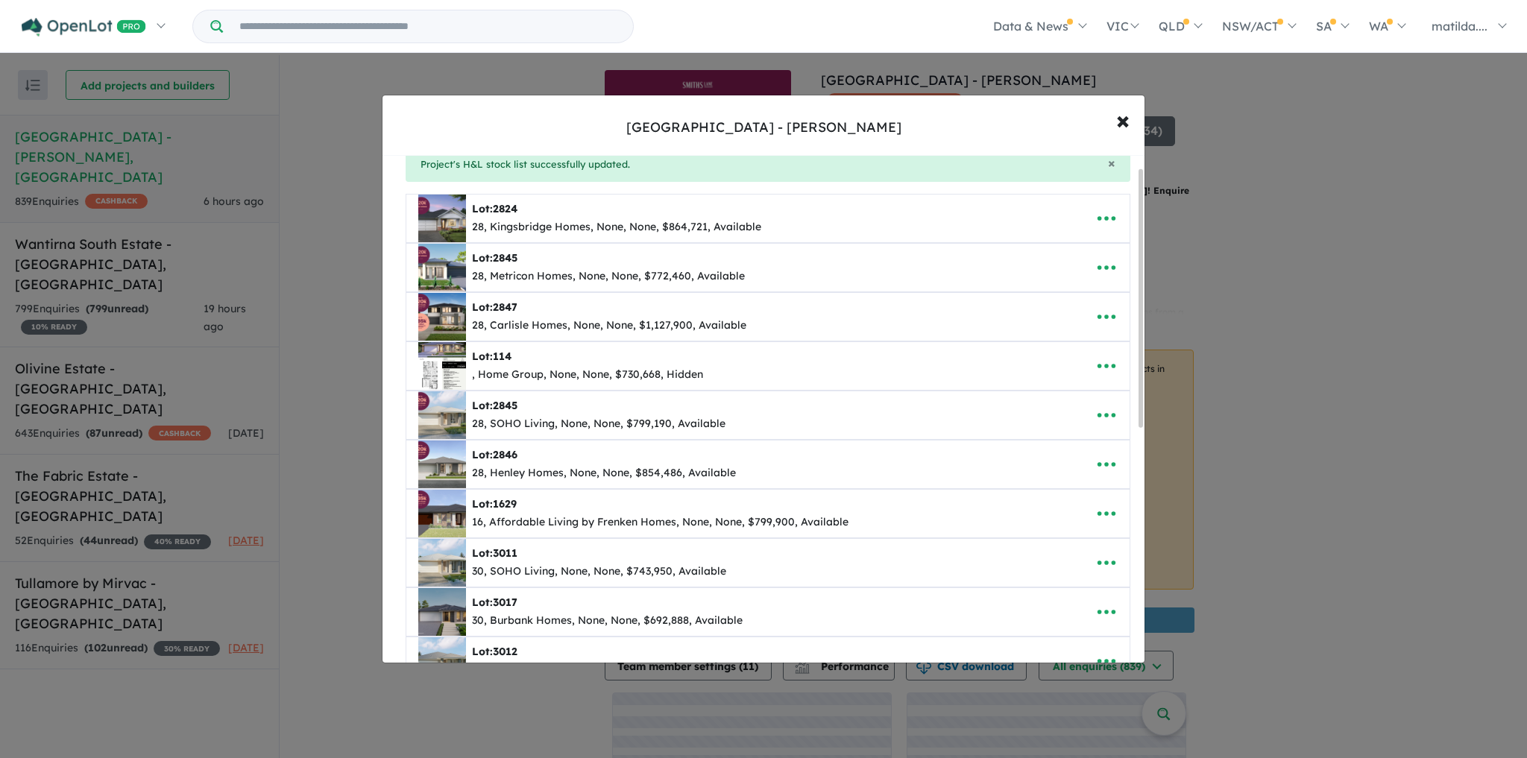
scroll to position [0, 0]
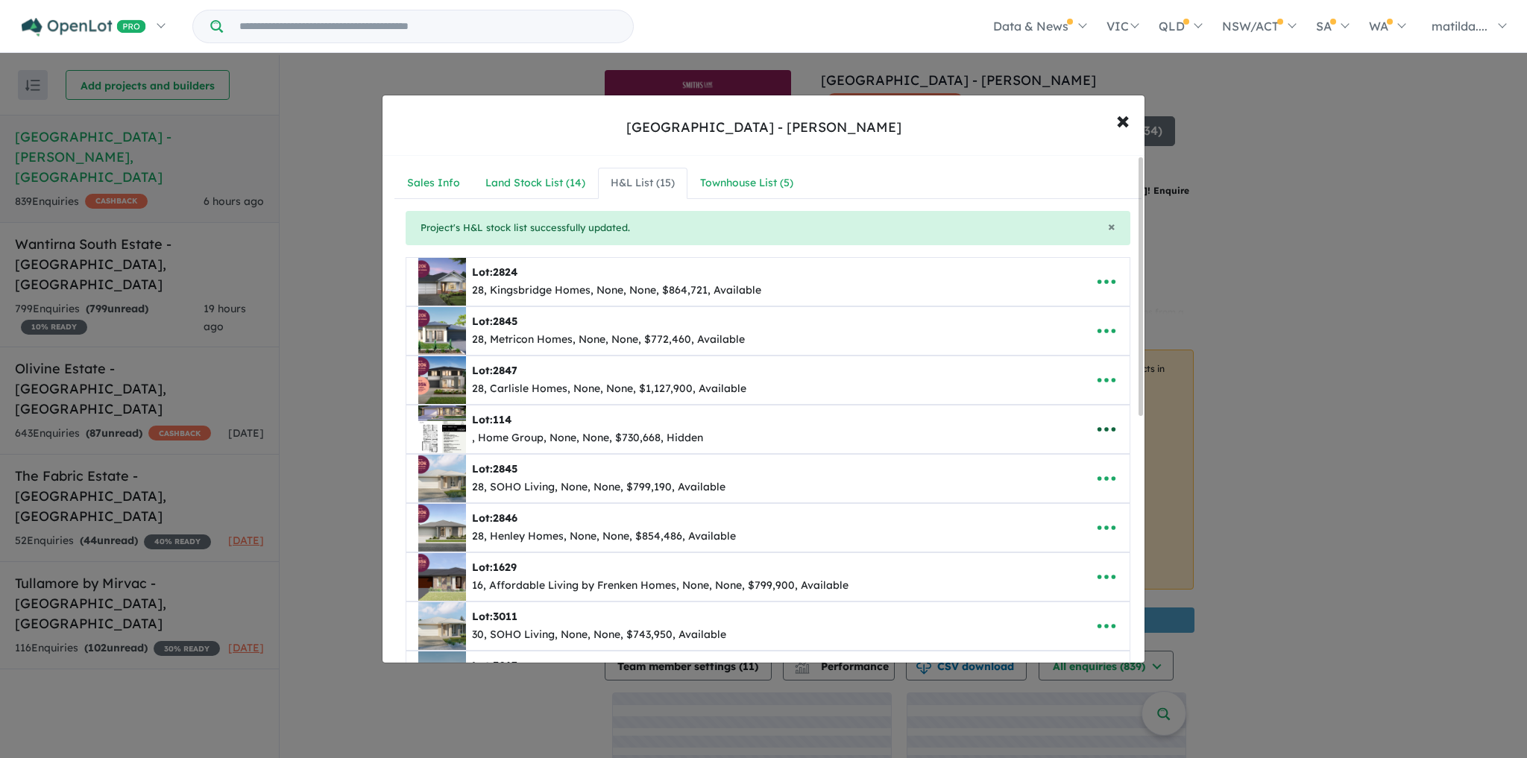
click at [1089, 424] on button "button" at bounding box center [1107, 429] width 46 height 34
click at [1089, 459] on link "Edit" at bounding box center [1074, 467] width 110 height 34
select select "******"
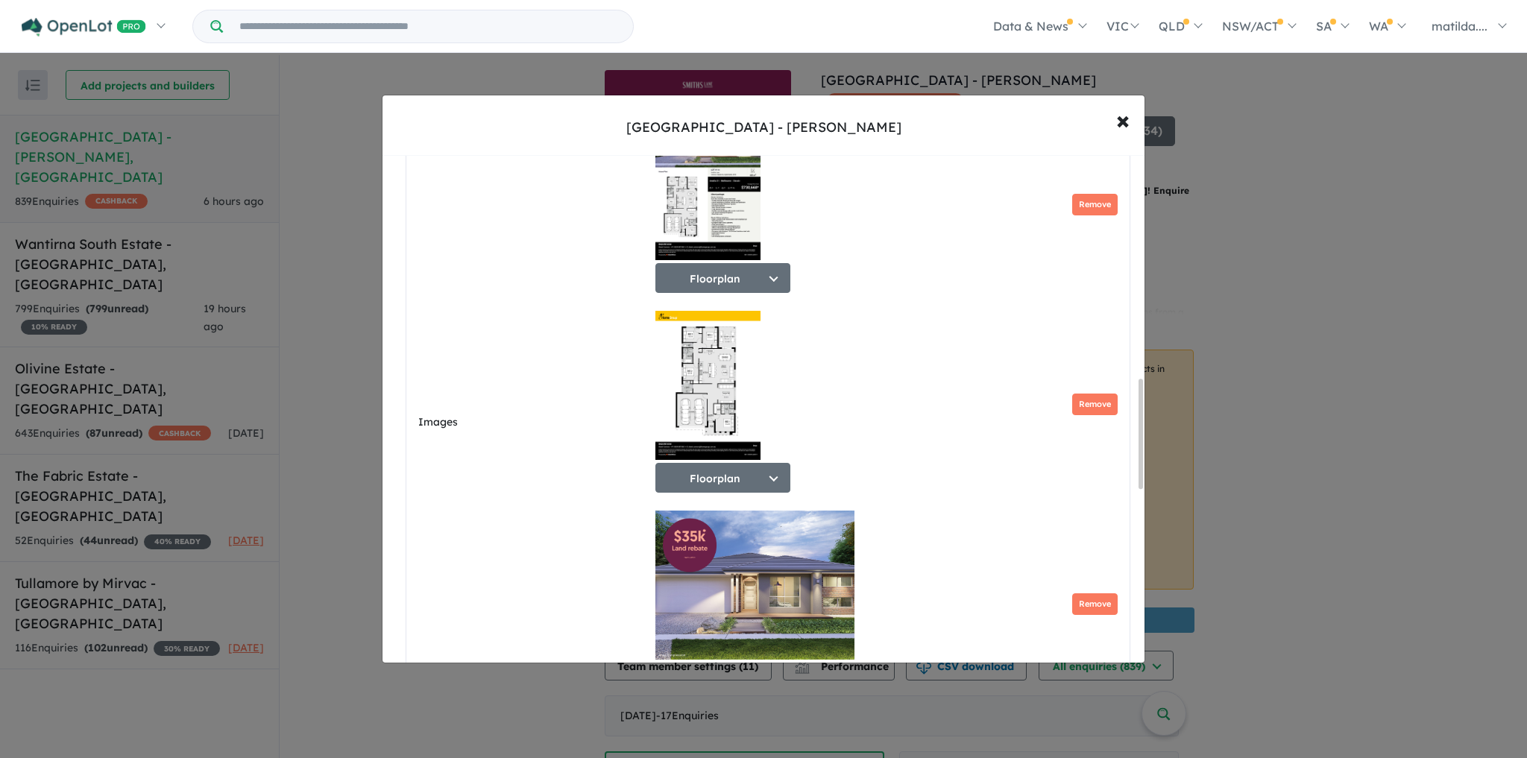
scroll to position [1193, 0]
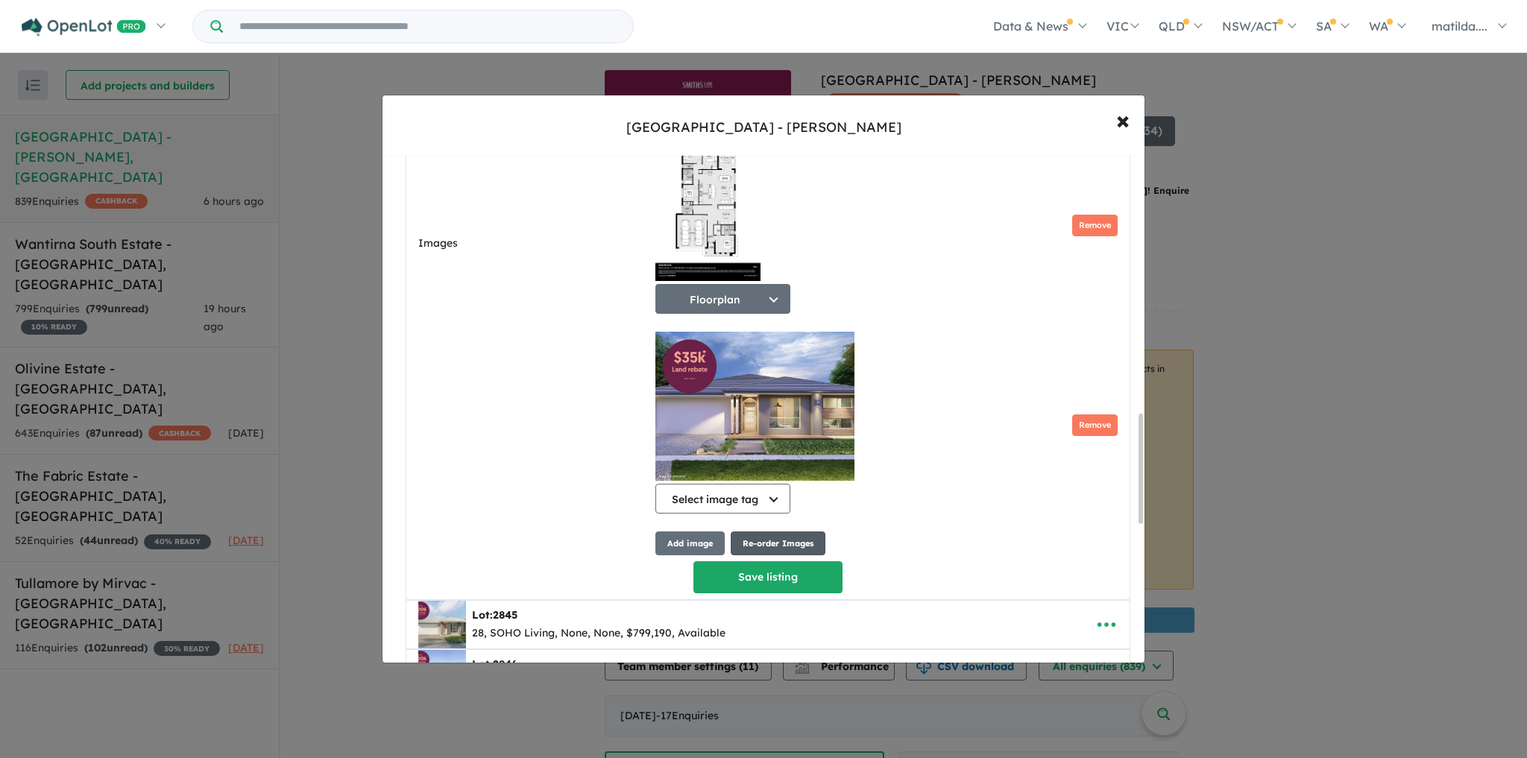
click at [740, 543] on button "Re-order Images" at bounding box center [778, 544] width 95 height 25
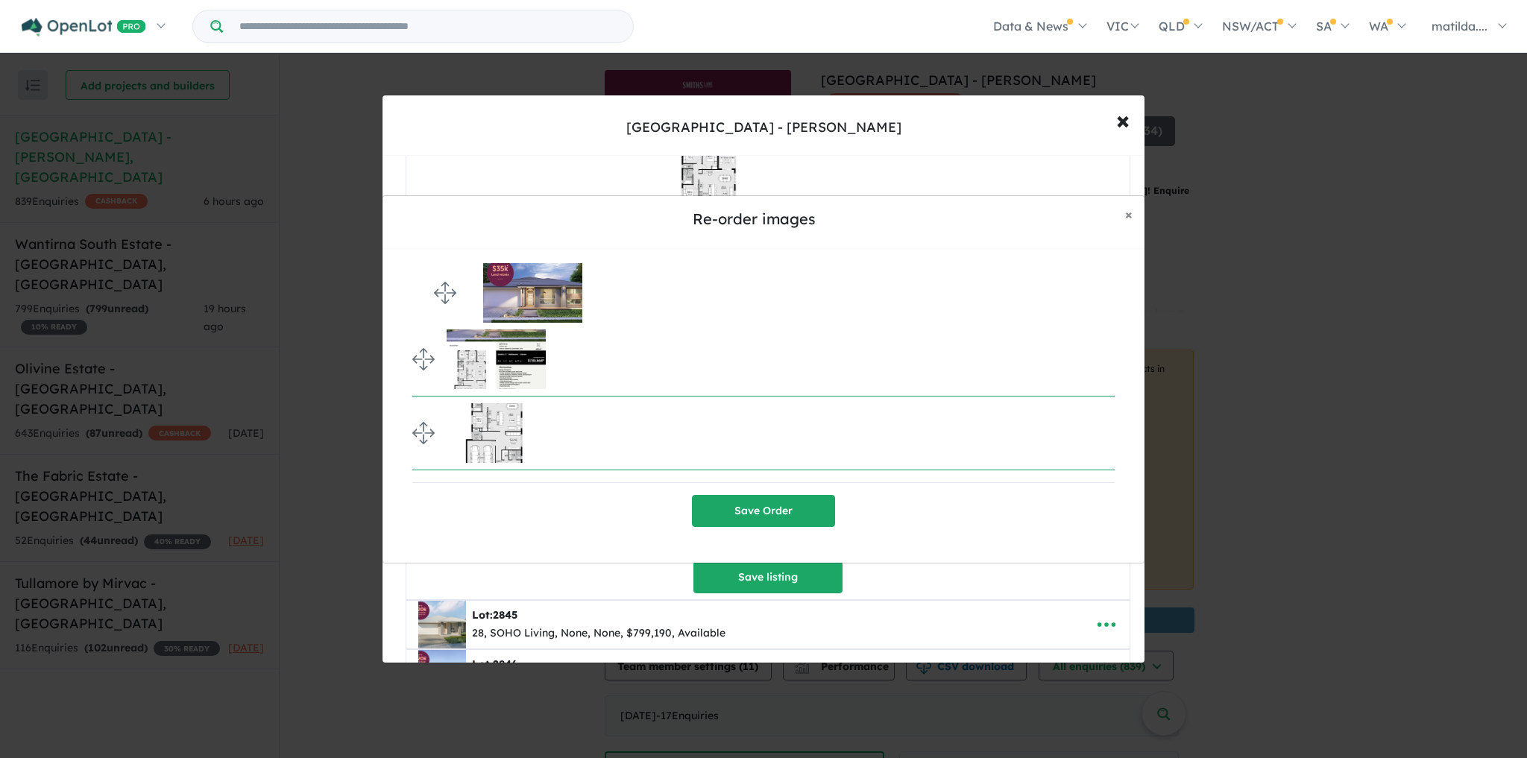
drag, startPoint x: 423, startPoint y: 427, endPoint x: 430, endPoint y: 288, distance: 139.6
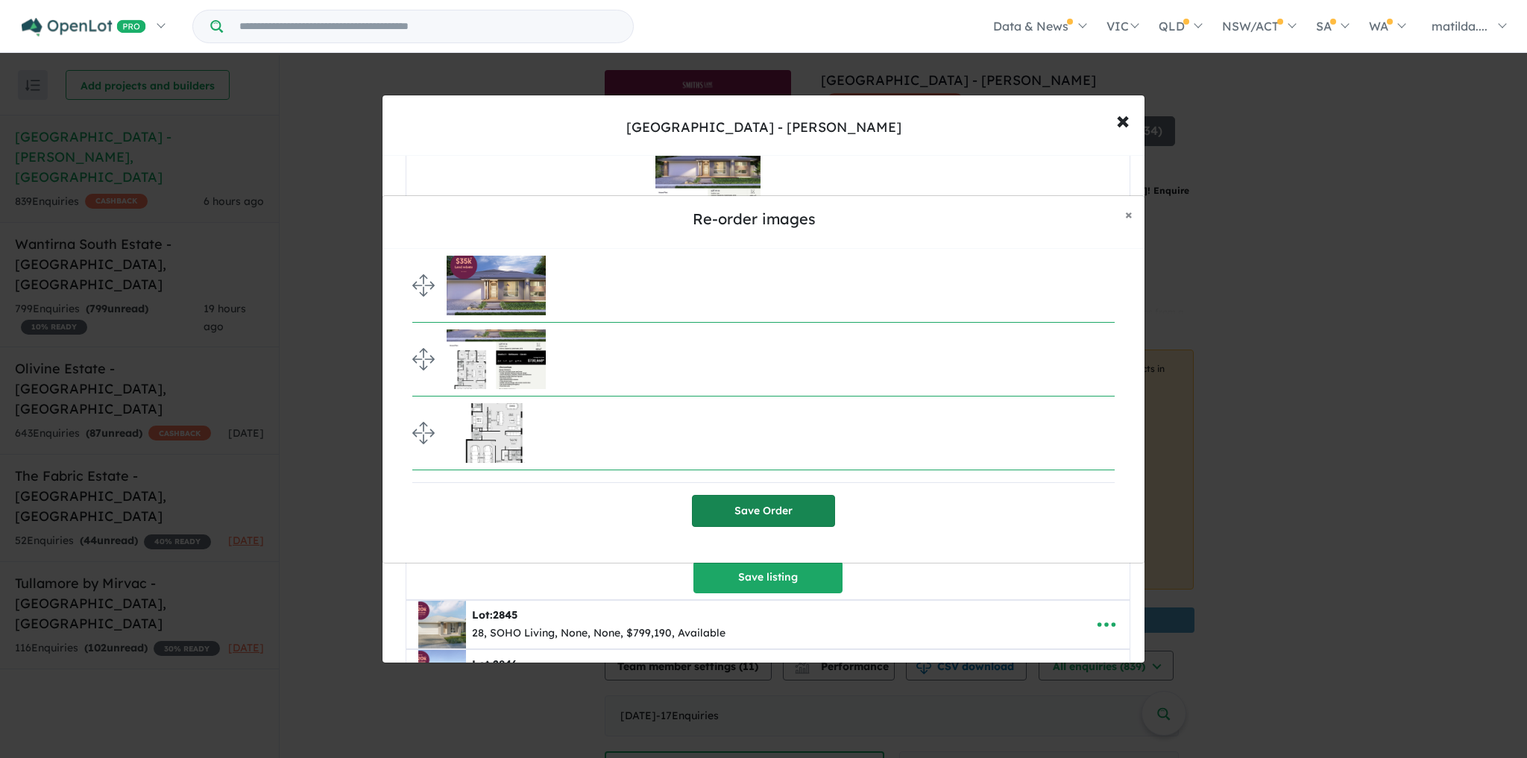
click at [765, 509] on button "Save Order" at bounding box center [763, 511] width 143 height 32
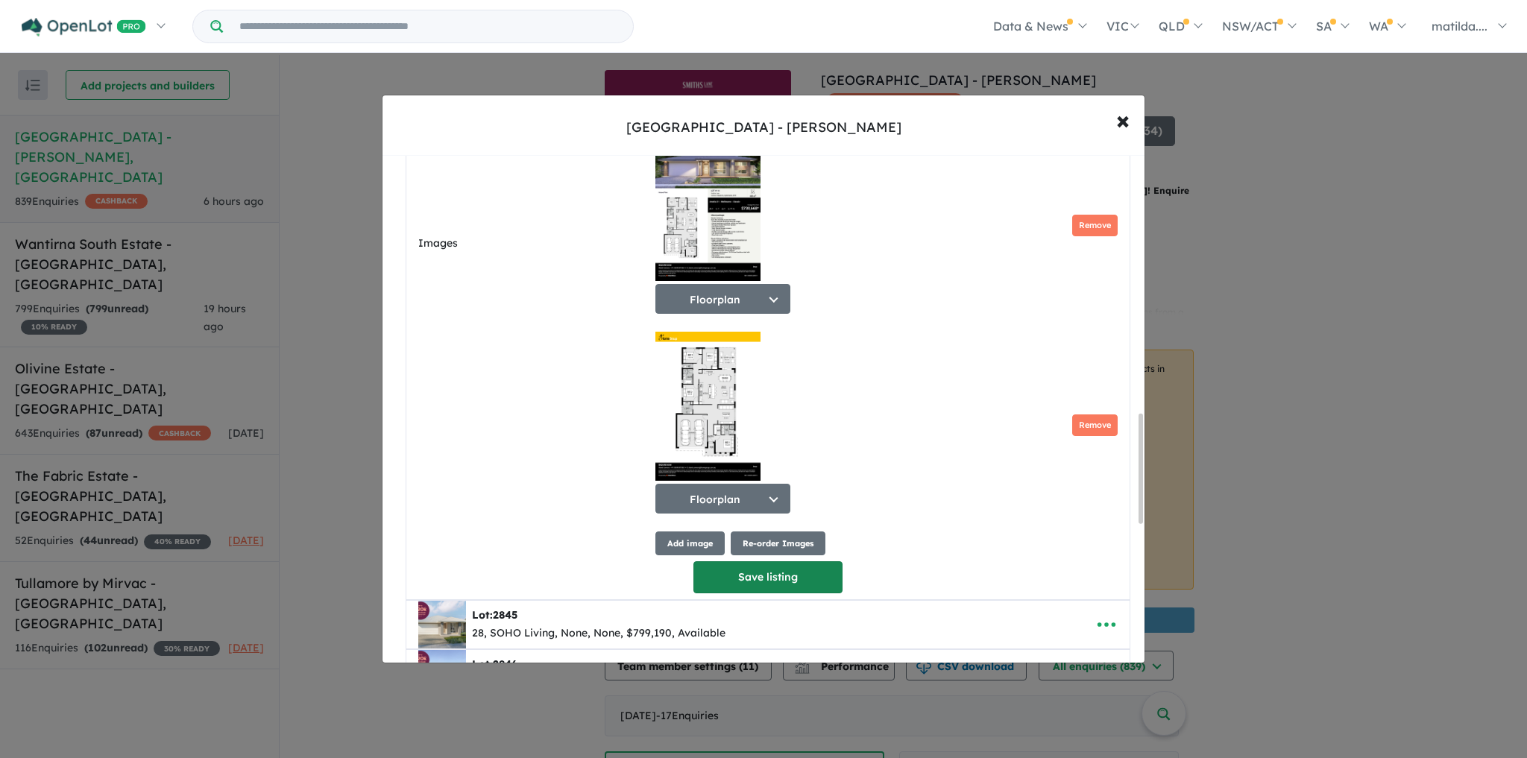
click at [761, 581] on button "Save listing" at bounding box center [768, 578] width 149 height 32
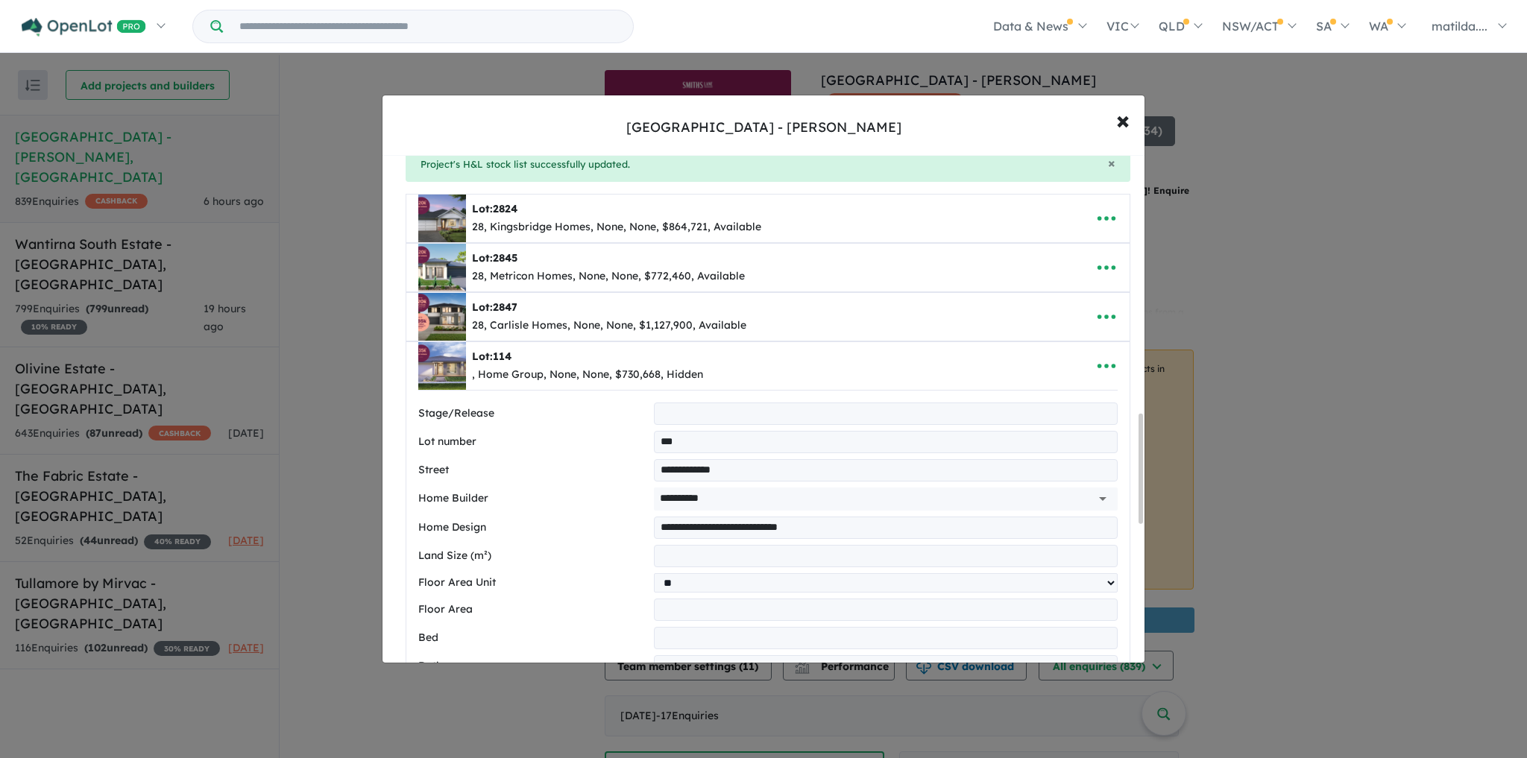
select select "******"
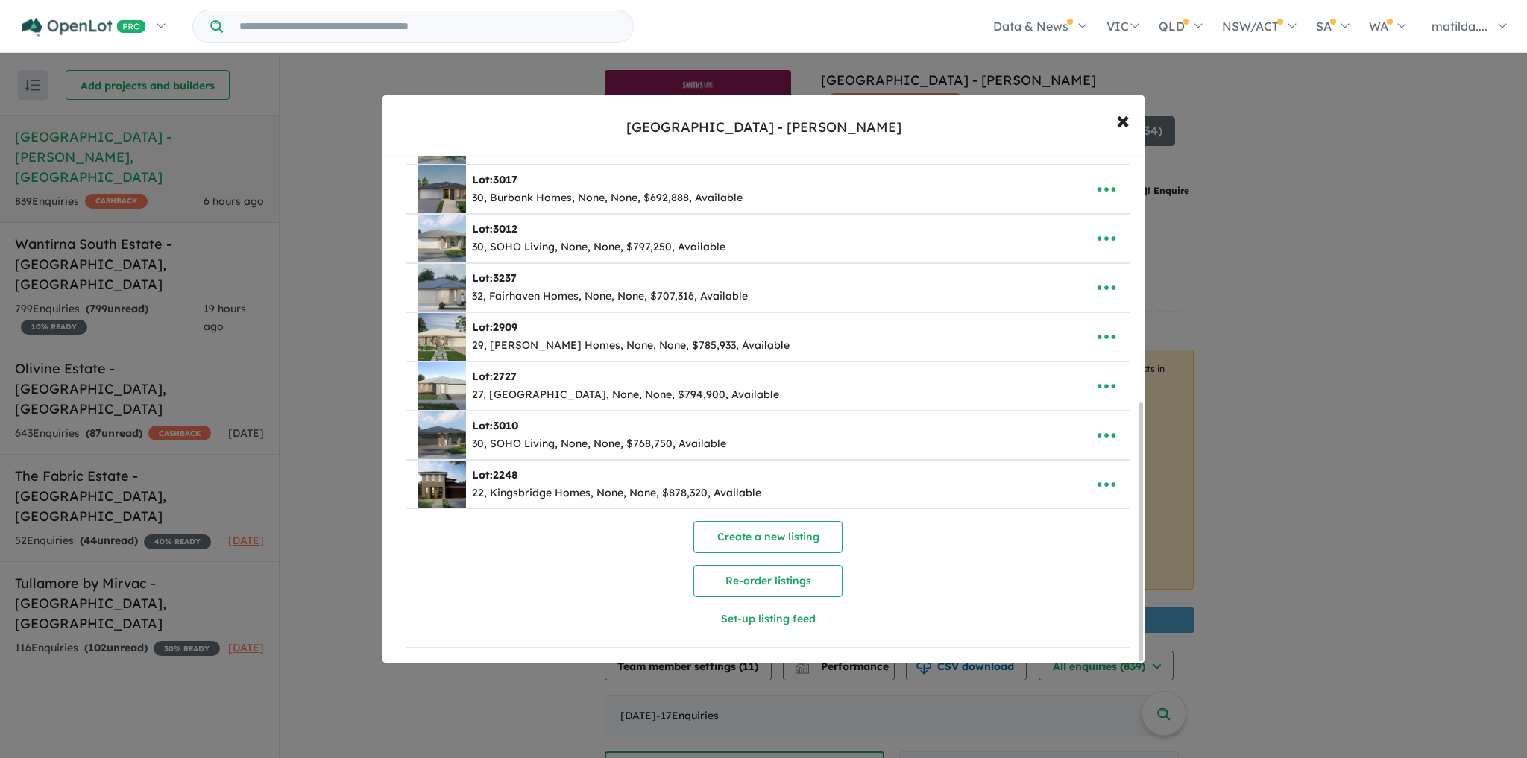
scroll to position [130, 0]
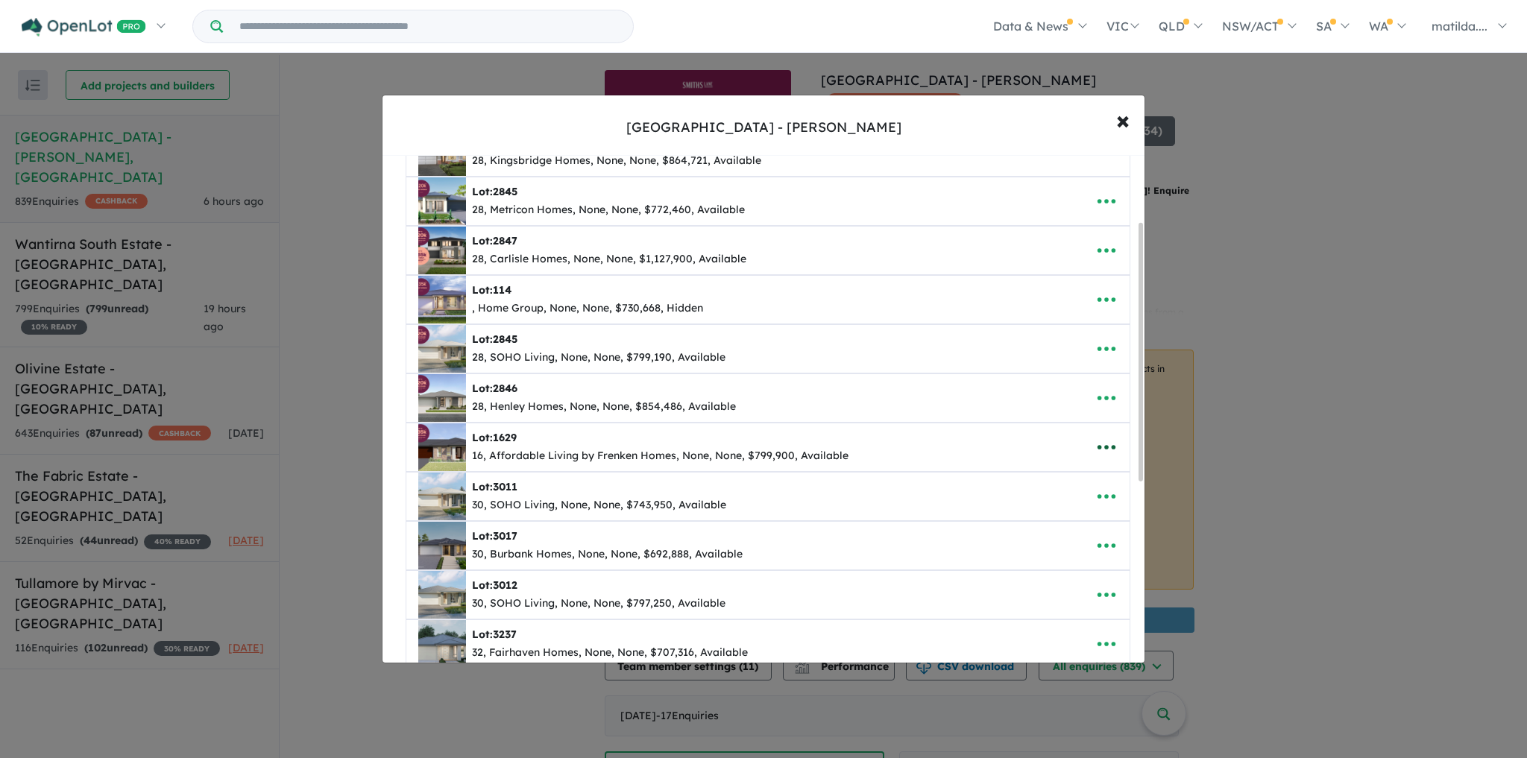
click at [1096, 453] on icon "button" at bounding box center [1107, 447] width 22 height 22
click at [1080, 471] on link "Edit" at bounding box center [1074, 485] width 110 height 34
select select "**"
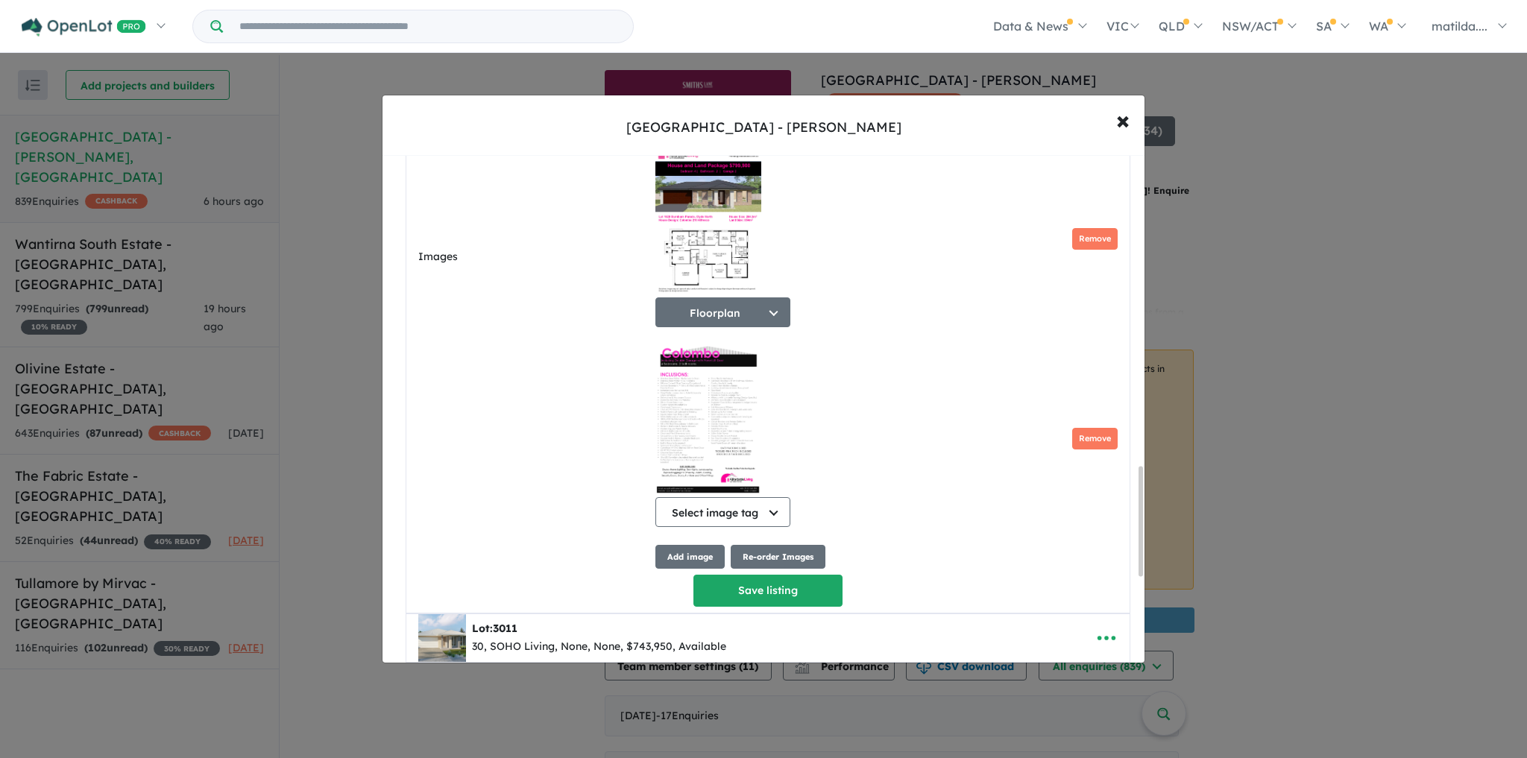
scroll to position [1442, 0]
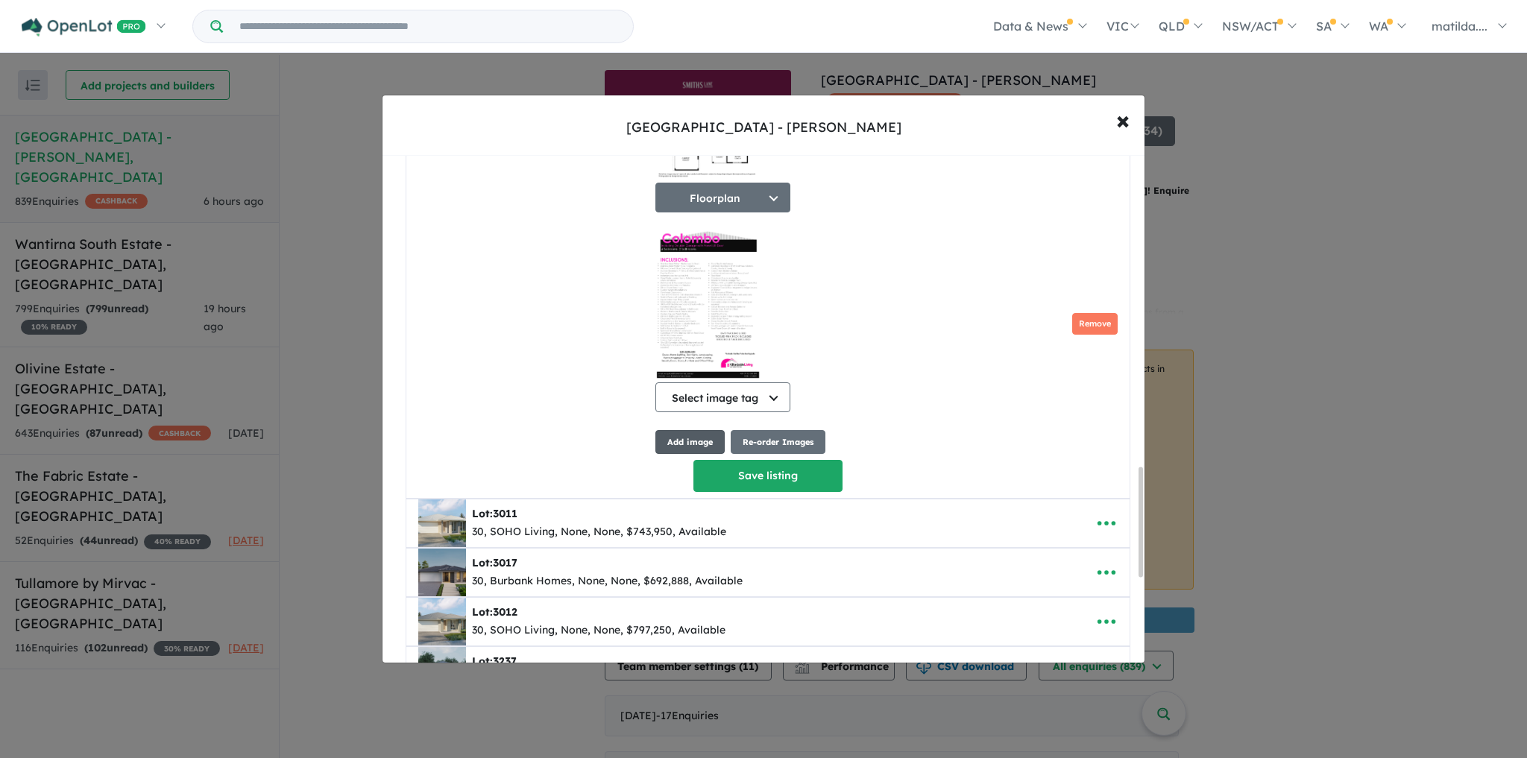
click at [671, 441] on button "Add image" at bounding box center [690, 442] width 69 height 25
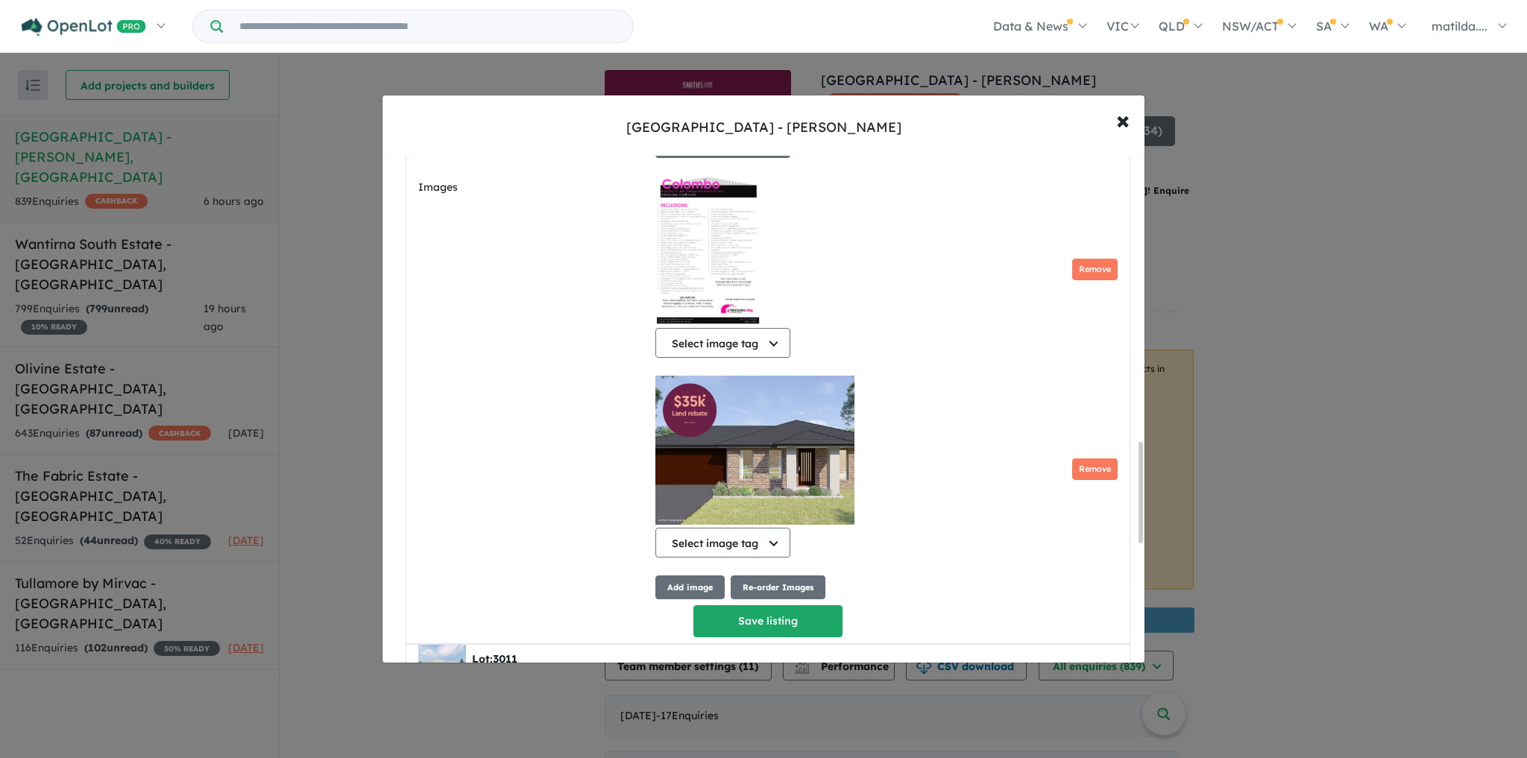
scroll to position [1500, 0]
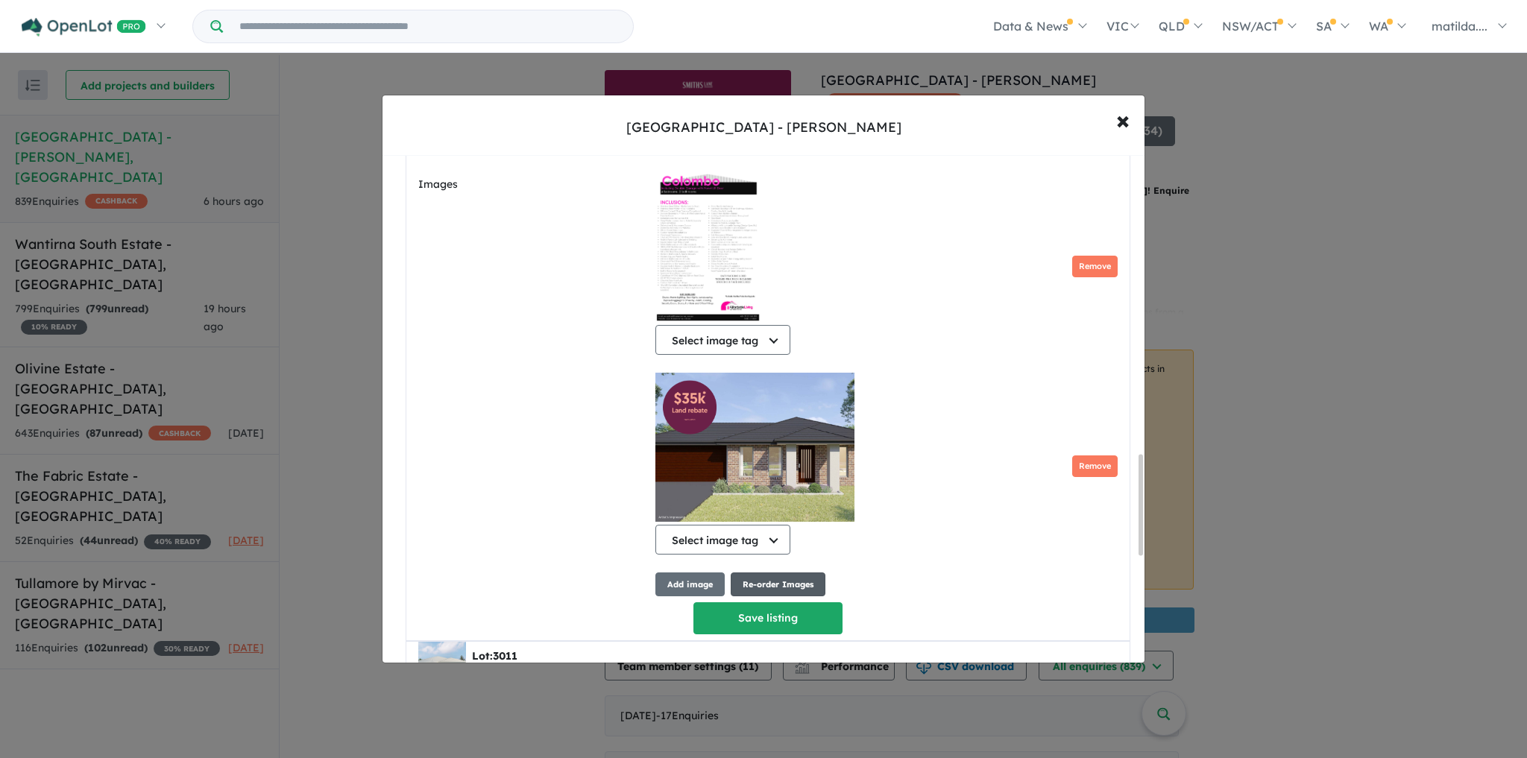
click at [741, 580] on button "Re-order Images" at bounding box center [778, 585] width 95 height 25
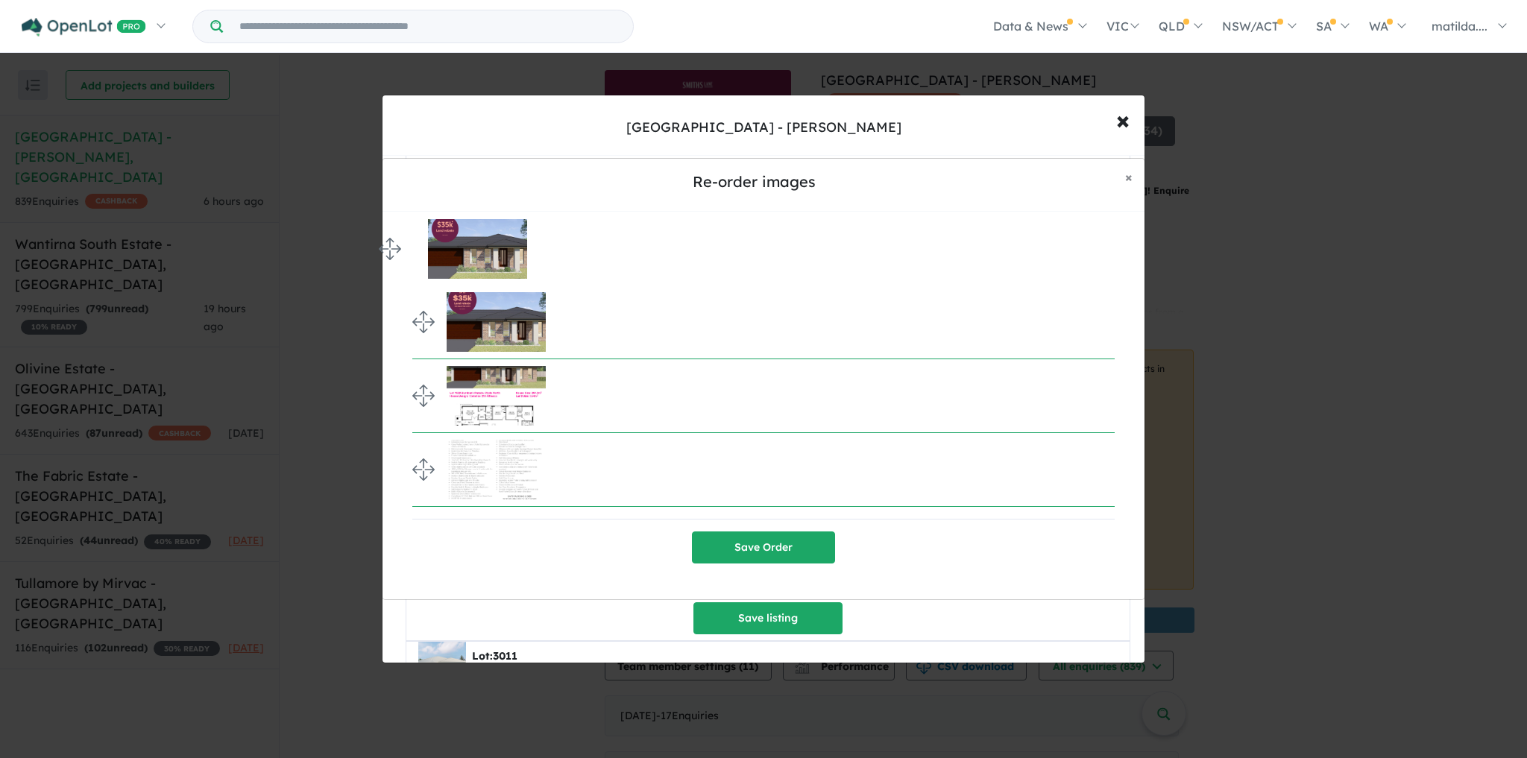
drag, startPoint x: 415, startPoint y: 458, endPoint x: 369, endPoint y: 239, distance: 223.9
click at [794, 560] on button "Save Order" at bounding box center [763, 548] width 143 height 32
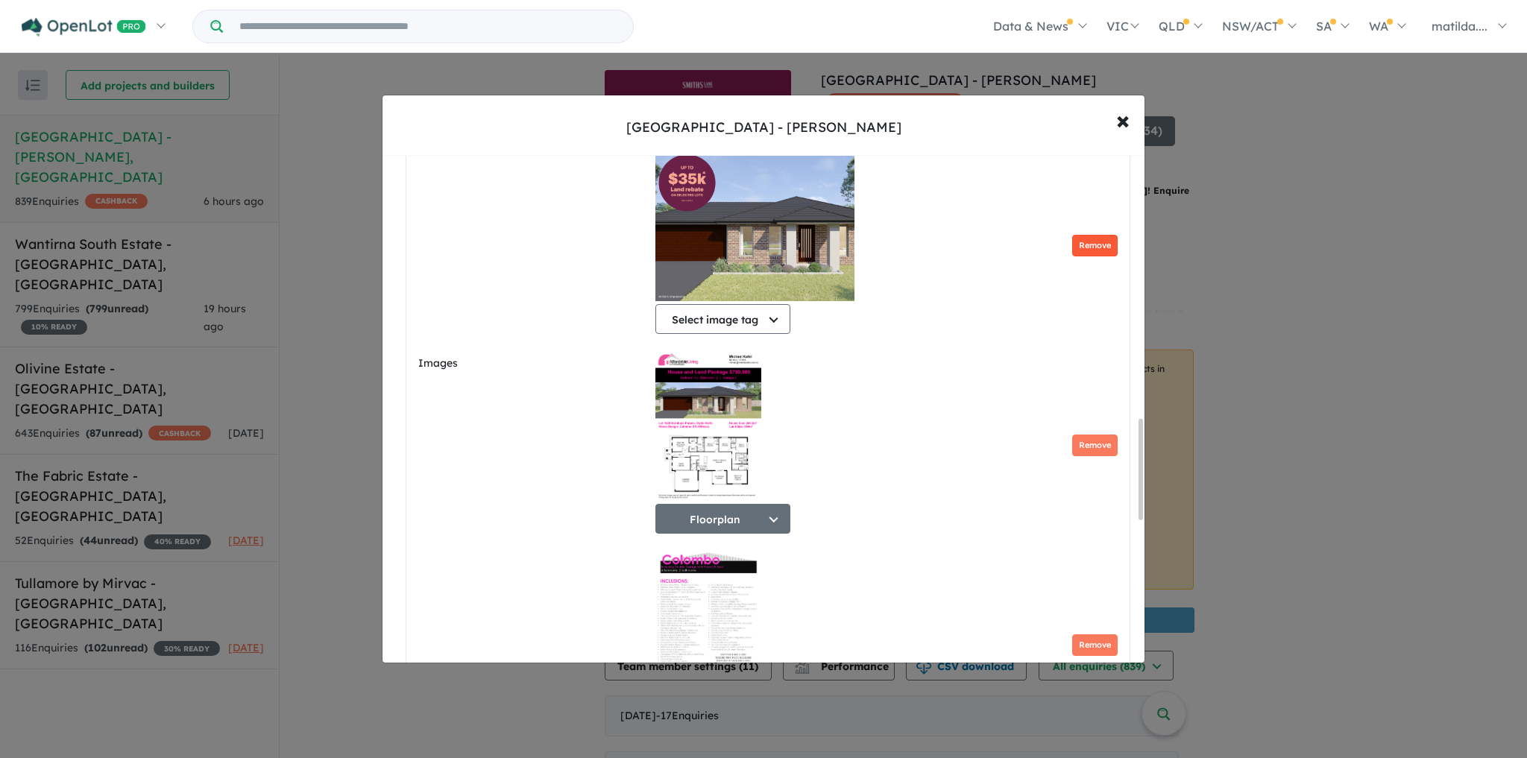
click at [1079, 251] on button "Remove" at bounding box center [1094, 246] width 45 height 22
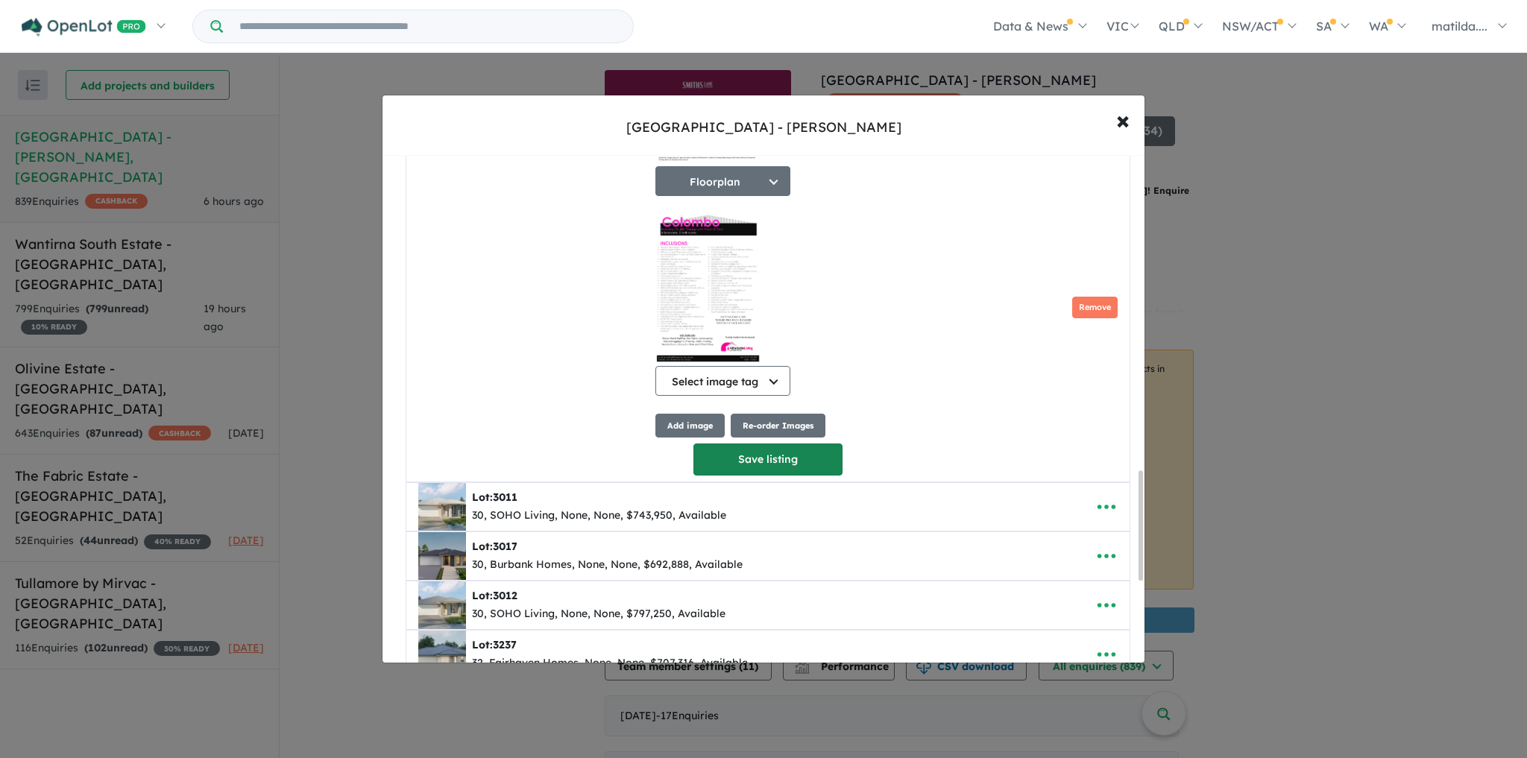
click at [802, 456] on button "Save listing" at bounding box center [768, 460] width 149 height 32
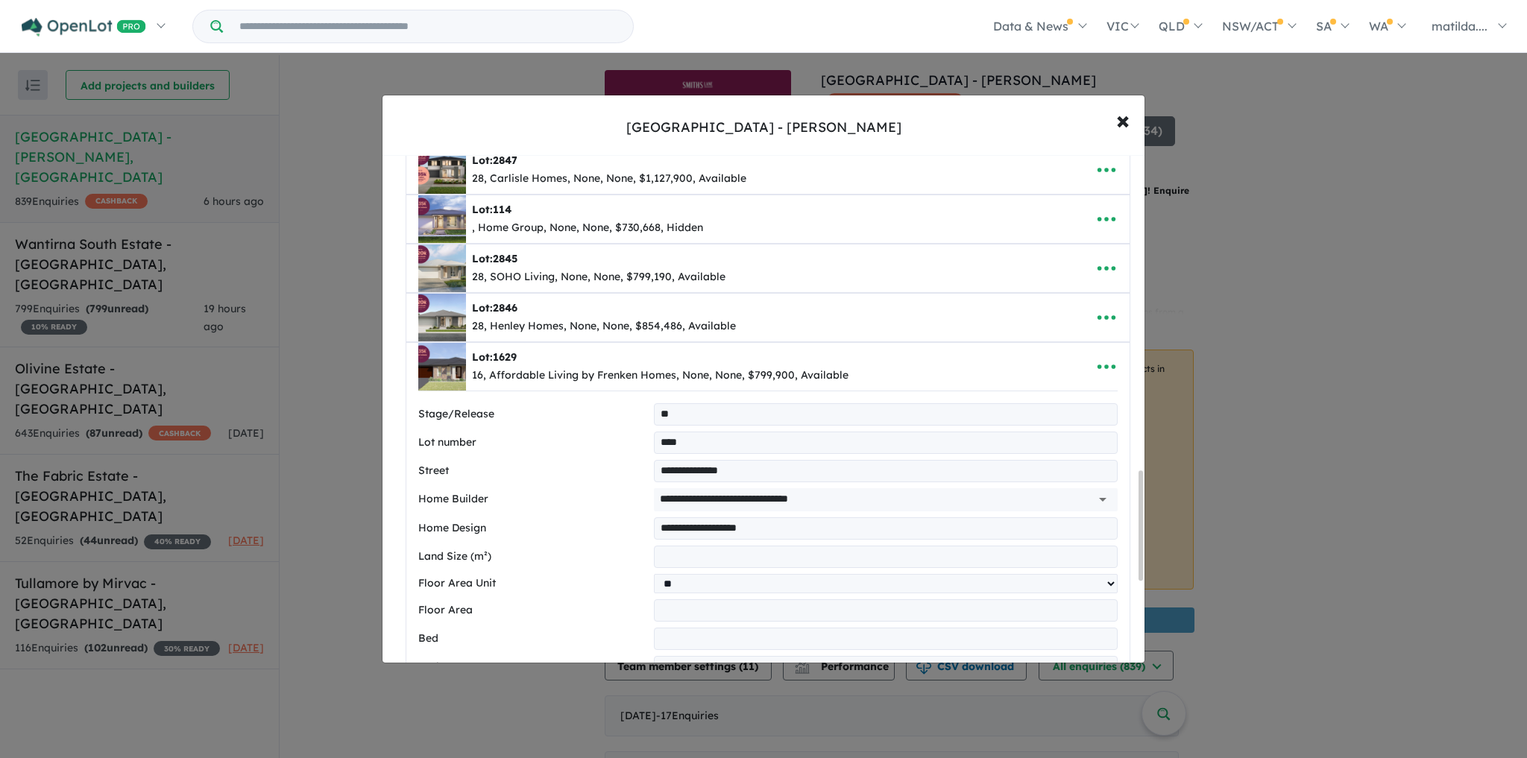
select select "**"
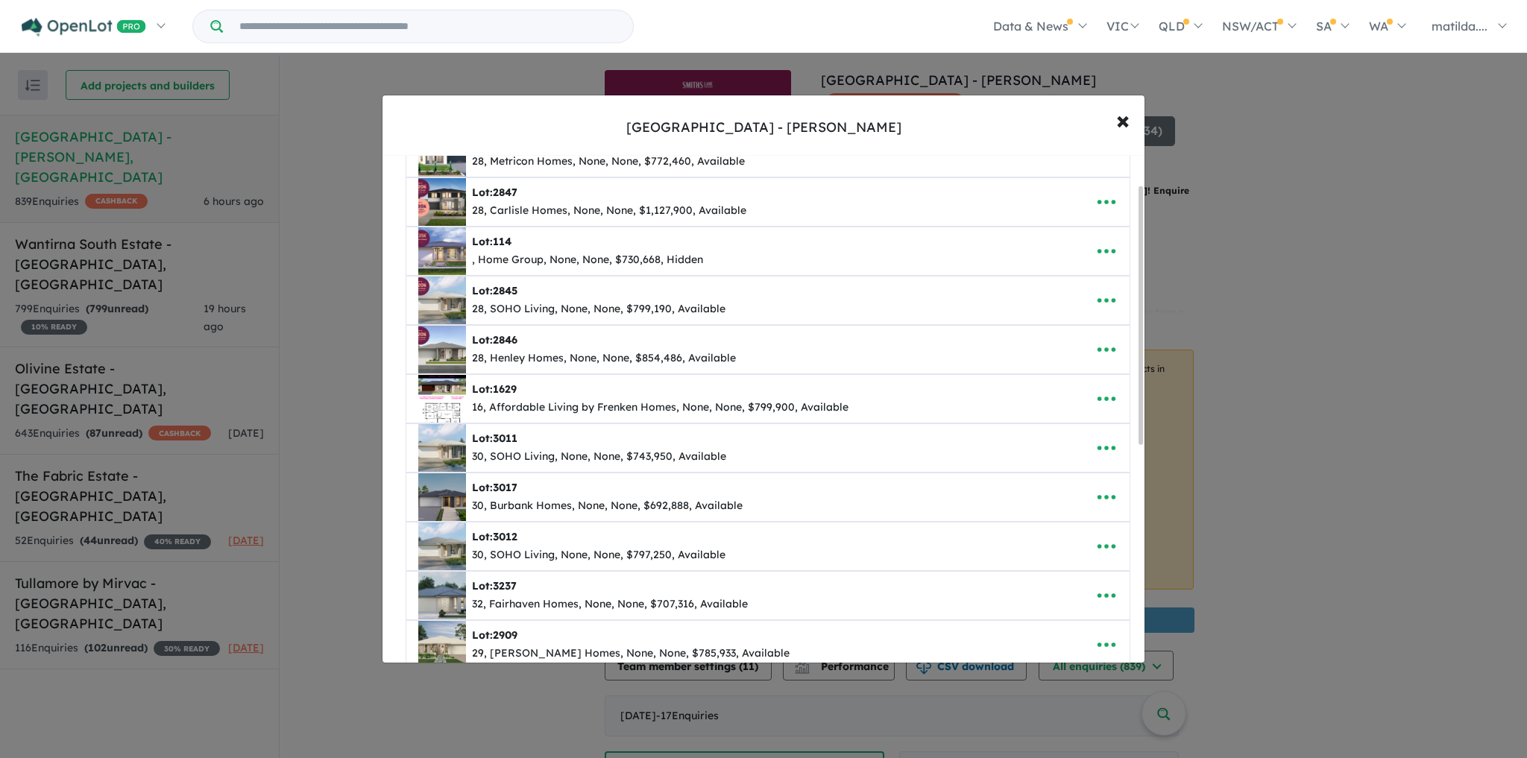
scroll to position [0, 0]
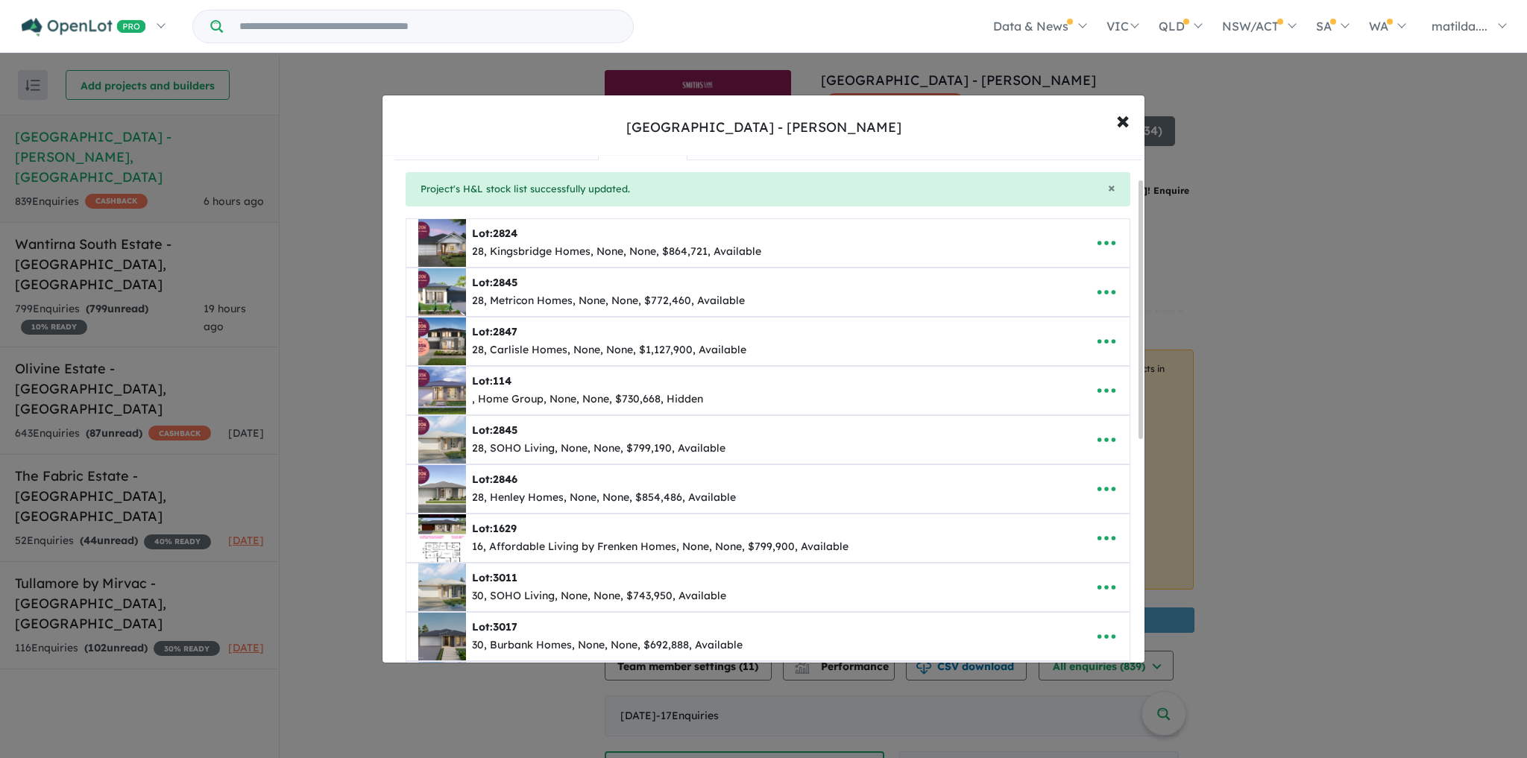
scroll to position [60, 0]
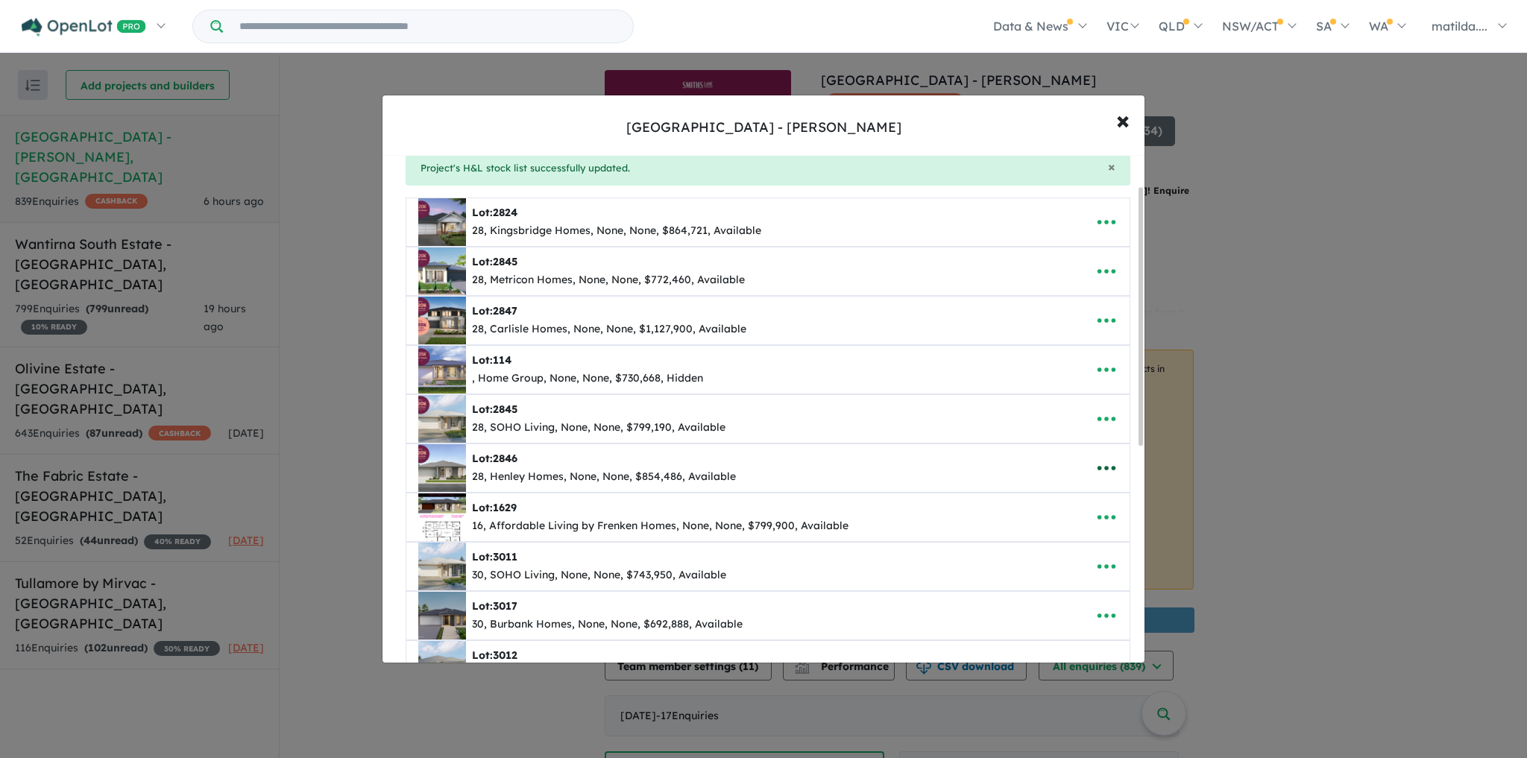
click at [1110, 466] on icon "button" at bounding box center [1107, 468] width 18 height 4
click at [1093, 483] on div "Edit Remove Copy" at bounding box center [1107, 468] width 46 height 34
drag, startPoint x: 1090, startPoint y: 468, endPoint x: 1087, endPoint y: 480, distance: 12.3
click at [1096, 468] on icon "button" at bounding box center [1107, 468] width 22 height 22
click at [969, 525] on div "Lot: 1629 16, Affordable Living by Frenken Homes, None, None, $799,900, Availab…" at bounding box center [744, 518] width 653 height 48
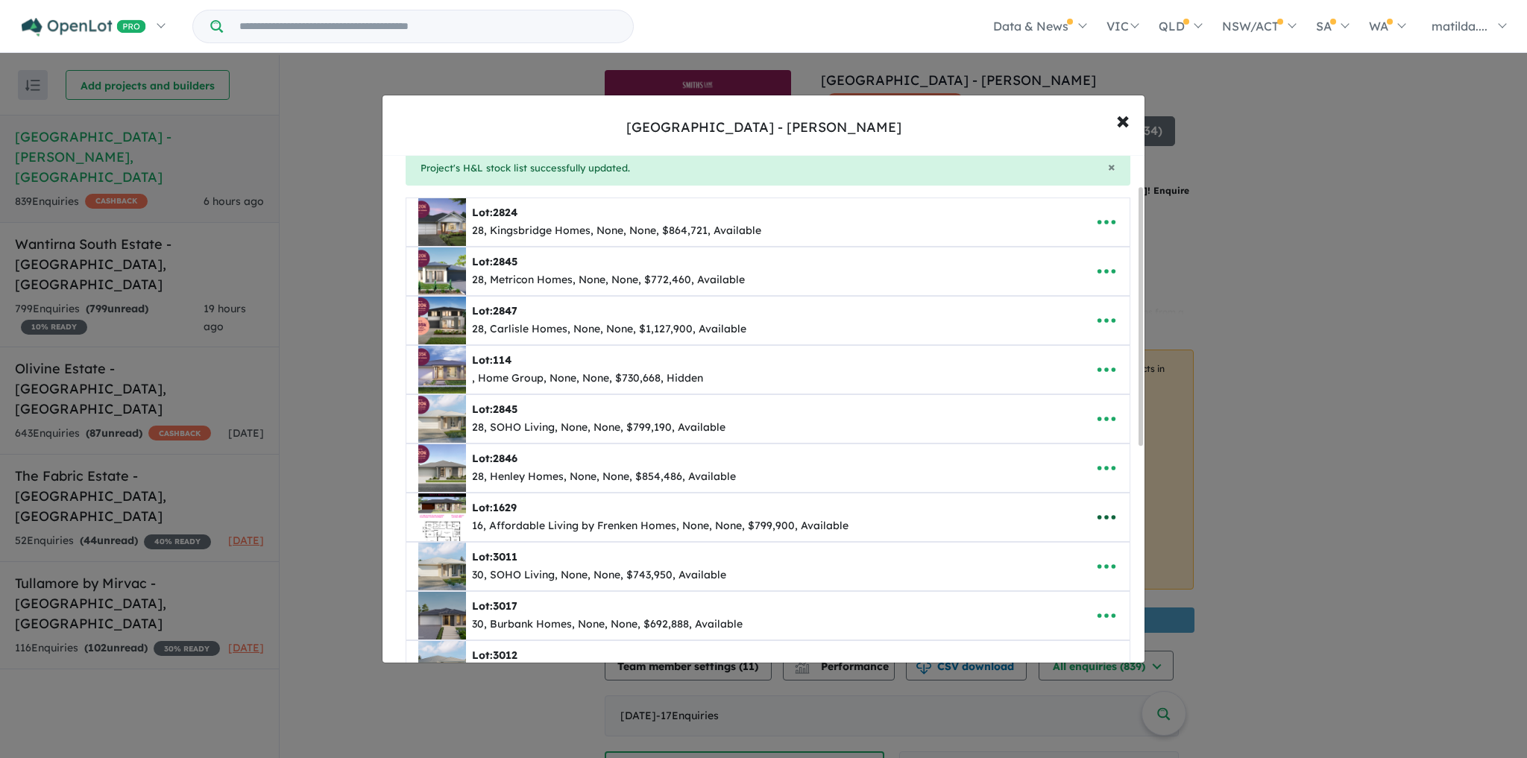
drag, startPoint x: 1098, startPoint y: 512, endPoint x: 1084, endPoint y: 530, distance: 22.4
click at [1097, 512] on icon "button" at bounding box center [1107, 517] width 22 height 22
click at [1077, 539] on link "Edit" at bounding box center [1074, 555] width 110 height 34
select select "**"
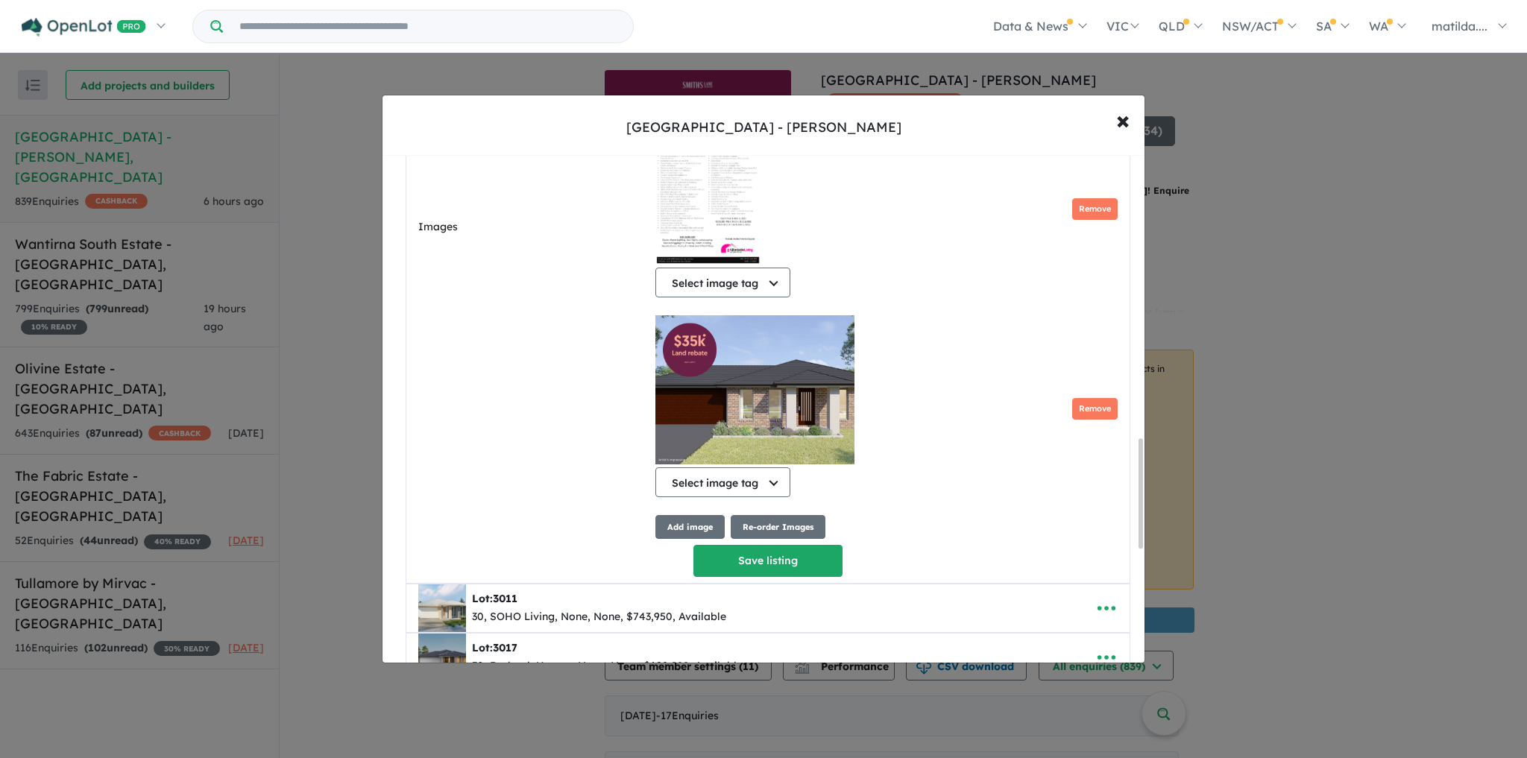
scroll to position [1372, 0]
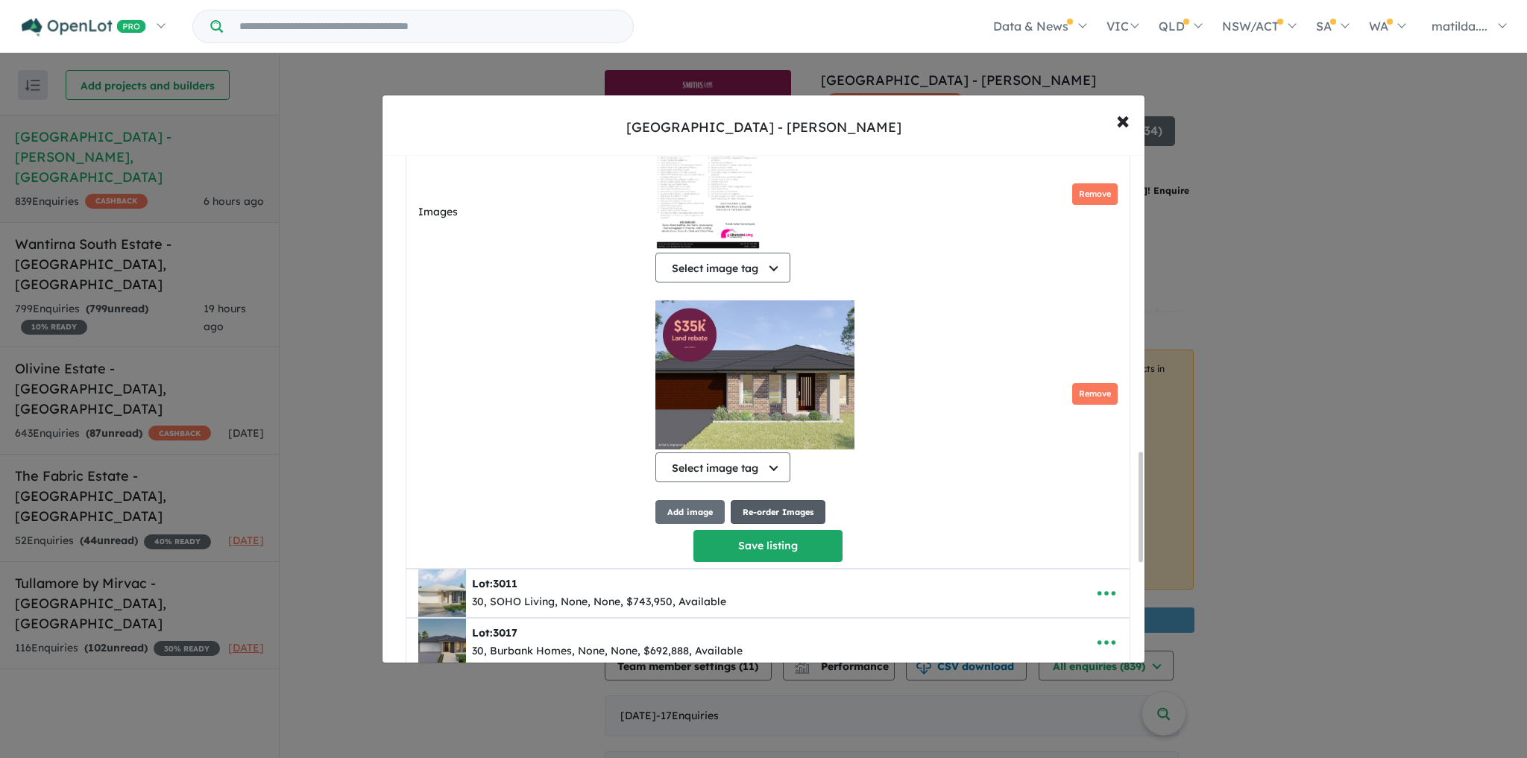
click at [738, 512] on button "Re-order Images" at bounding box center [778, 512] width 95 height 25
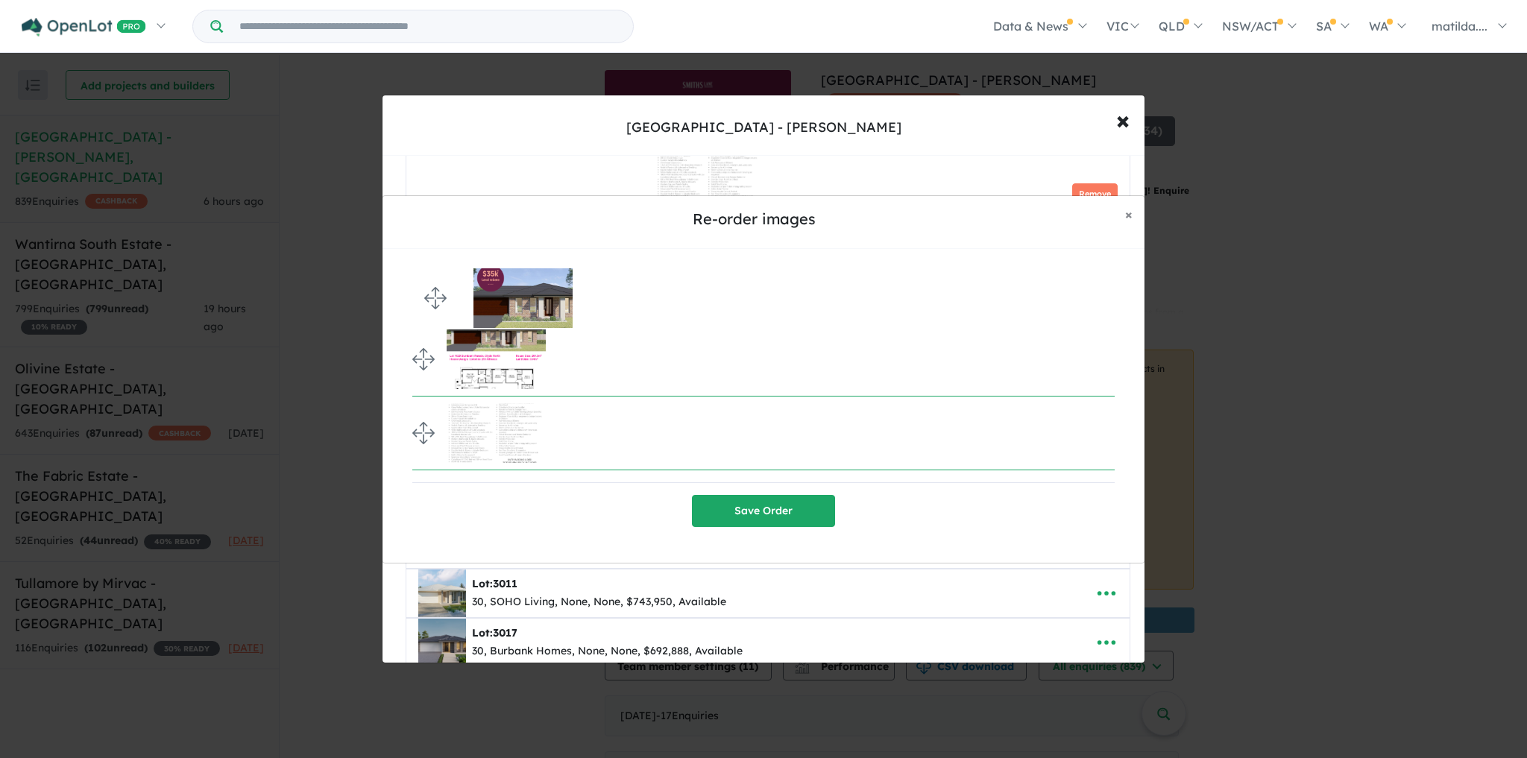
drag, startPoint x: 421, startPoint y: 424, endPoint x: 418, endPoint y: 289, distance: 134.3
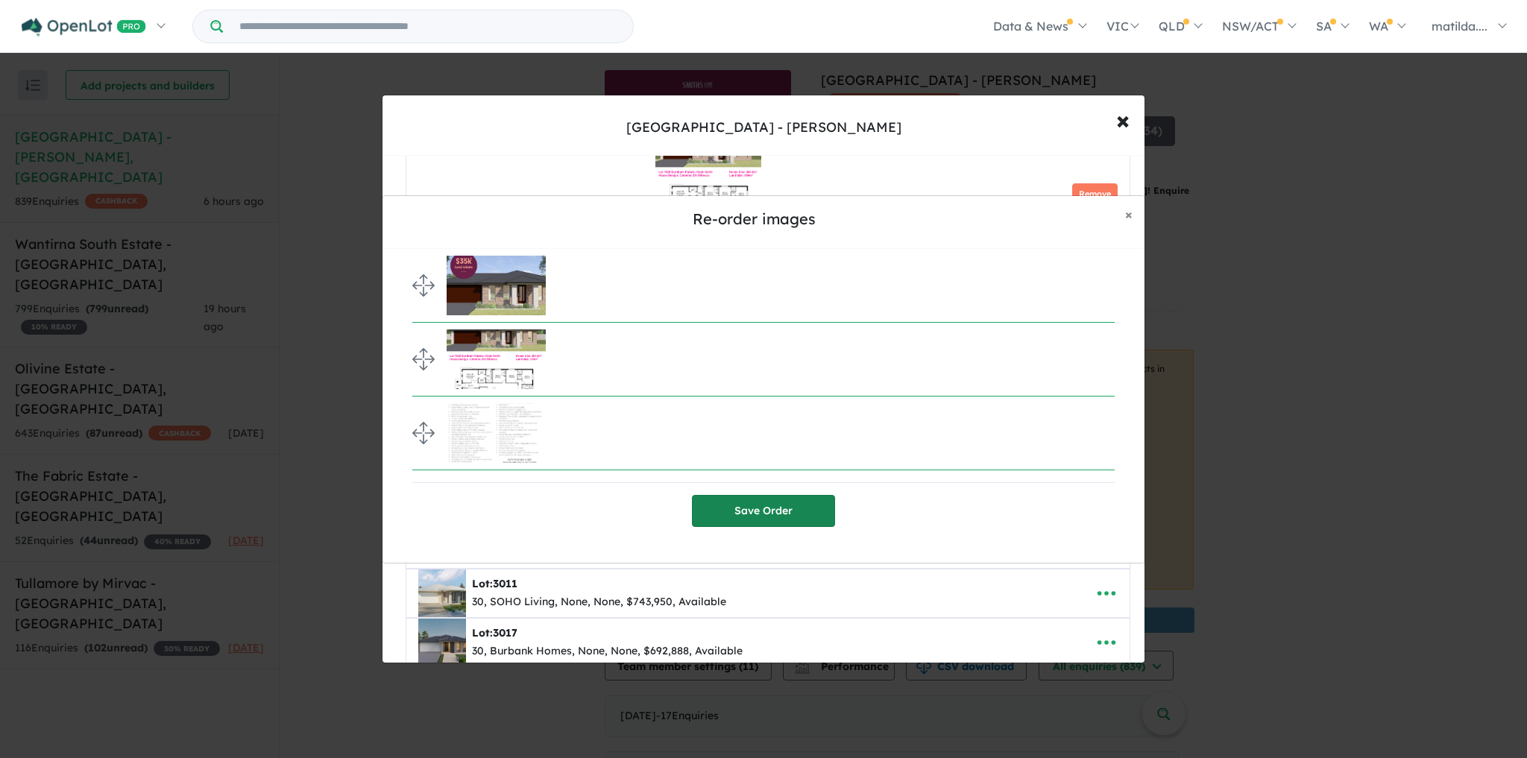
click at [725, 495] on button "Save Order" at bounding box center [763, 511] width 143 height 32
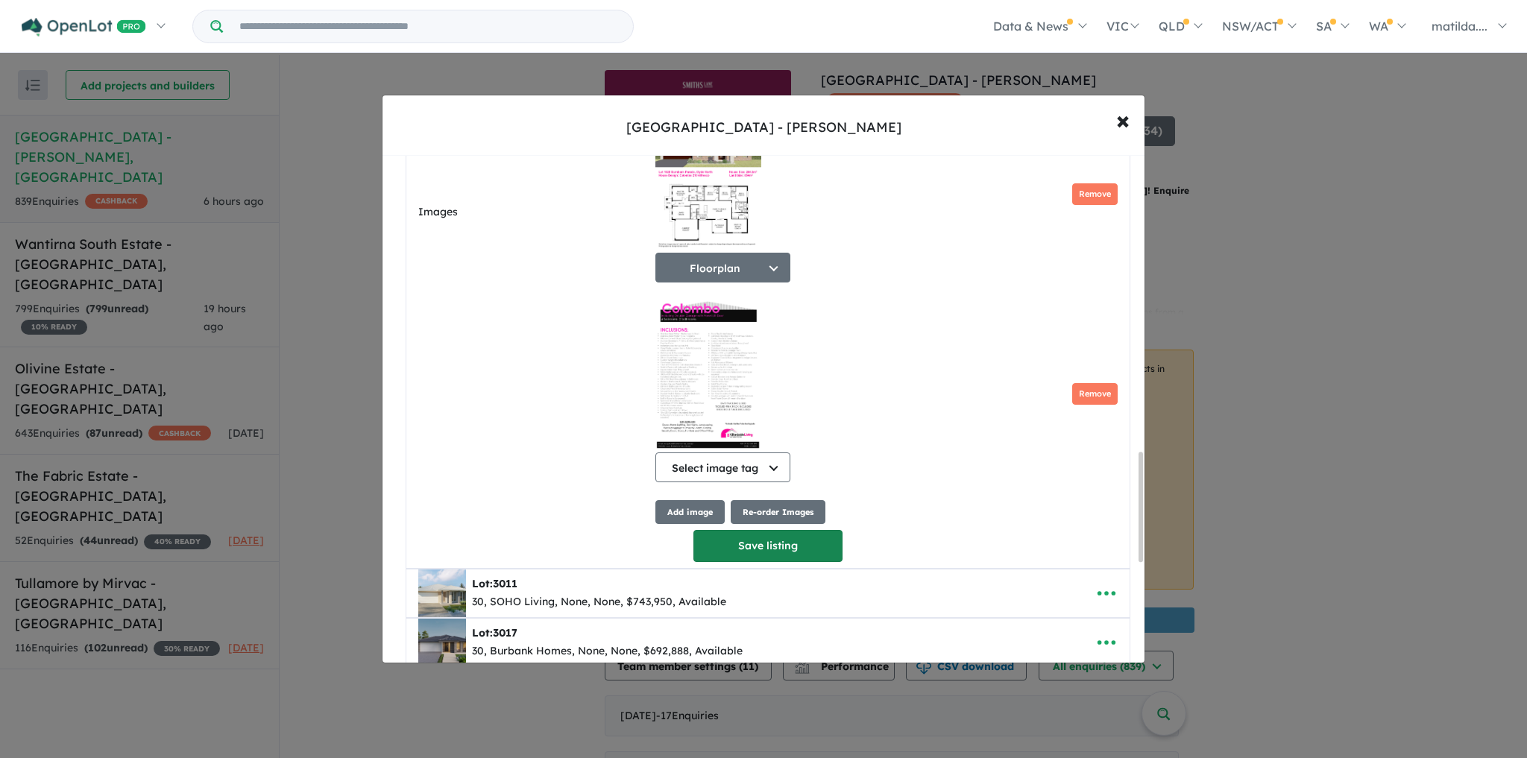
click at [787, 540] on button "Save listing" at bounding box center [768, 546] width 149 height 32
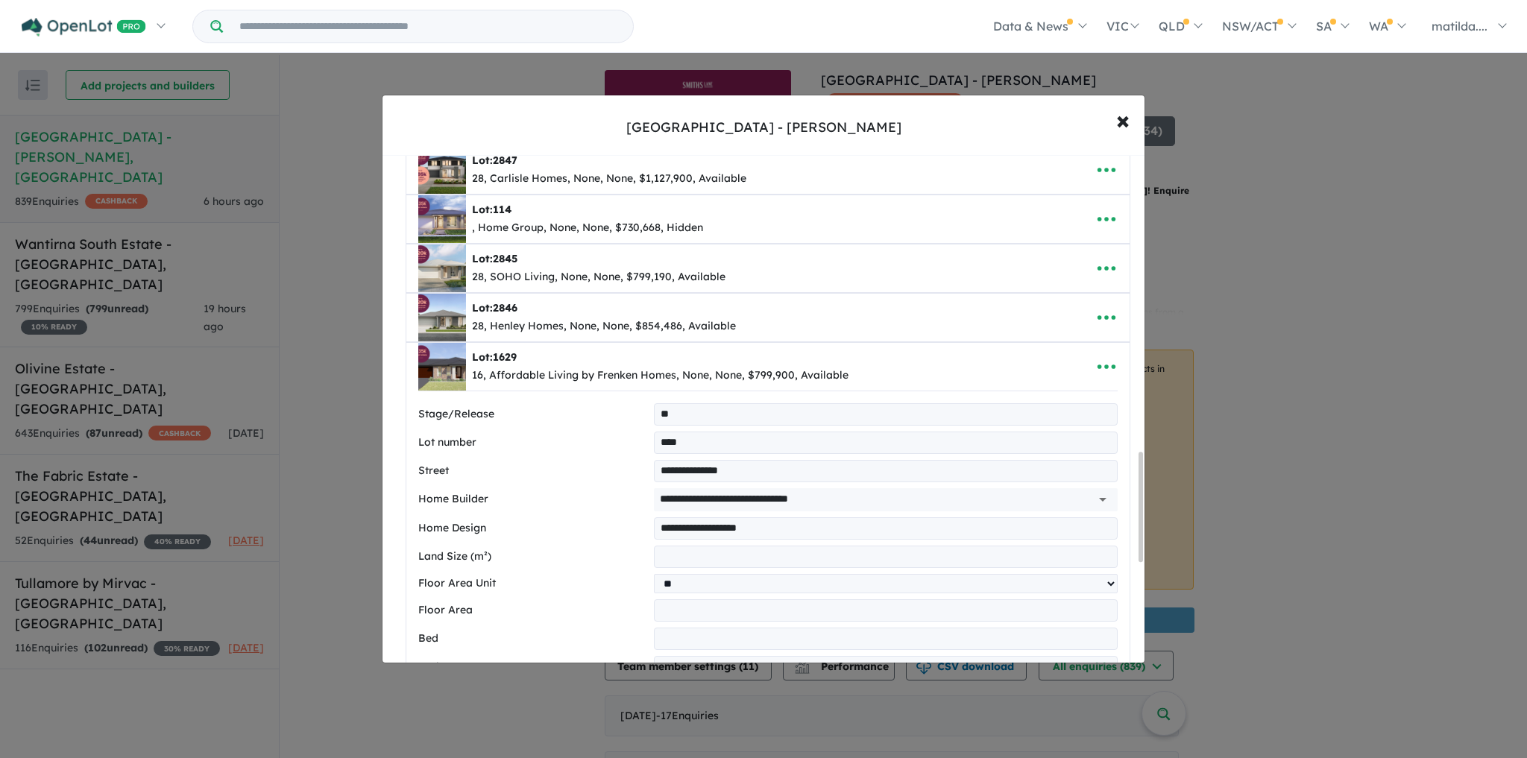
select select "**"
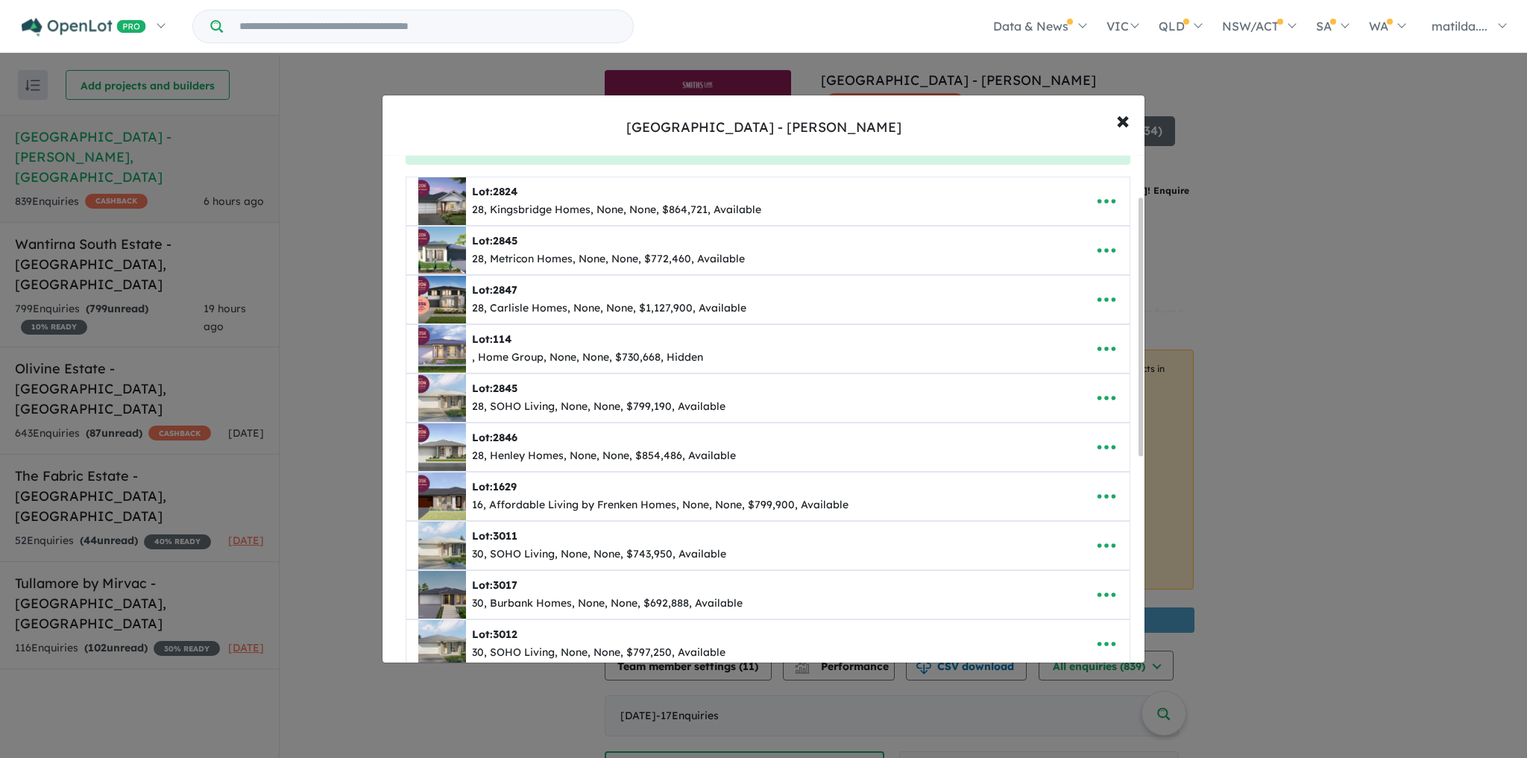
scroll to position [60, 0]
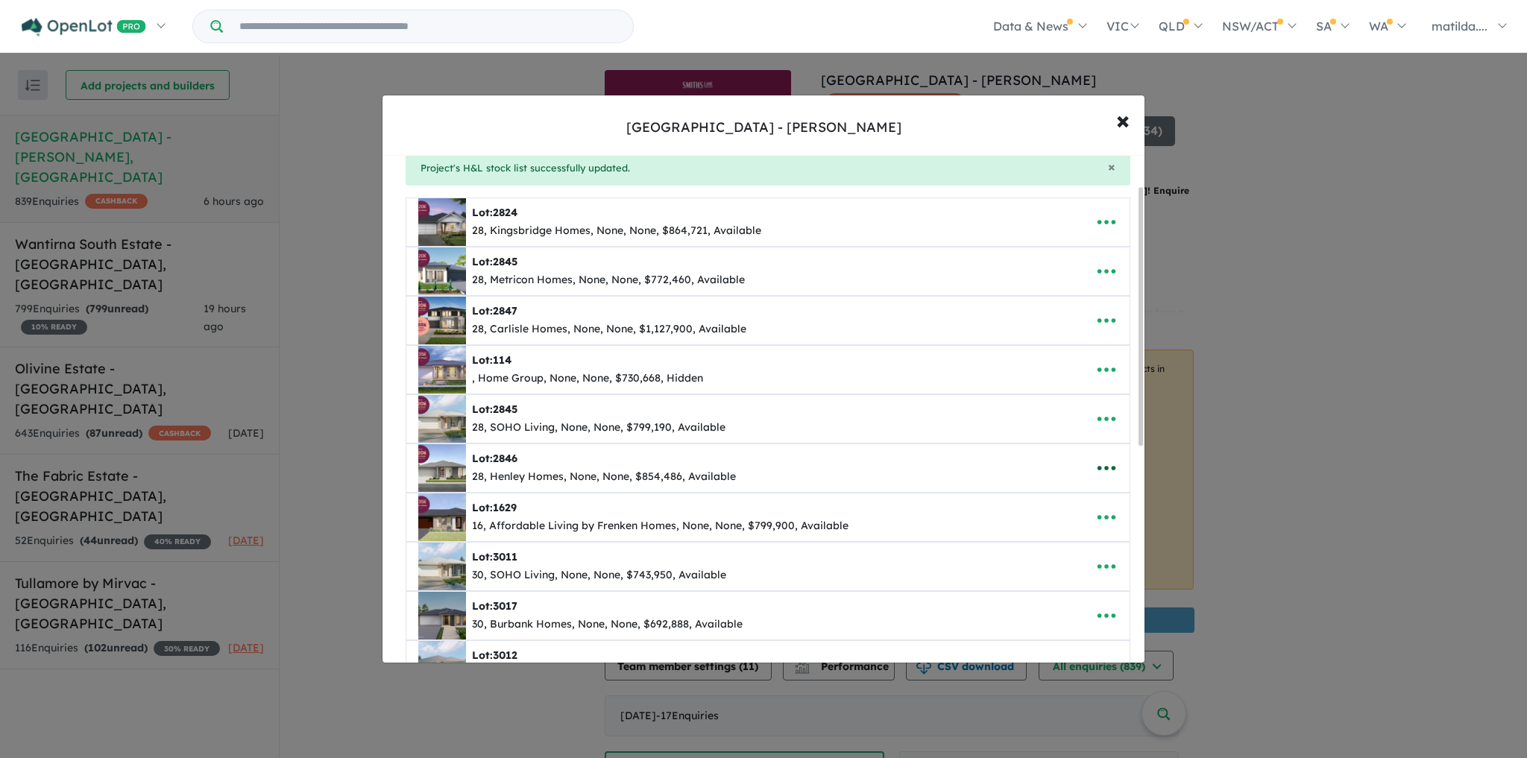
drag, startPoint x: 1092, startPoint y: 466, endPoint x: 1085, endPoint y: 474, distance: 10.0
click at [1096, 466] on icon "button" at bounding box center [1107, 468] width 22 height 22
click at [1047, 510] on link "Edit" at bounding box center [1074, 505] width 110 height 34
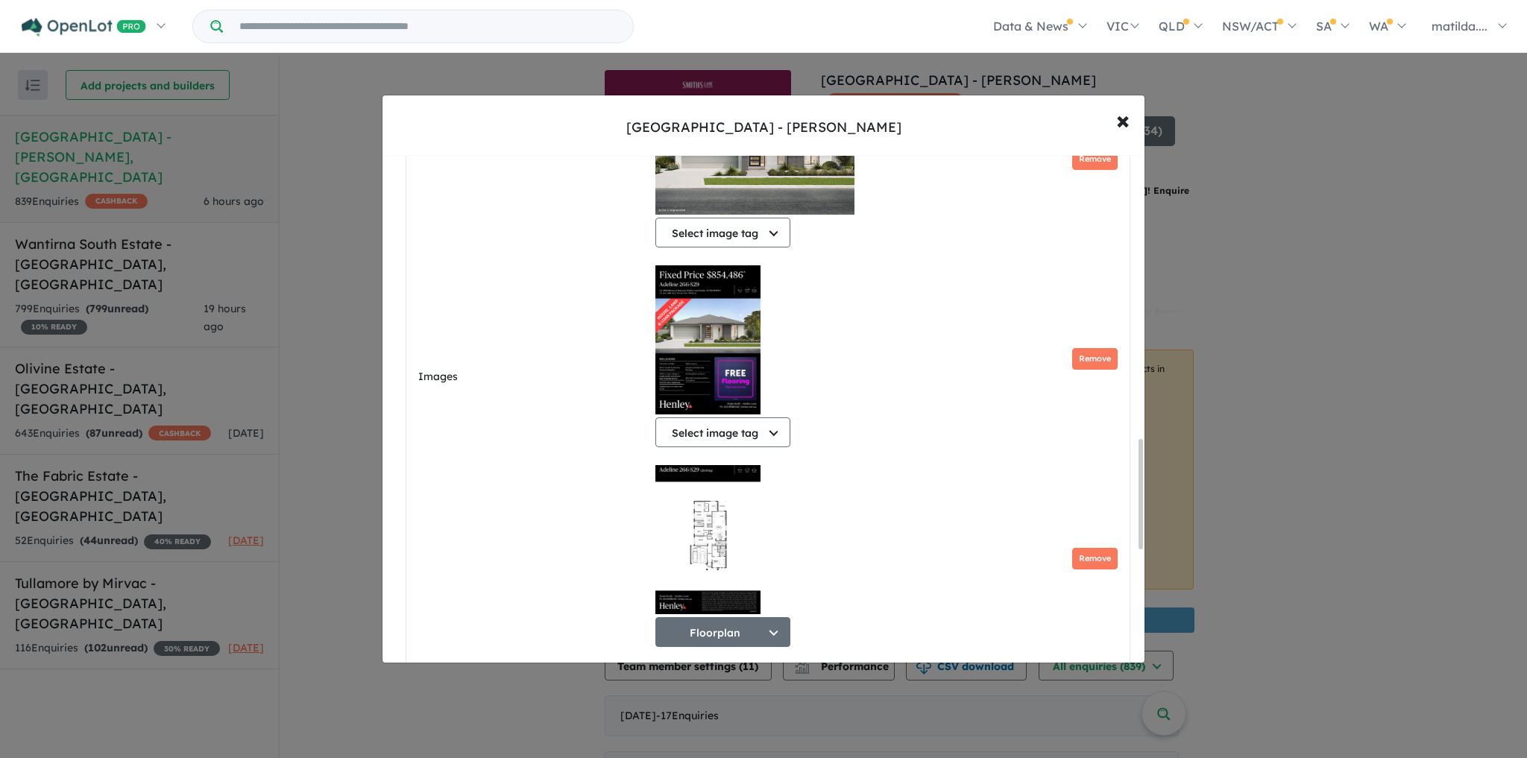
scroll to position [1313, 0]
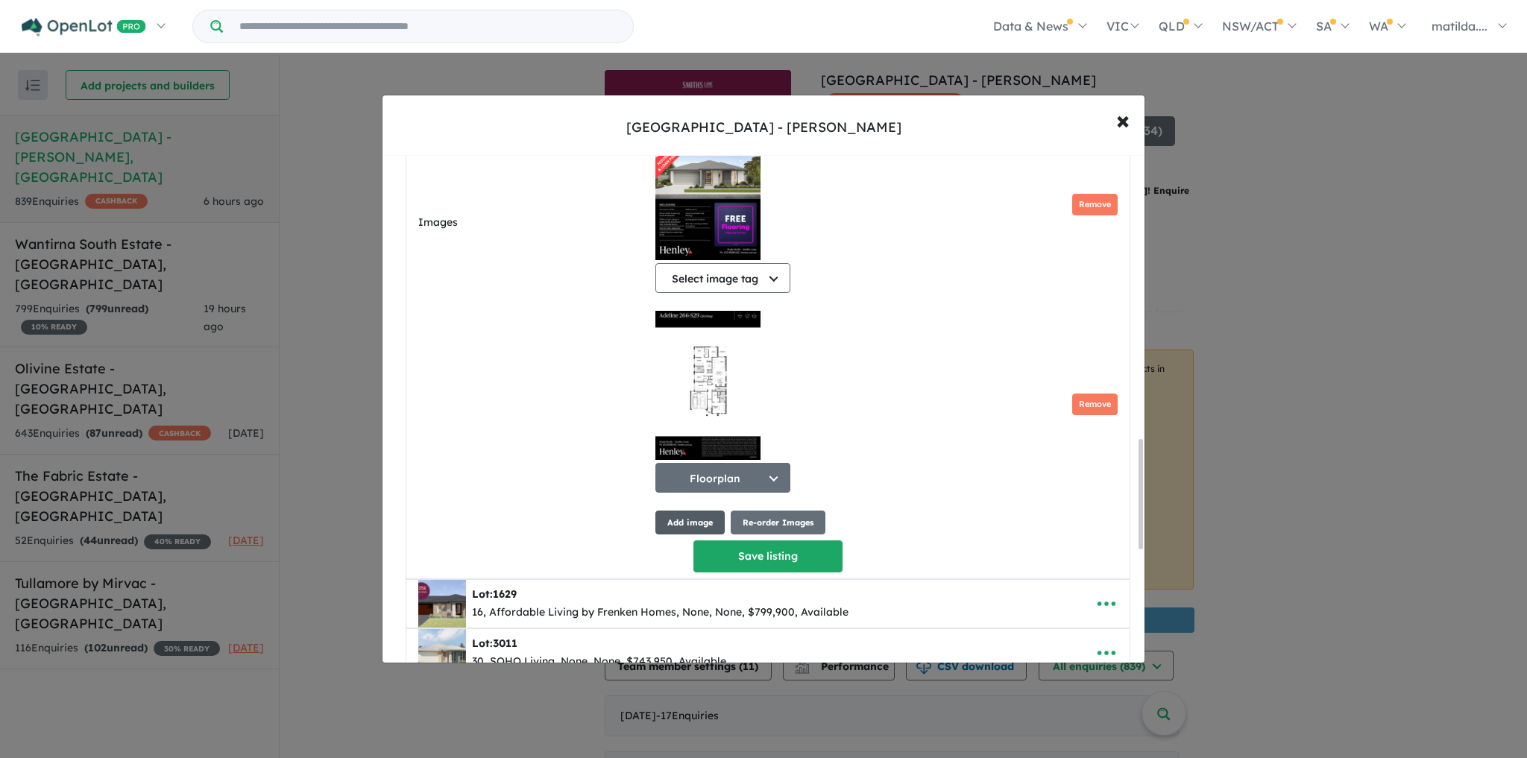
click at [707, 518] on button "Add image" at bounding box center [690, 523] width 69 height 25
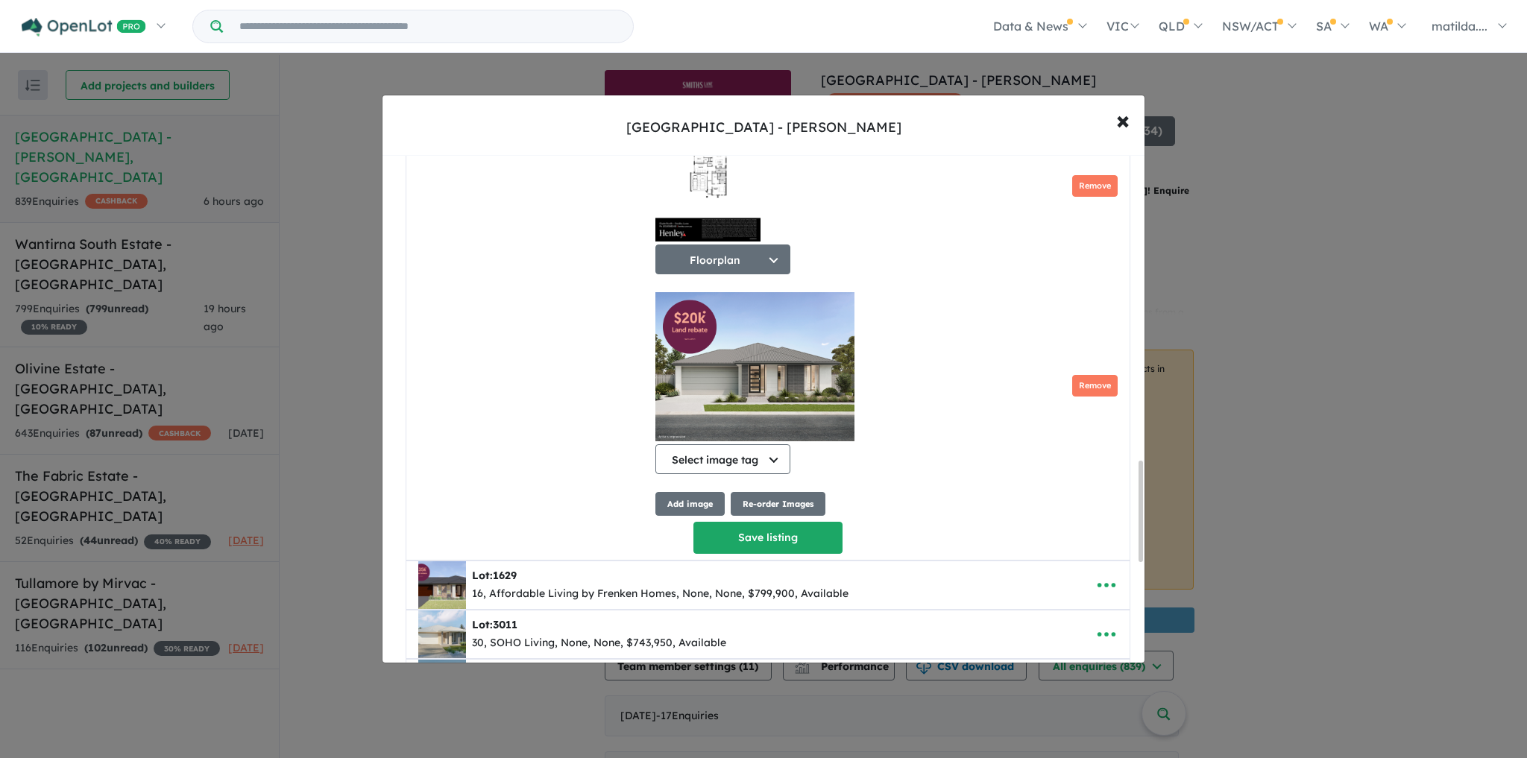
scroll to position [1532, 0]
click at [758, 506] on button "Re-order Images" at bounding box center [778, 503] width 95 height 25
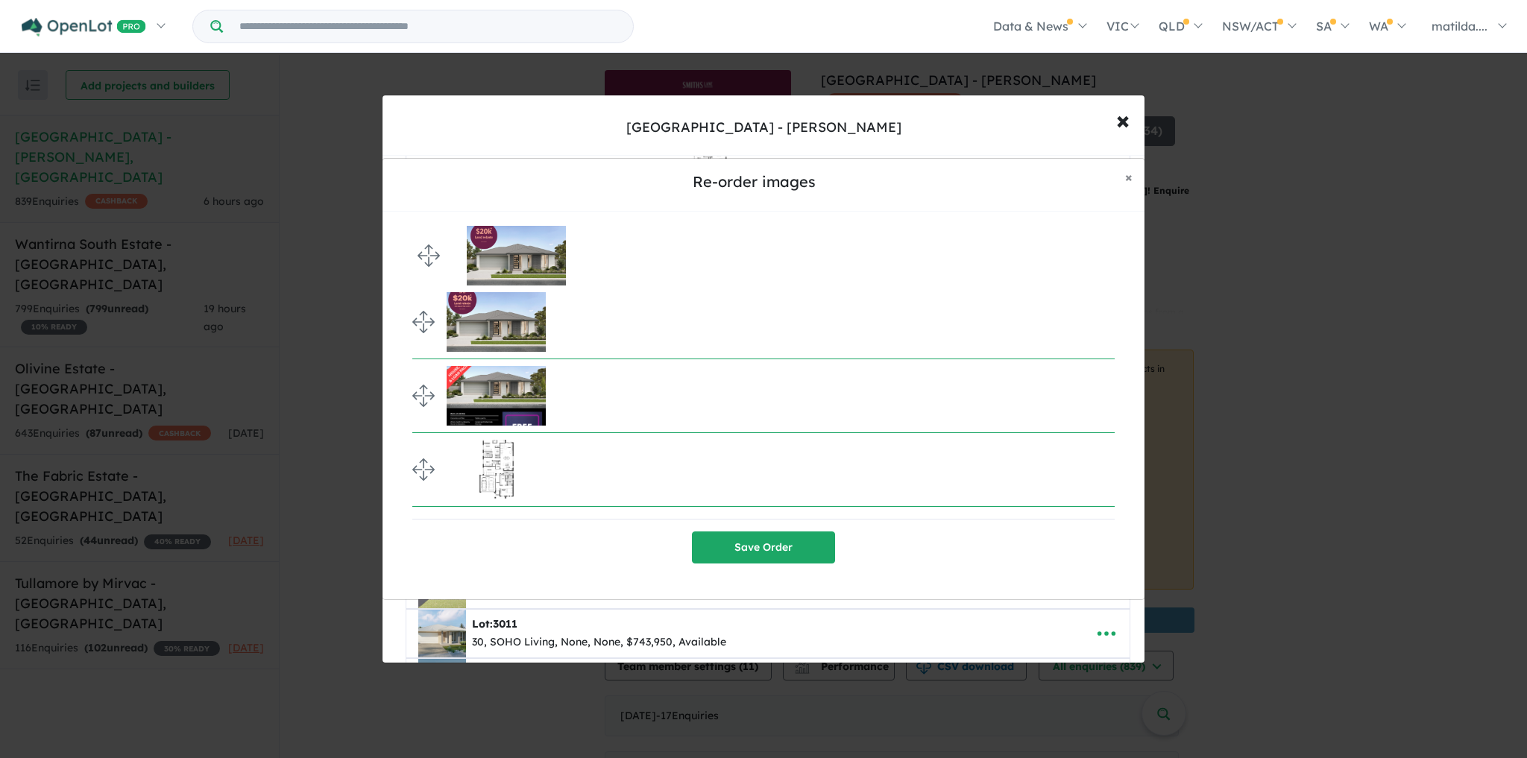
drag, startPoint x: 418, startPoint y: 468, endPoint x: 407, endPoint y: 250, distance: 218.0
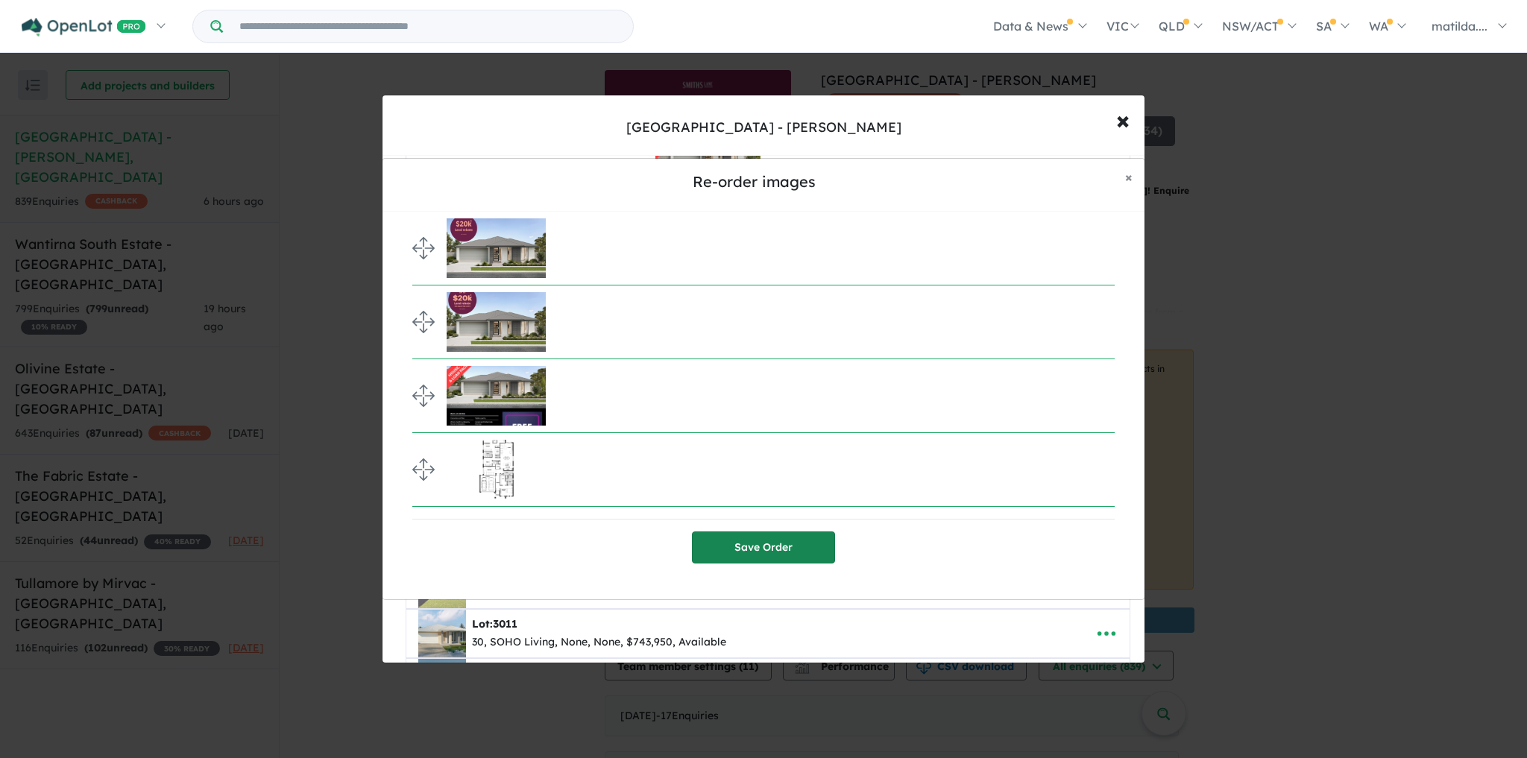
click at [791, 561] on button "Save Order" at bounding box center [763, 548] width 143 height 32
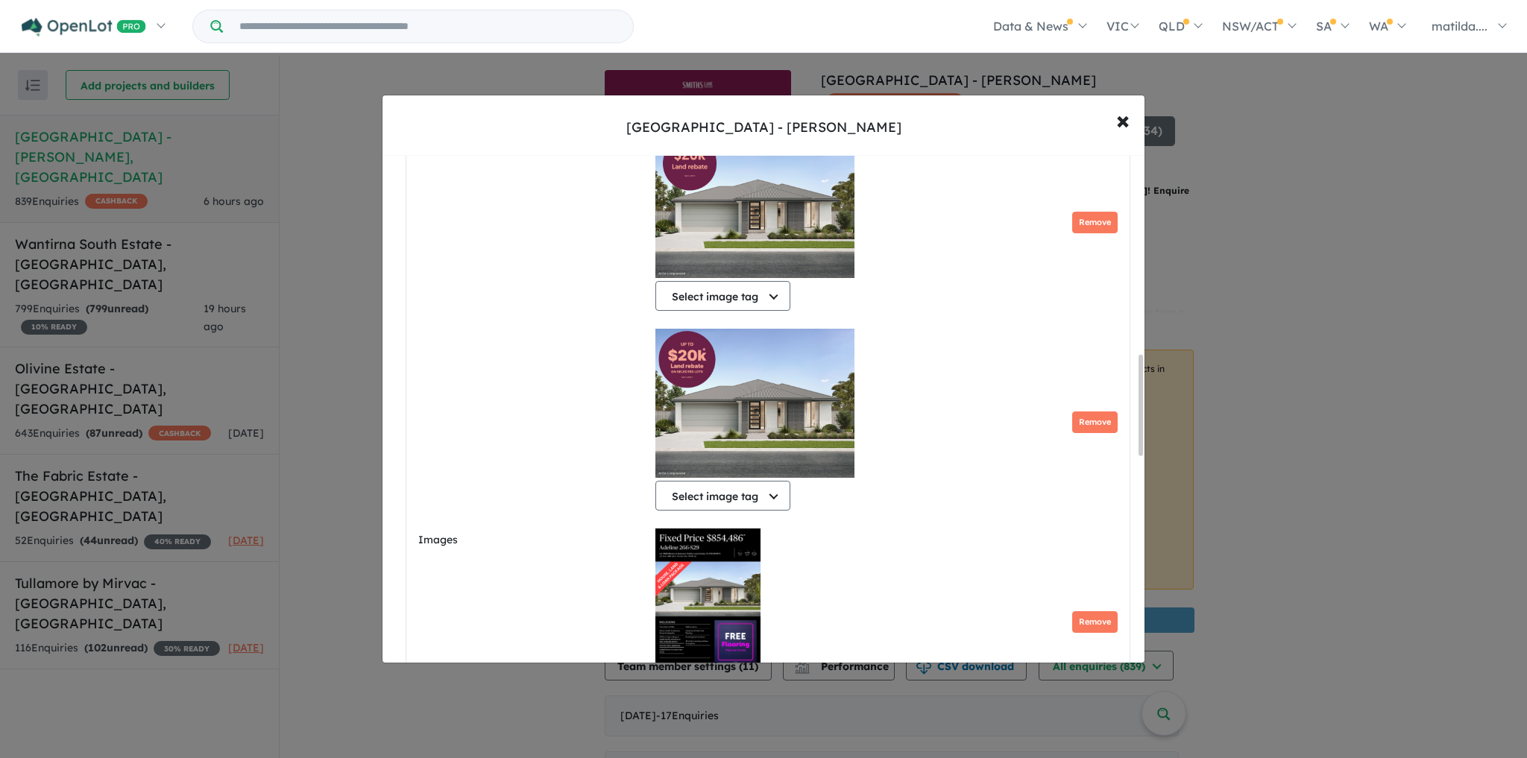
scroll to position [995, 0]
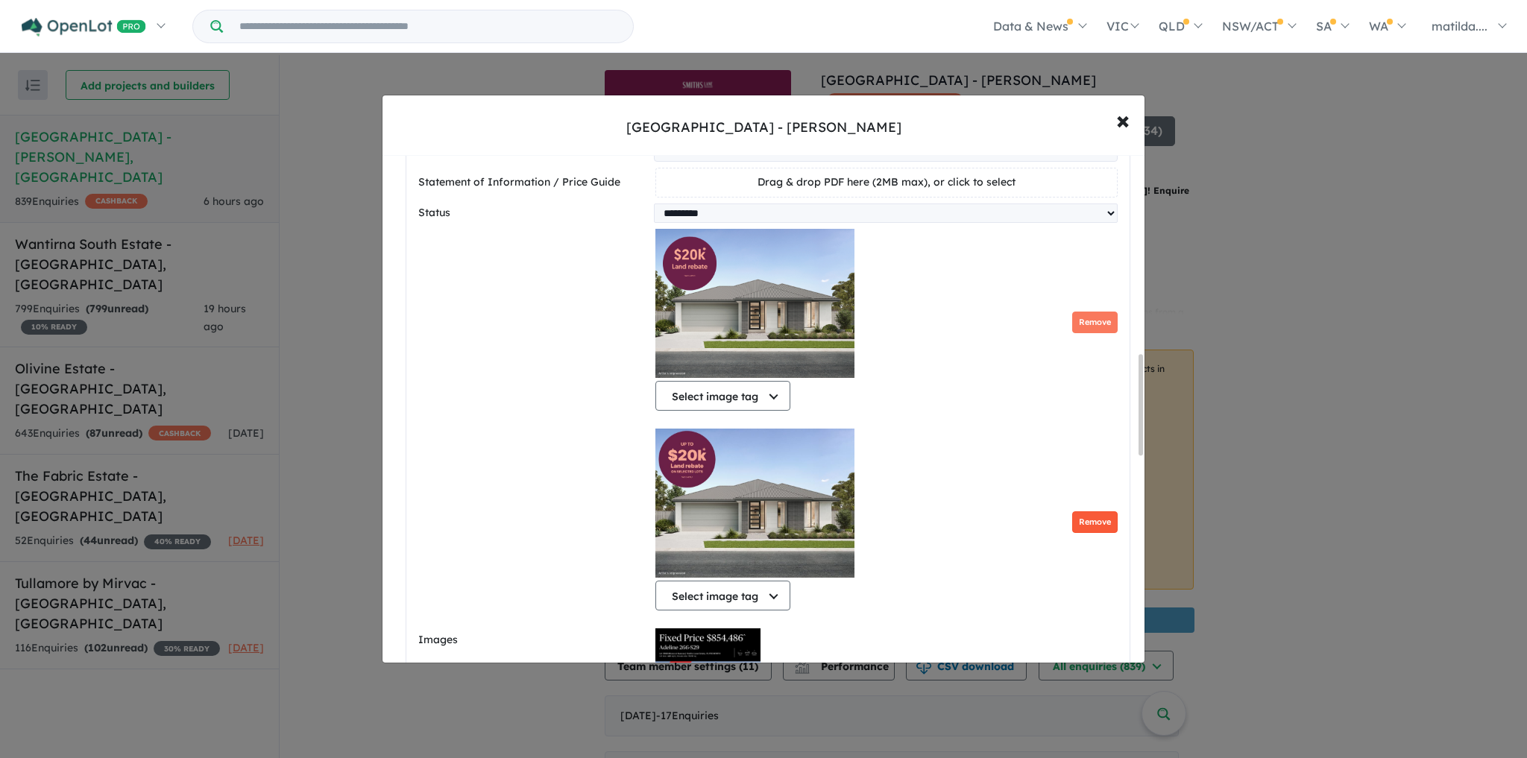
click at [1083, 519] on button "Remove" at bounding box center [1094, 523] width 45 height 22
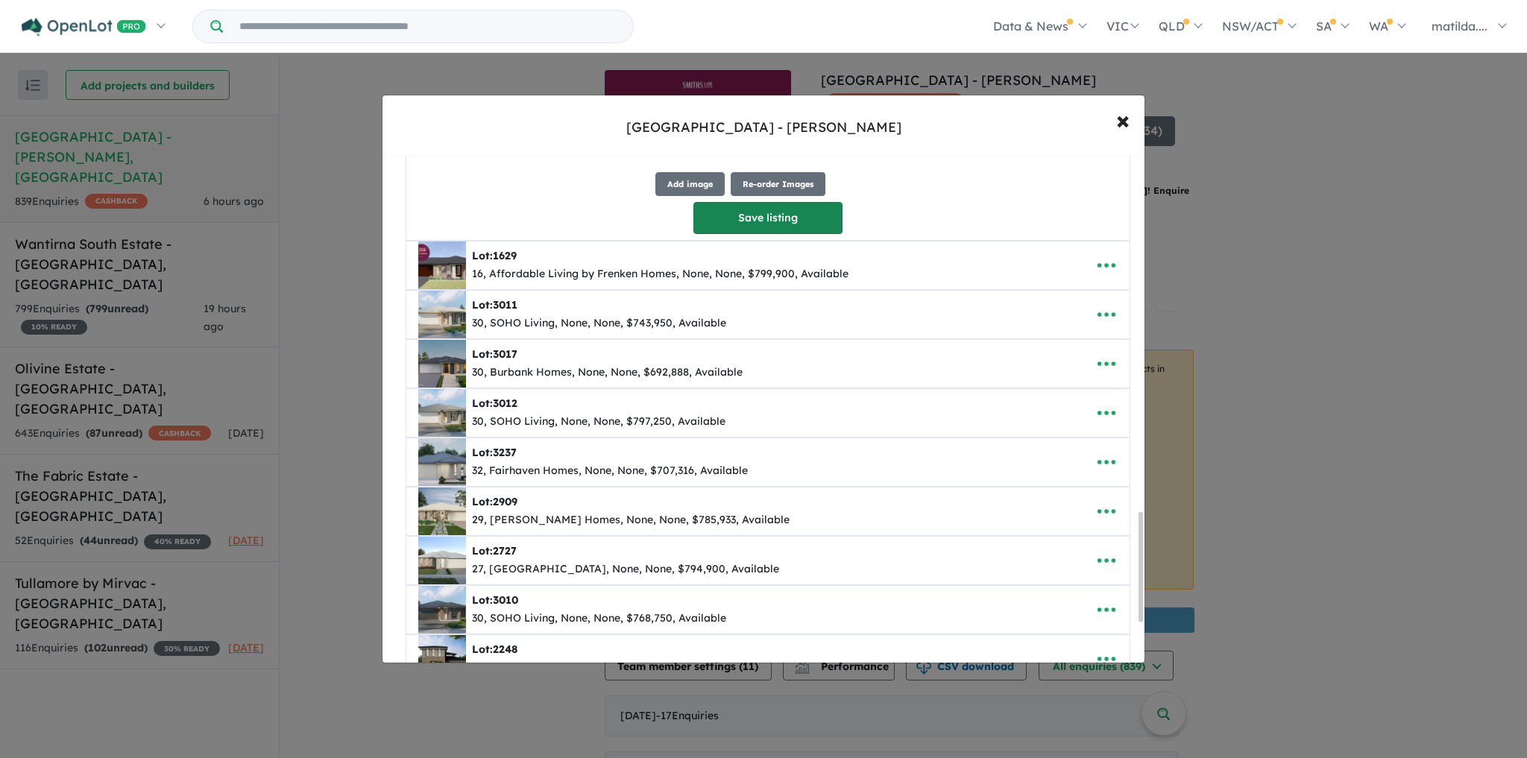
click at [773, 214] on button "Save listing" at bounding box center [768, 218] width 149 height 32
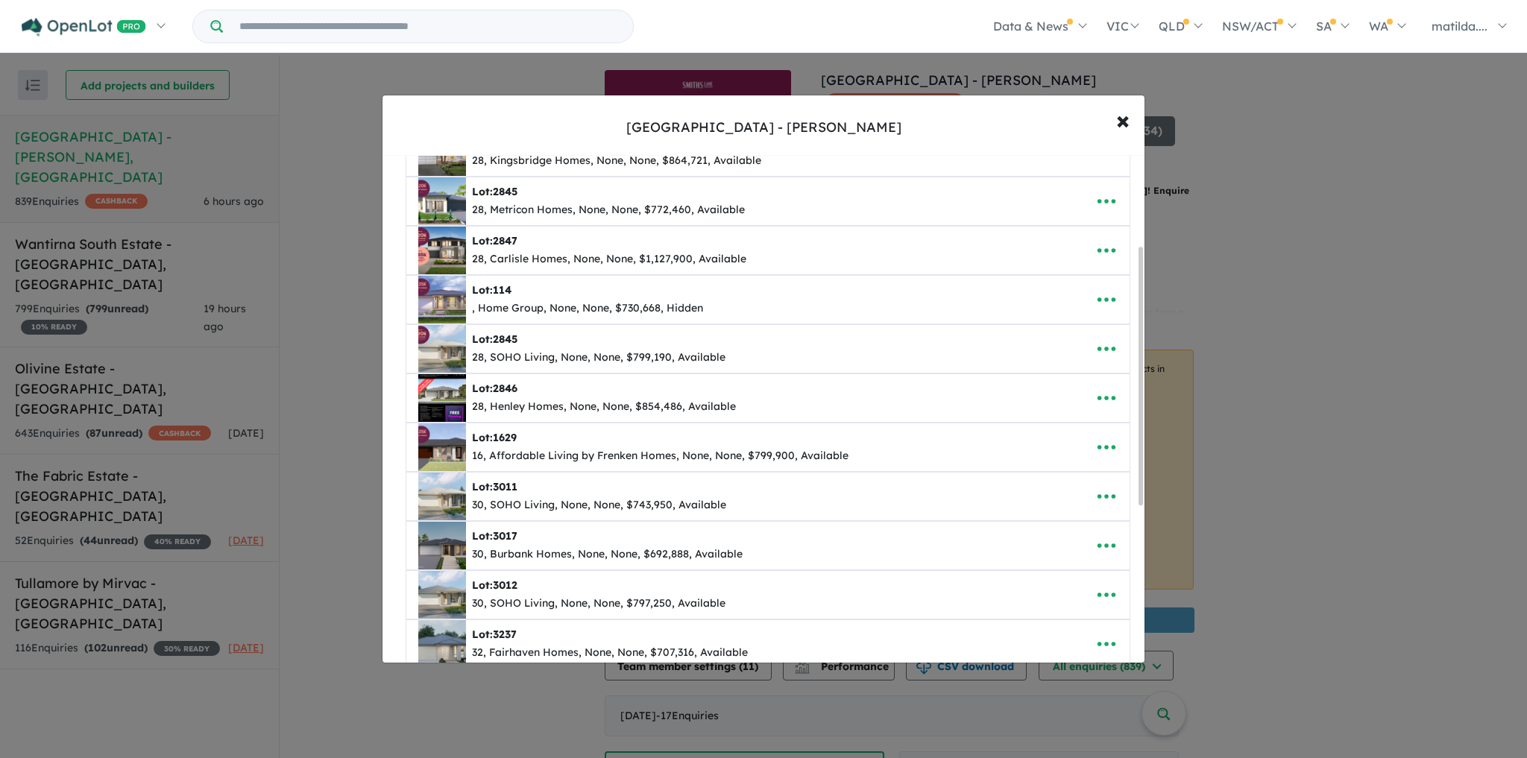
scroll to position [60, 0]
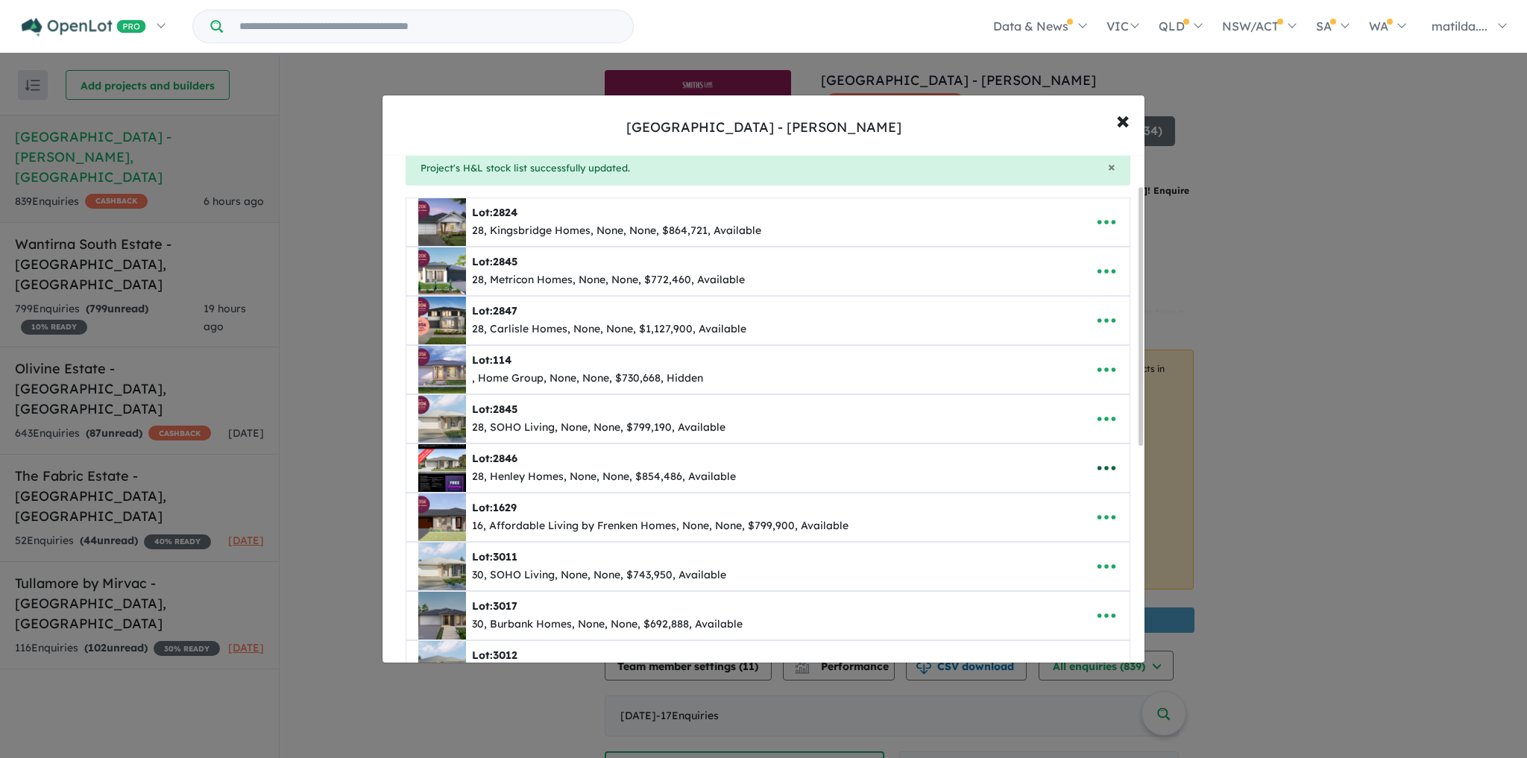
click at [1086, 461] on button "button" at bounding box center [1107, 468] width 46 height 34
click at [1078, 506] on link "Edit" at bounding box center [1074, 505] width 110 height 34
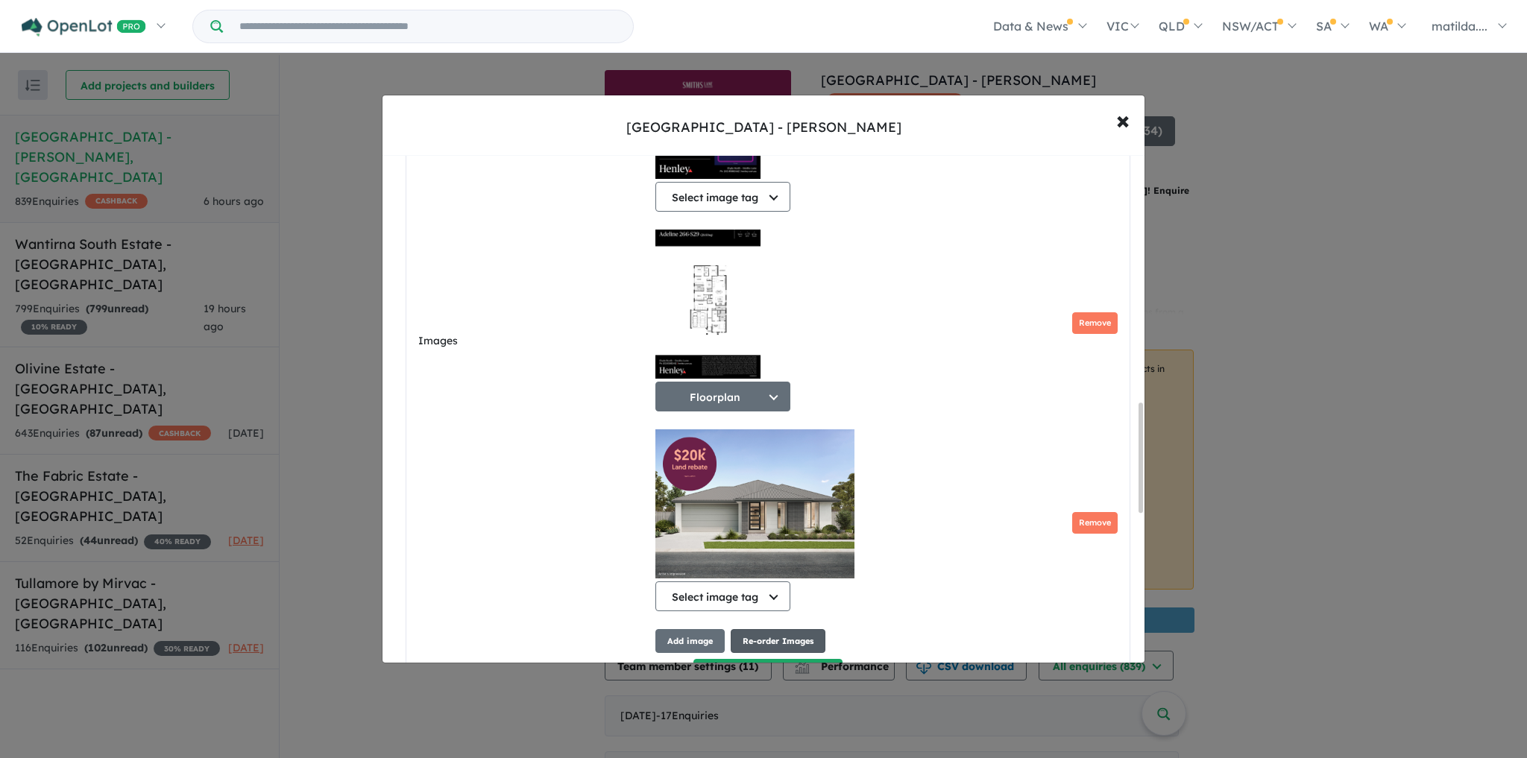
scroll to position [1313, 0]
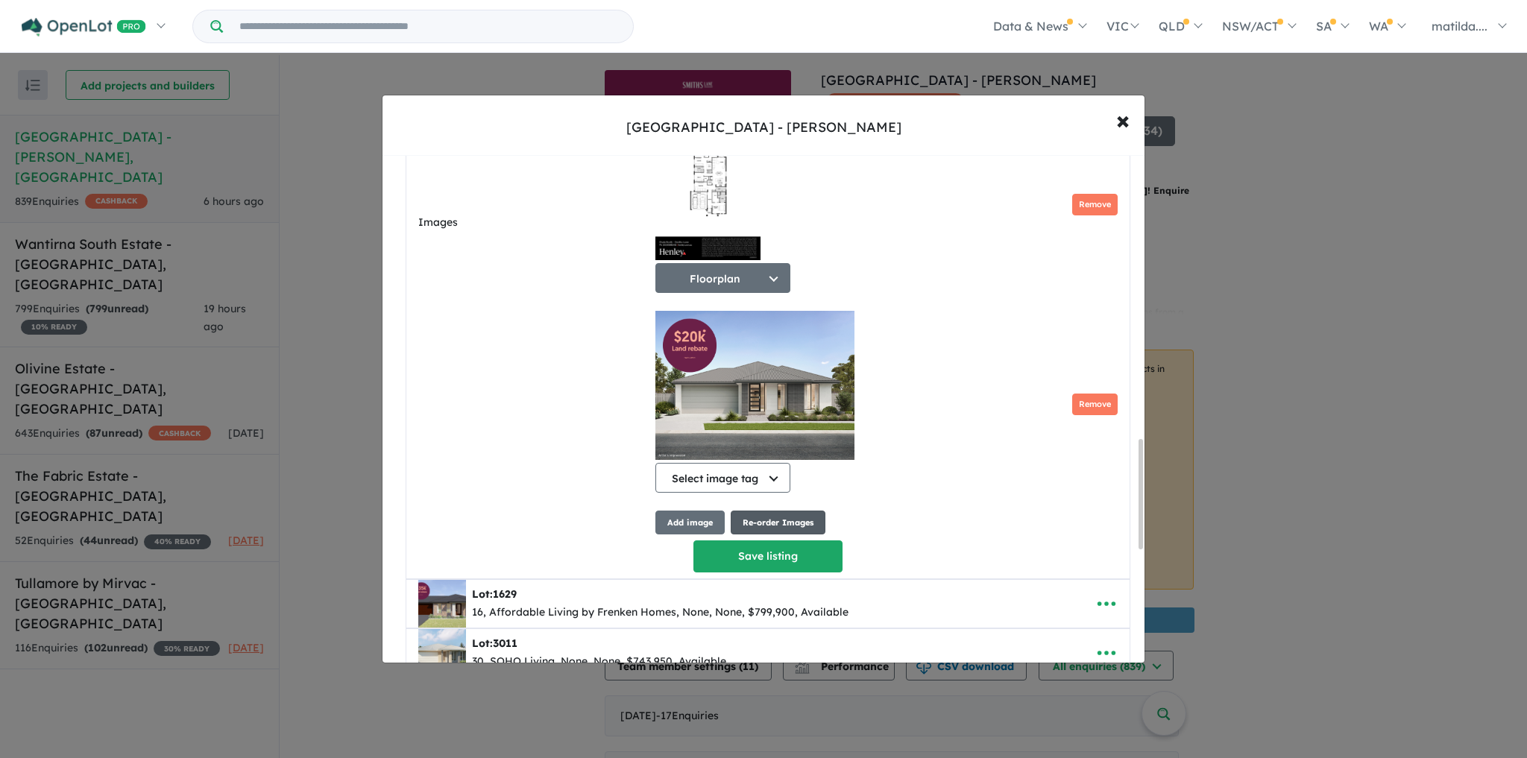
click at [739, 528] on button "Re-order Images" at bounding box center [778, 523] width 95 height 25
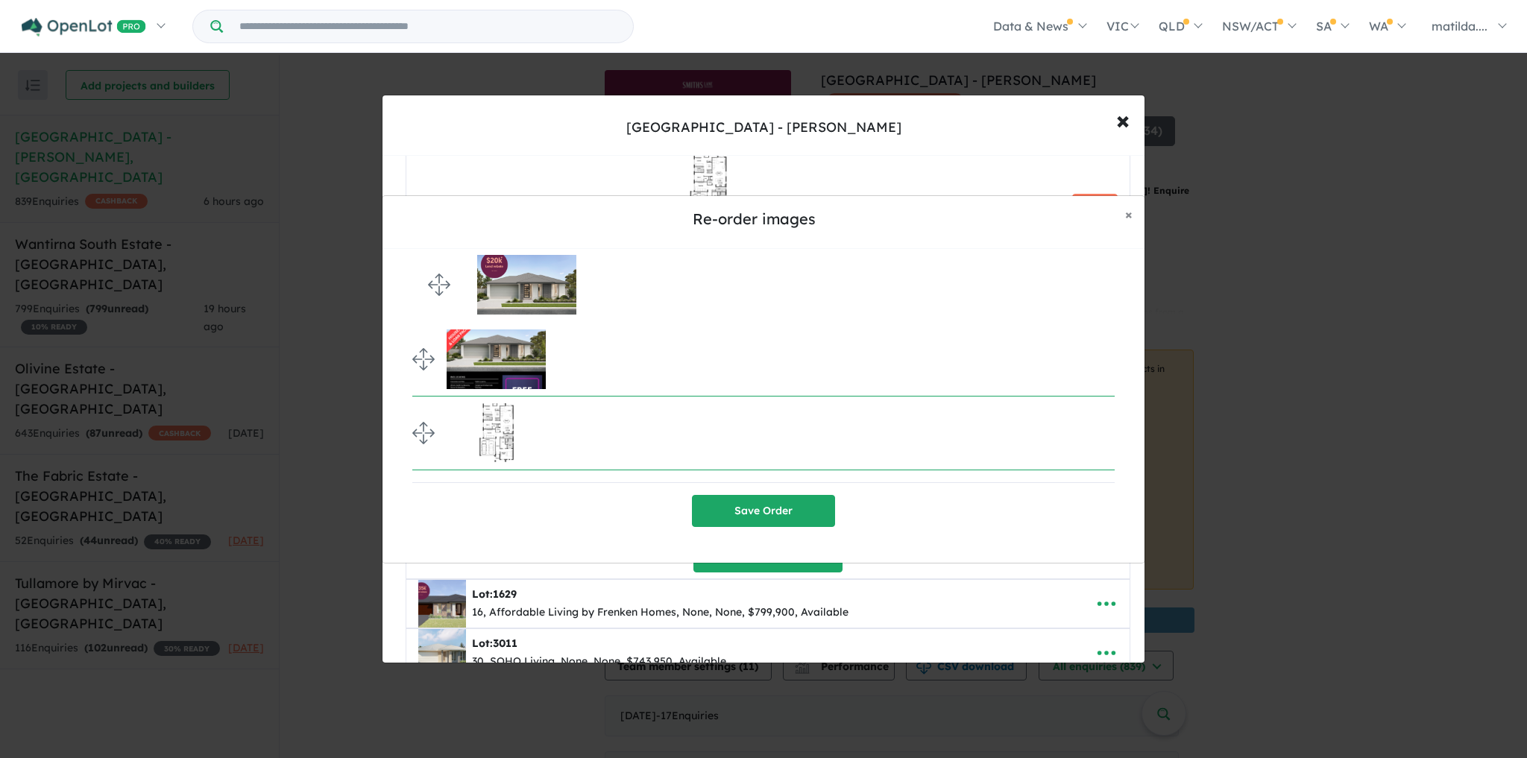
drag, startPoint x: 423, startPoint y: 427, endPoint x: 424, endPoint y: 279, distance: 147.7
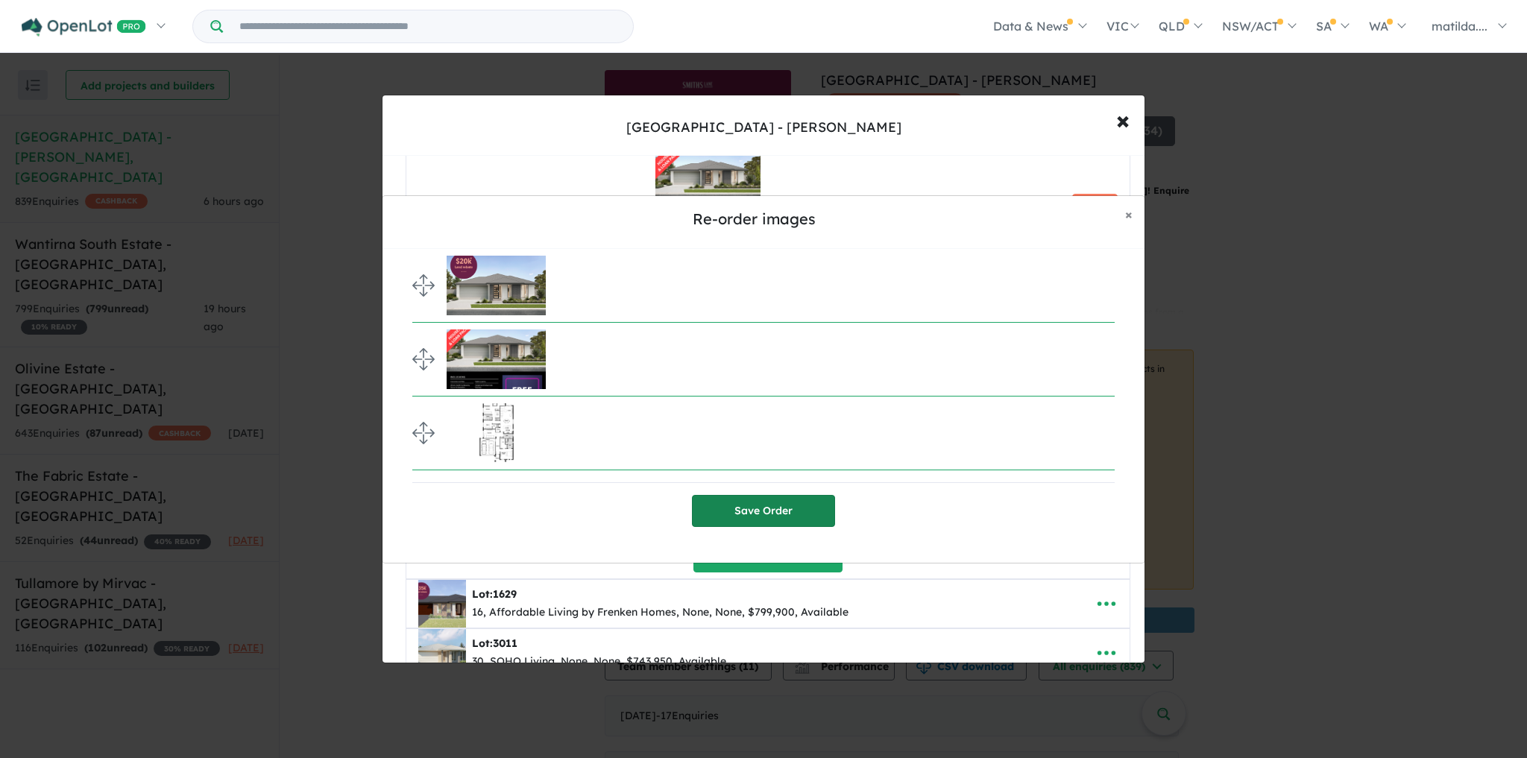
click at [758, 517] on button "Save Order" at bounding box center [763, 511] width 143 height 32
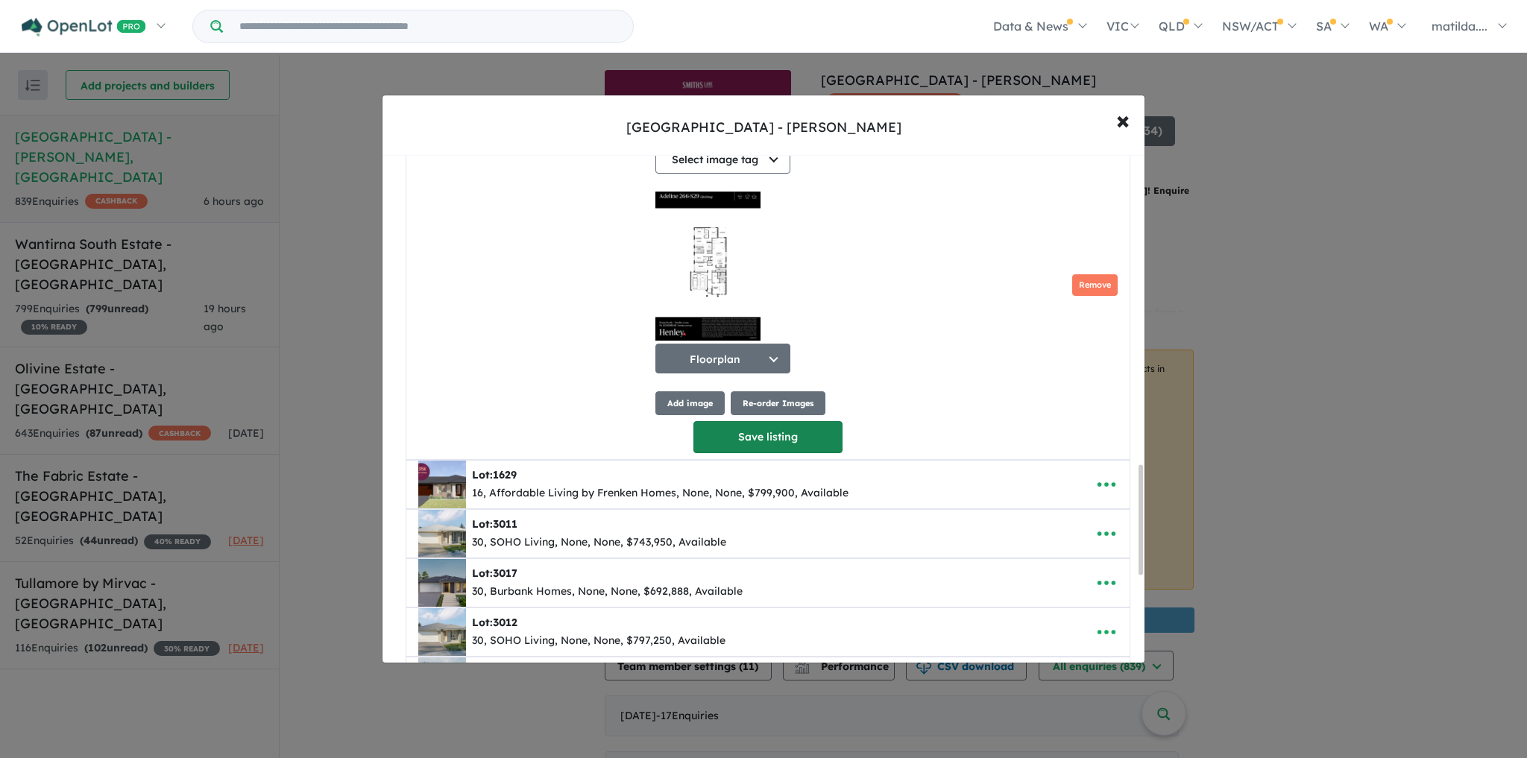
click at [796, 453] on button "Save listing" at bounding box center [768, 437] width 149 height 32
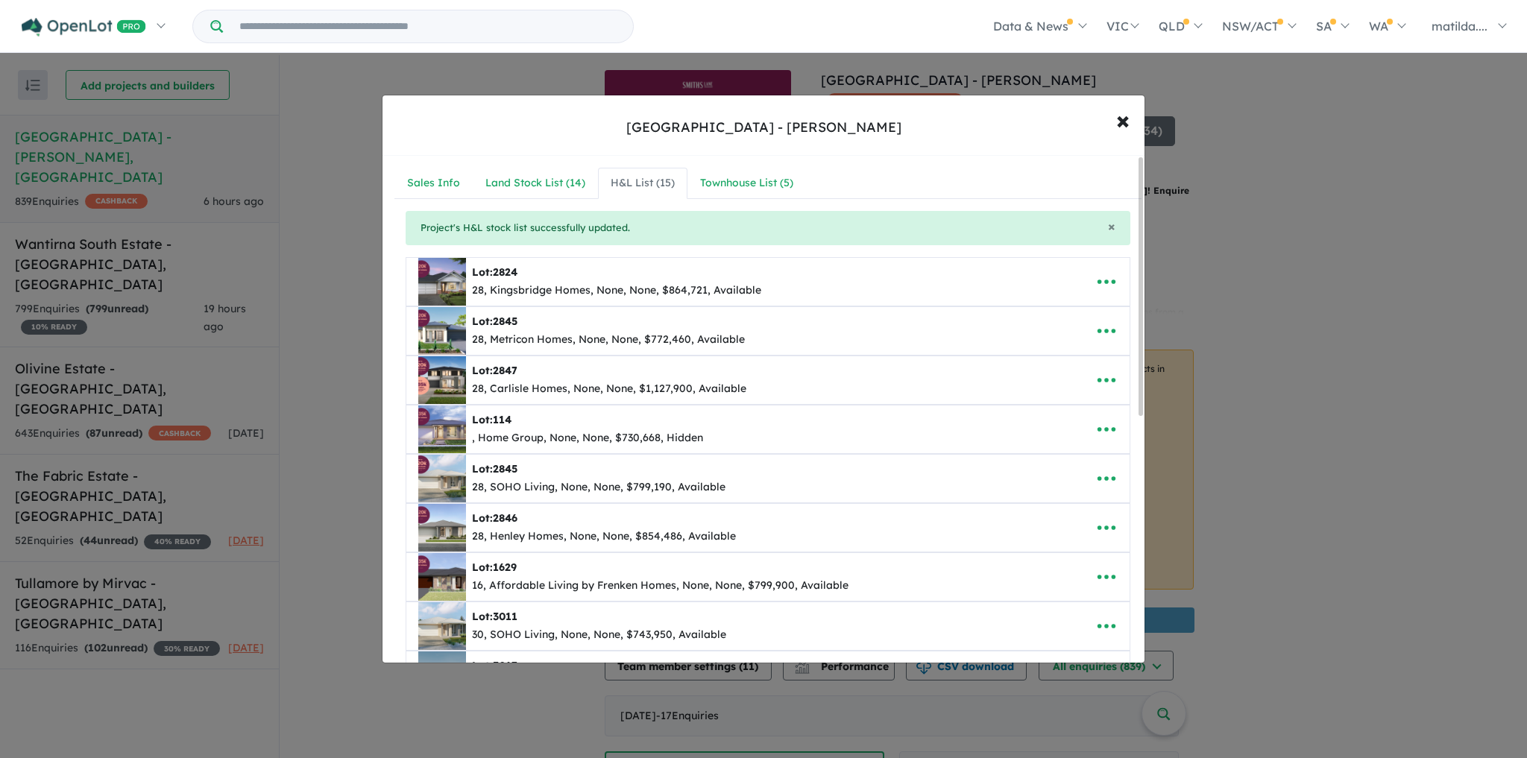
scroll to position [179, 0]
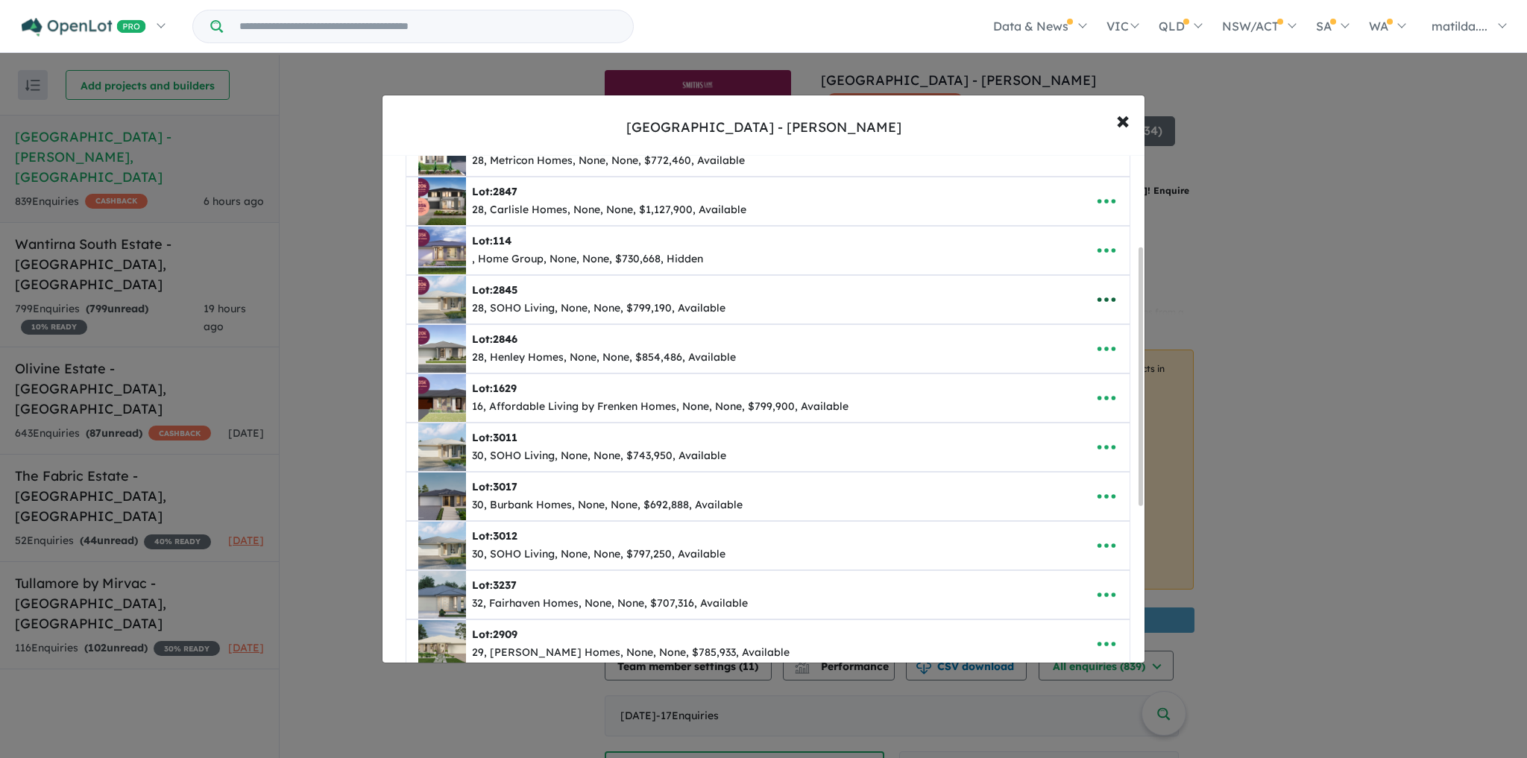
click at [1103, 298] on icon "button" at bounding box center [1107, 300] width 18 height 4
click at [1097, 331] on link "Edit" at bounding box center [1074, 337] width 110 height 34
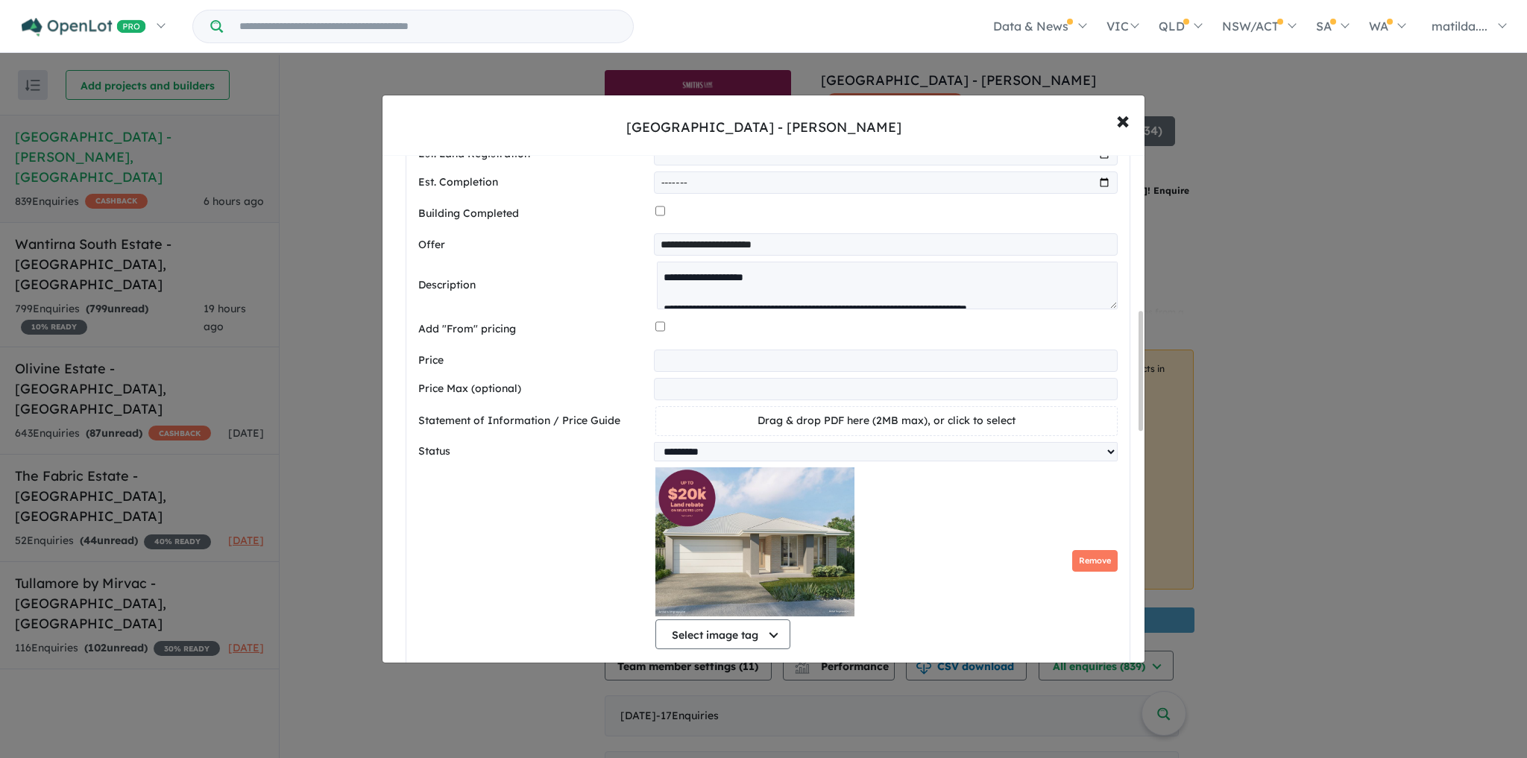
scroll to position [835, 0]
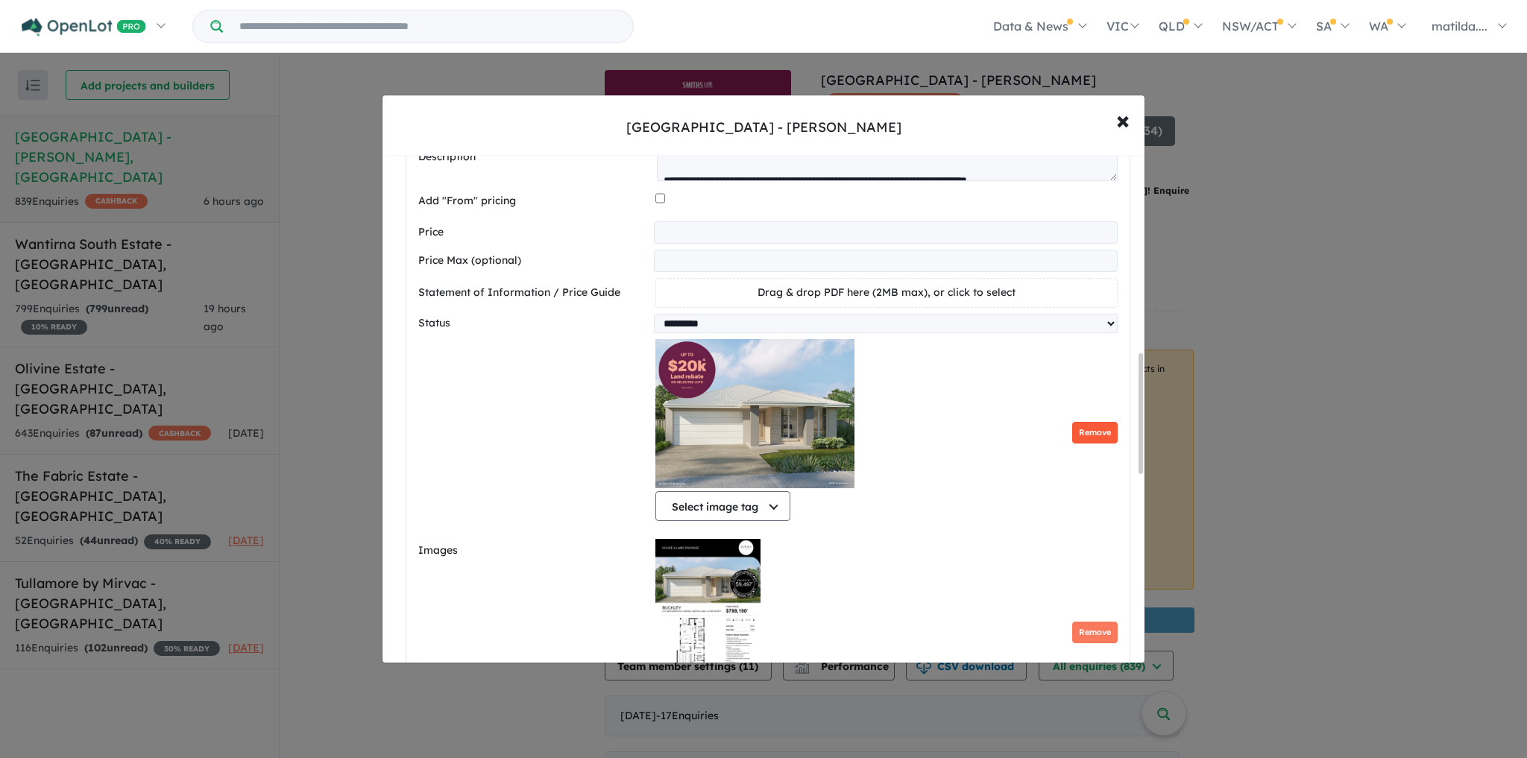
click at [1072, 439] on button "Remove" at bounding box center [1094, 433] width 45 height 22
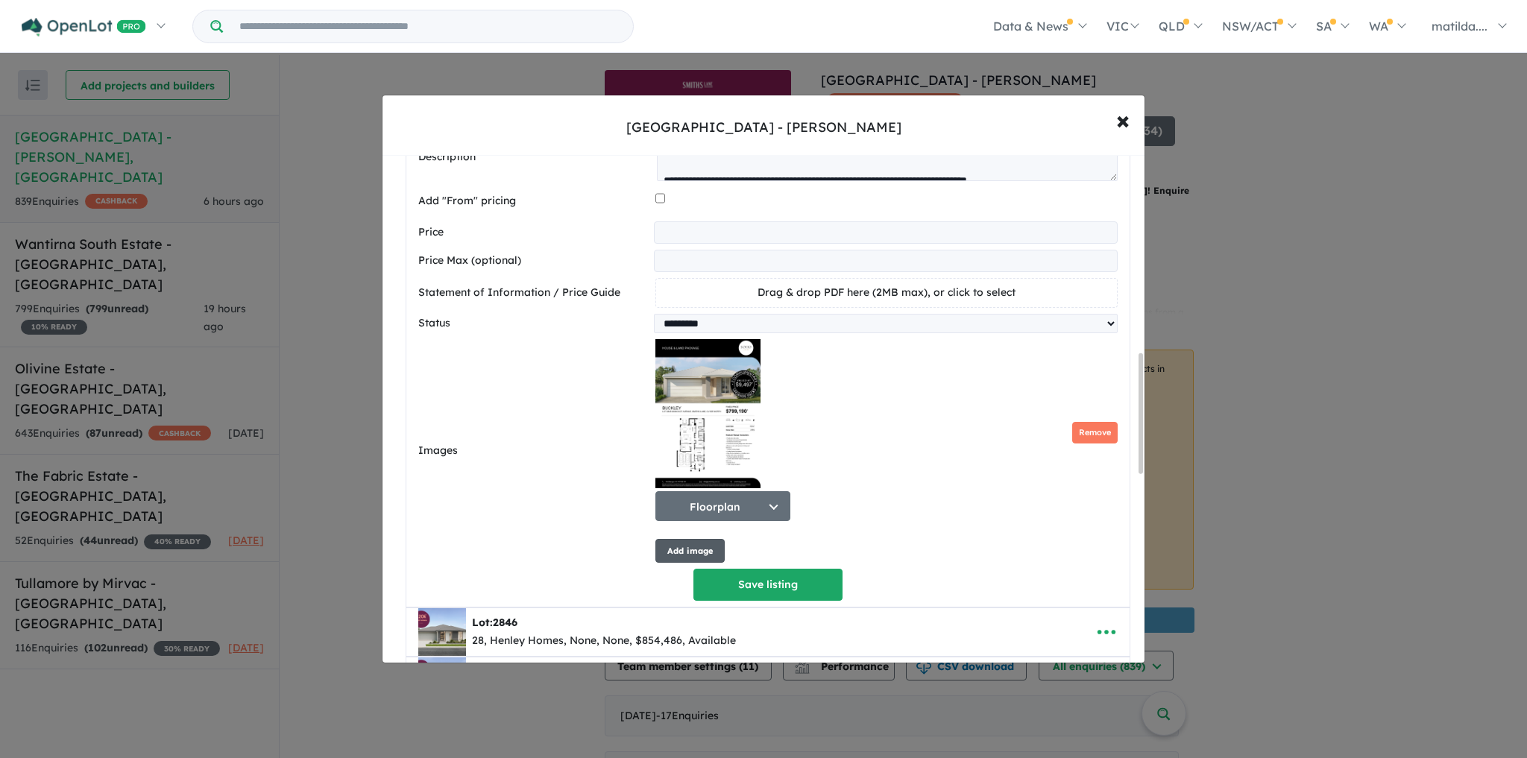
click at [692, 552] on button "Add image" at bounding box center [690, 551] width 69 height 25
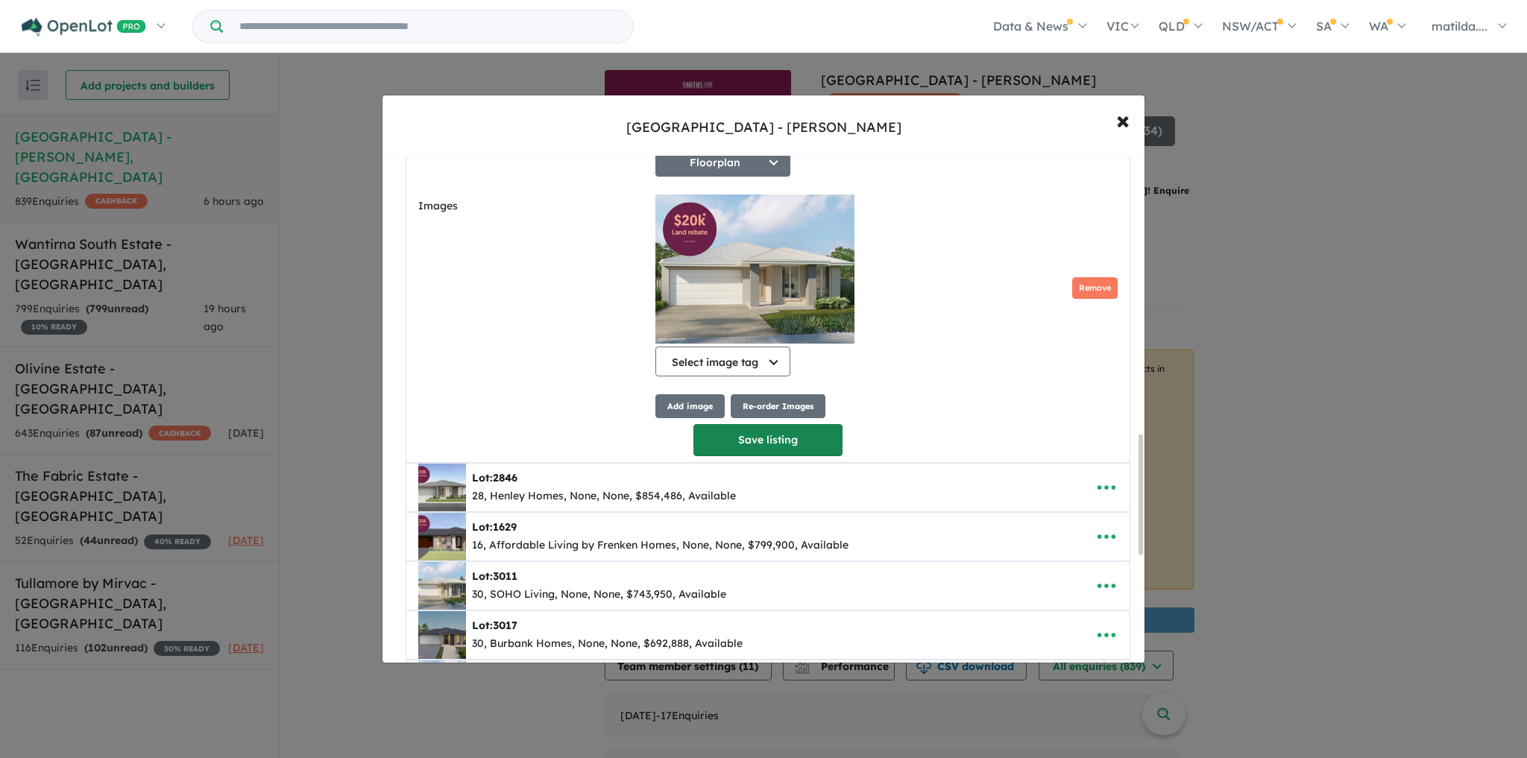
click at [731, 446] on button "Save listing" at bounding box center [768, 440] width 149 height 32
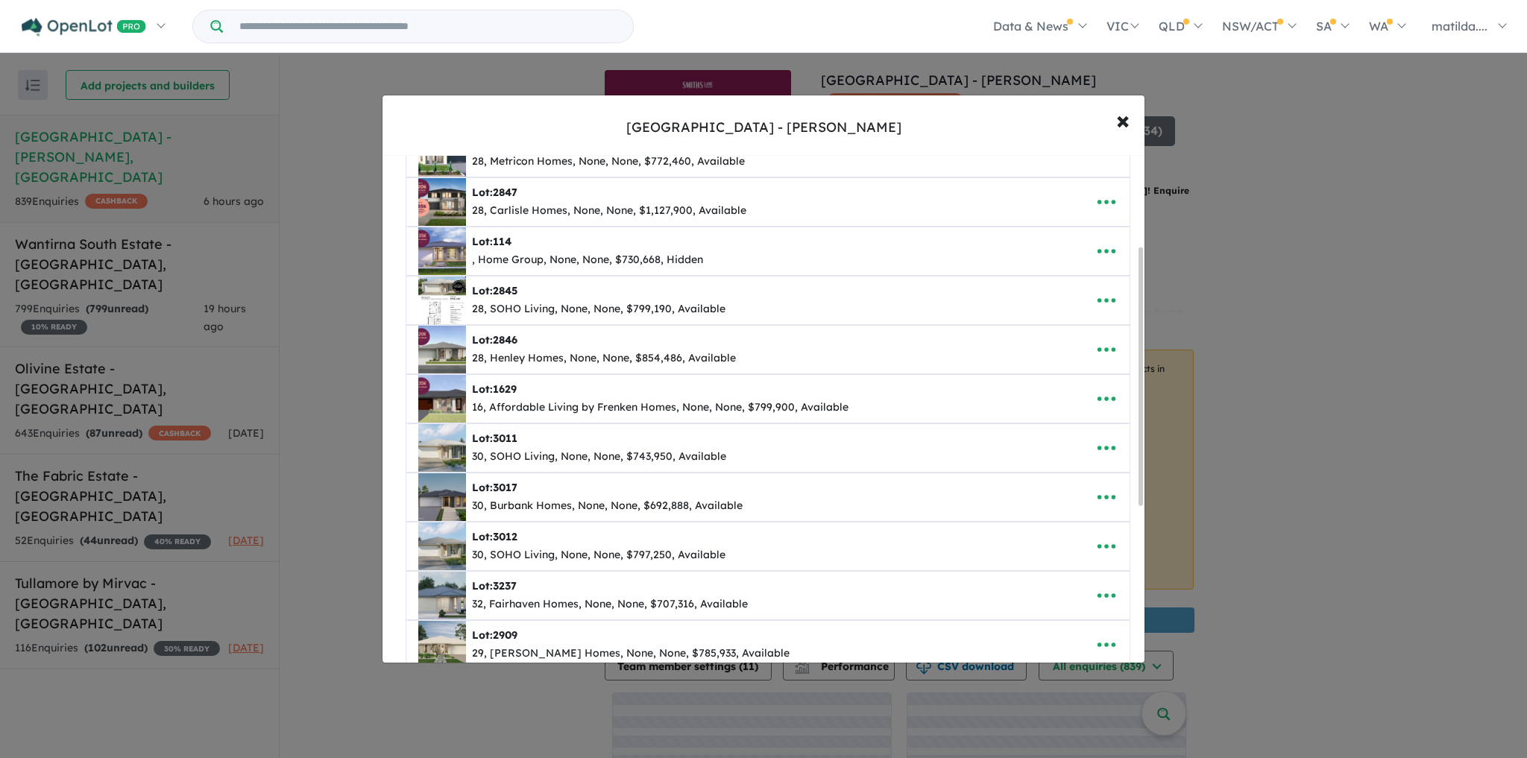
scroll to position [179, 0]
click at [1113, 289] on icon "button" at bounding box center [1107, 300] width 22 height 22
click at [1086, 326] on link "Edit" at bounding box center [1074, 337] width 110 height 34
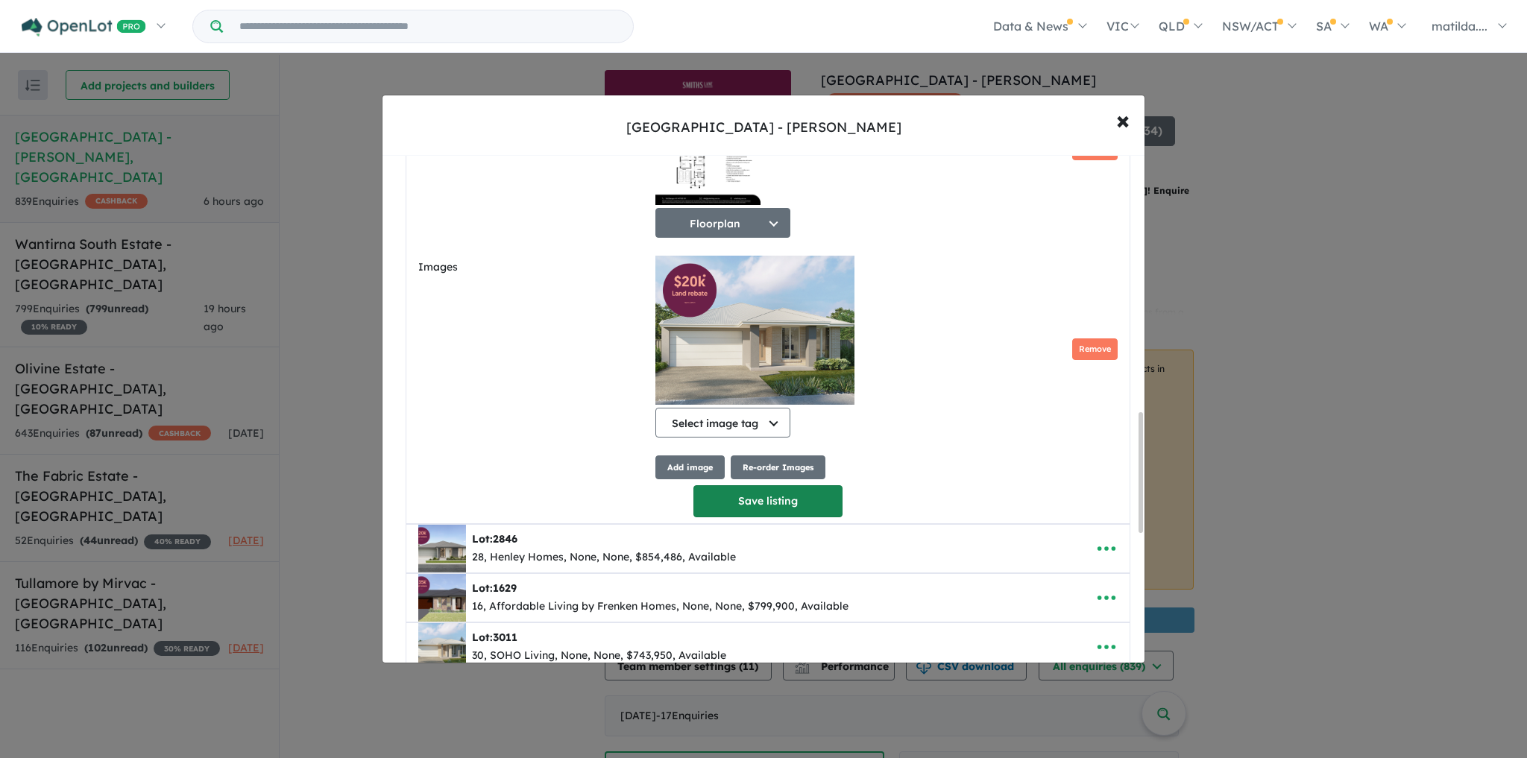
scroll to position [1134, 0]
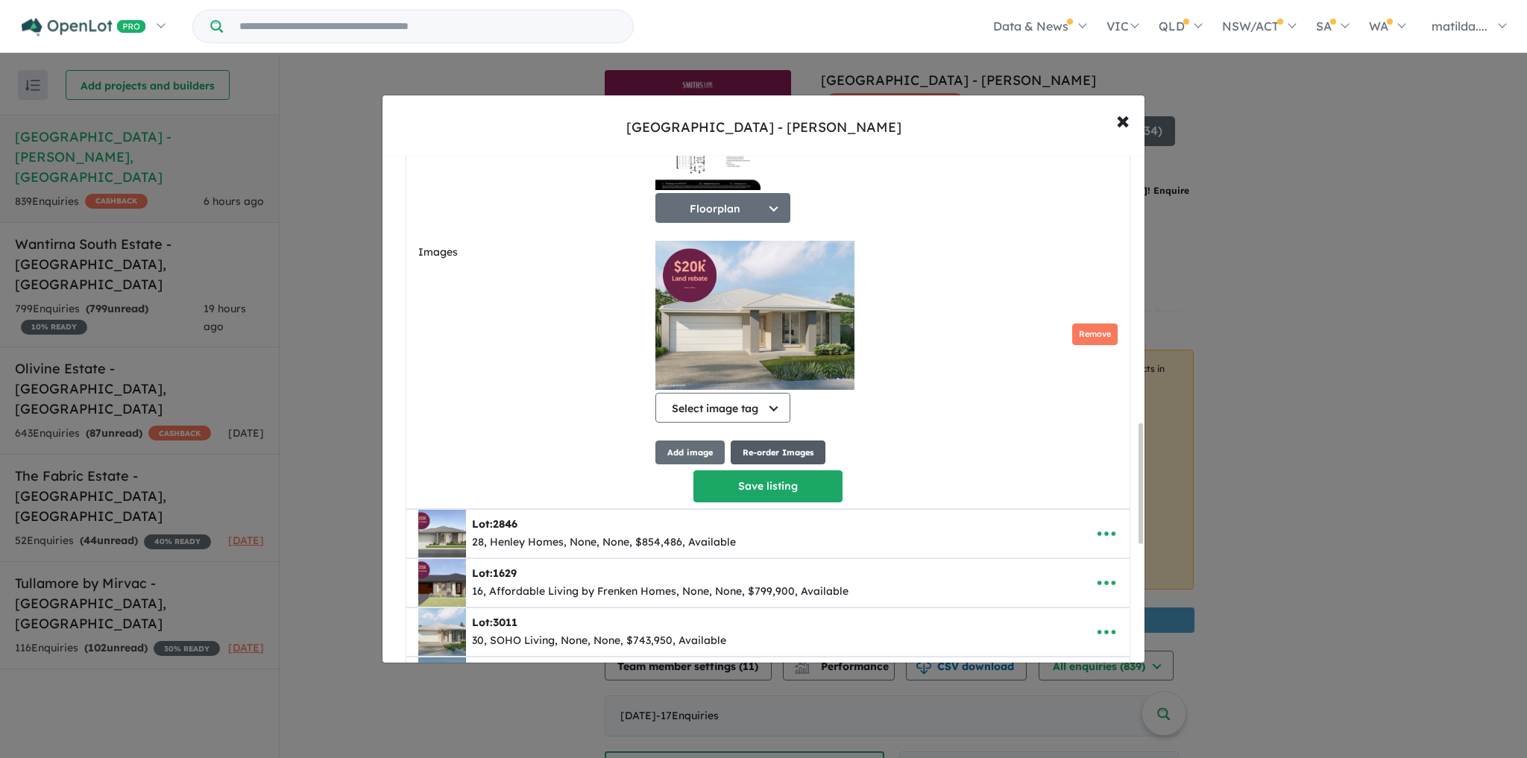
click at [731, 455] on button "Re-order Images" at bounding box center [778, 453] width 95 height 25
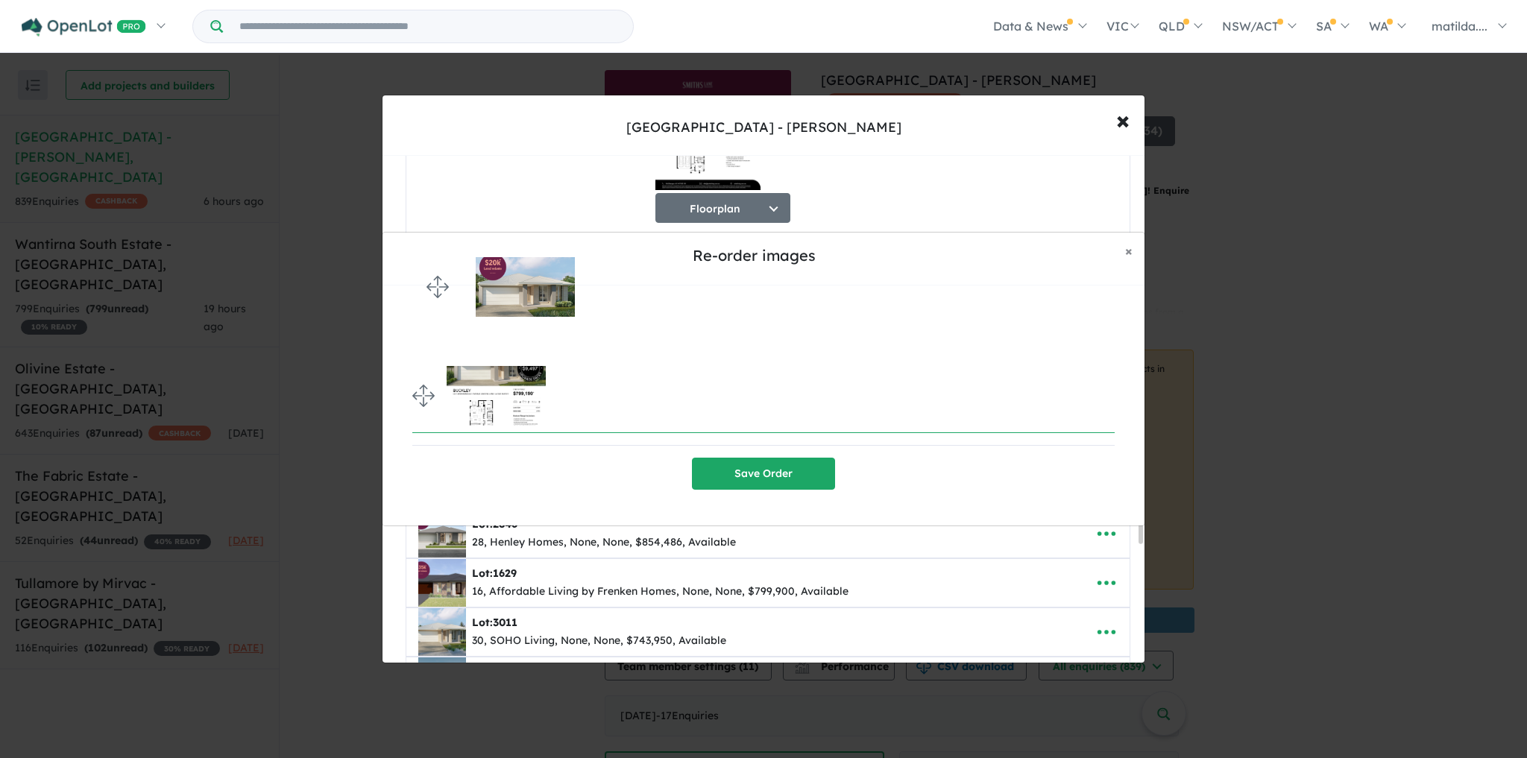
drag, startPoint x: 422, startPoint y: 391, endPoint x: 421, endPoint y: 282, distance: 108.9
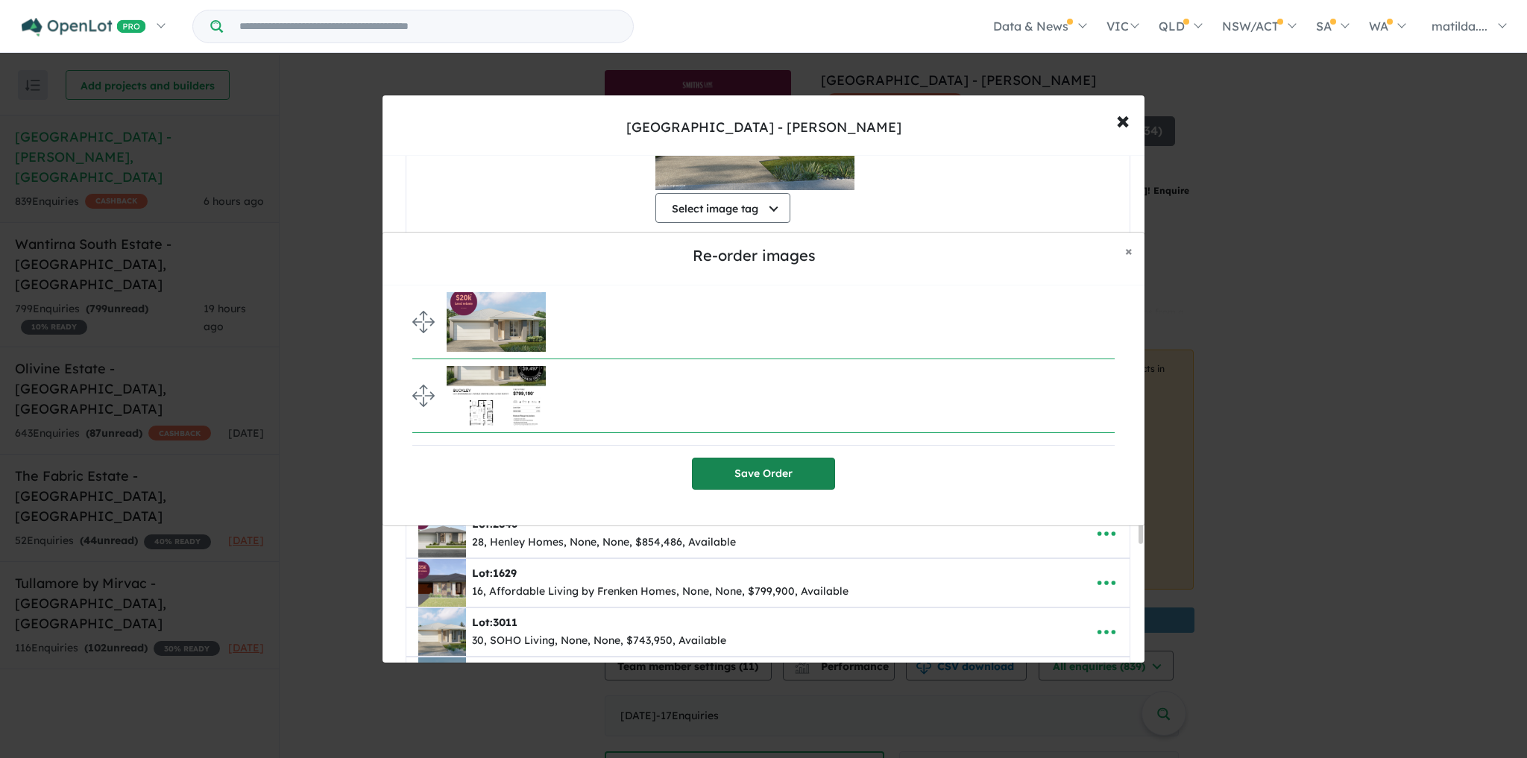
click at [707, 462] on button "Save Order" at bounding box center [763, 474] width 143 height 32
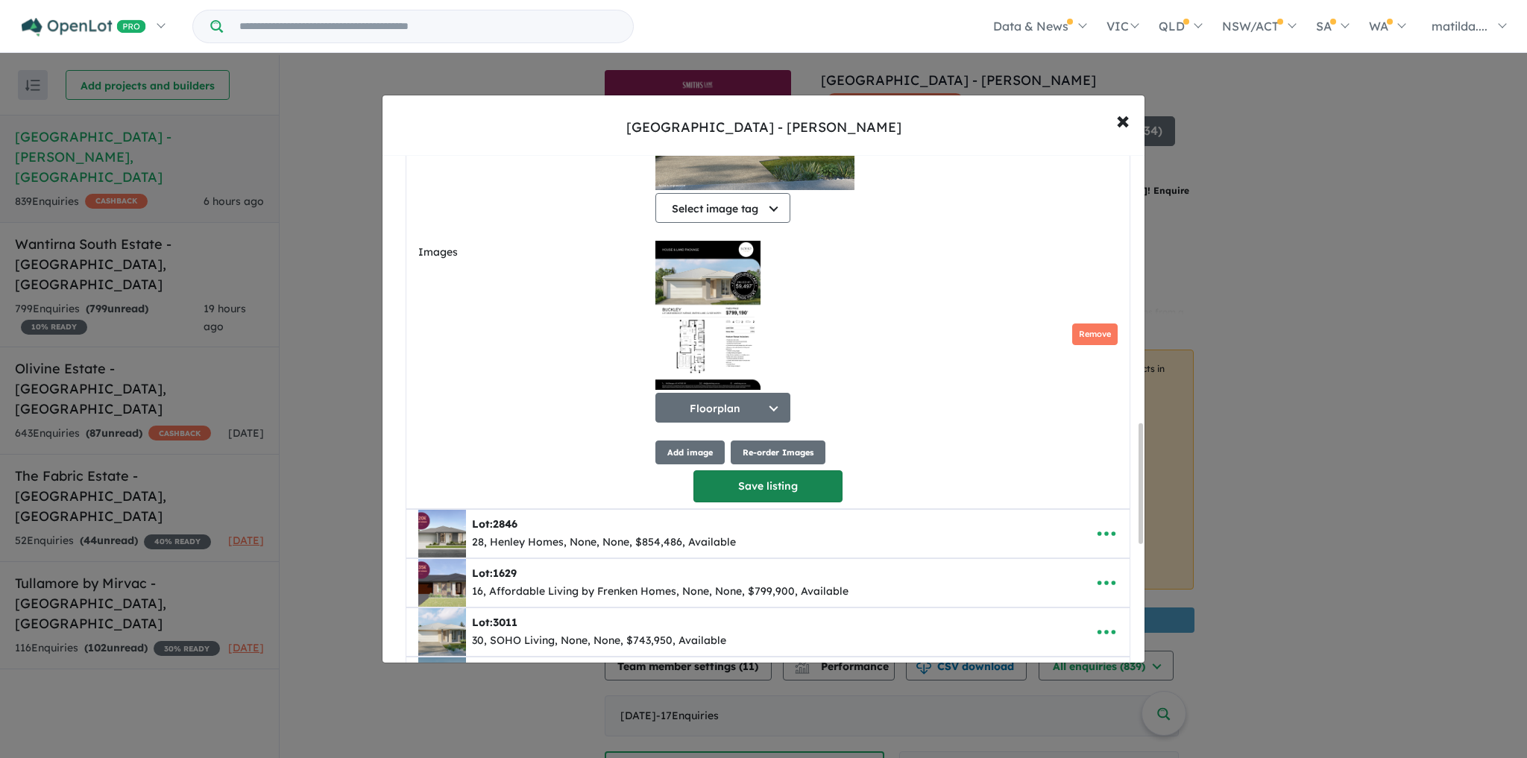
click at [794, 497] on button "Save listing" at bounding box center [768, 487] width 149 height 32
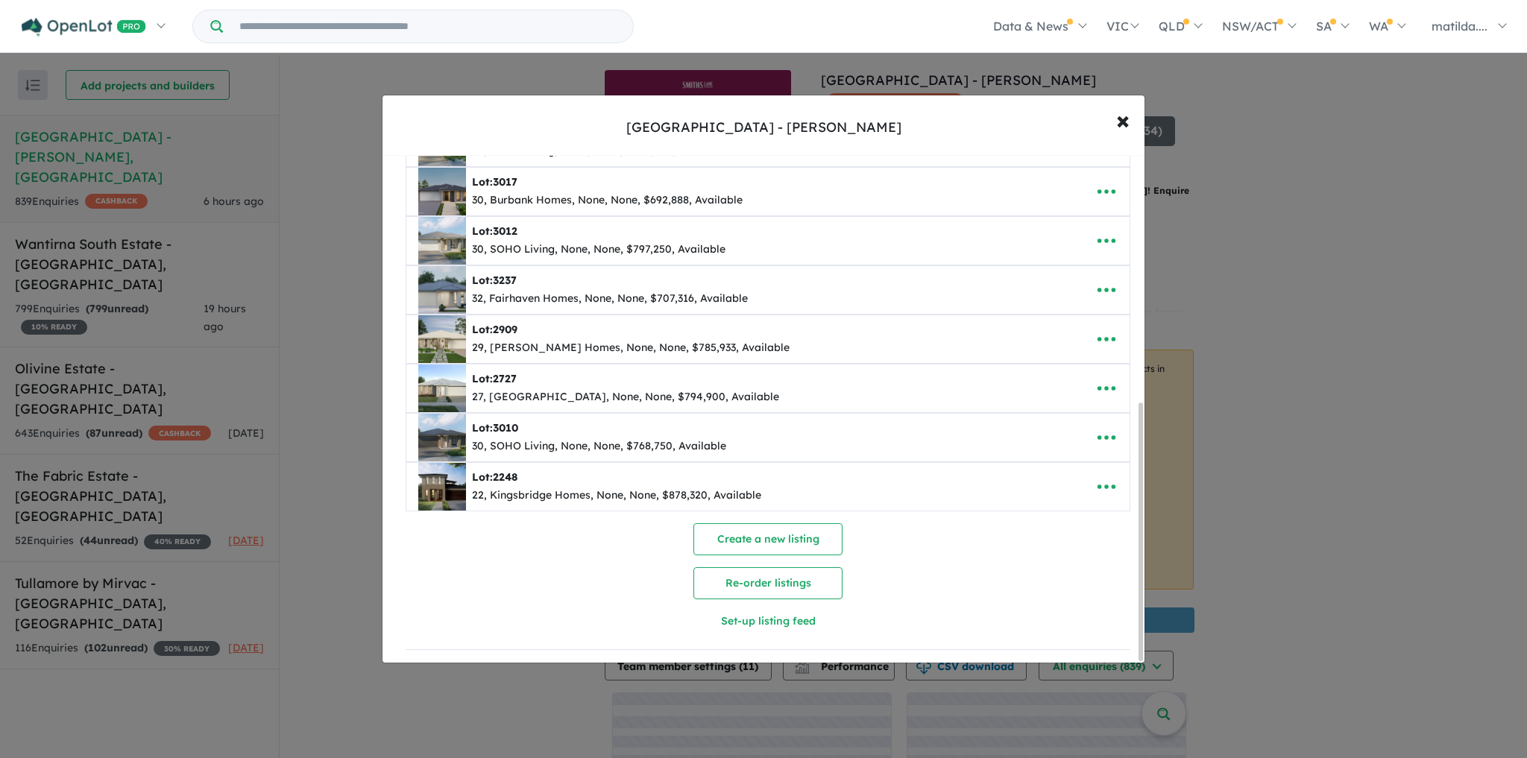
scroll to position [488, 0]
